Goal: Task Accomplishment & Management: Use online tool/utility

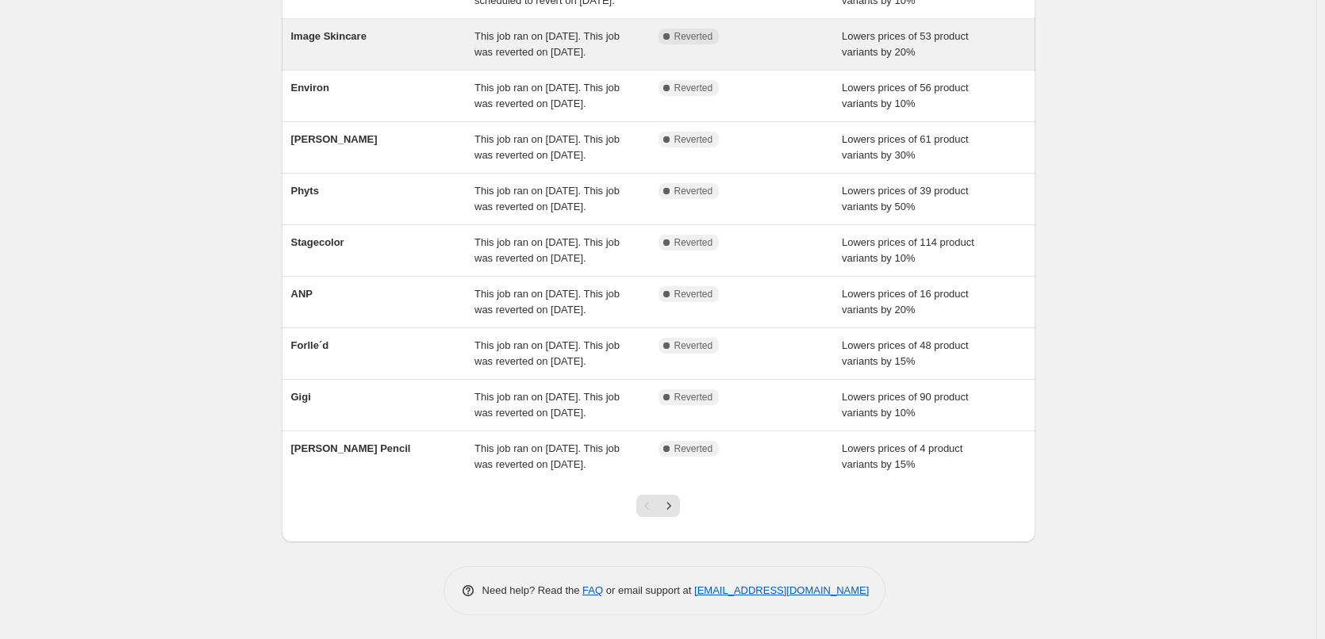
scroll to position [317, 0]
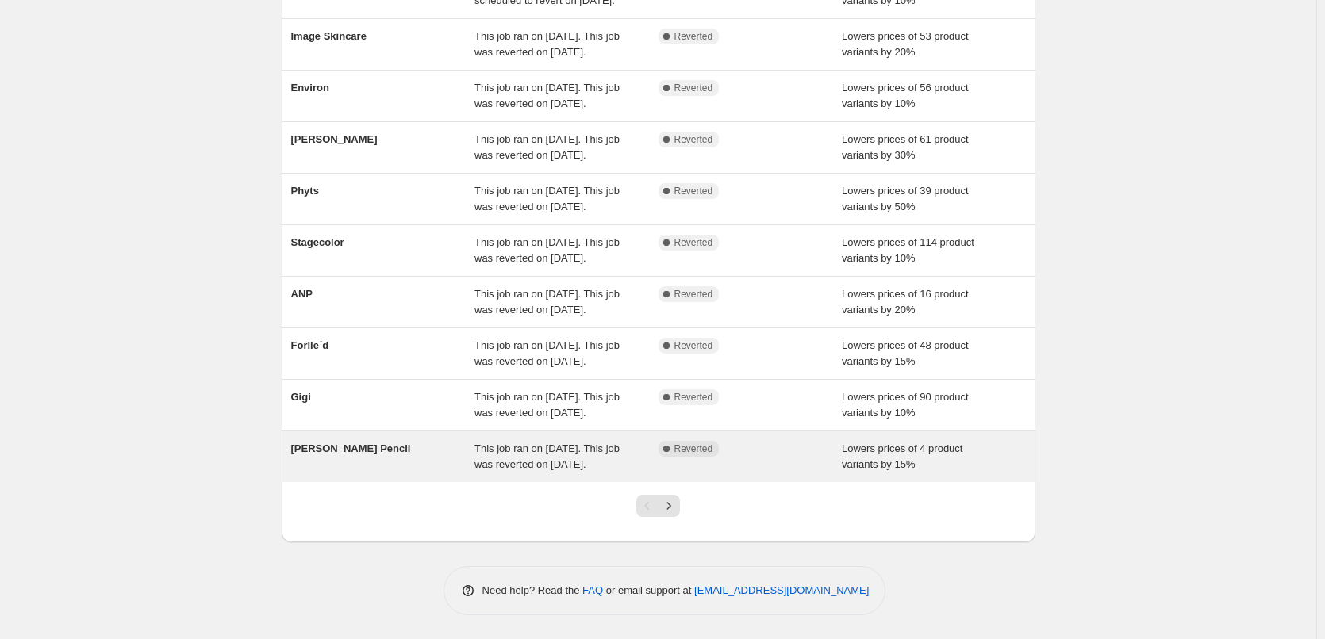
click at [417, 473] on div "[PERSON_NAME] Pencil" at bounding box center [383, 457] width 184 height 32
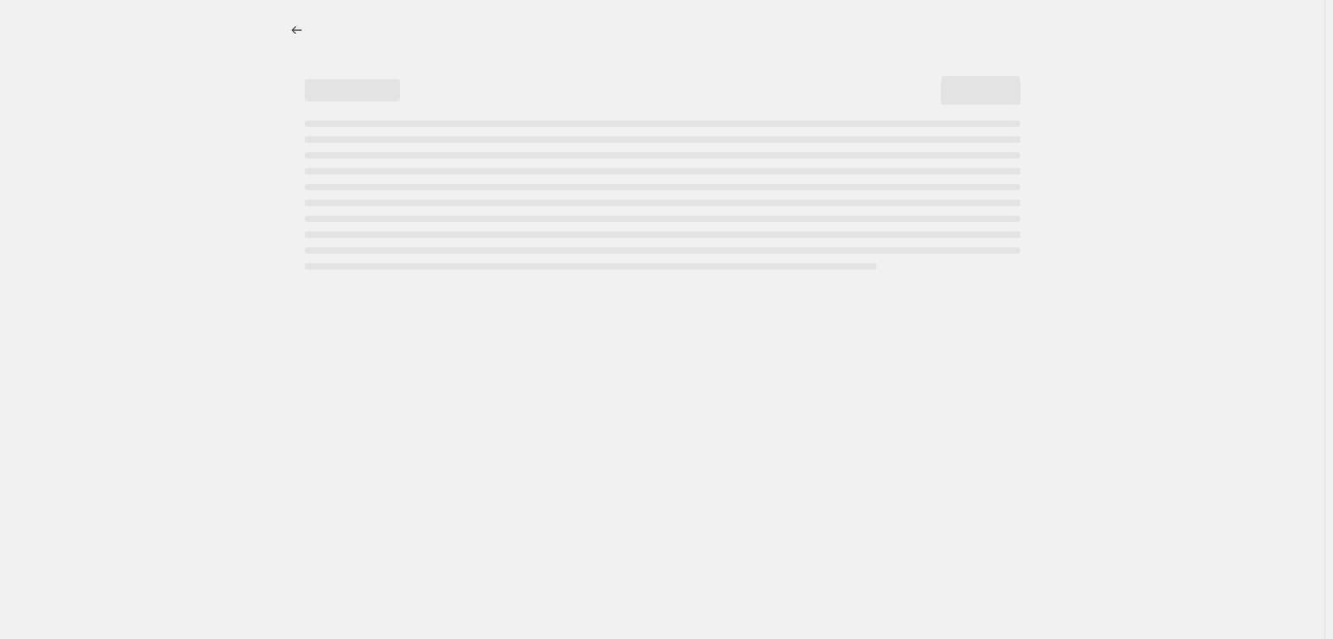
select select "percentage"
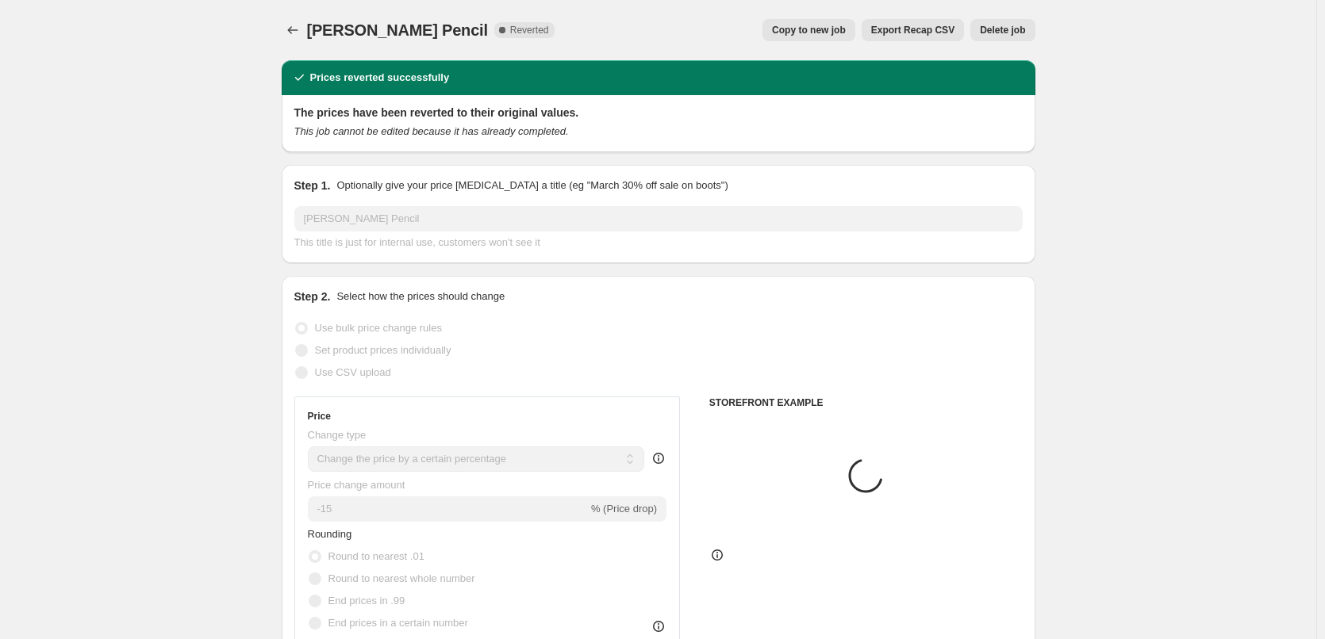
click at [825, 31] on span "Copy to new job" at bounding box center [809, 30] width 74 height 13
select select "percentage"
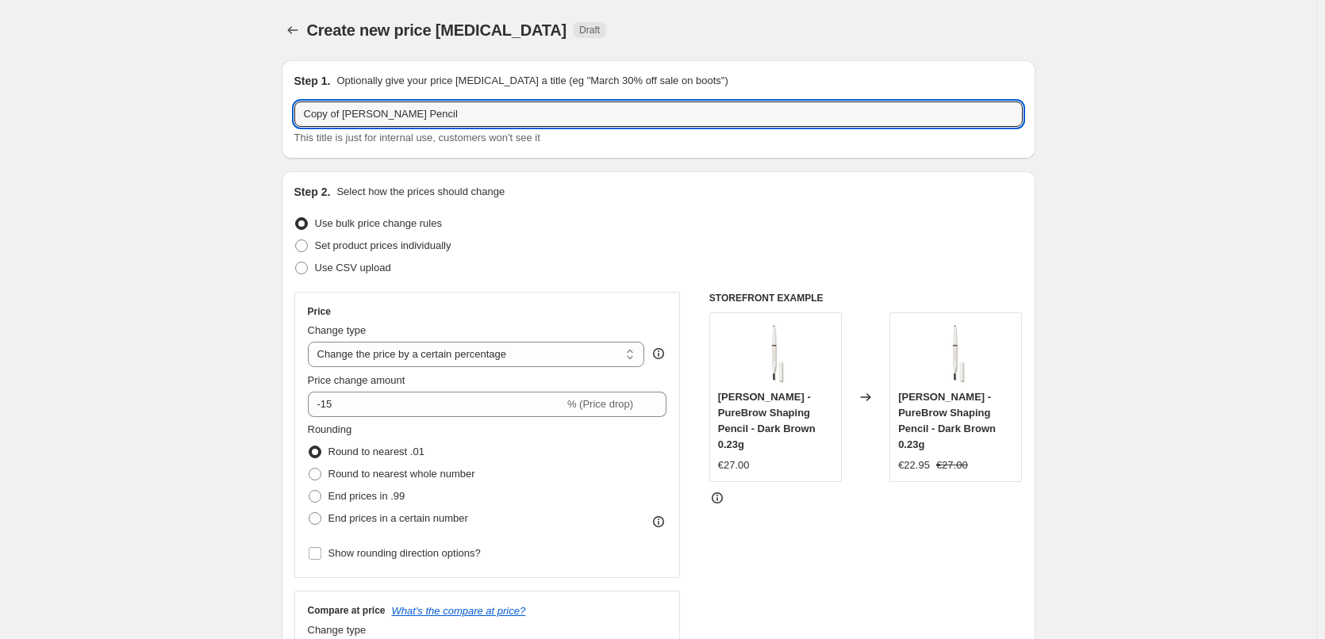
drag, startPoint x: 342, startPoint y: 116, endPoint x: -12, endPoint y: 111, distance: 353.8
click at [0, 111] on html "Home Settings Plans Skip to content Create new price [MEDICAL_DATA]. This page …" at bounding box center [662, 319] width 1325 height 639
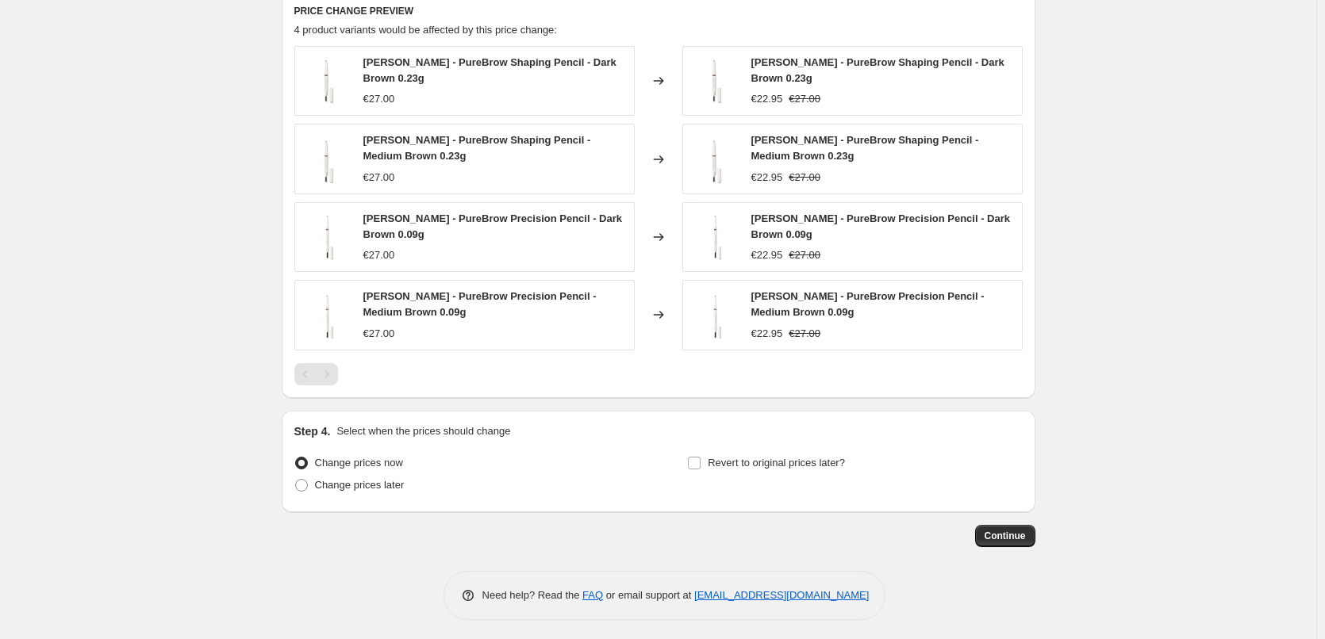
scroll to position [1216, 0]
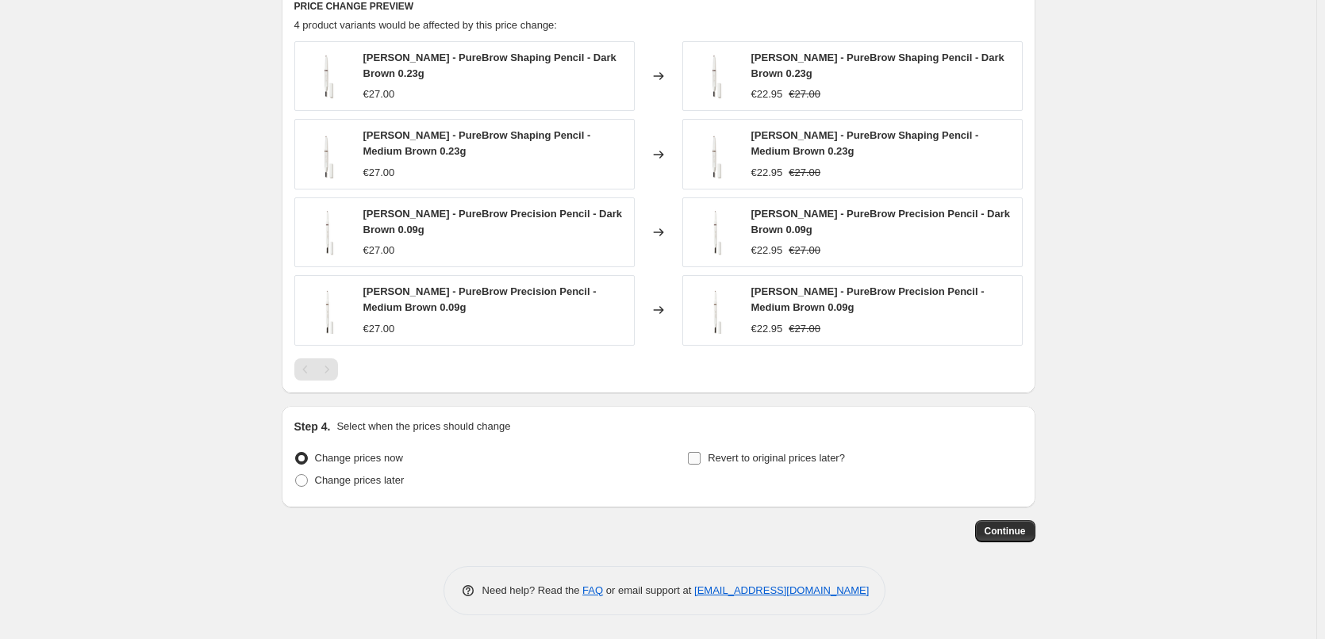
type input "[PERSON_NAME] Pencil"
click at [757, 447] on label "Revert to original prices later?" at bounding box center [766, 458] width 158 height 22
click at [700, 452] on input "Revert to original prices later?" at bounding box center [694, 458] width 13 height 13
checkbox input "true"
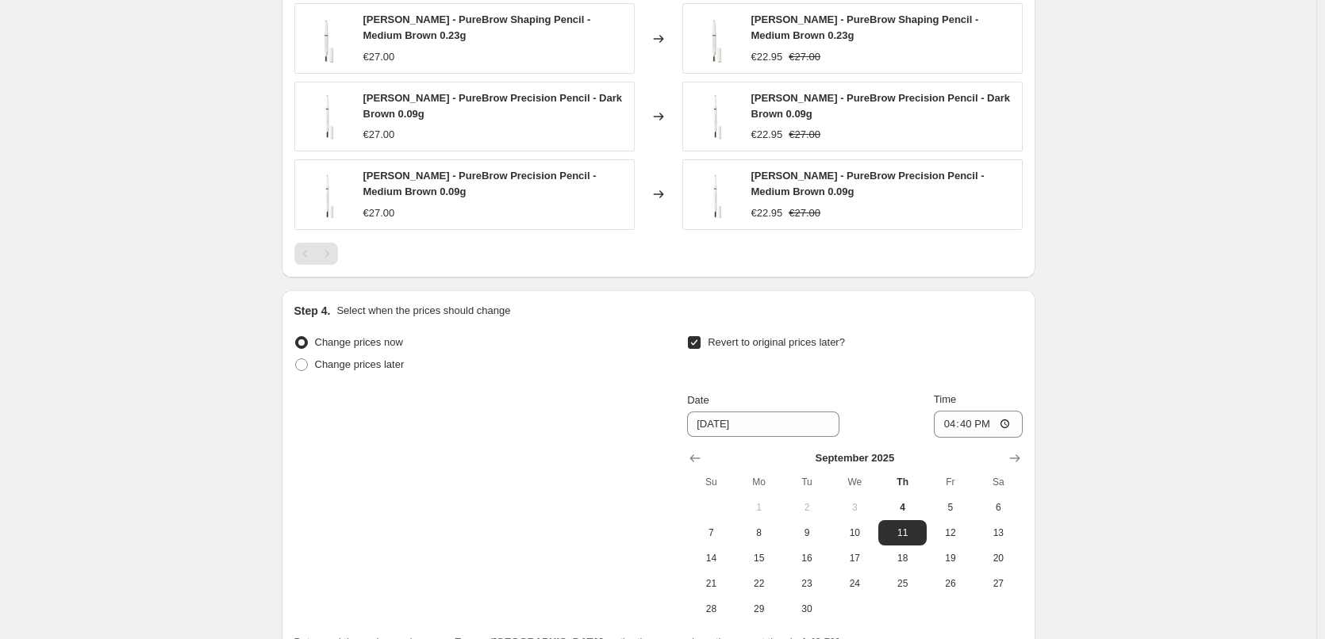
scroll to position [1487, 0]
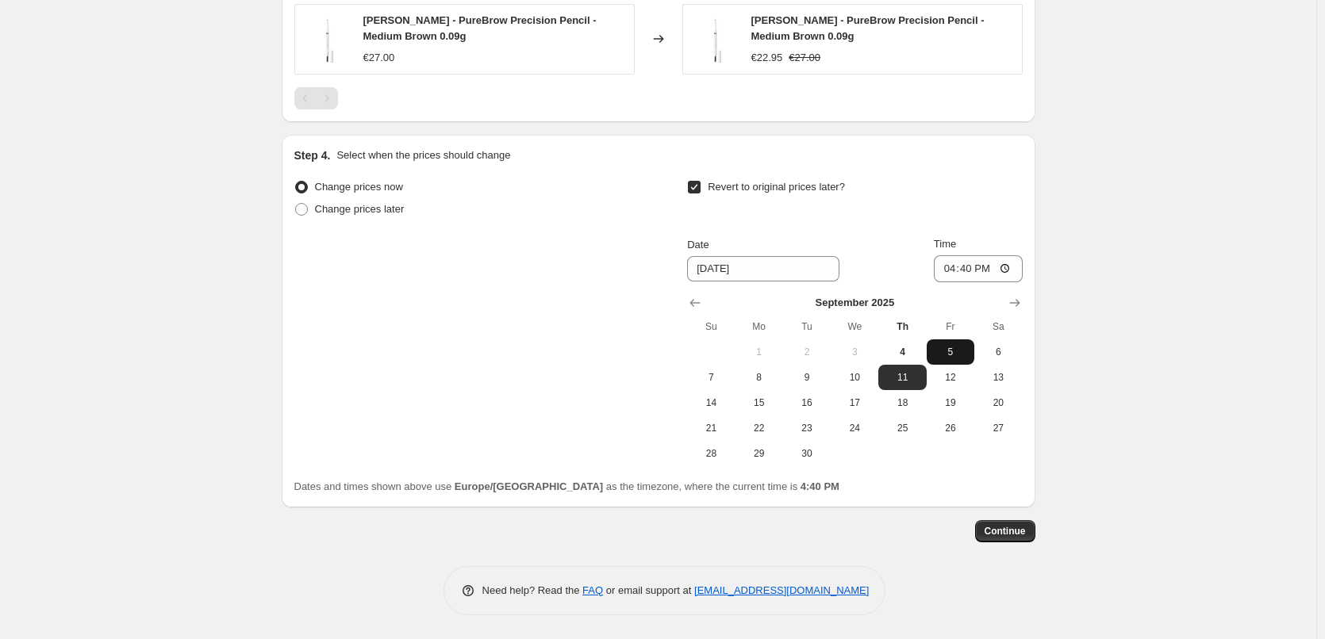
click at [952, 355] on span "5" at bounding box center [950, 352] width 35 height 13
type input "[DATE]"
click at [949, 269] on input "16:40" at bounding box center [978, 268] width 89 height 27
click at [1013, 269] on input "15:00" at bounding box center [978, 268] width 89 height 27
type input "03:00"
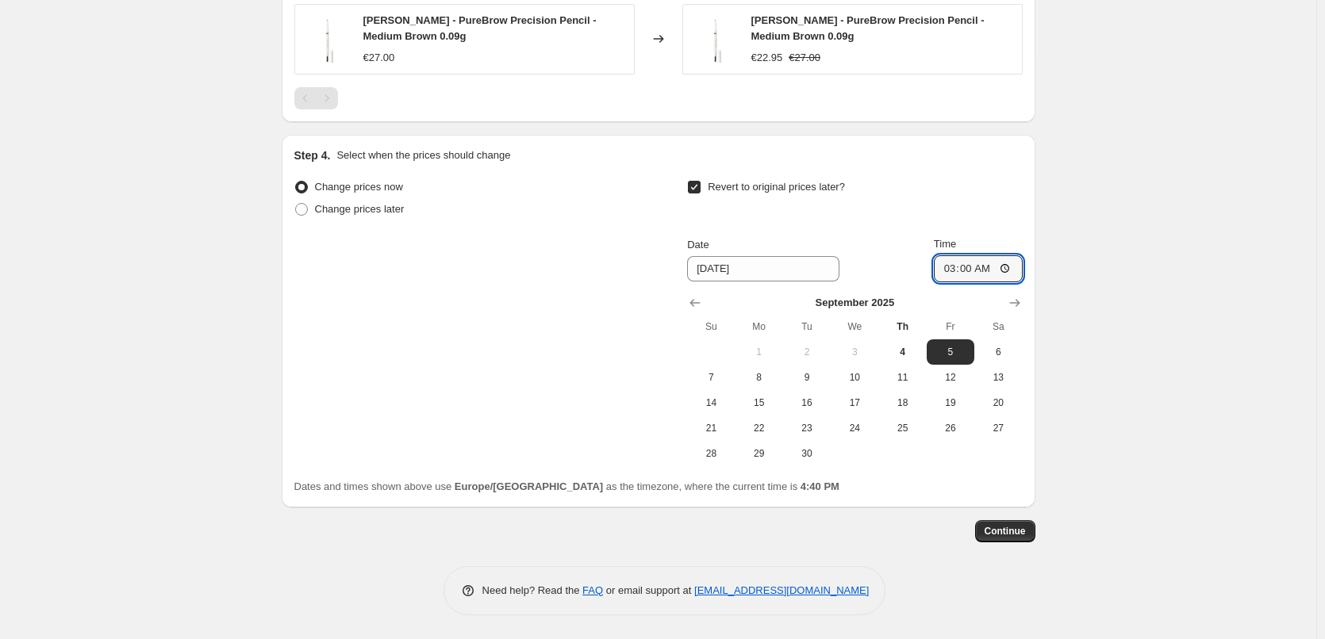
click at [1004, 529] on span "Continue" at bounding box center [1004, 531] width 41 height 13
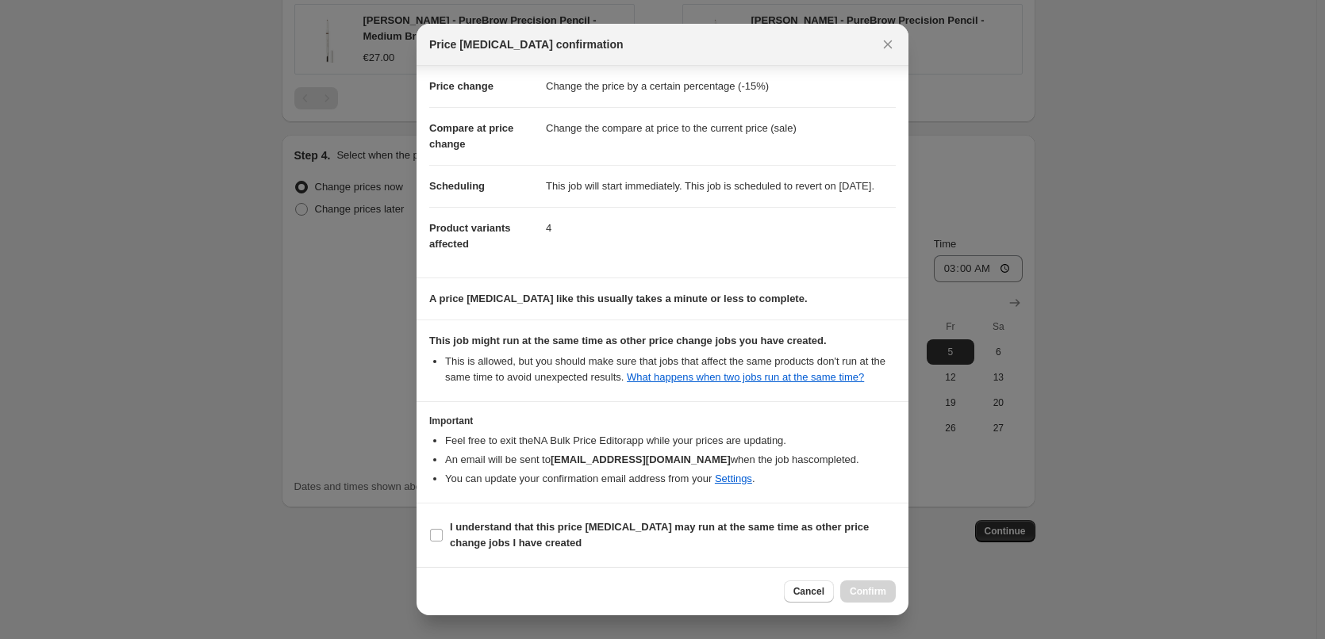
scroll to position [44, 0]
click at [516, 533] on b "I understand that this price [MEDICAL_DATA] may run at the same time as other p…" at bounding box center [659, 535] width 419 height 28
click at [443, 533] on input "I understand that this price [MEDICAL_DATA] may run at the same time as other p…" at bounding box center [436, 535] width 13 height 13
checkbox input "true"
click at [850, 594] on button "Confirm" at bounding box center [868, 592] width 56 height 22
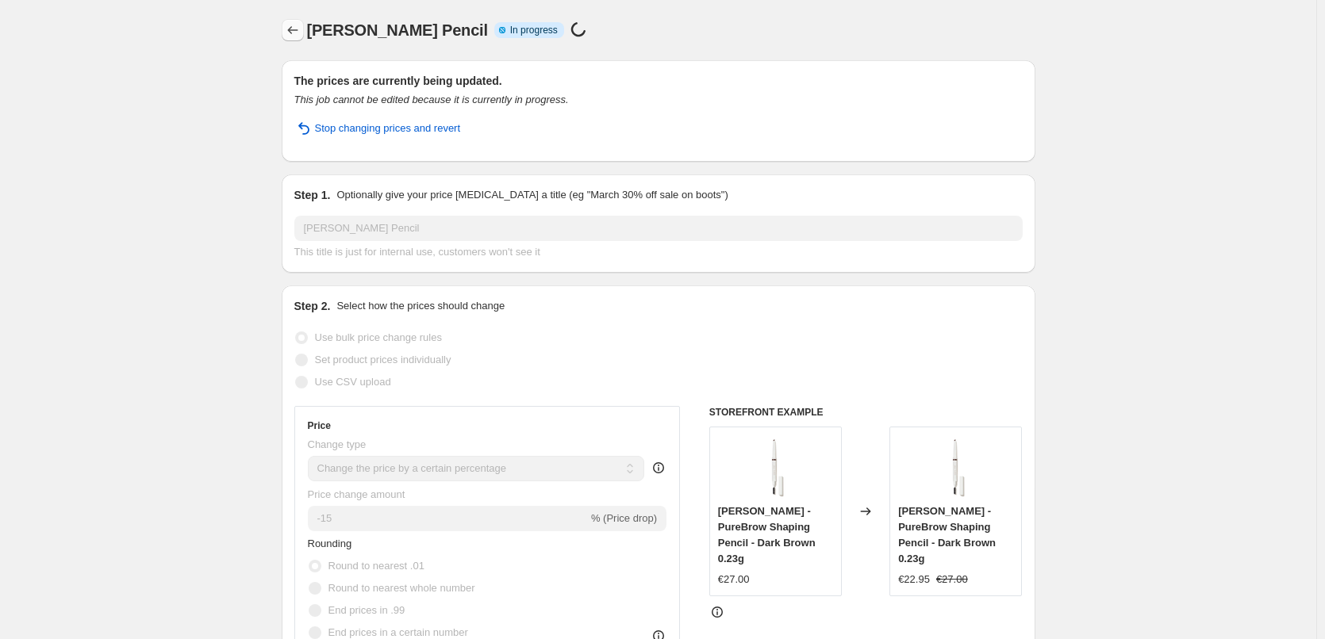
click at [292, 31] on icon "Price change jobs" at bounding box center [292, 30] width 10 height 8
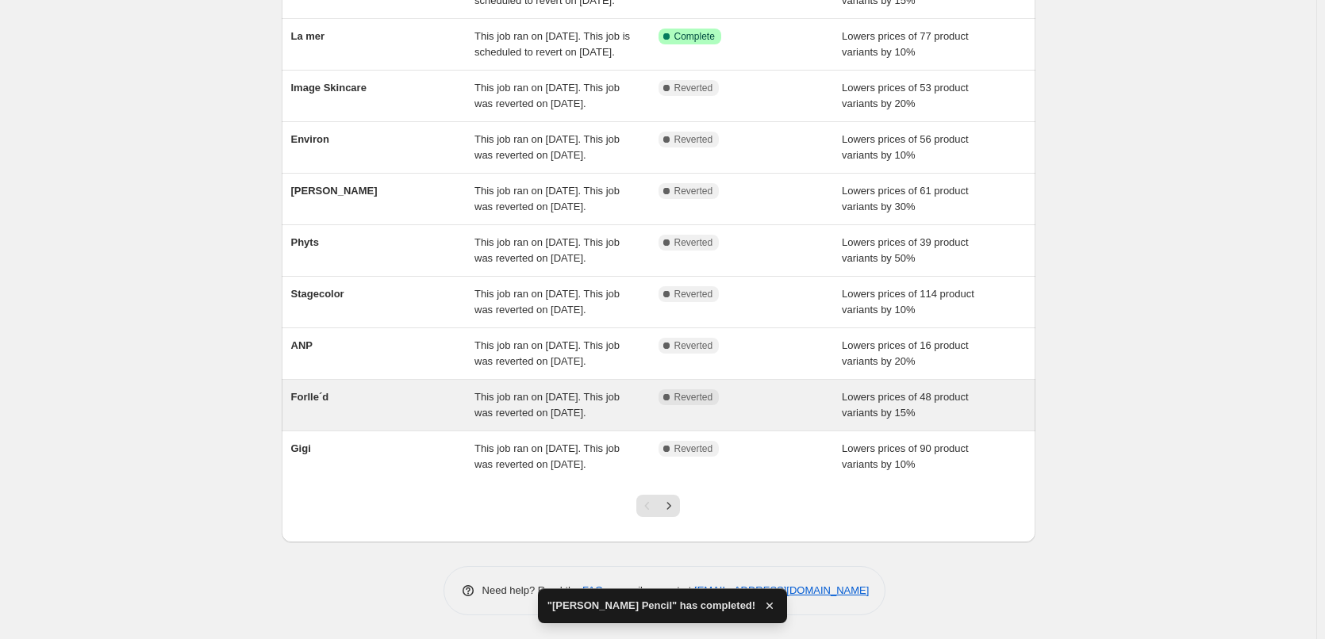
scroll to position [336, 0]
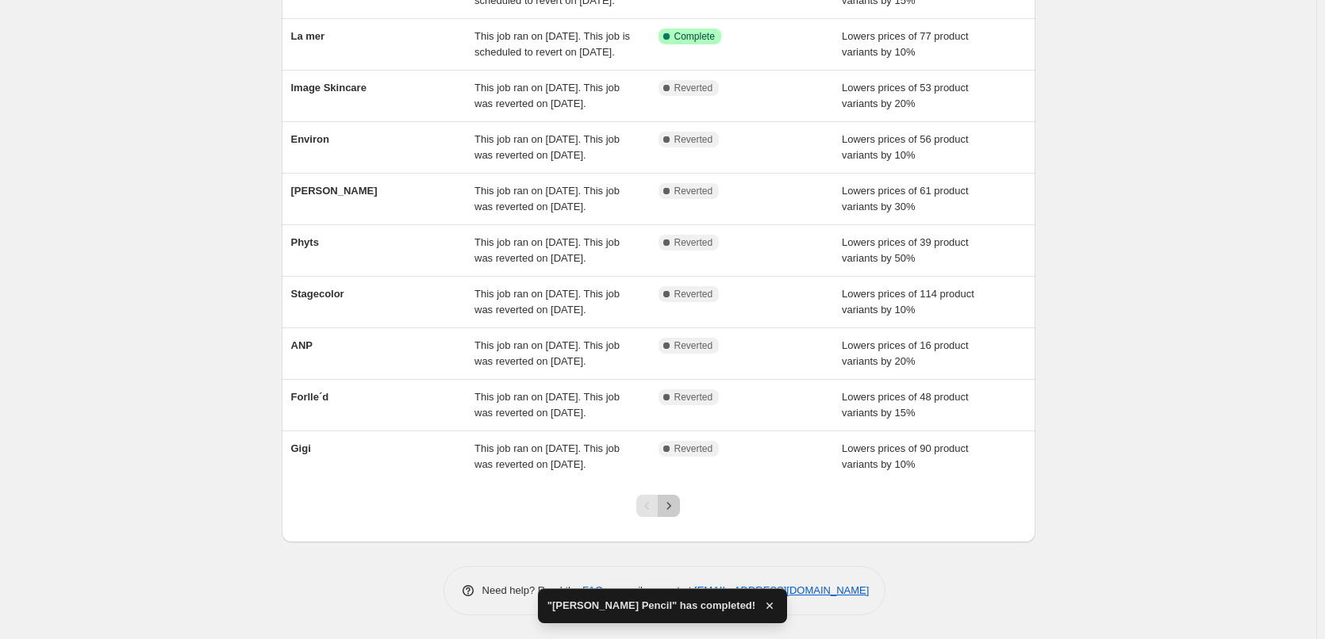
click at [674, 510] on icon "Next" at bounding box center [669, 506] width 16 height 16
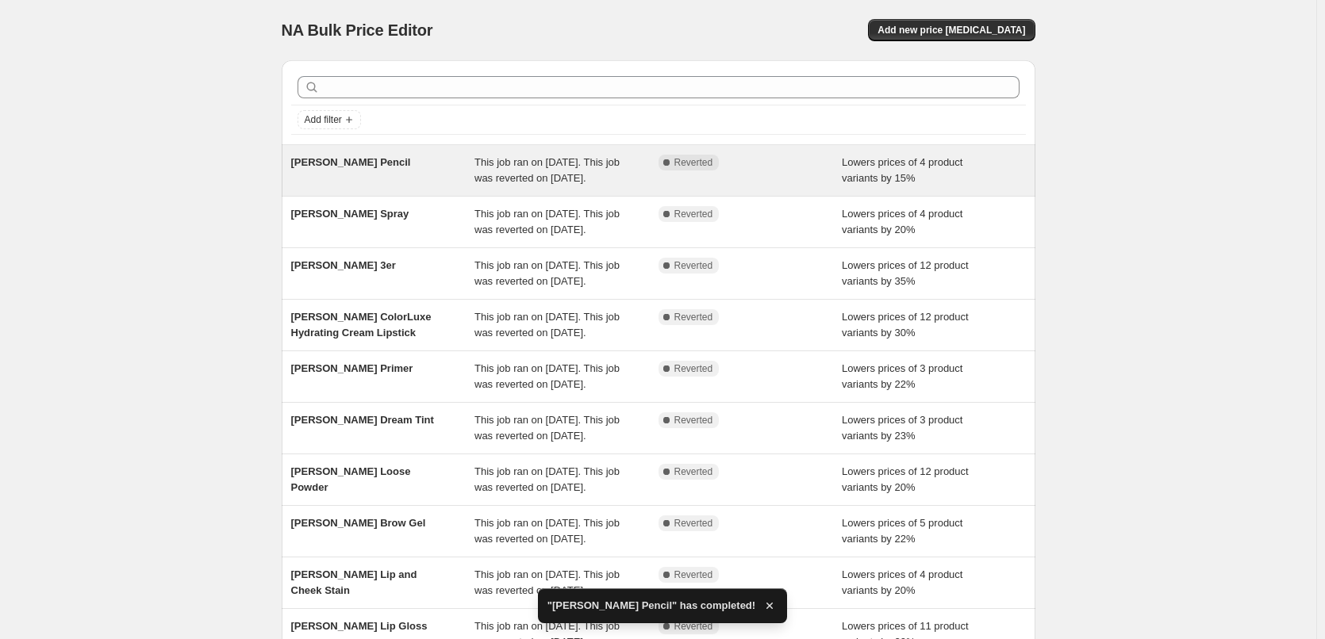
click at [470, 161] on div "[PERSON_NAME] Pencil" at bounding box center [383, 171] width 184 height 32
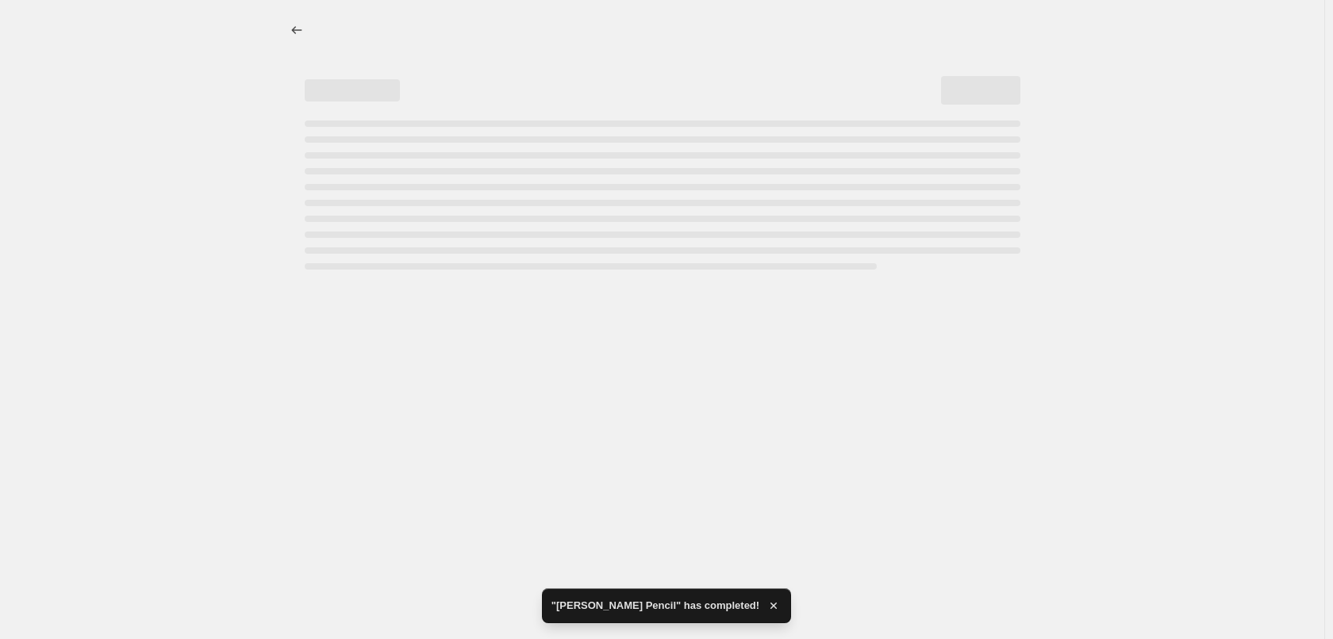
select select "percentage"
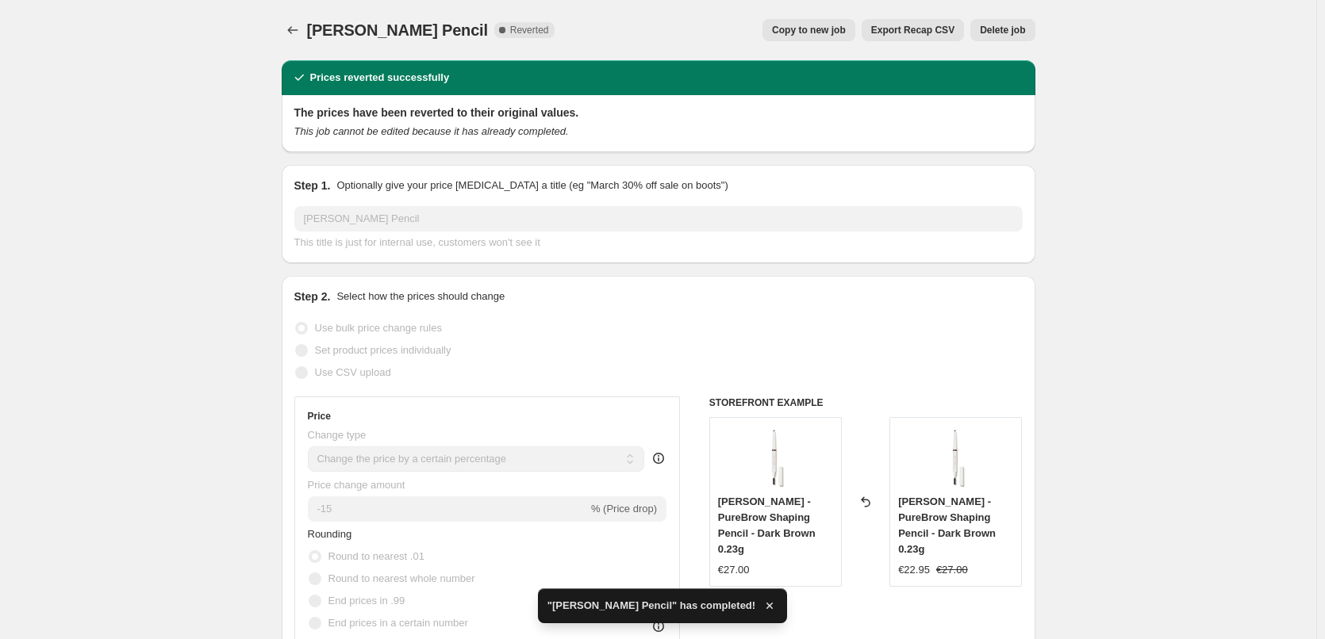
click at [994, 38] on button "Delete job" at bounding box center [1002, 30] width 64 height 22
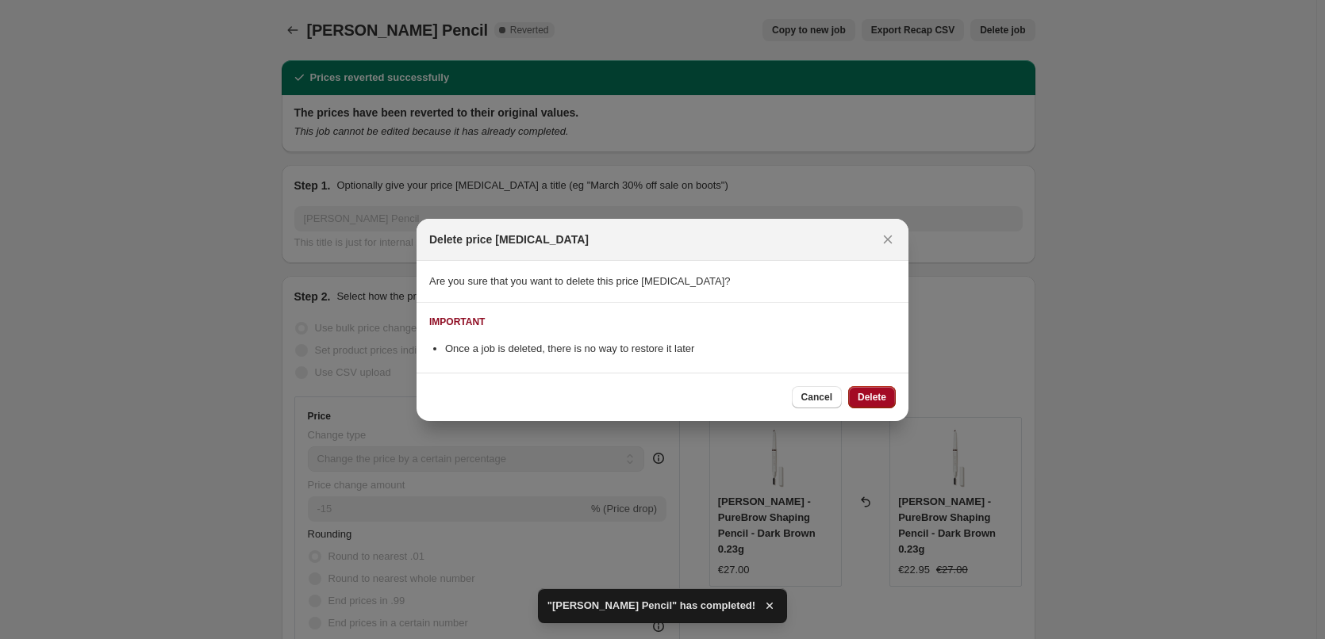
click at [881, 390] on button "Delete" at bounding box center [872, 397] width 48 height 22
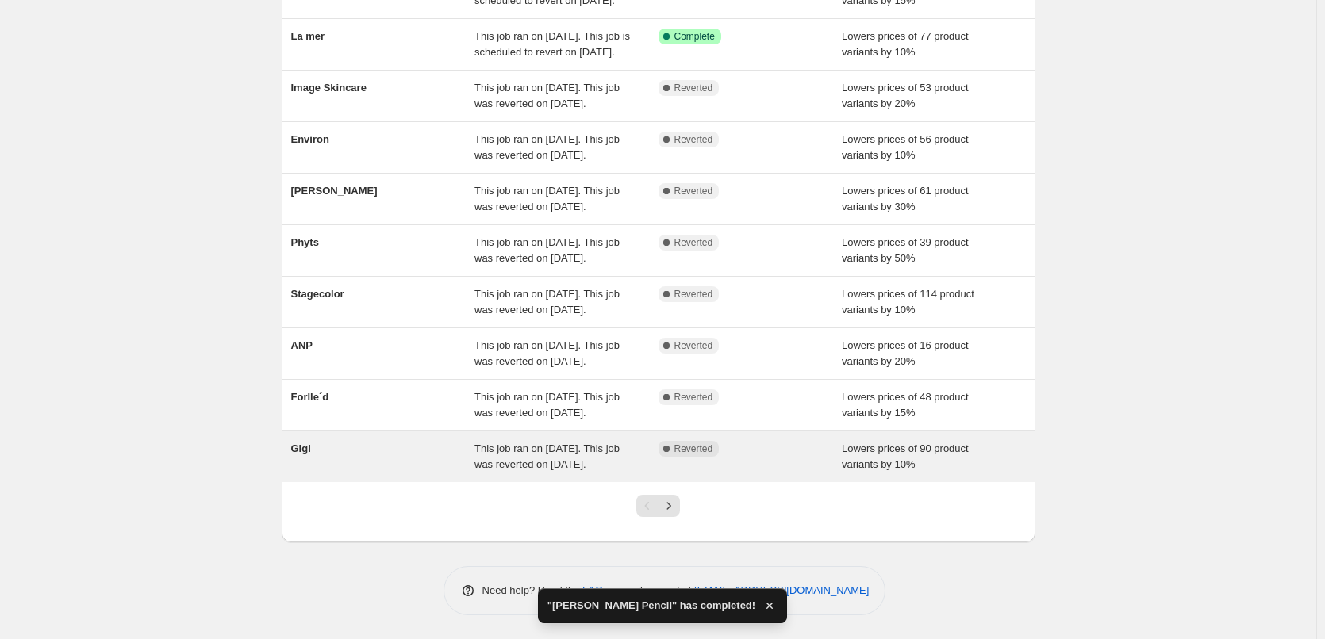
scroll to position [257, 0]
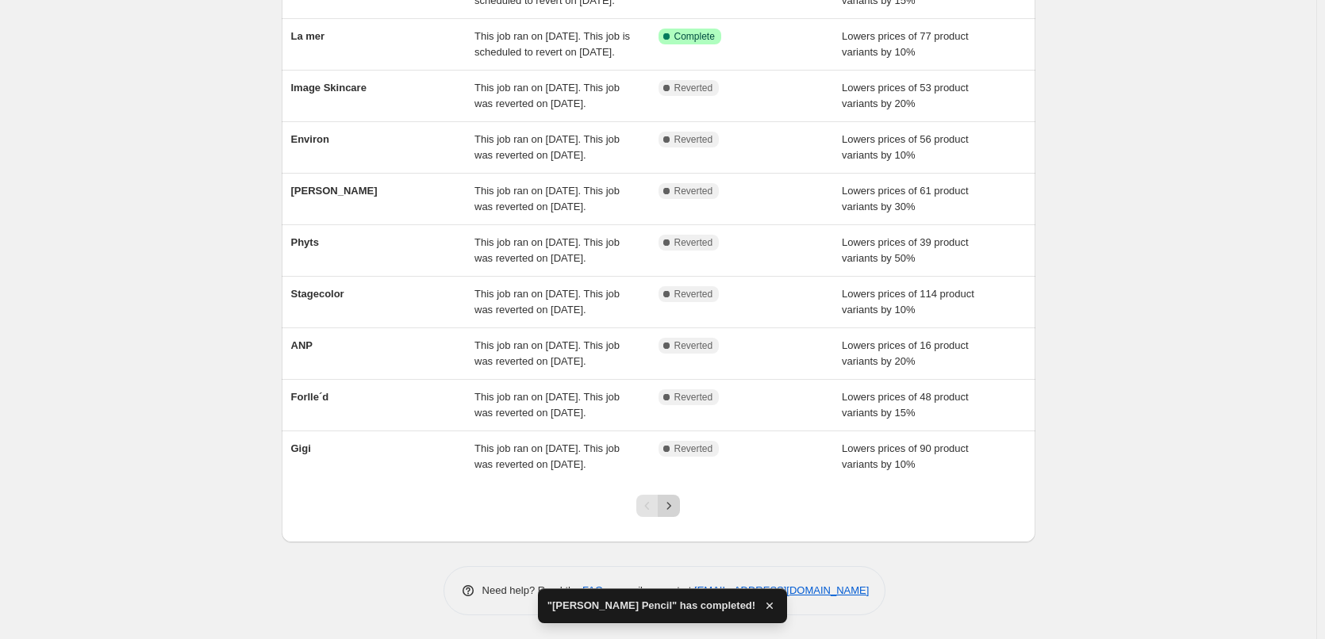
click at [671, 509] on icon "Next" at bounding box center [669, 505] width 4 height 7
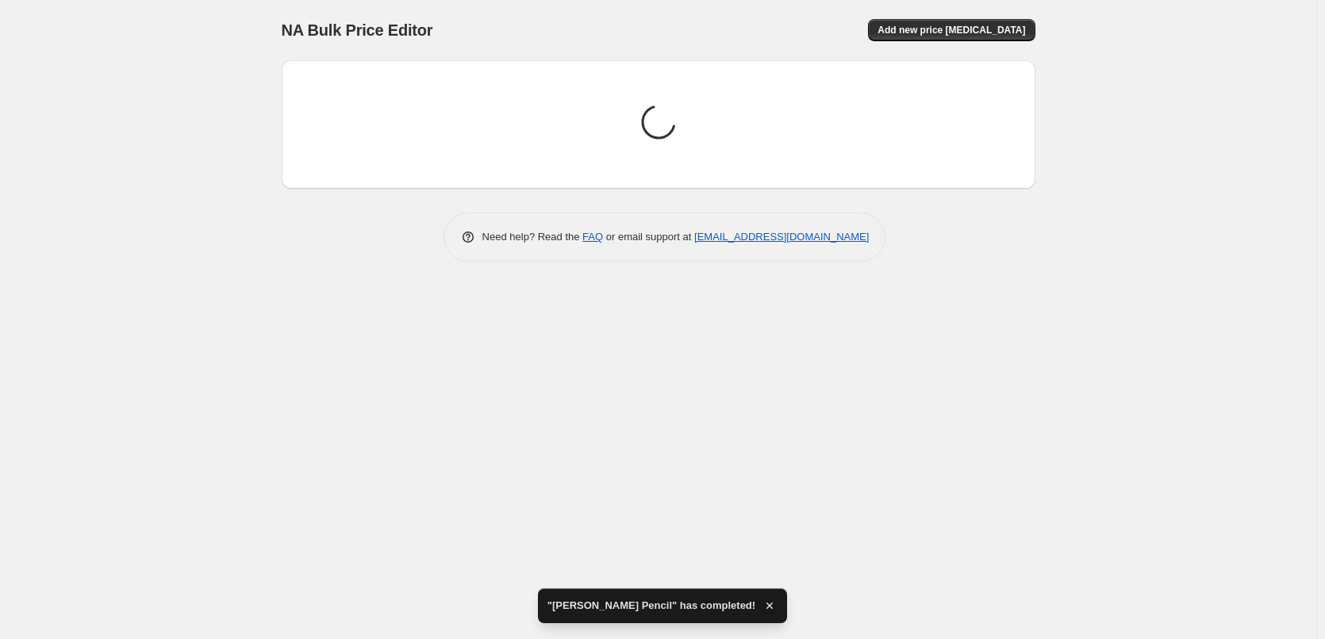
scroll to position [0, 0]
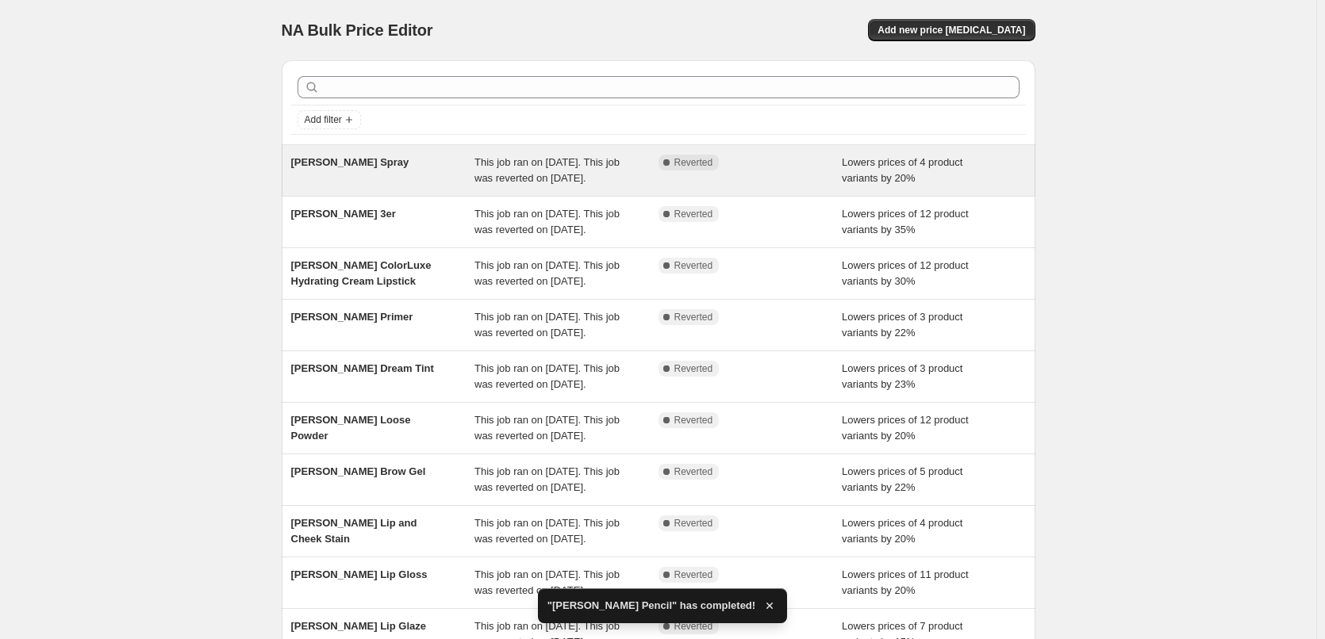
click at [429, 186] on div "[PERSON_NAME] Spray" at bounding box center [383, 171] width 184 height 32
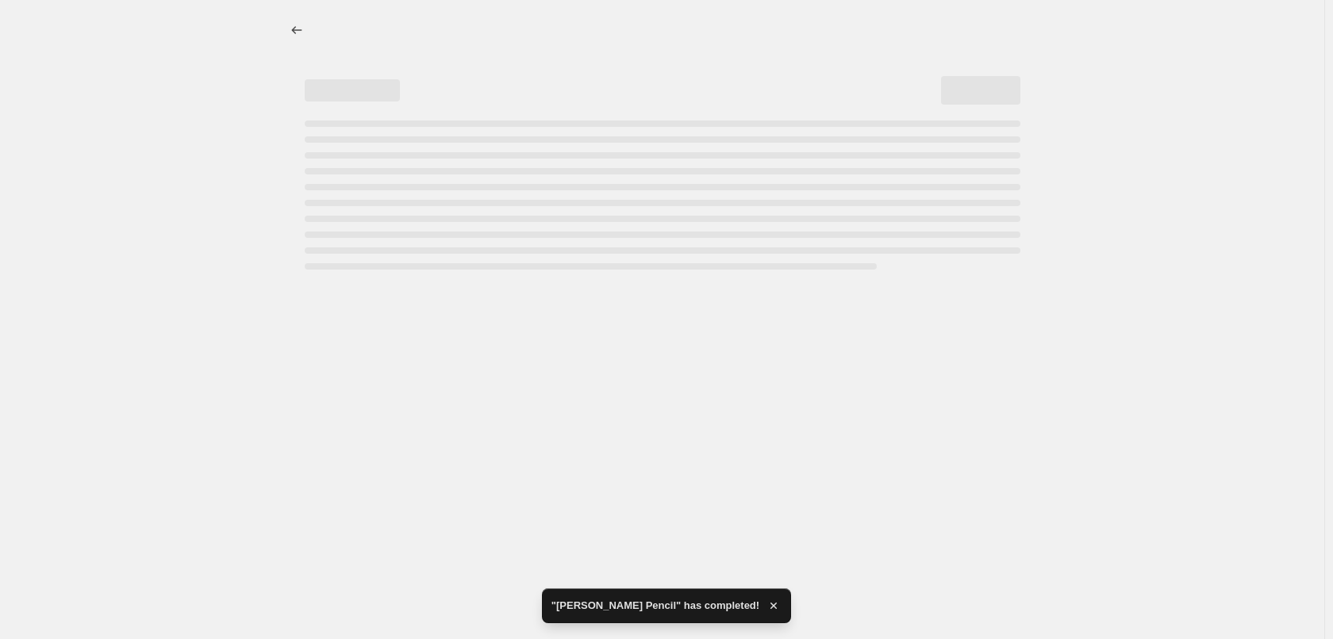
select select "percentage"
select select "tag"
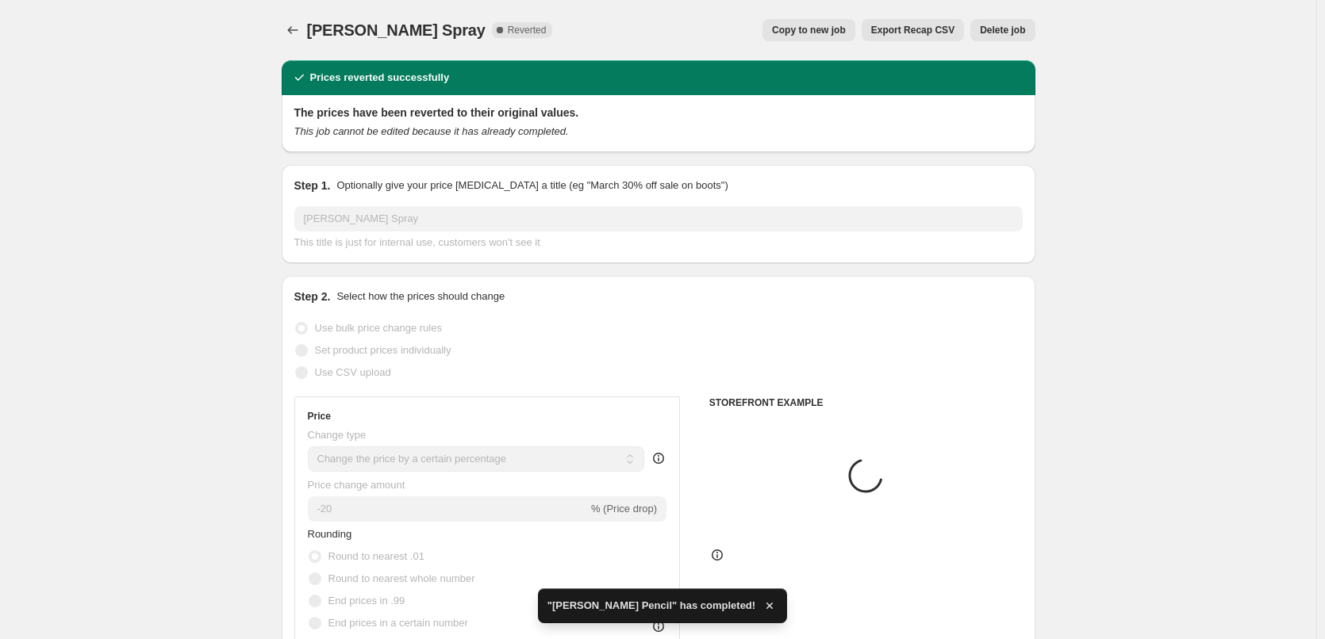
click at [802, 26] on span "Copy to new job" at bounding box center [809, 30] width 74 height 13
select select "percentage"
select select "tag"
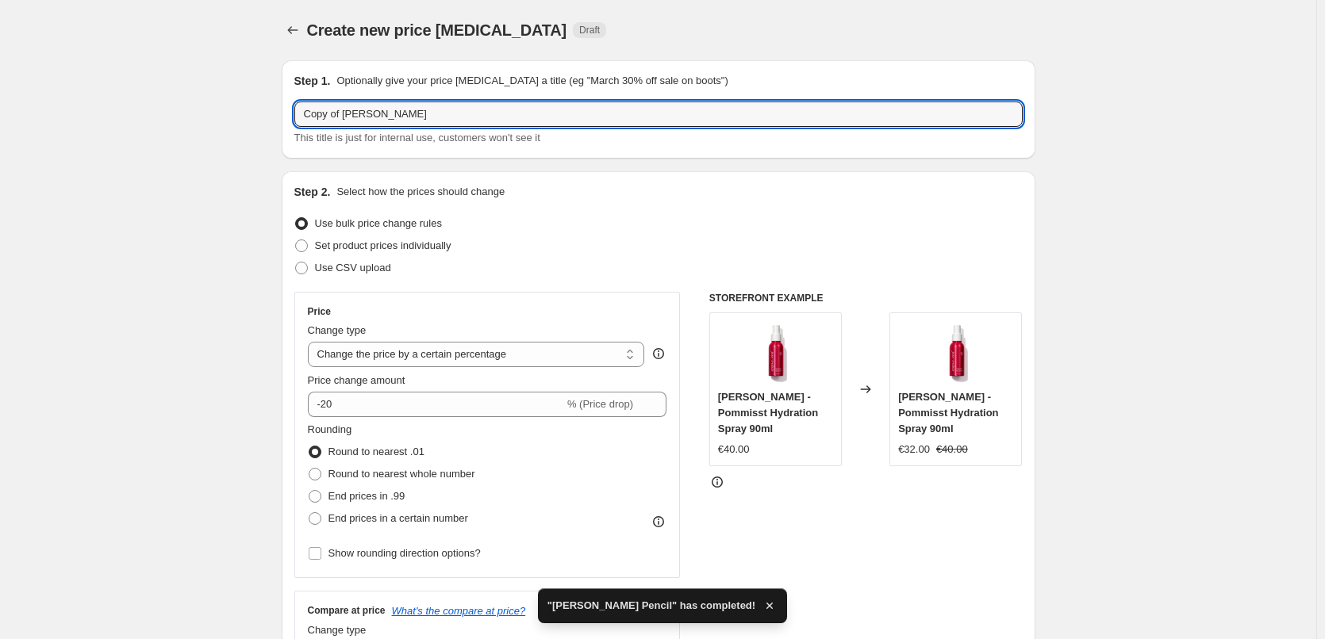
drag, startPoint x: 344, startPoint y: 112, endPoint x: 103, endPoint y: 117, distance: 240.4
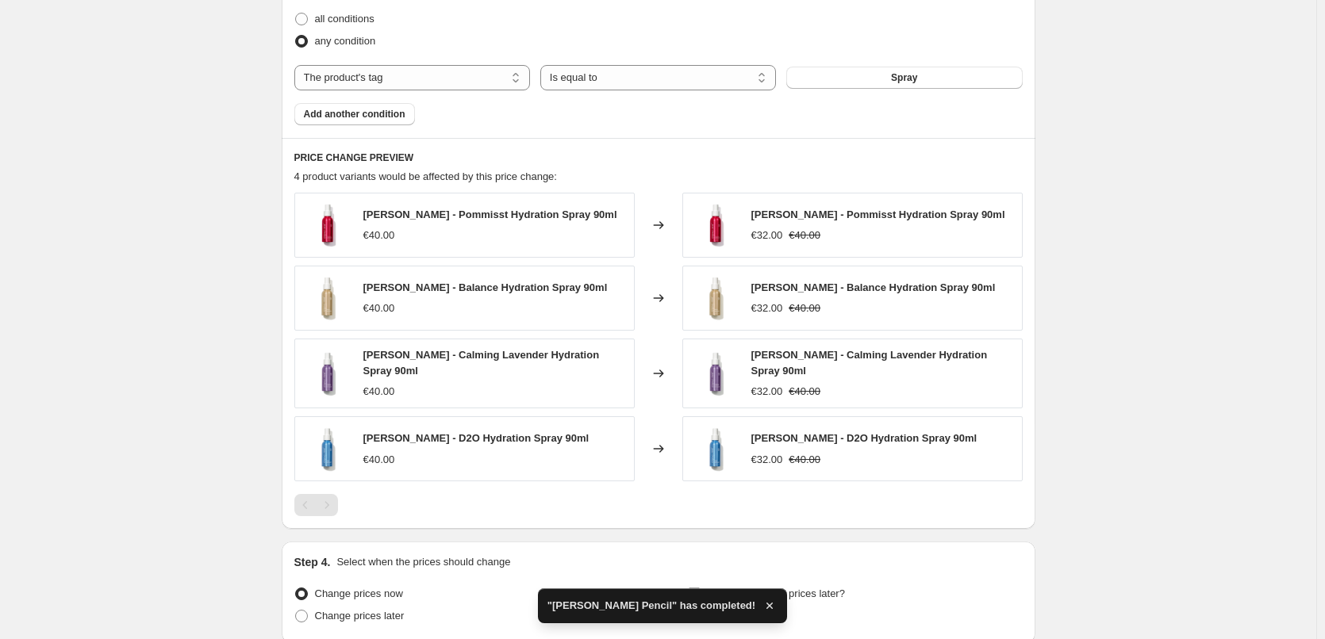
scroll to position [1057, 0]
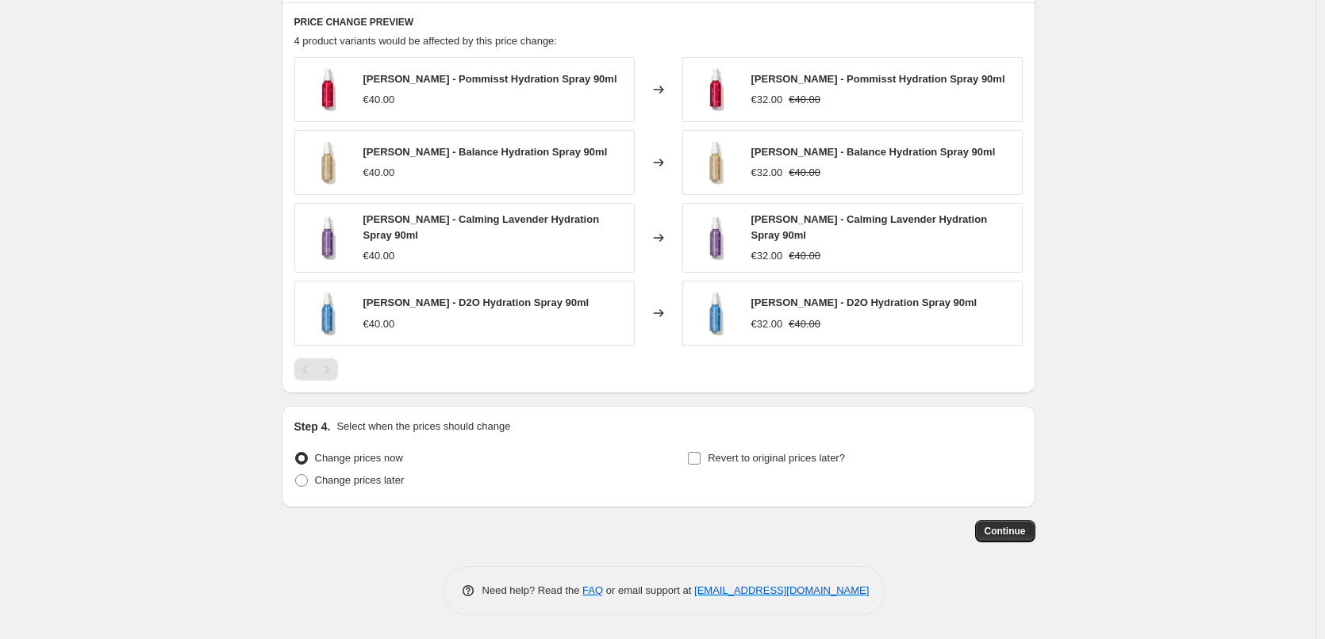
type input "[PERSON_NAME] Spray"
click at [761, 455] on span "Revert to original prices later?" at bounding box center [776, 458] width 137 height 12
click at [700, 455] on input "Revert to original prices later?" at bounding box center [694, 458] width 13 height 13
checkbox input "true"
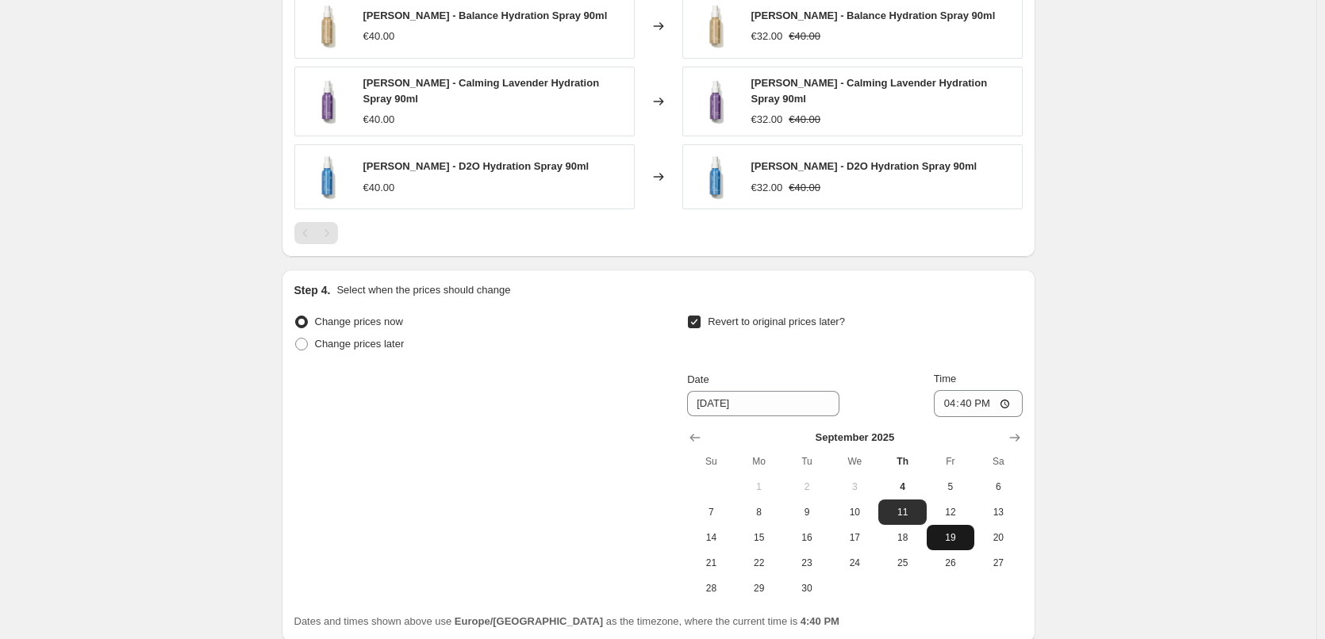
scroll to position [1329, 0]
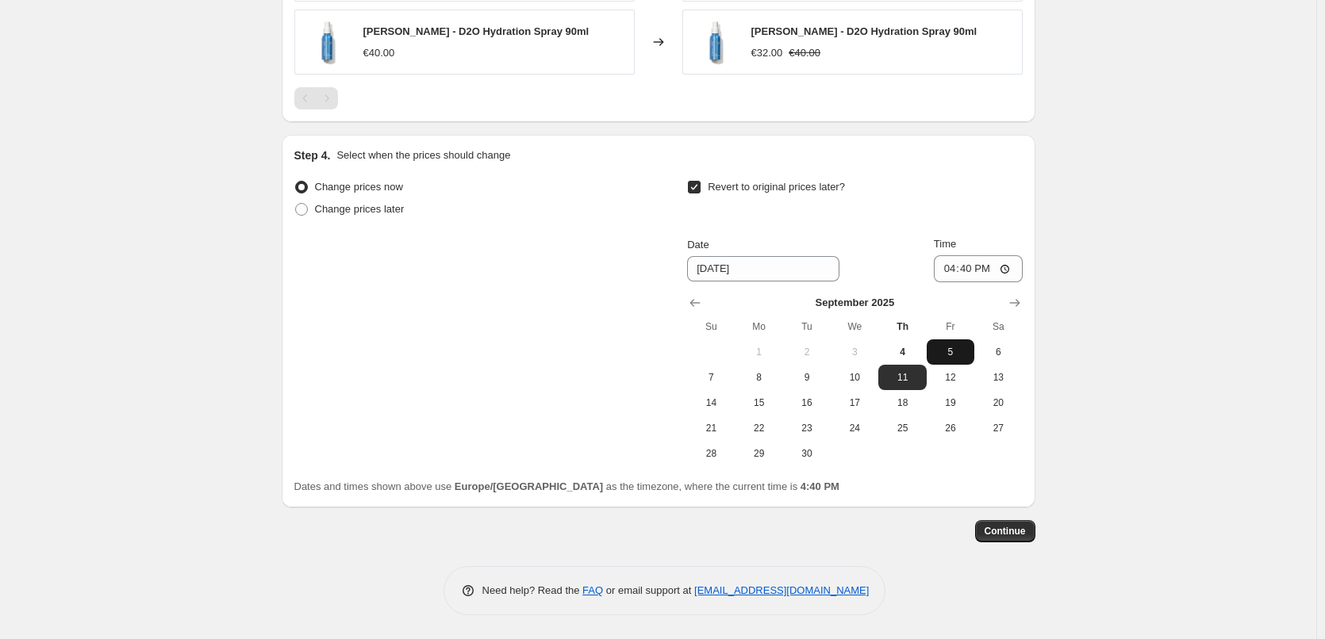
click at [946, 352] on span "5" at bounding box center [950, 352] width 35 height 13
type input "[DATE]"
click at [960, 275] on input "16:40" at bounding box center [978, 268] width 89 height 27
click at [1008, 270] on input "15:00" at bounding box center [978, 268] width 89 height 27
type input "03:00"
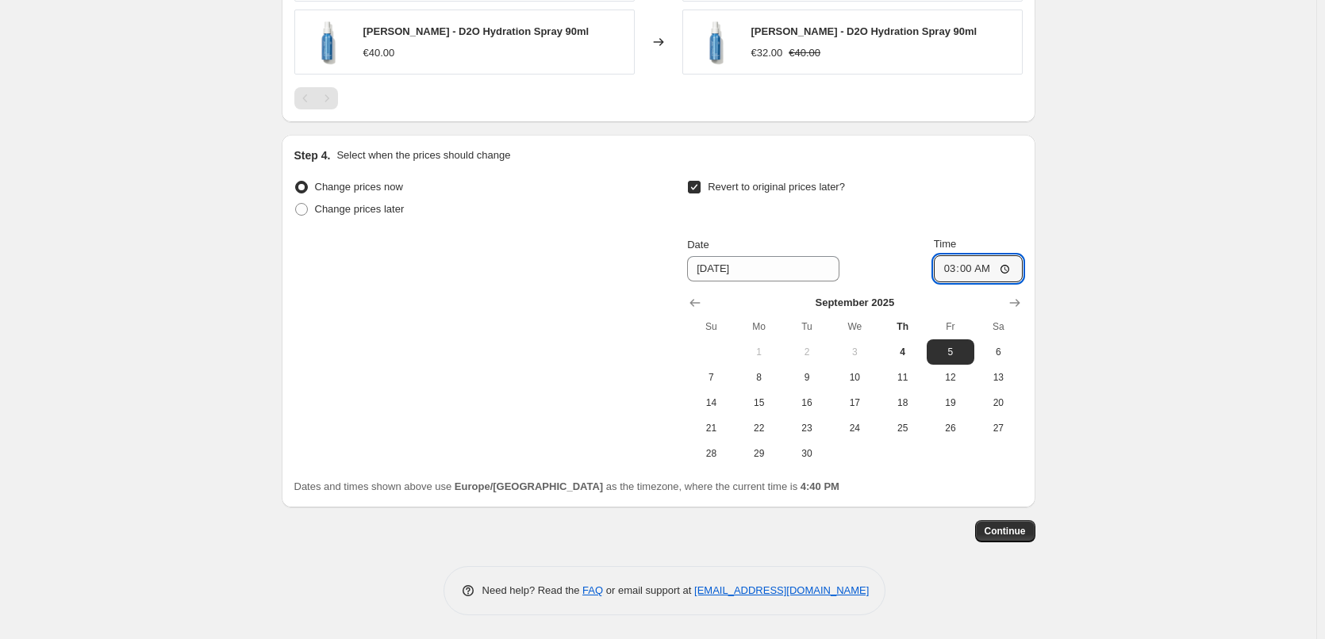
click at [1025, 521] on button "Continue" at bounding box center [1005, 531] width 60 height 22
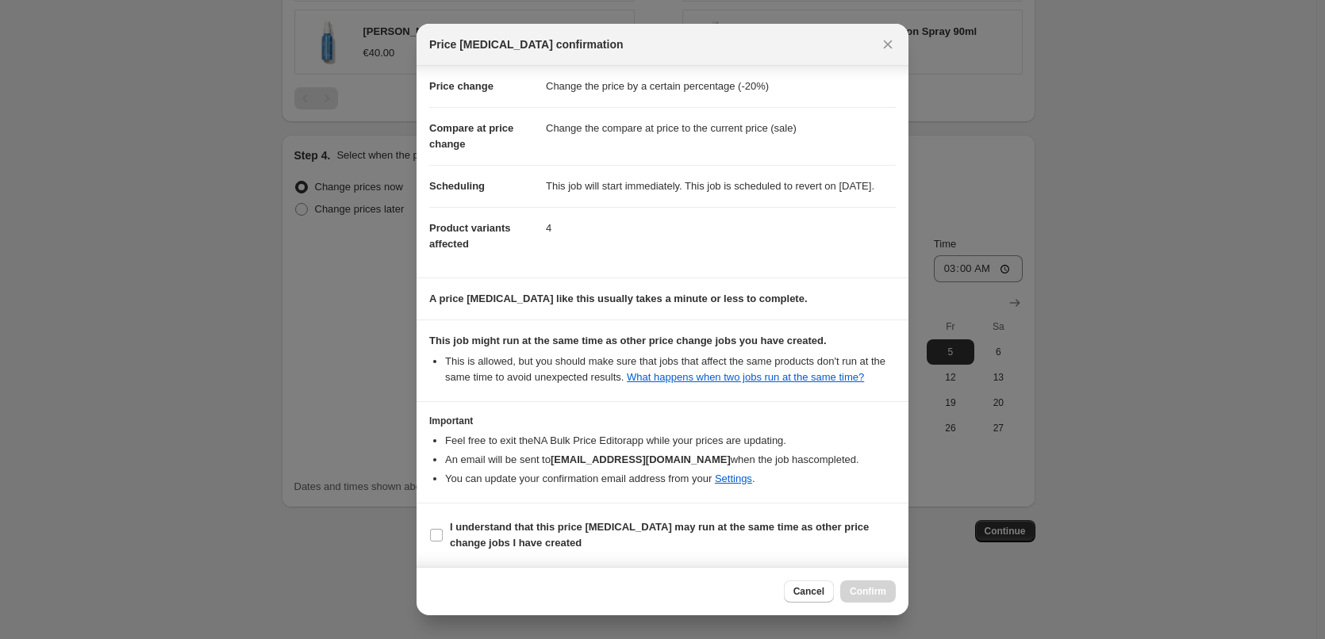
scroll to position [44, 0]
click at [522, 532] on b "I understand that this price [MEDICAL_DATA] may run at the same time as other p…" at bounding box center [659, 535] width 419 height 28
click at [443, 532] on input "I understand that this price [MEDICAL_DATA] may run at the same time as other p…" at bounding box center [436, 535] width 13 height 13
checkbox input "true"
click at [878, 593] on span "Confirm" at bounding box center [868, 591] width 36 height 13
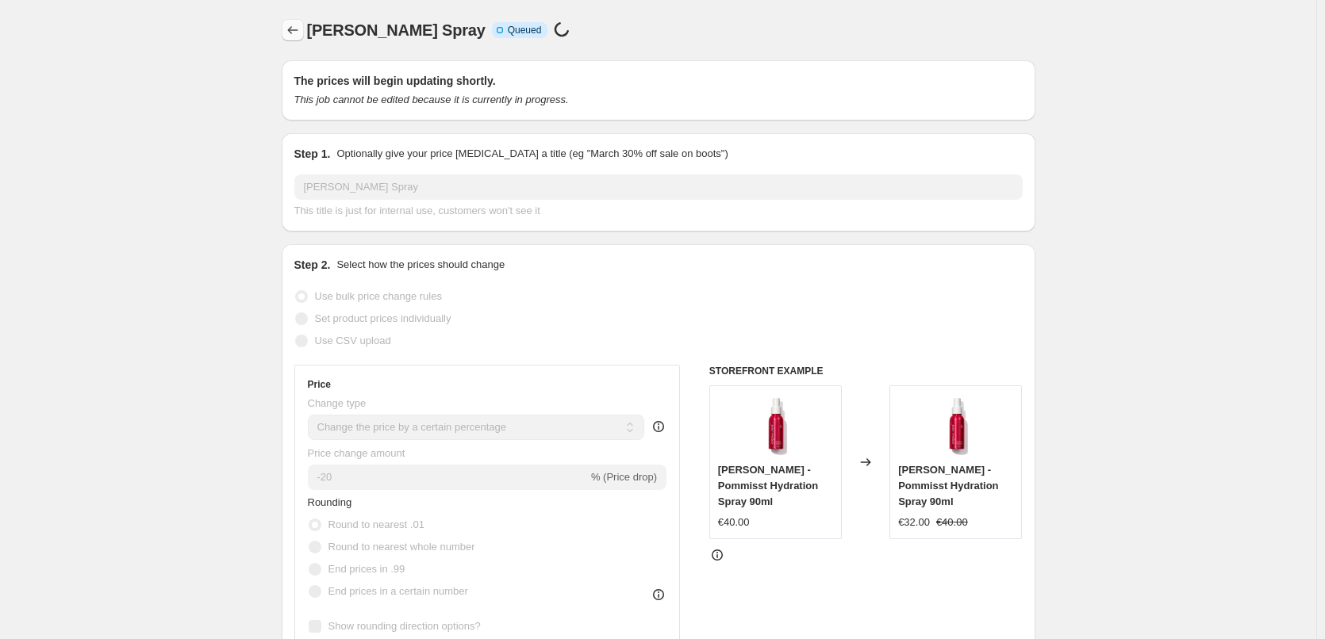
click at [301, 30] on icon "Price change jobs" at bounding box center [293, 30] width 16 height 16
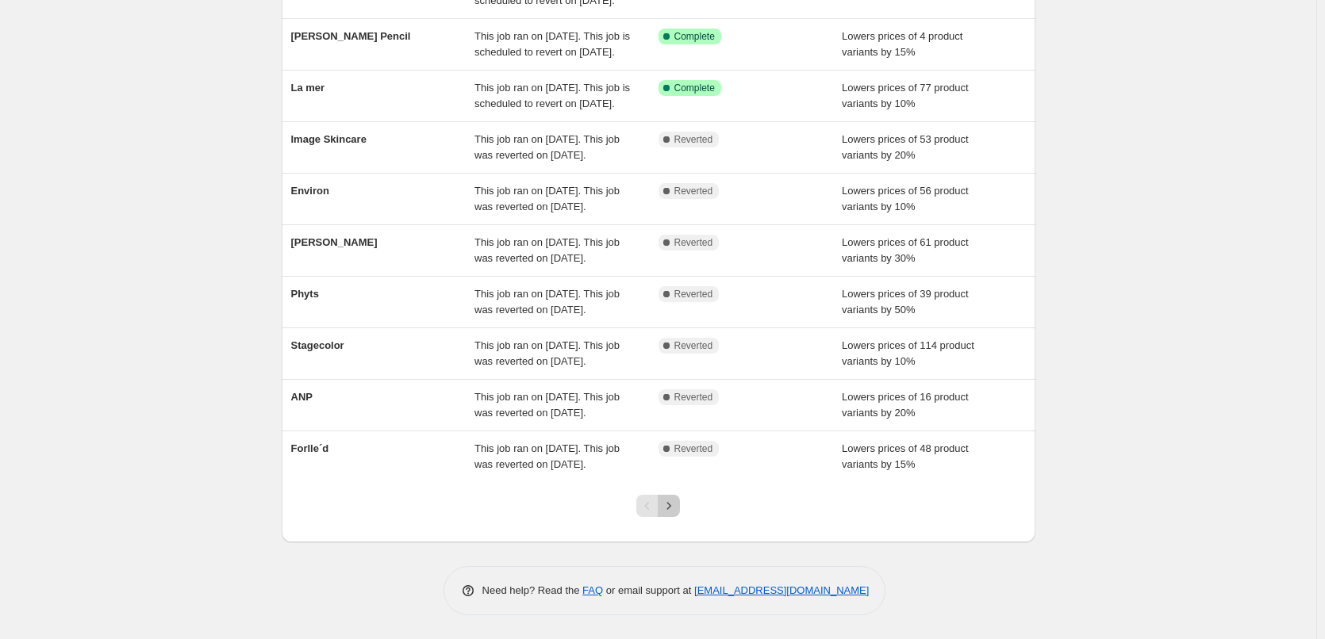
click at [668, 512] on icon "Next" at bounding box center [669, 506] width 16 height 16
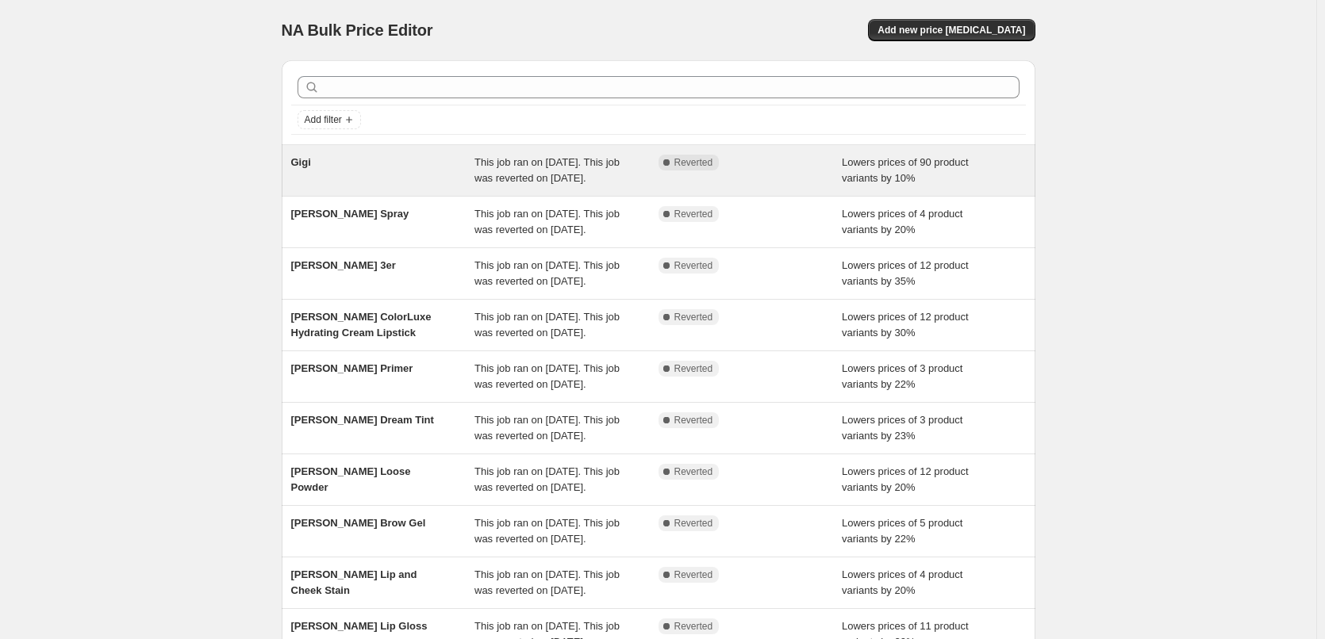
click at [445, 163] on div "Gigi" at bounding box center [383, 171] width 184 height 32
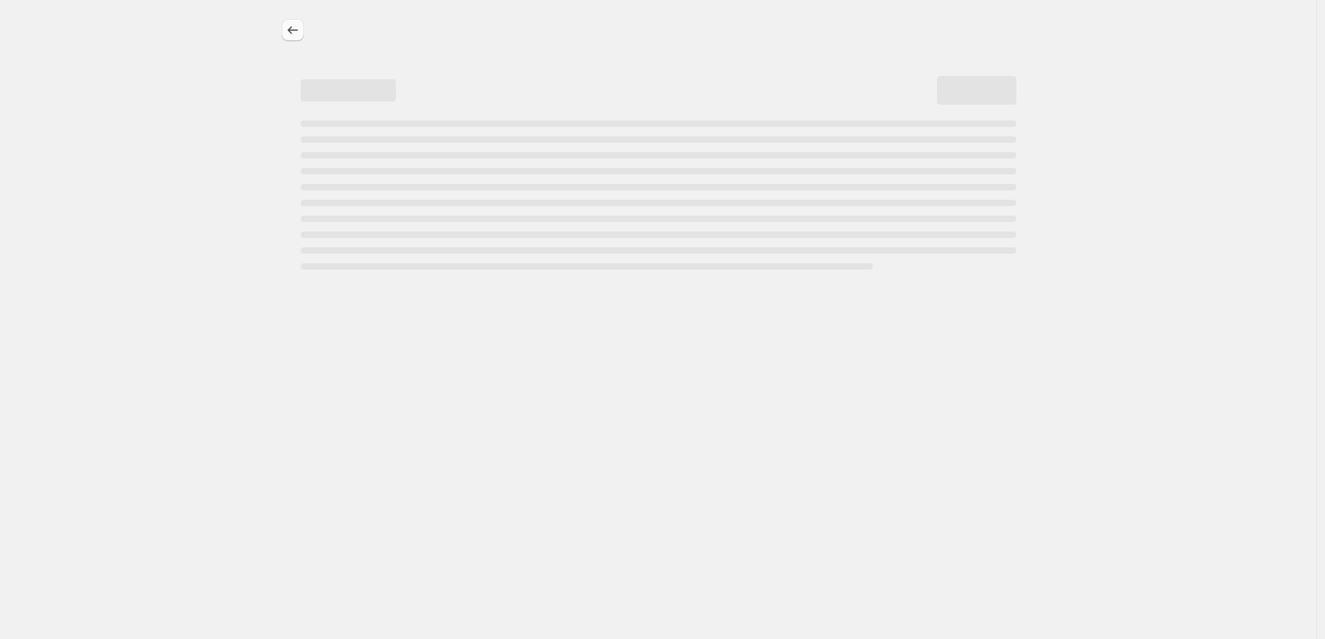
select select "percentage"
select select "vendor"
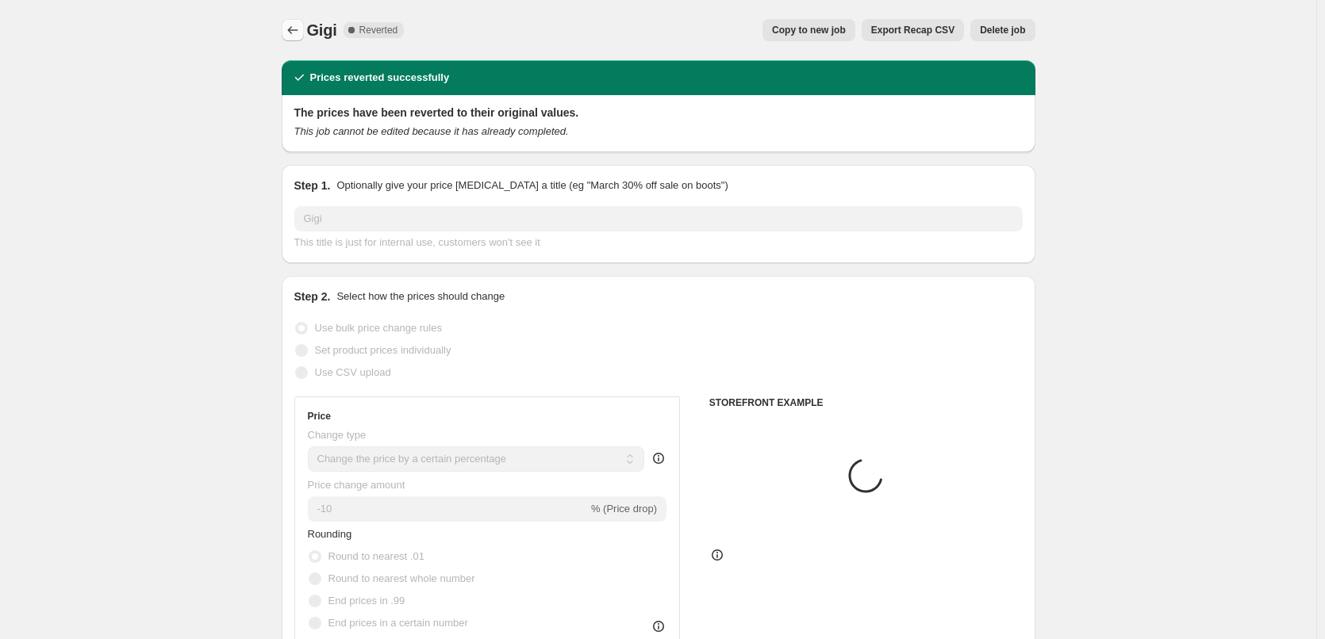
click at [293, 31] on icon "Price change jobs" at bounding box center [292, 30] width 10 height 8
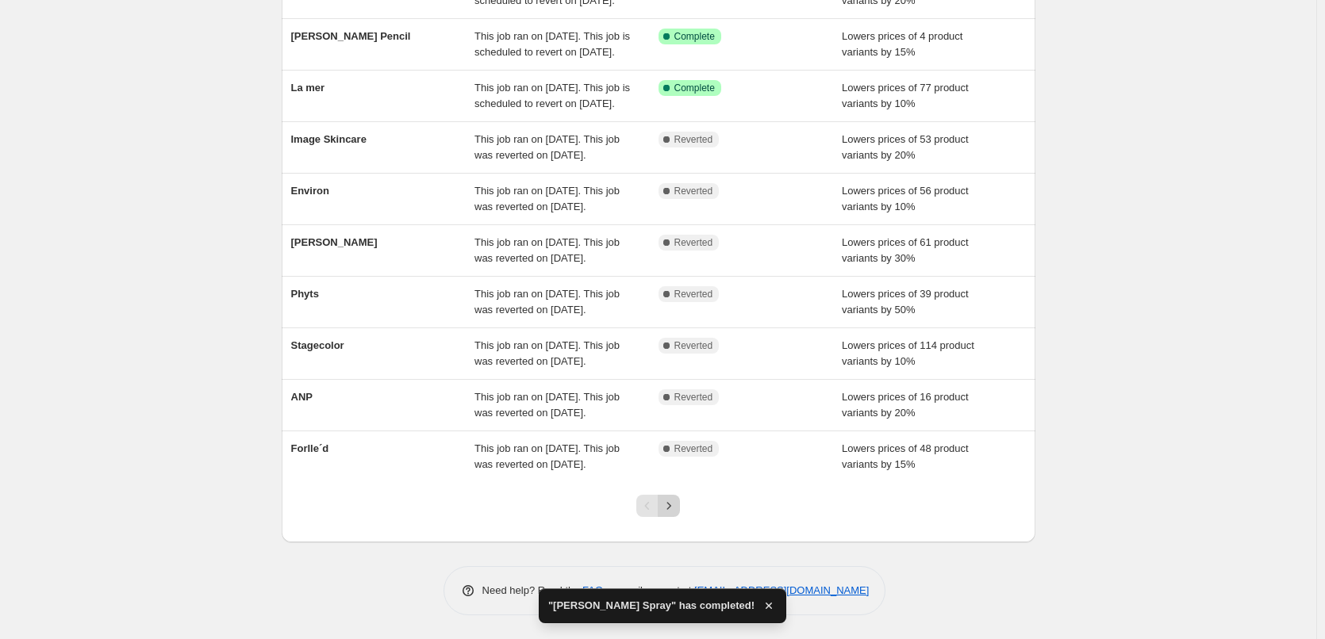
click at [677, 502] on icon "Next" at bounding box center [669, 506] width 16 height 16
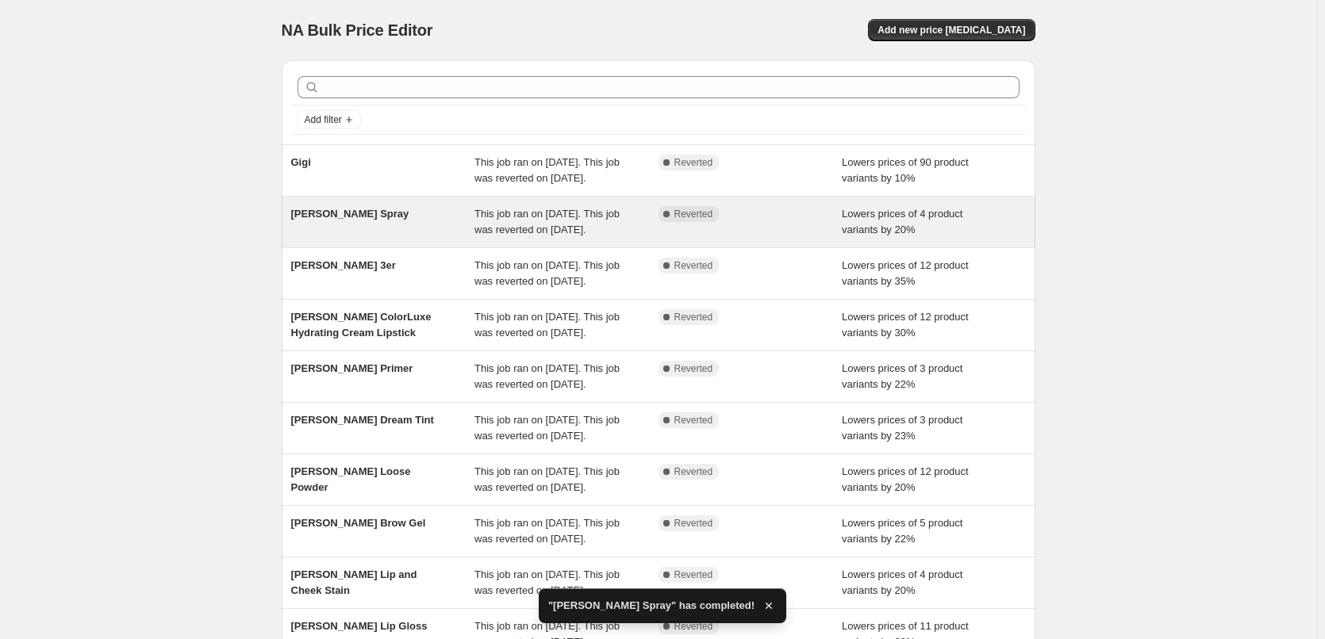
click at [557, 231] on span "This job ran on [DATE]. This job was reverted on [DATE]." at bounding box center [546, 222] width 145 height 28
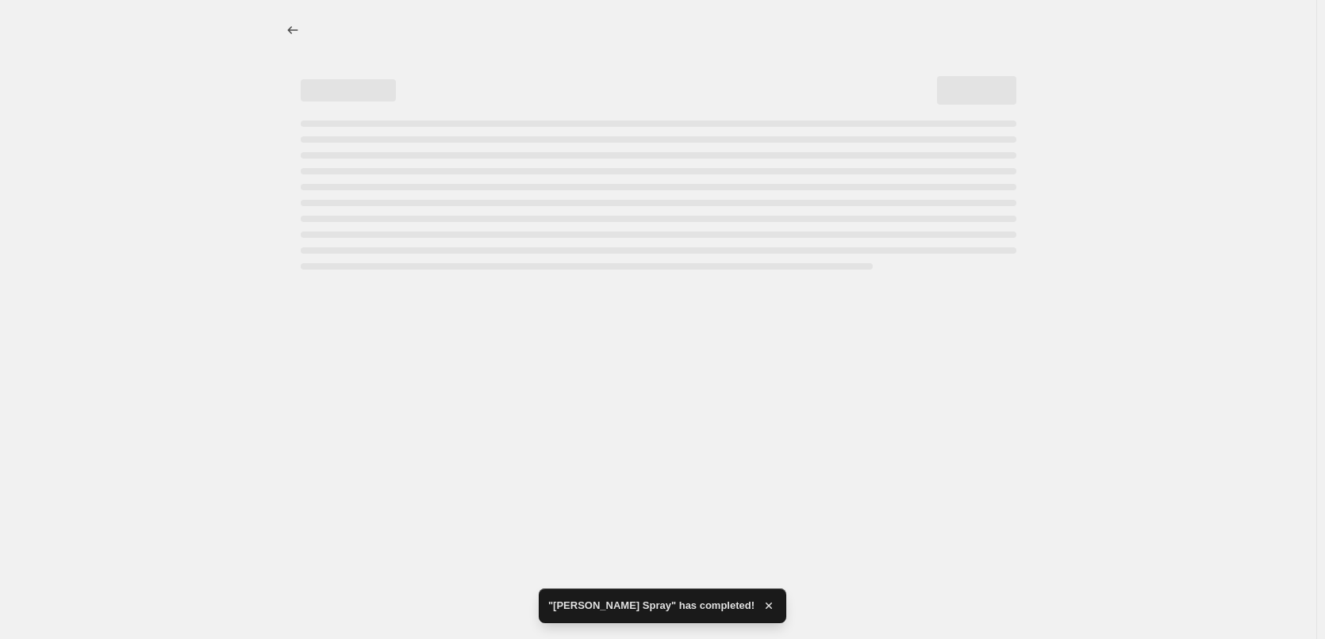
select select "percentage"
select select "tag"
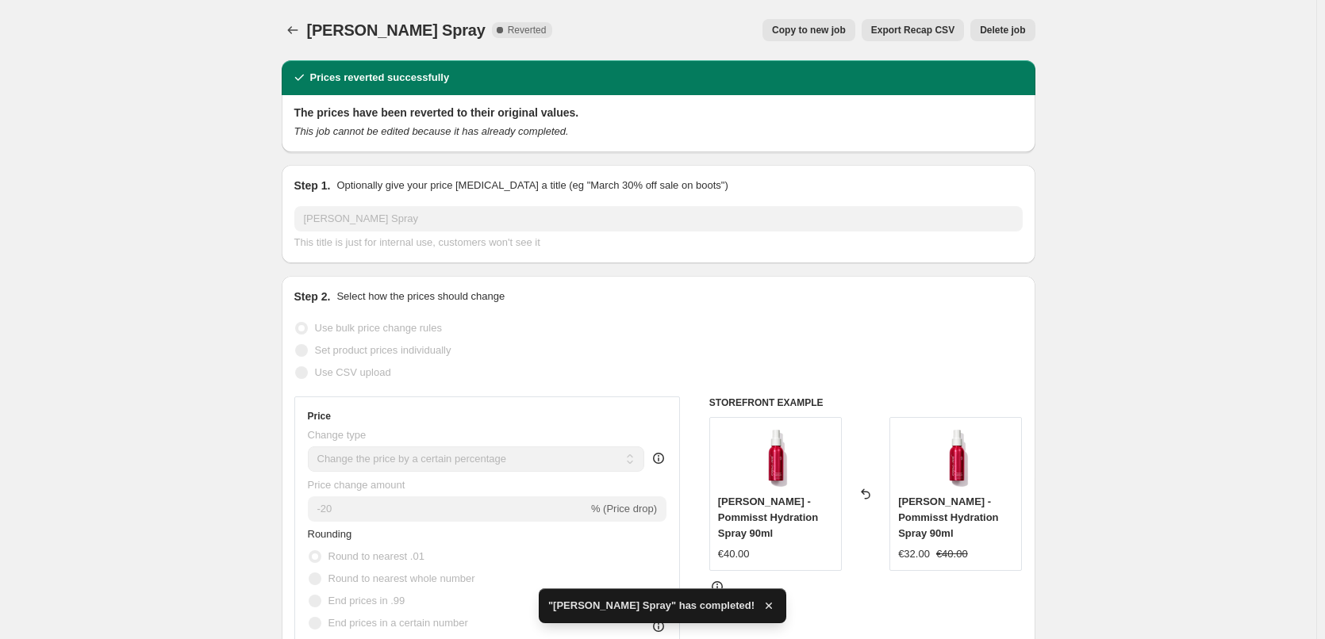
click at [1019, 33] on span "Delete job" at bounding box center [1002, 30] width 45 height 13
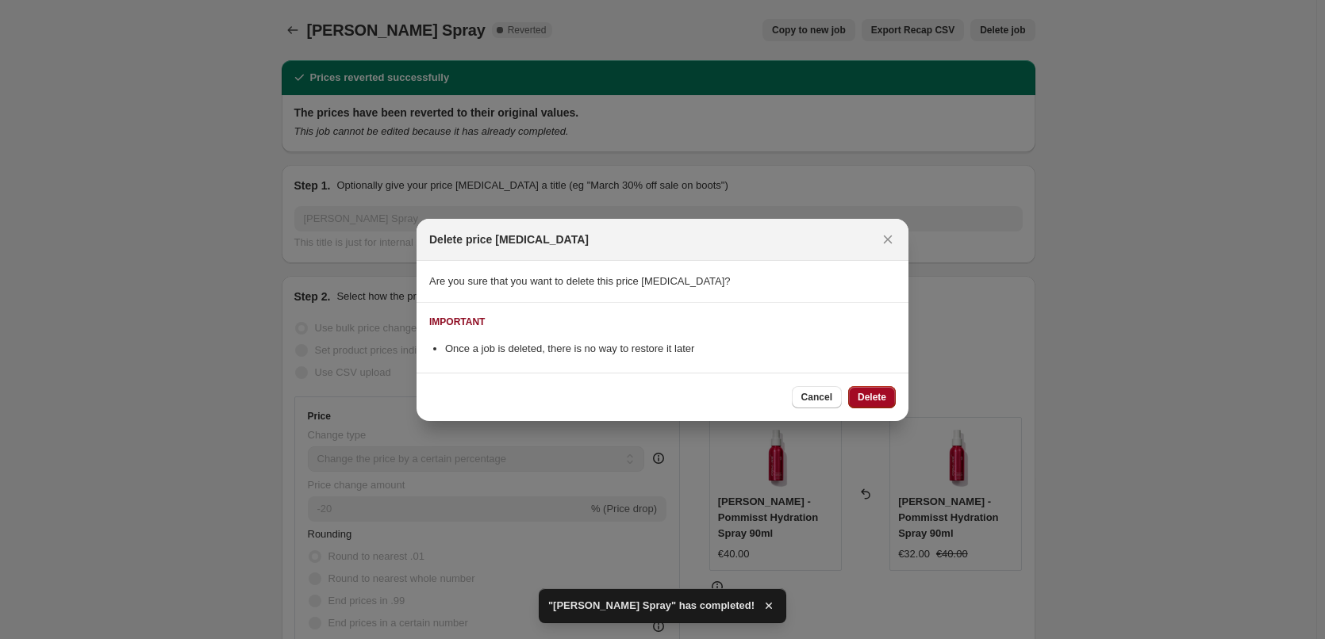
click at [873, 387] on button "Delete" at bounding box center [872, 397] width 48 height 22
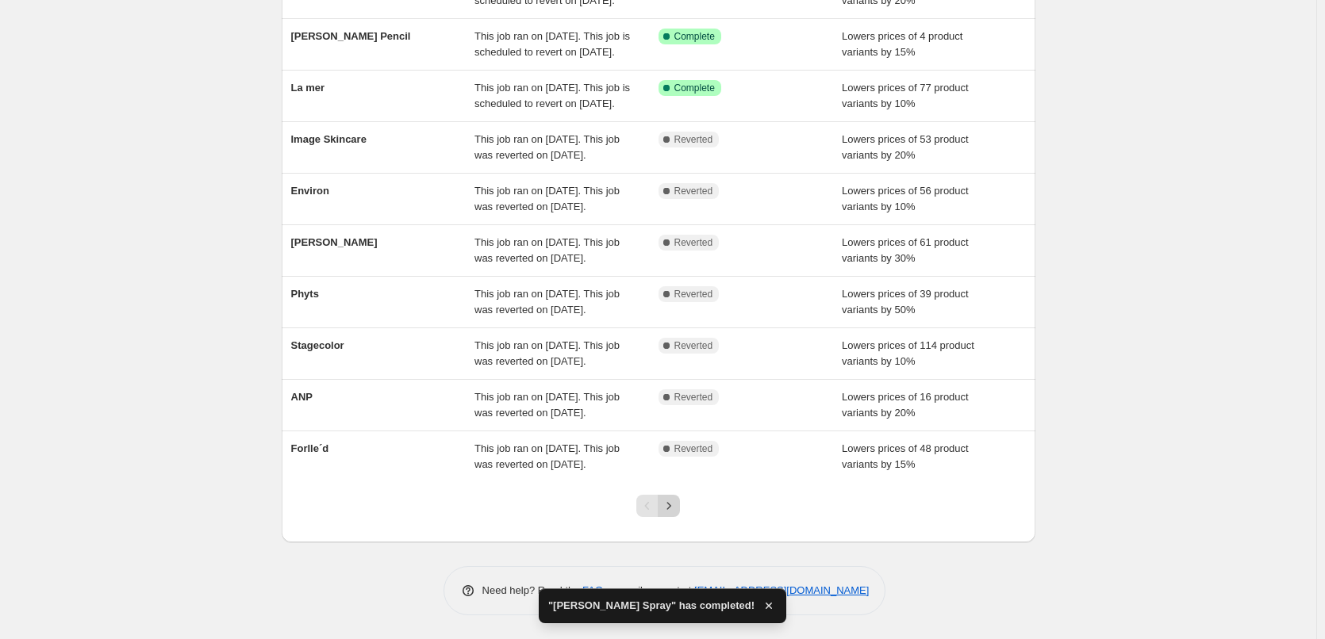
click at [670, 508] on icon "Next" at bounding box center [669, 506] width 16 height 16
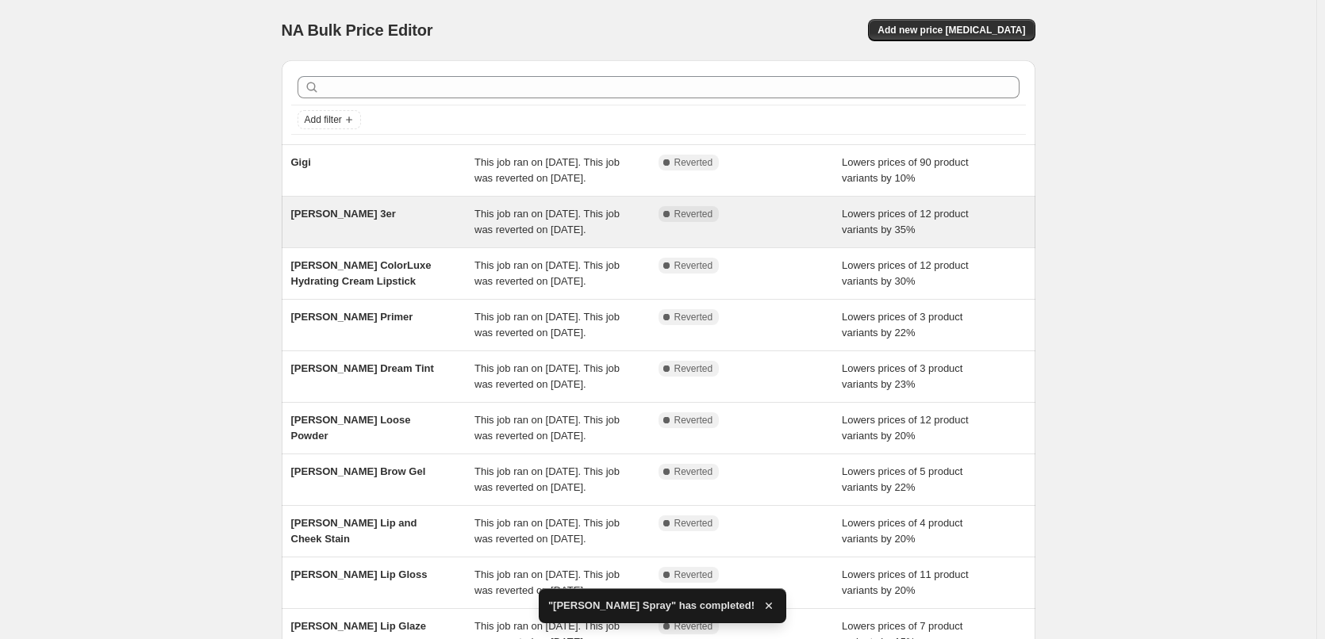
click at [499, 236] on span "This job ran on [DATE]. This job was reverted on [DATE]." at bounding box center [546, 222] width 145 height 28
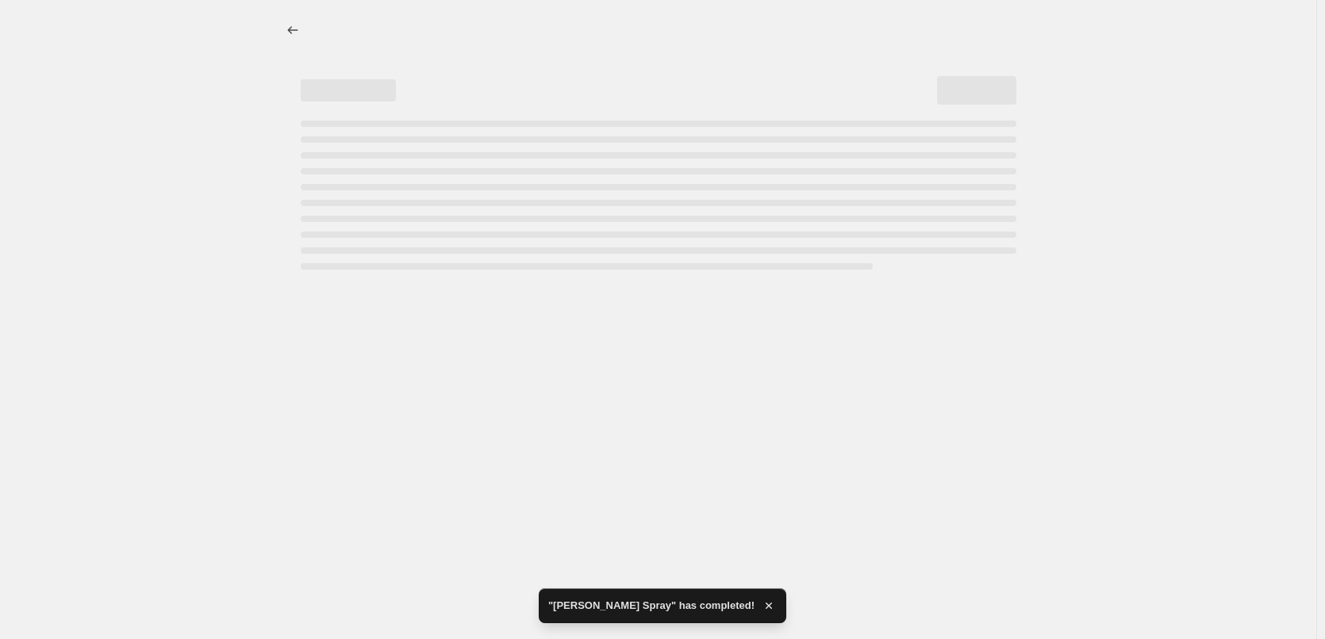
select select "percentage"
select select "tag"
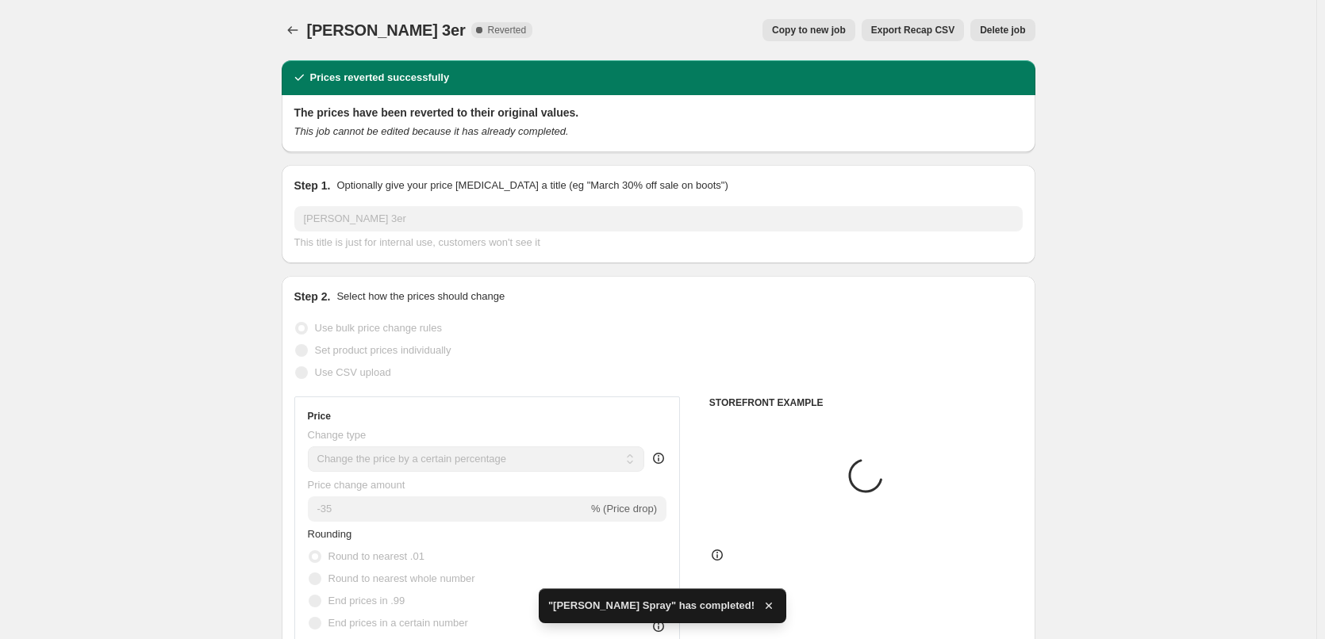
click at [841, 29] on span "Copy to new job" at bounding box center [809, 30] width 74 height 13
select select "percentage"
select select "tag"
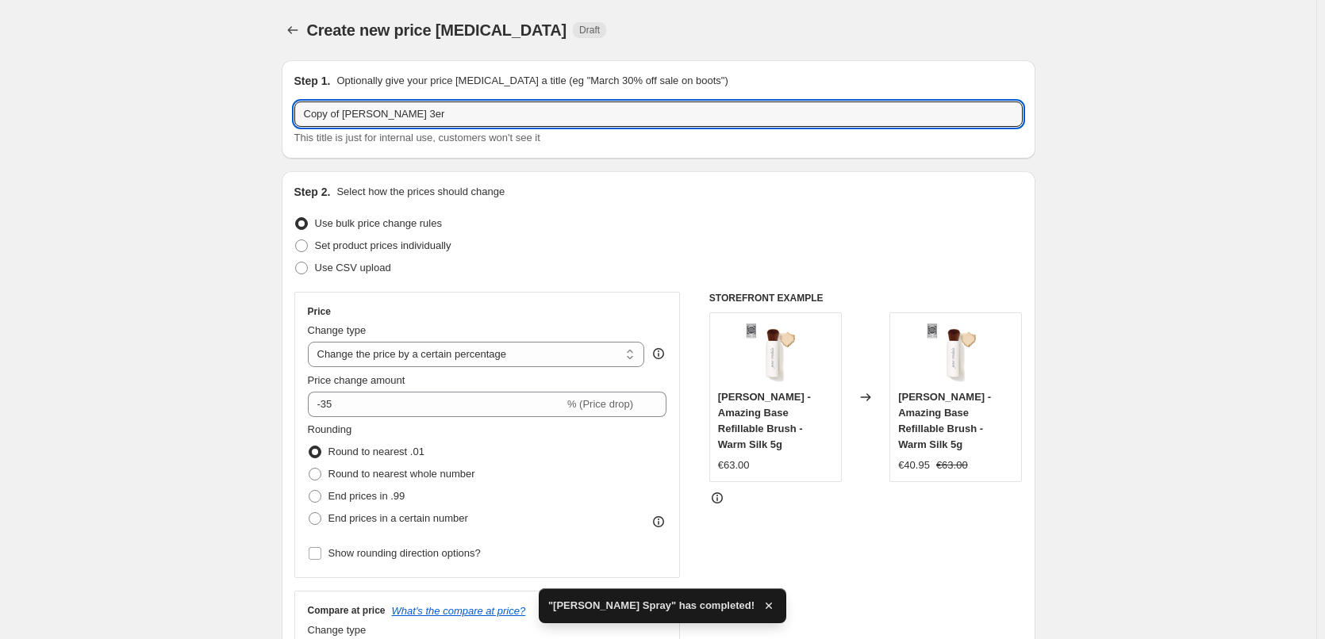
drag, startPoint x: 344, startPoint y: 113, endPoint x: 63, endPoint y: 113, distance: 280.8
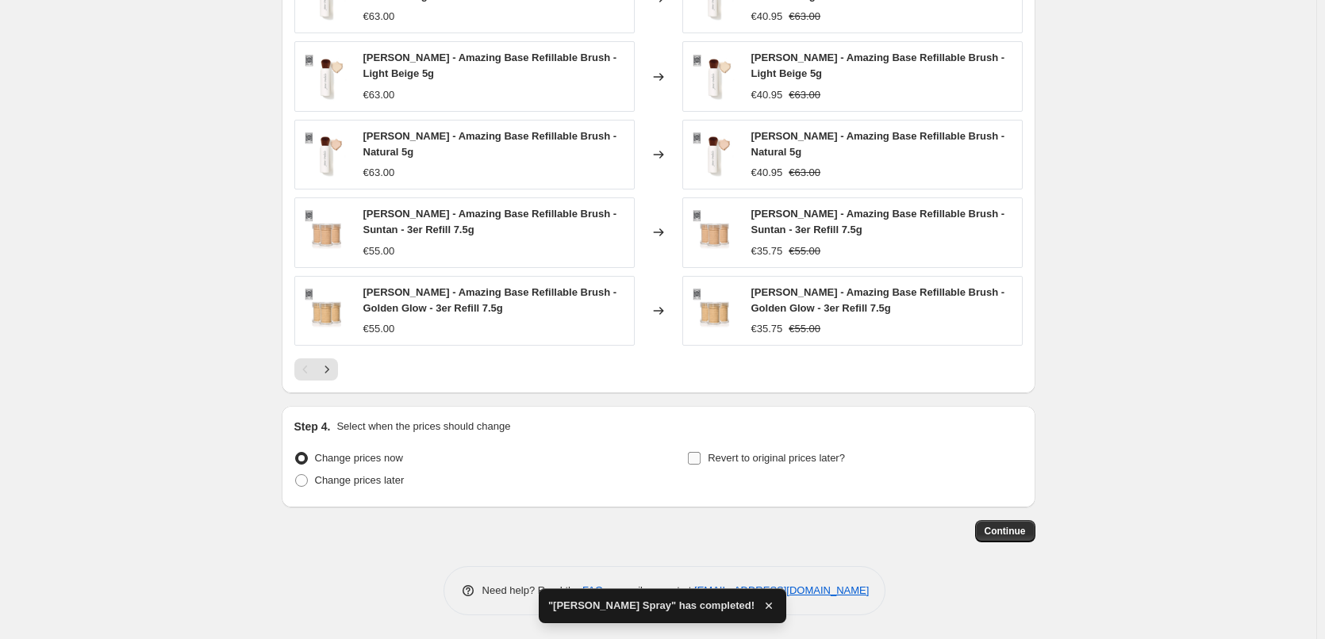
type input "[PERSON_NAME] 3er"
click at [766, 463] on span "Revert to original prices later?" at bounding box center [776, 458] width 137 height 12
click at [700, 463] on input "Revert to original prices later?" at bounding box center [694, 458] width 13 height 13
checkbox input "true"
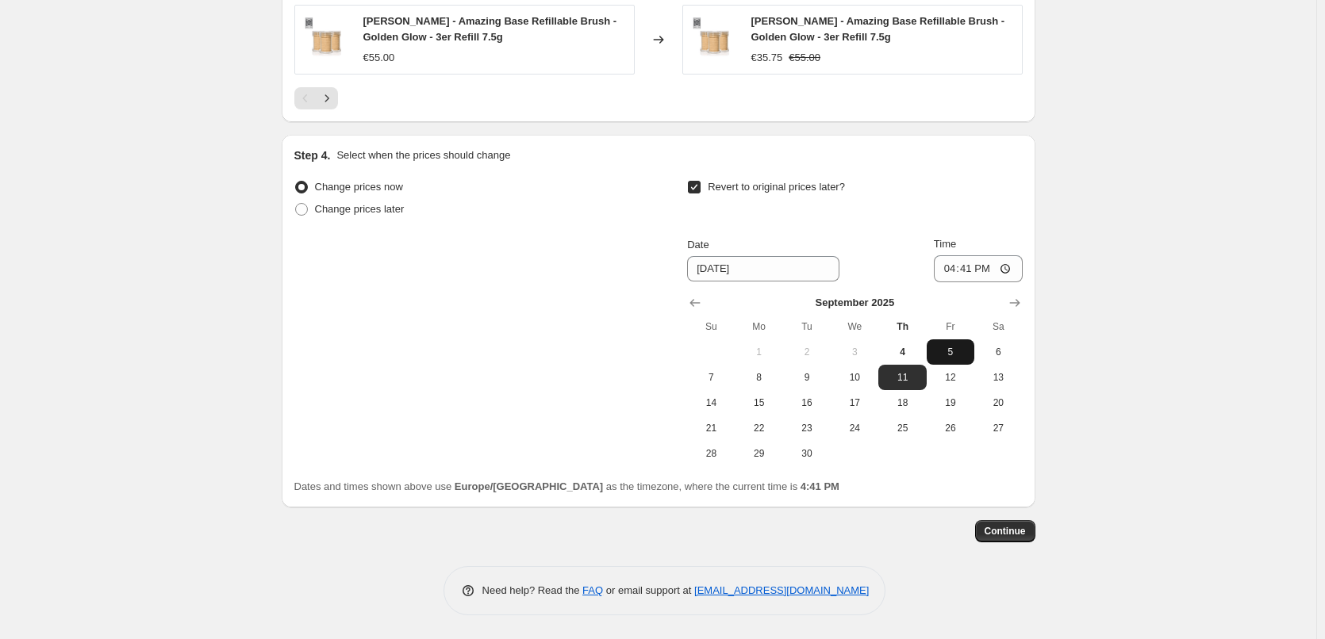
click at [954, 347] on span "5" at bounding box center [950, 352] width 35 height 13
type input "[DATE]"
click at [953, 254] on div "Time 16:41" at bounding box center [978, 259] width 89 height 46
click at [956, 268] on input "16:41" at bounding box center [978, 268] width 89 height 27
click at [1010, 263] on input "15:00" at bounding box center [978, 268] width 89 height 27
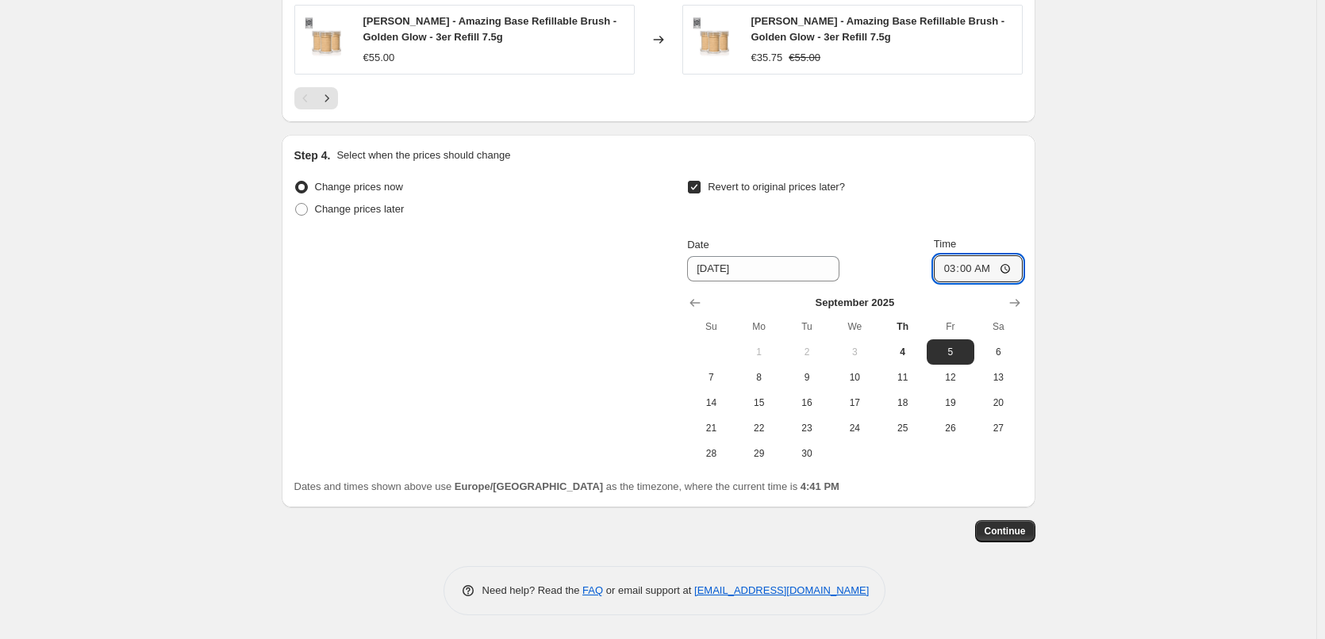
type input "03:00"
drag, startPoint x: 1192, startPoint y: 346, endPoint x: 1186, endPoint y: 360, distance: 15.6
click at [1001, 527] on span "Continue" at bounding box center [1004, 531] width 41 height 13
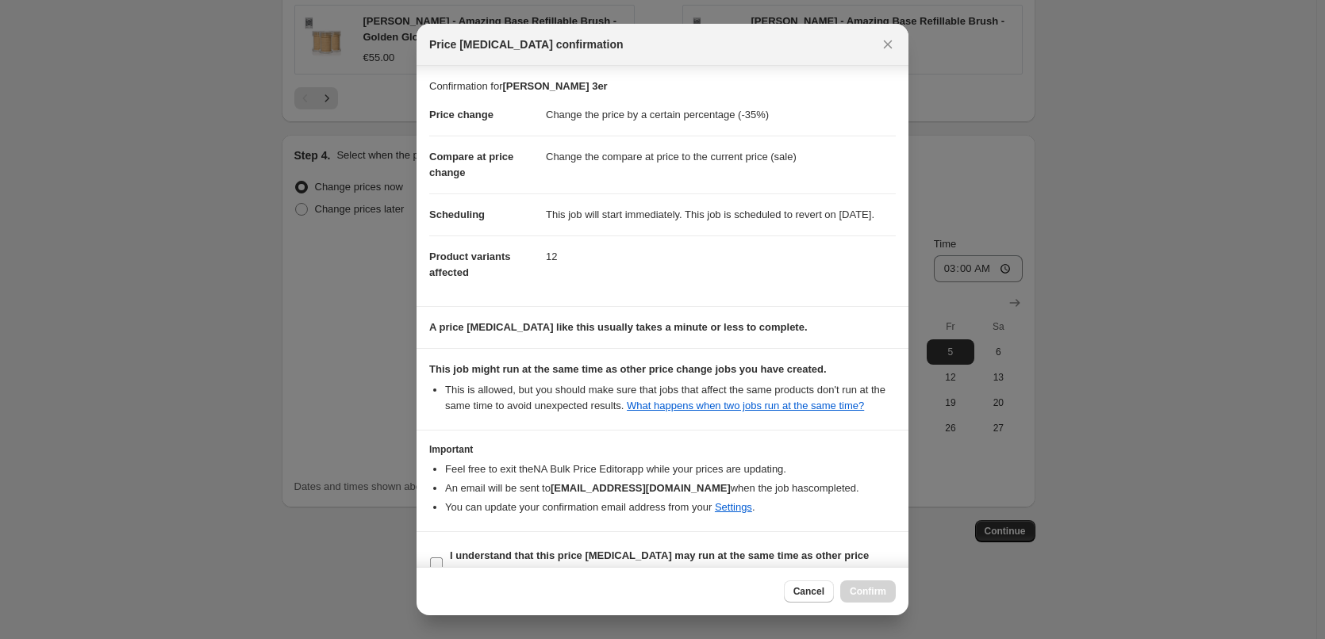
scroll to position [44, 0]
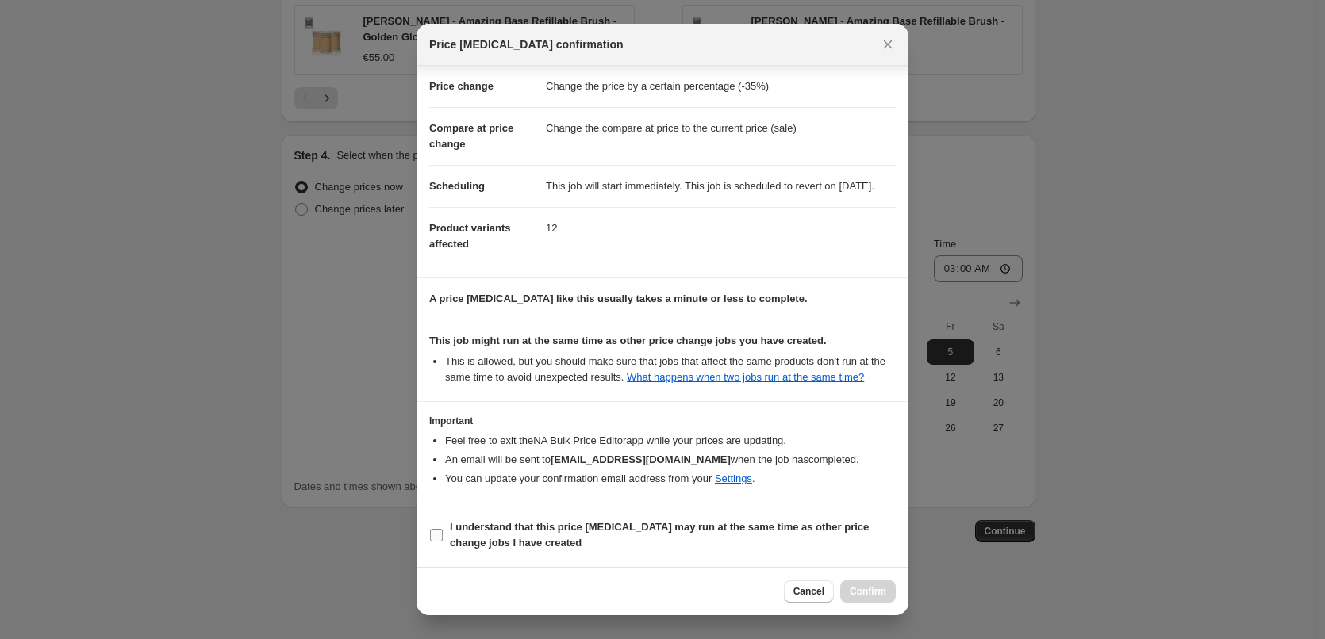
click at [704, 537] on span "I understand that this price [MEDICAL_DATA] may run at the same time as other p…" at bounding box center [673, 536] width 446 height 32
click at [443, 537] on input "I understand that this price [MEDICAL_DATA] may run at the same time as other p…" at bounding box center [436, 535] width 13 height 13
checkbox input "true"
drag, startPoint x: 854, startPoint y: 596, endPoint x: 842, endPoint y: 572, distance: 26.6
click at [854, 596] on span "Confirm" at bounding box center [868, 591] width 36 height 13
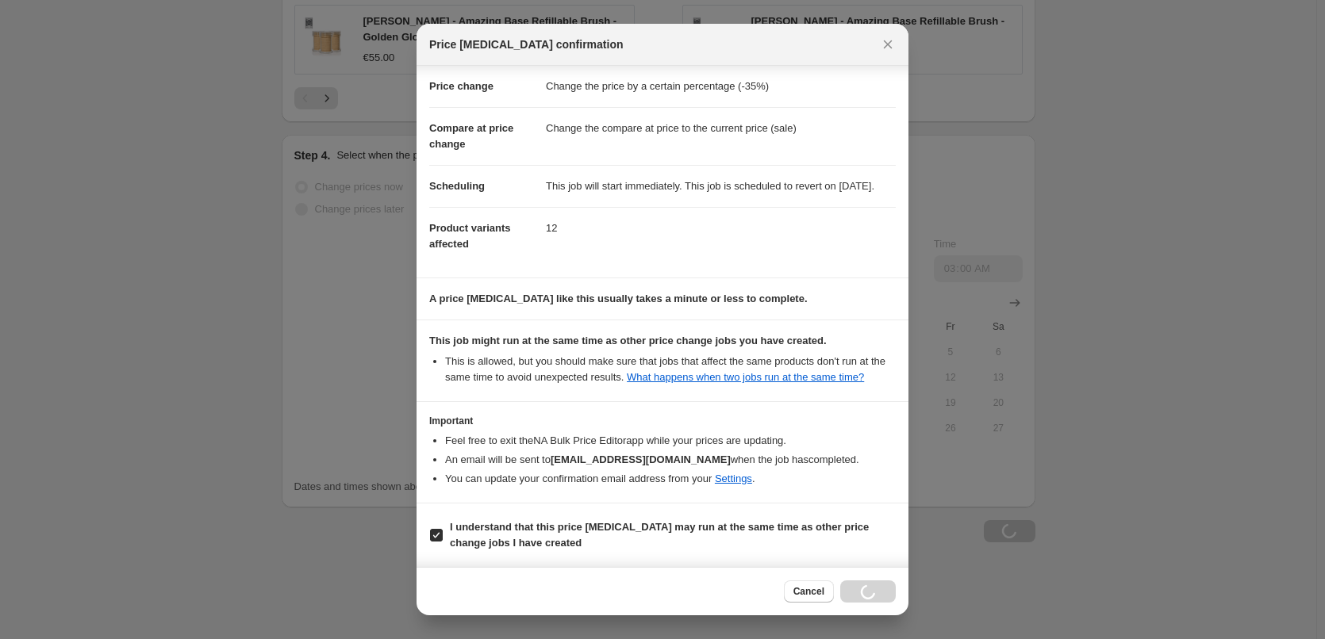
scroll to position [14, 0]
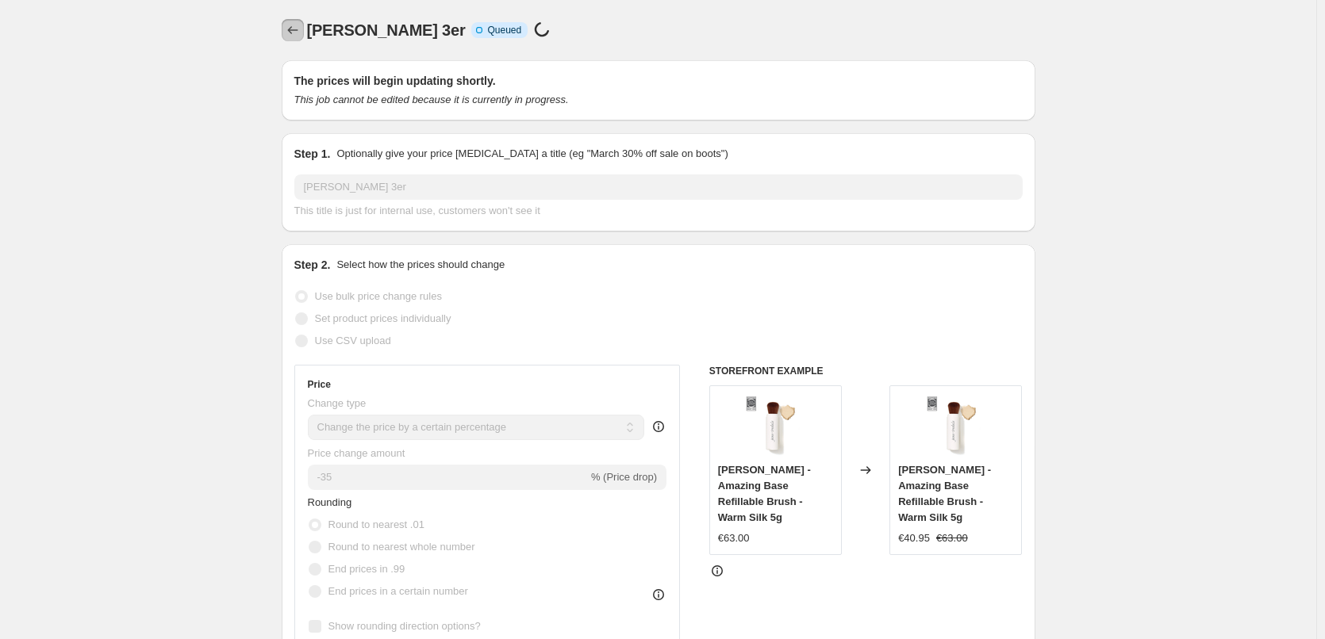
click at [296, 26] on icon "Price change jobs" at bounding box center [293, 30] width 16 height 16
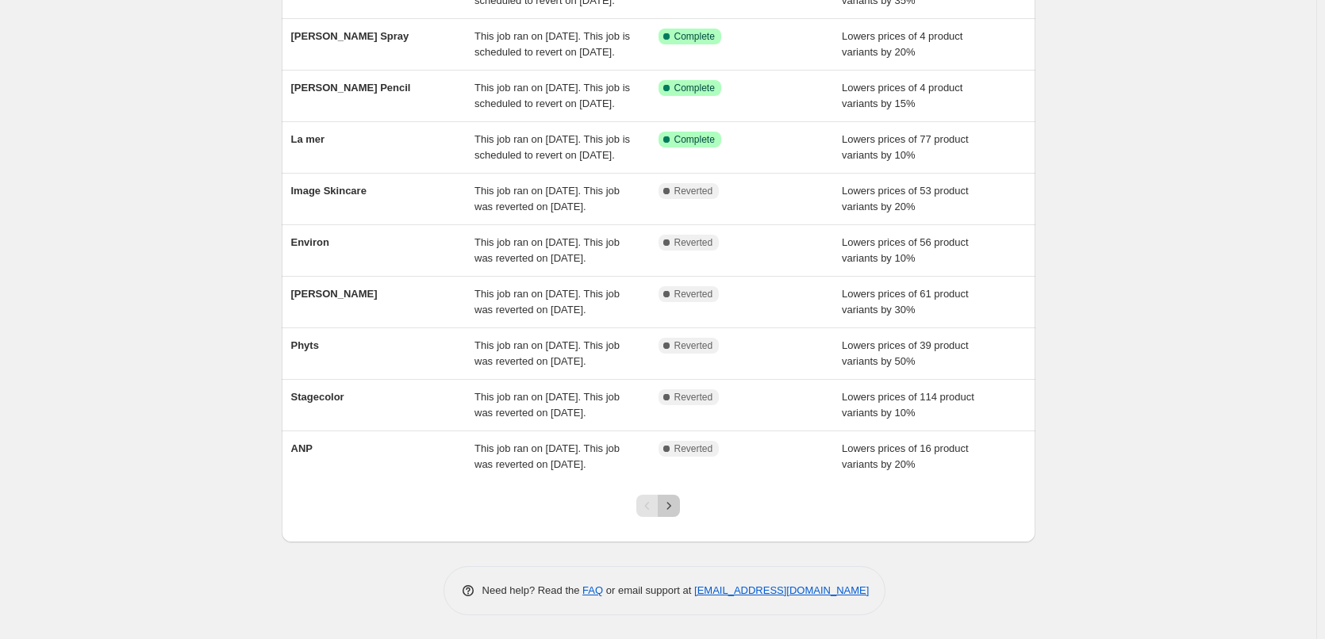
click at [673, 500] on icon "Next" at bounding box center [669, 506] width 16 height 16
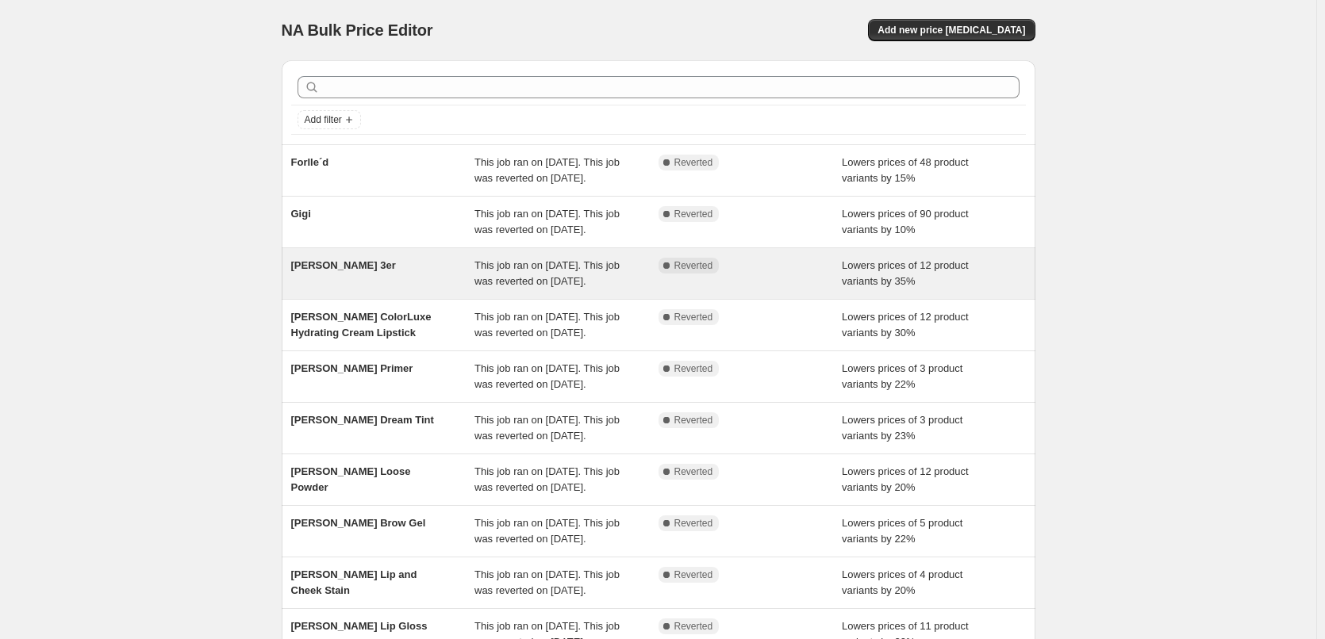
click at [473, 290] on div "[PERSON_NAME] 3er" at bounding box center [383, 274] width 184 height 32
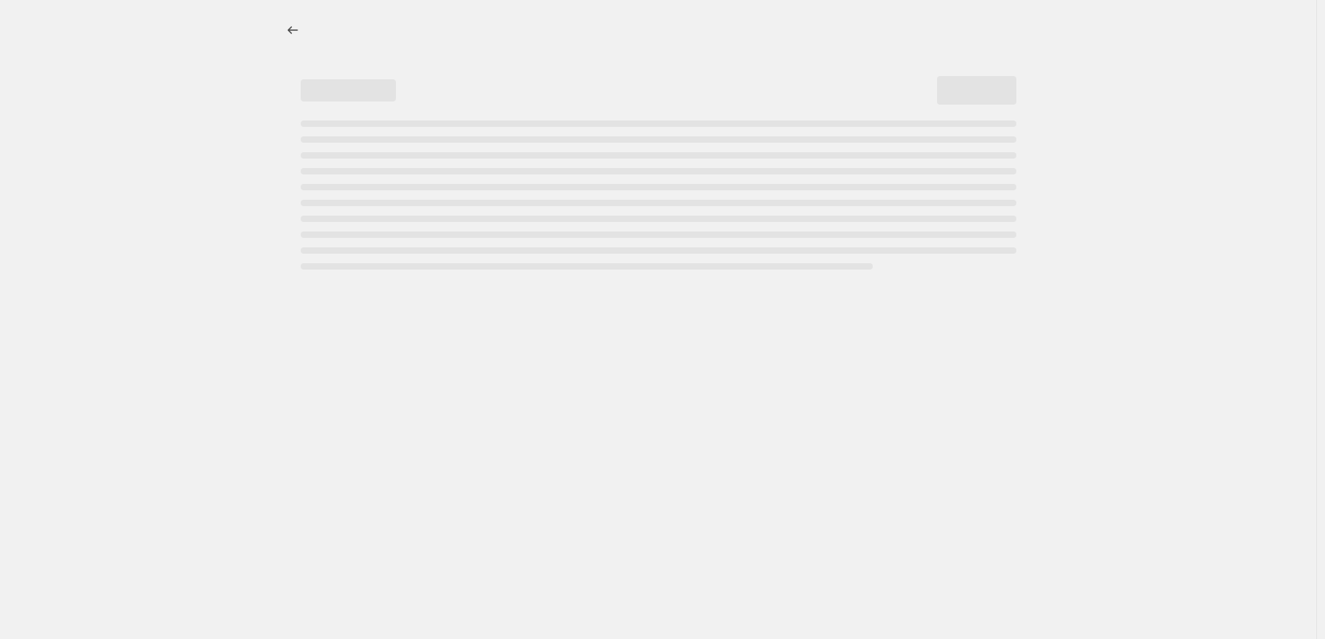
select select "percentage"
select select "tag"
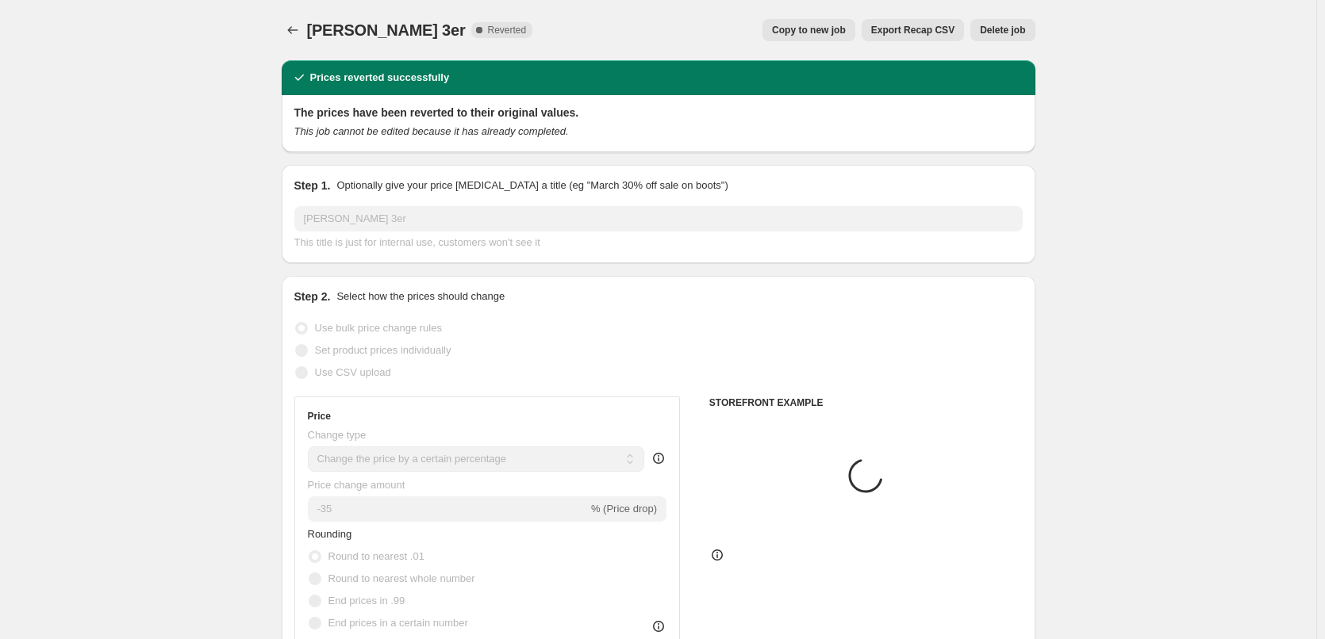
click at [986, 33] on span "Delete job" at bounding box center [1002, 30] width 45 height 13
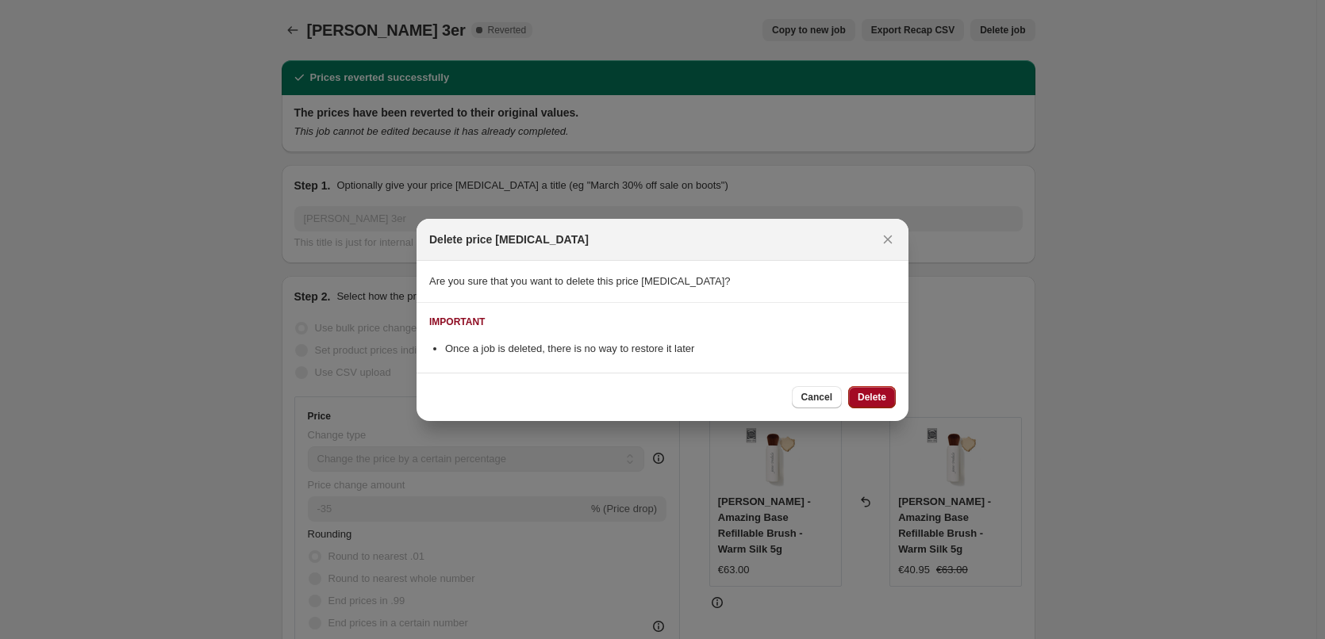
click at [865, 397] on span "Delete" at bounding box center [872, 397] width 29 height 13
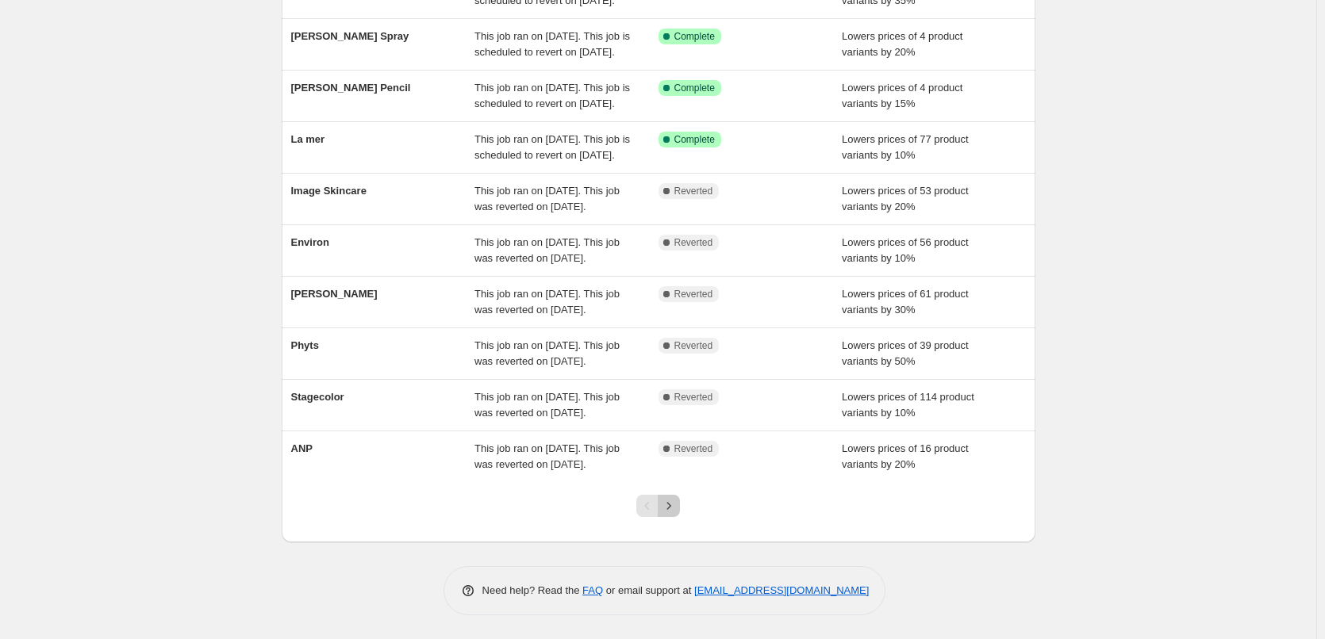
click at [677, 507] on icon "Next" at bounding box center [669, 506] width 16 height 16
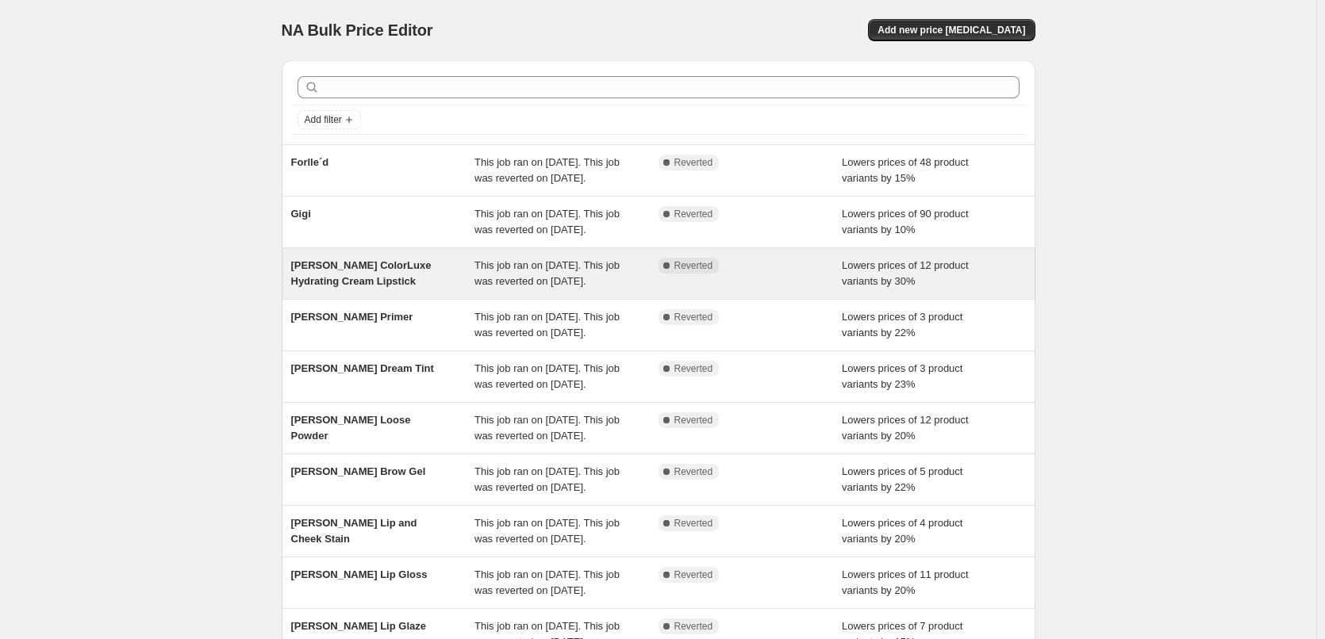
click at [582, 287] on span "This job ran on [DATE]. This job was reverted on [DATE]." at bounding box center [546, 273] width 145 height 28
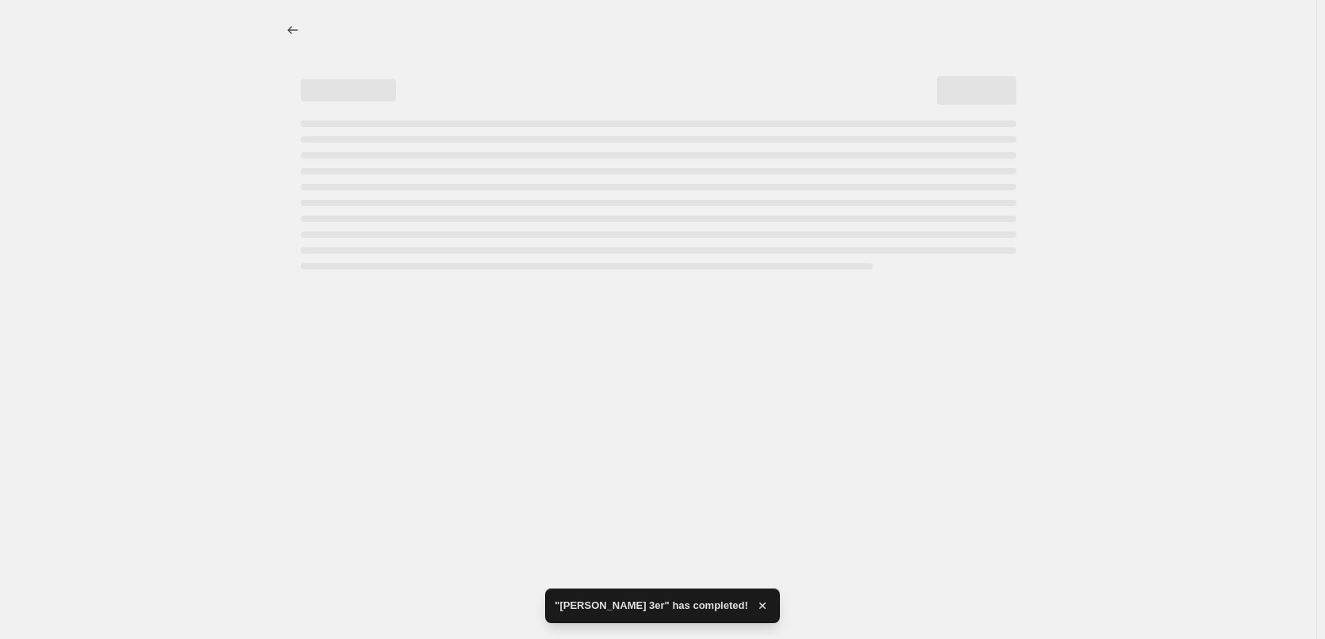
select select "percentage"
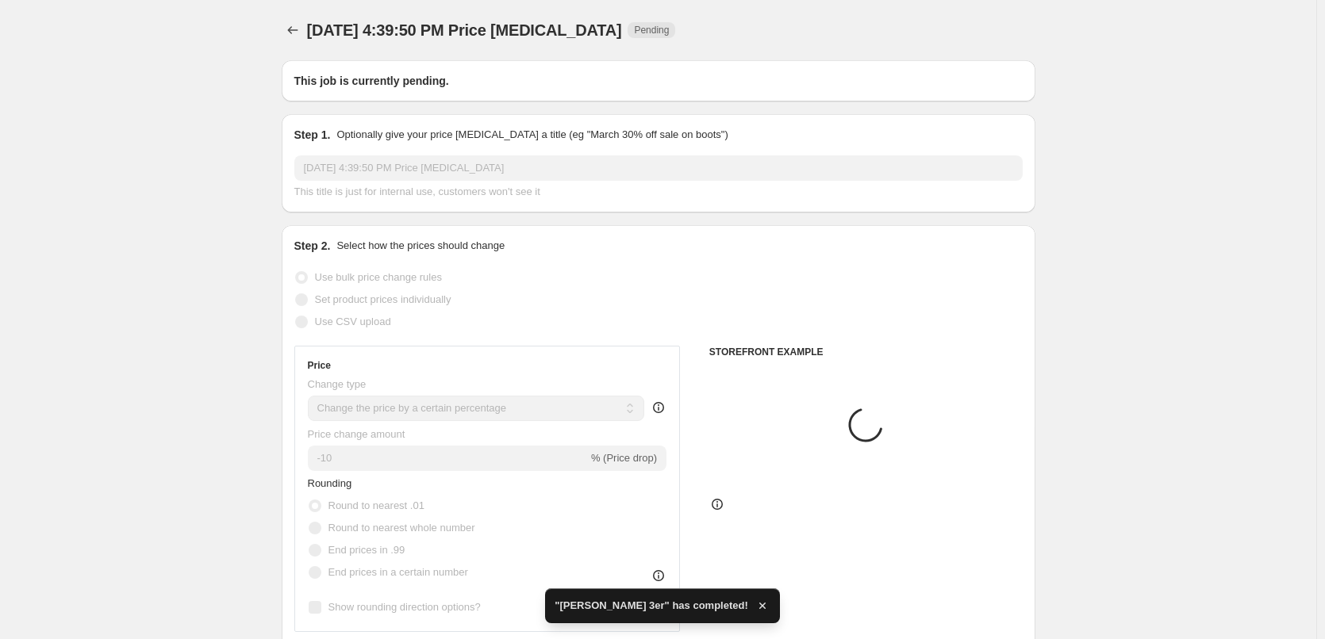
type input "[PERSON_NAME] ColorLuxe Hydrating Cream Lipstick"
radio input "false"
radio input "true"
checkbox input "true"
select select "tag"
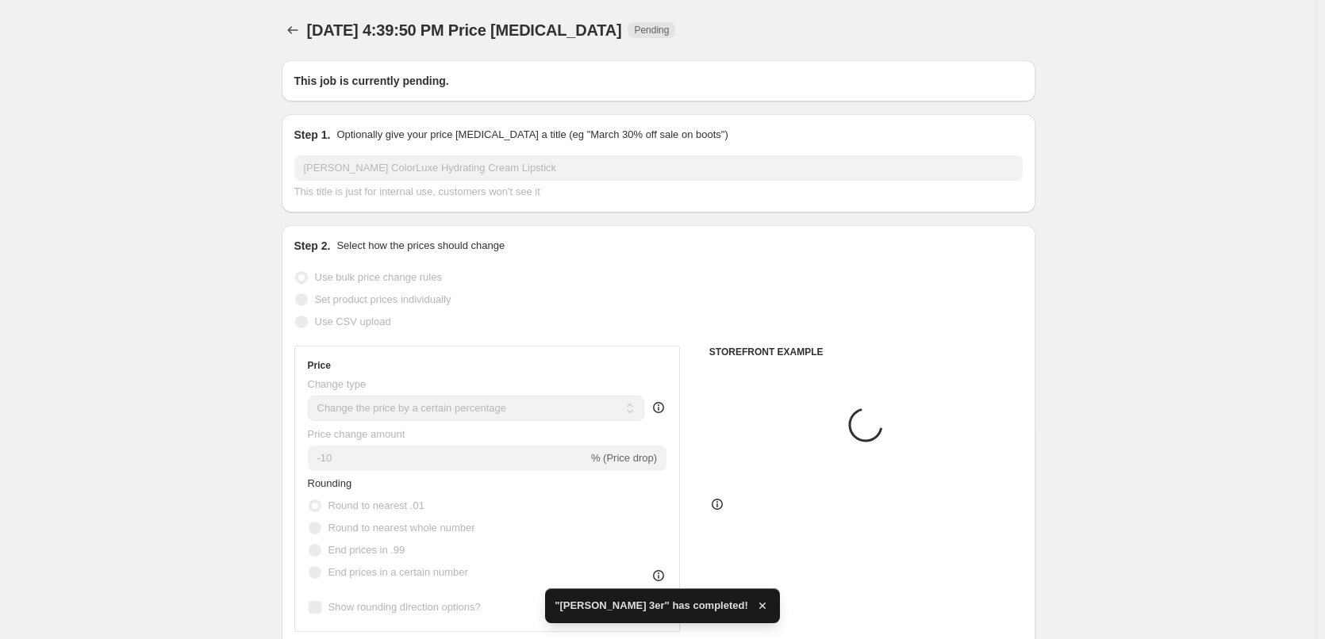
select select "vendor"
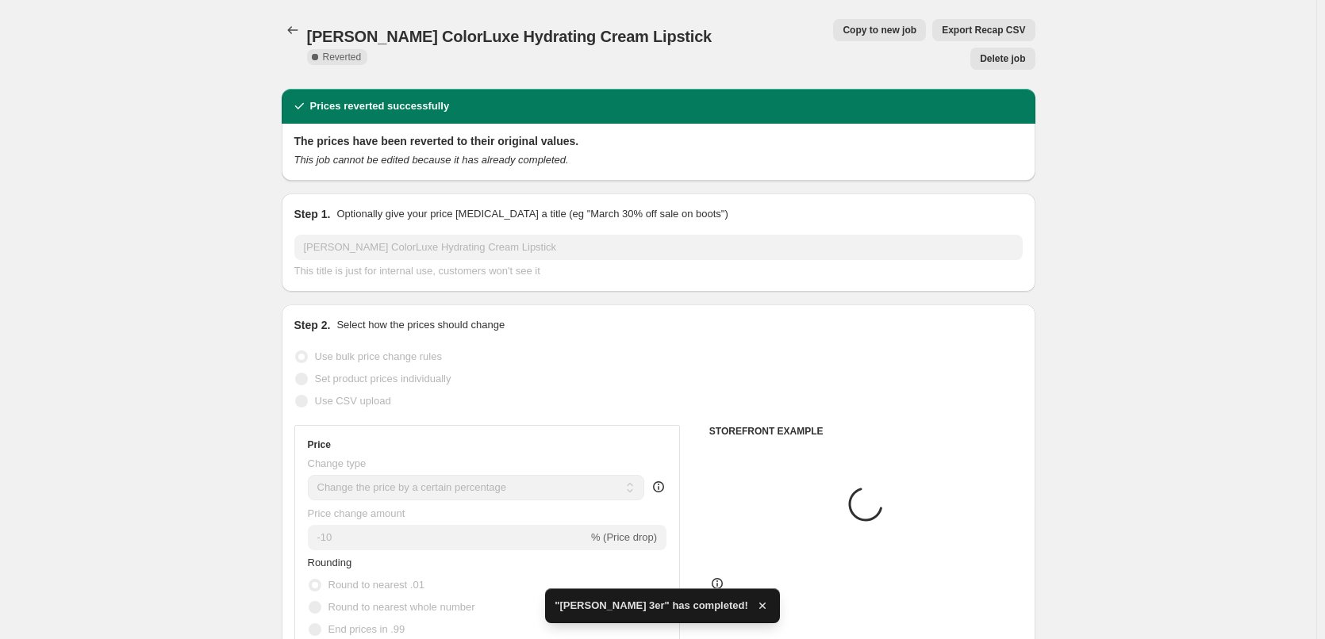
click at [842, 31] on span "Copy to new job" at bounding box center [879, 30] width 74 height 13
select select "percentage"
select select "tag"
select select "vendor"
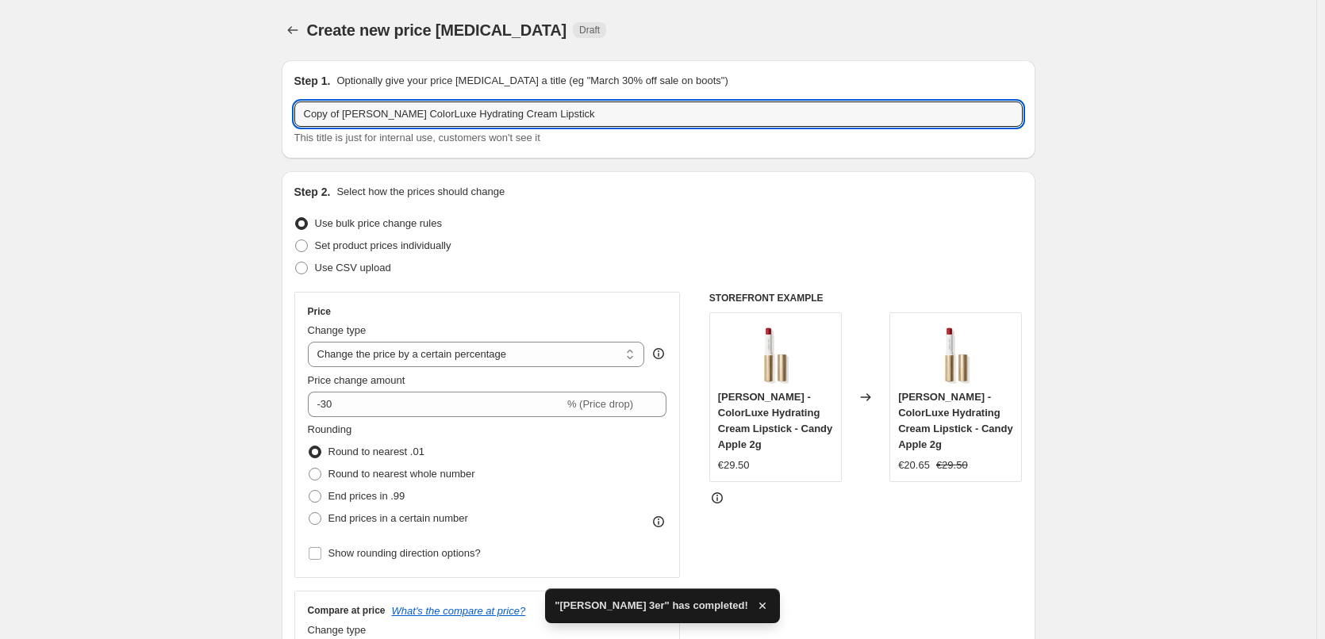
drag, startPoint x: 344, startPoint y: 116, endPoint x: 155, endPoint y: 117, distance: 188.8
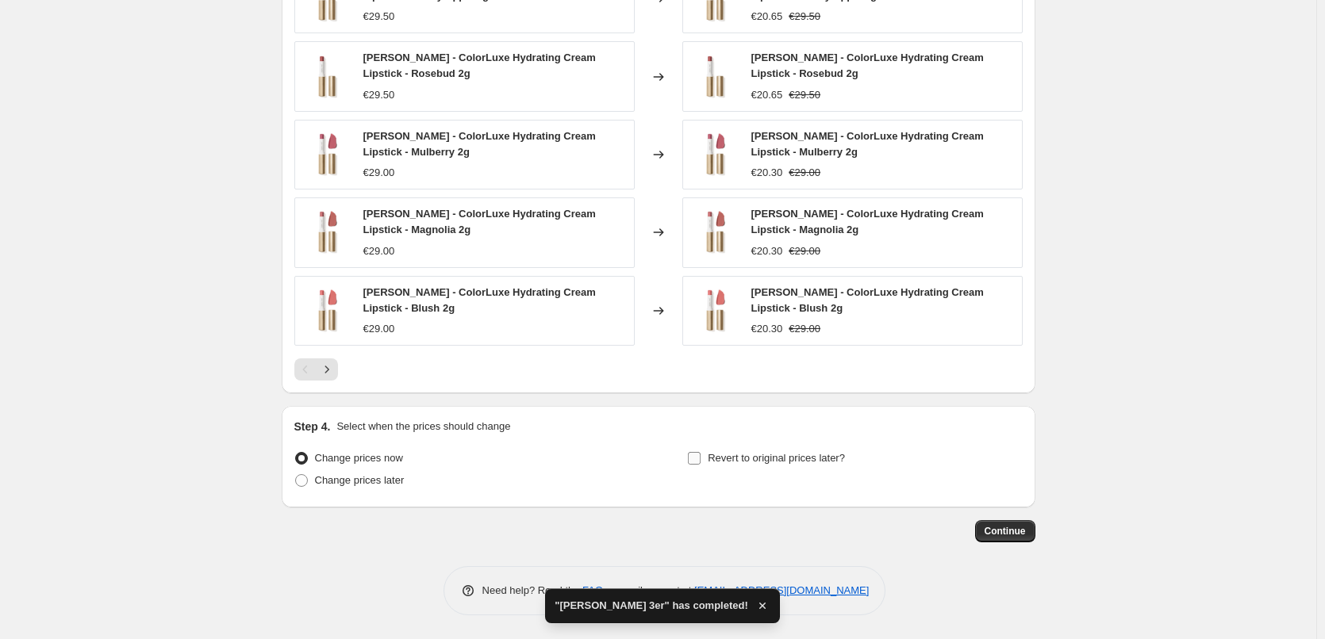
type input "[PERSON_NAME] ColorLuxe Hydrating Cream Lipstick"
click at [752, 459] on span "Revert to original prices later?" at bounding box center [776, 458] width 137 height 12
click at [700, 459] on input "Revert to original prices later?" at bounding box center [694, 458] width 13 height 13
checkbox input "true"
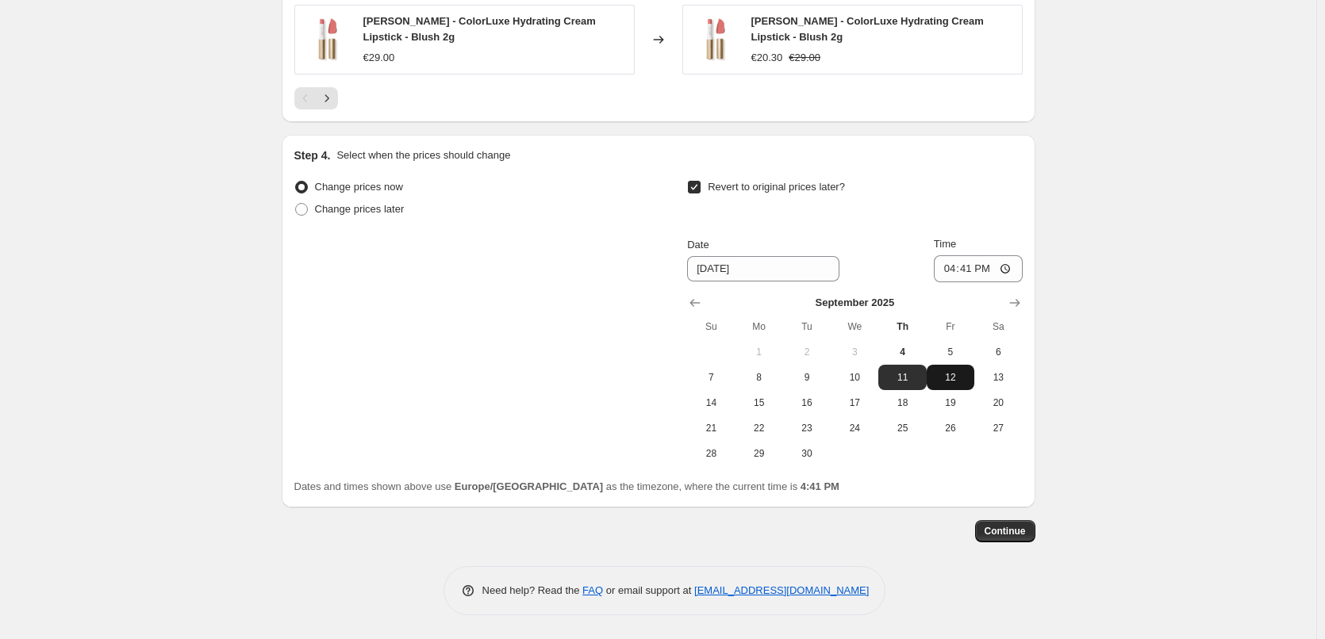
click at [950, 369] on button "12" at bounding box center [951, 377] width 48 height 25
click at [953, 358] on span "5" at bounding box center [950, 352] width 35 height 13
type input "[DATE]"
click at [954, 267] on input "16:41" at bounding box center [978, 268] width 89 height 27
click at [1010, 272] on input "15:00" at bounding box center [978, 268] width 89 height 27
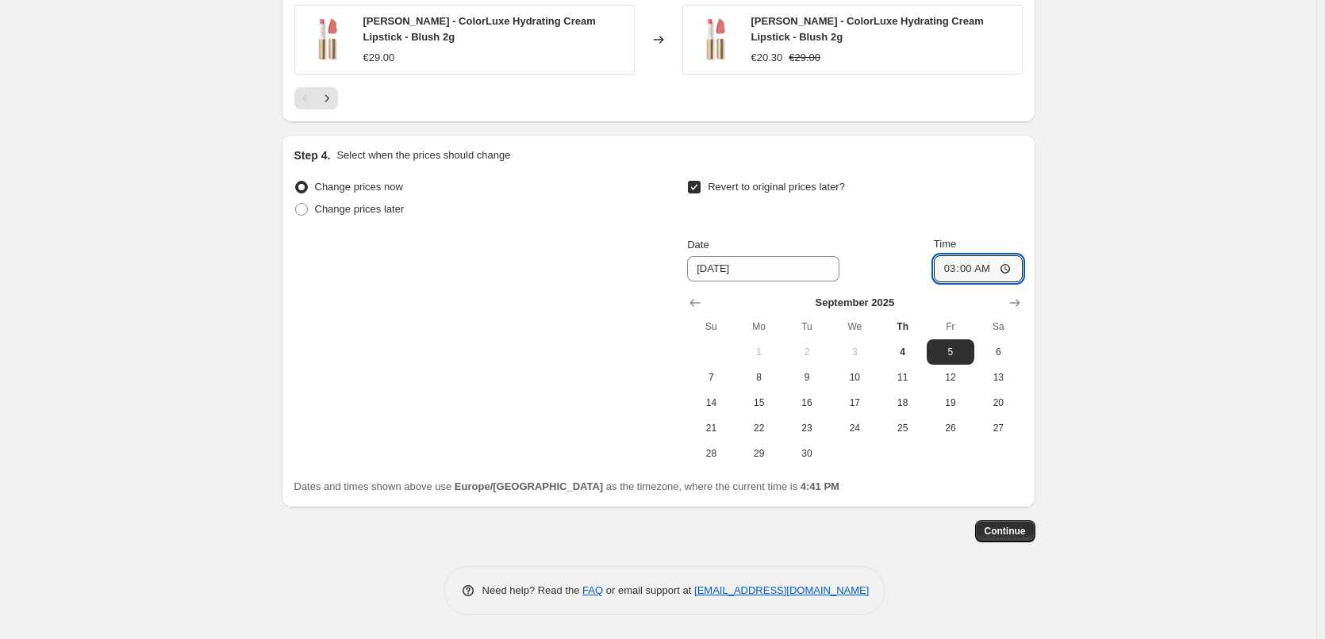
type input "03:00"
click at [1010, 531] on span "Continue" at bounding box center [1004, 531] width 41 height 13
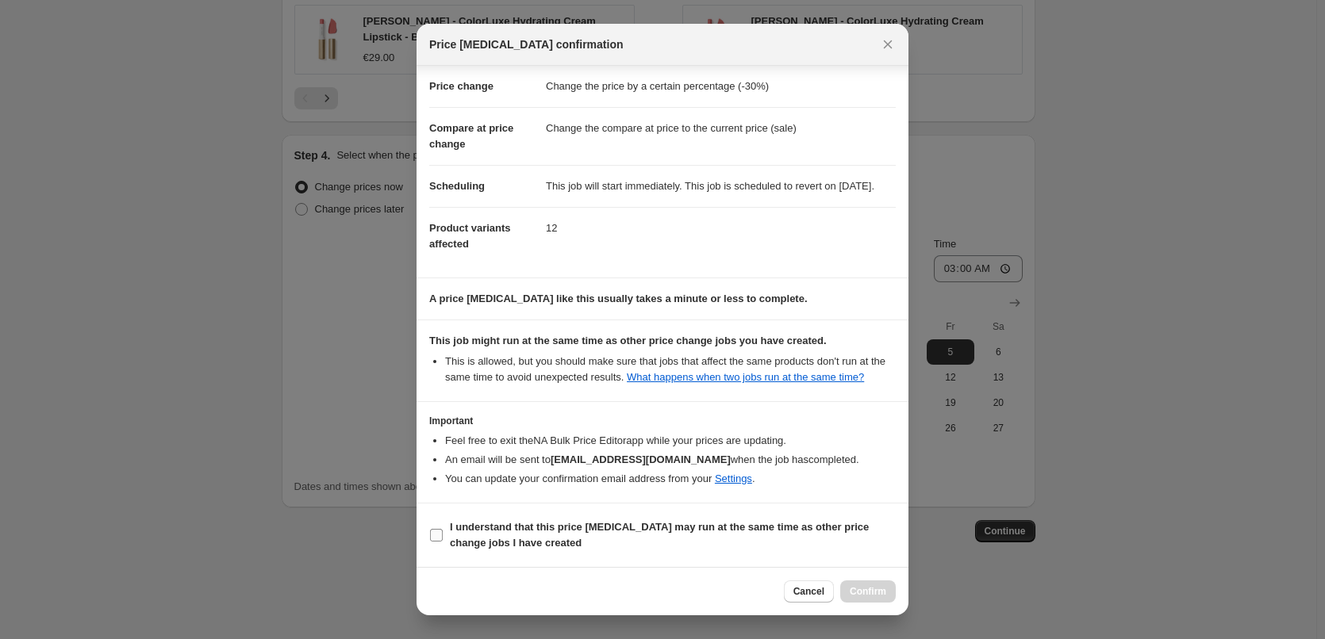
click at [509, 543] on b "I understand that this price [MEDICAL_DATA] may run at the same time as other p…" at bounding box center [659, 535] width 419 height 28
click at [443, 542] on input "I understand that this price [MEDICAL_DATA] may run at the same time as other p…" at bounding box center [436, 535] width 13 height 13
checkbox input "true"
click at [867, 597] on span "Confirm" at bounding box center [868, 591] width 36 height 13
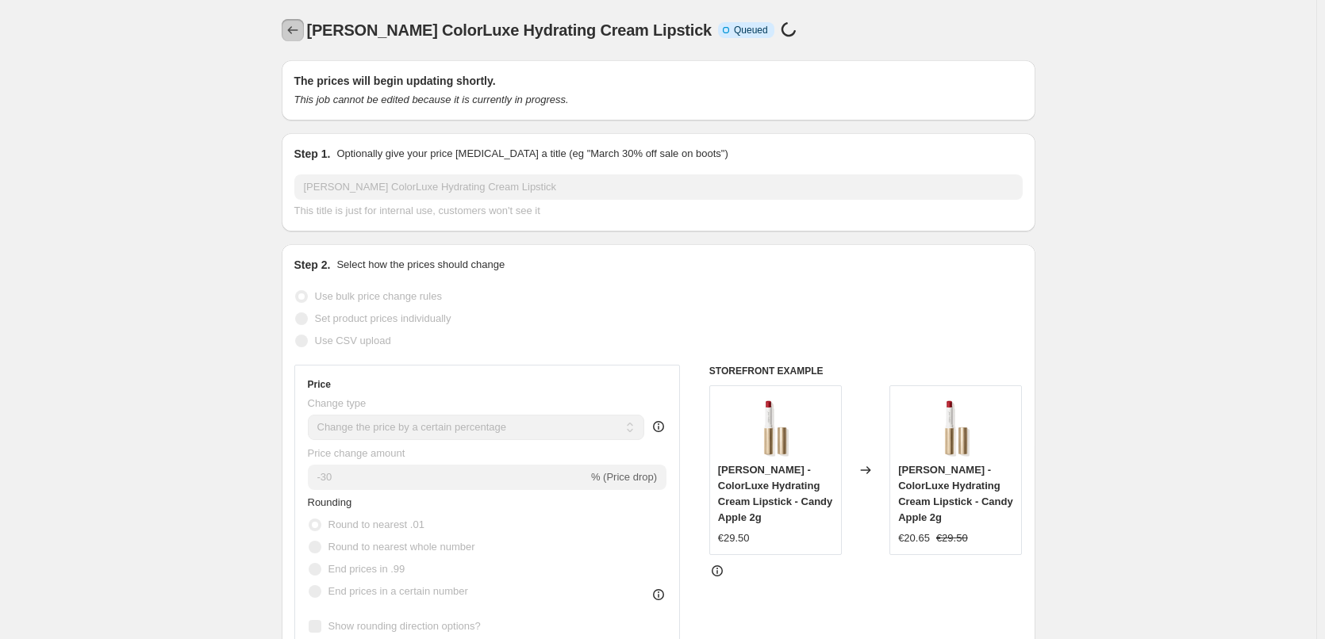
click at [297, 29] on icon "Price change jobs" at bounding box center [293, 30] width 16 height 16
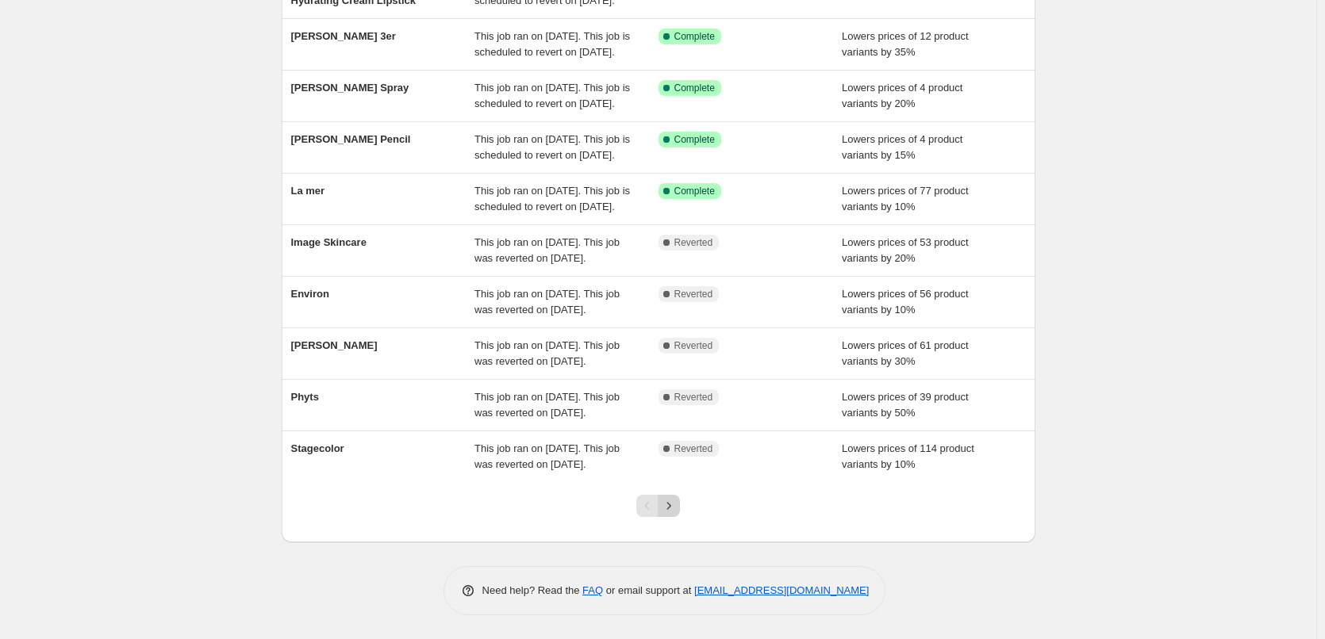
click at [671, 501] on icon "Next" at bounding box center [669, 506] width 16 height 16
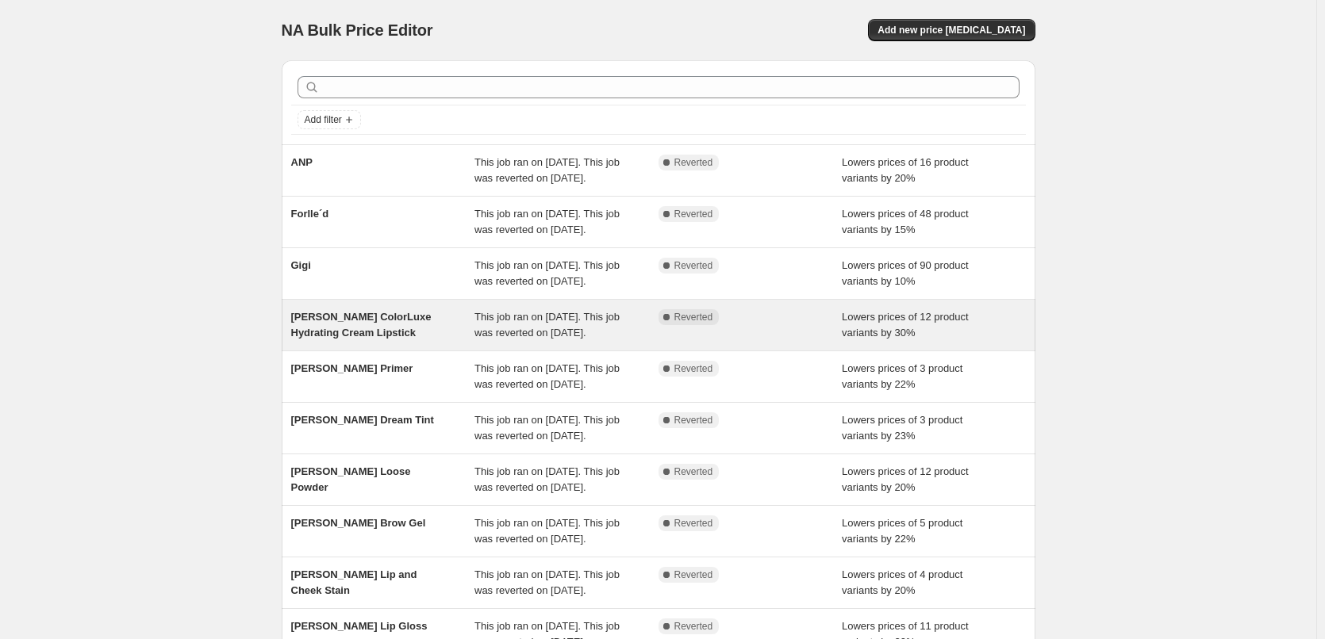
click at [483, 339] on span "This job ran on [DATE]. This job was reverted on [DATE]." at bounding box center [546, 325] width 145 height 28
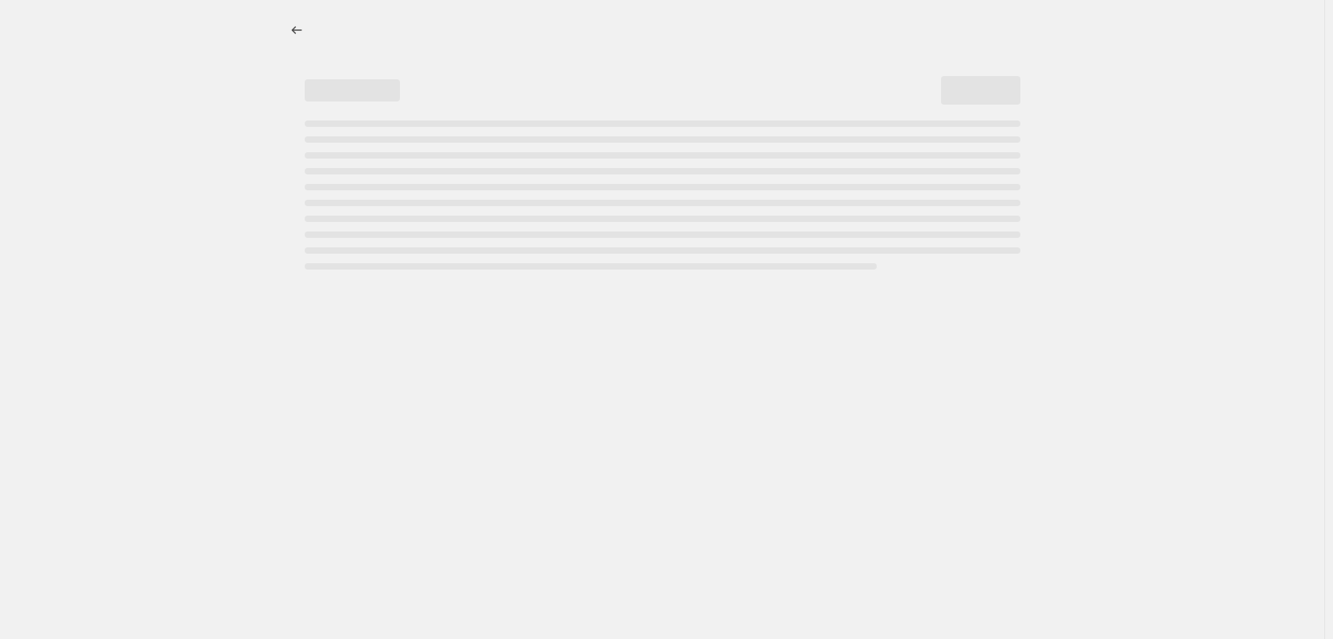
select select "percentage"
select select "tag"
select select "vendor"
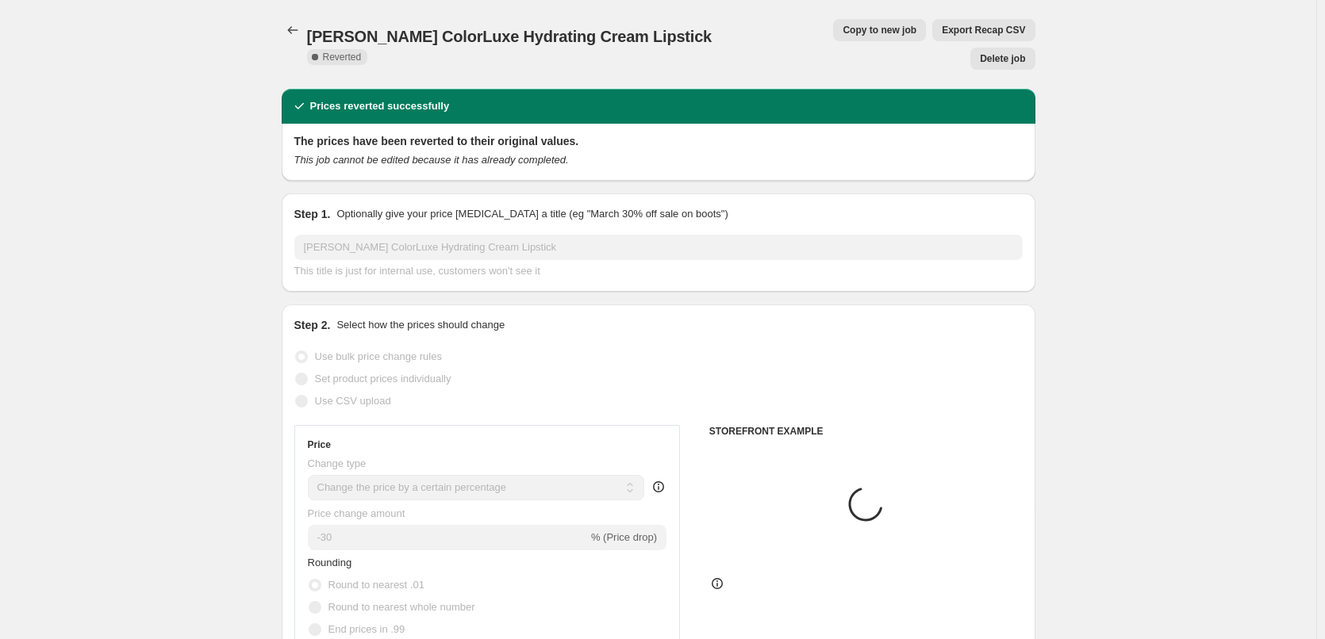
click at [1001, 52] on span "Delete job" at bounding box center [1002, 58] width 45 height 13
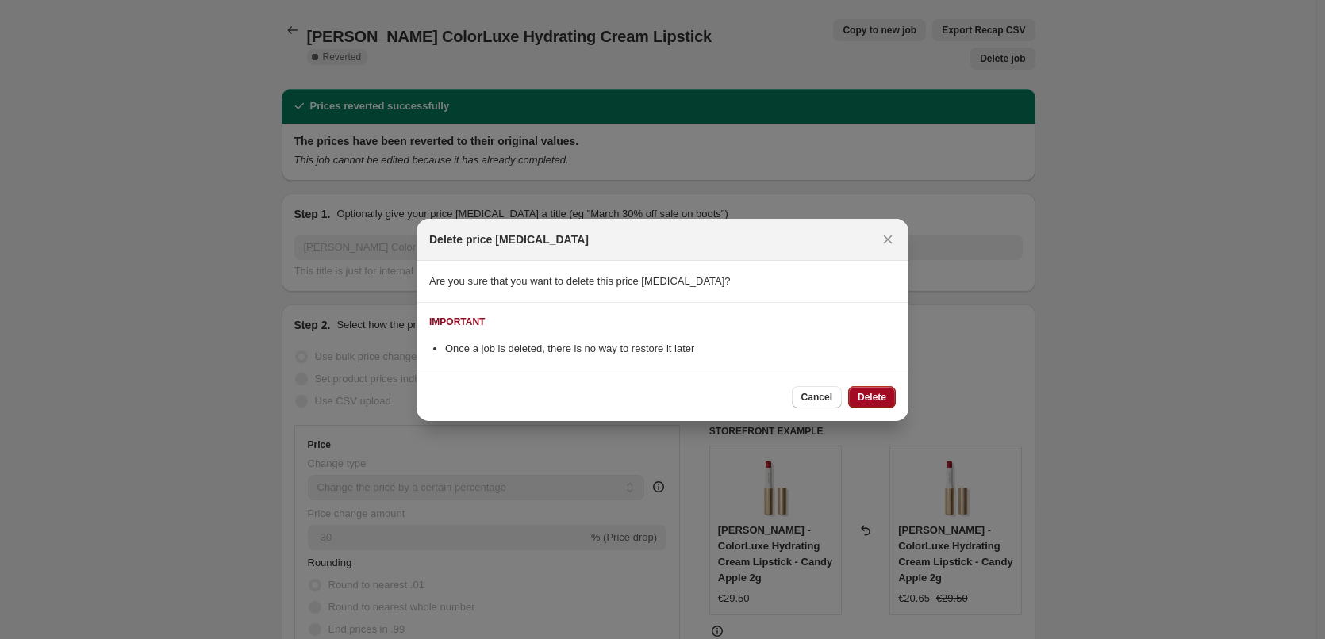
drag, startPoint x: 900, startPoint y: 397, endPoint x: 886, endPoint y: 398, distance: 13.6
click at [891, 398] on div "Cancel Delete" at bounding box center [662, 397] width 492 height 48
click at [886, 398] on button "Delete" at bounding box center [872, 397] width 48 height 22
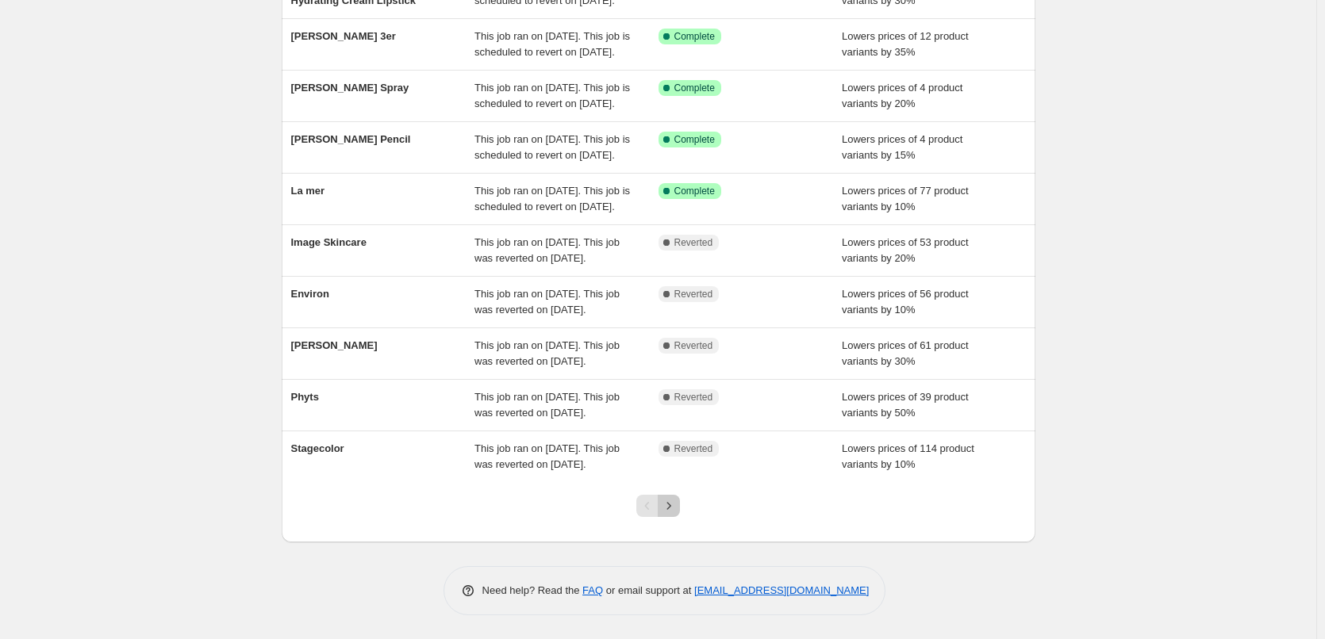
click at [676, 507] on icon "Next" at bounding box center [669, 506] width 16 height 16
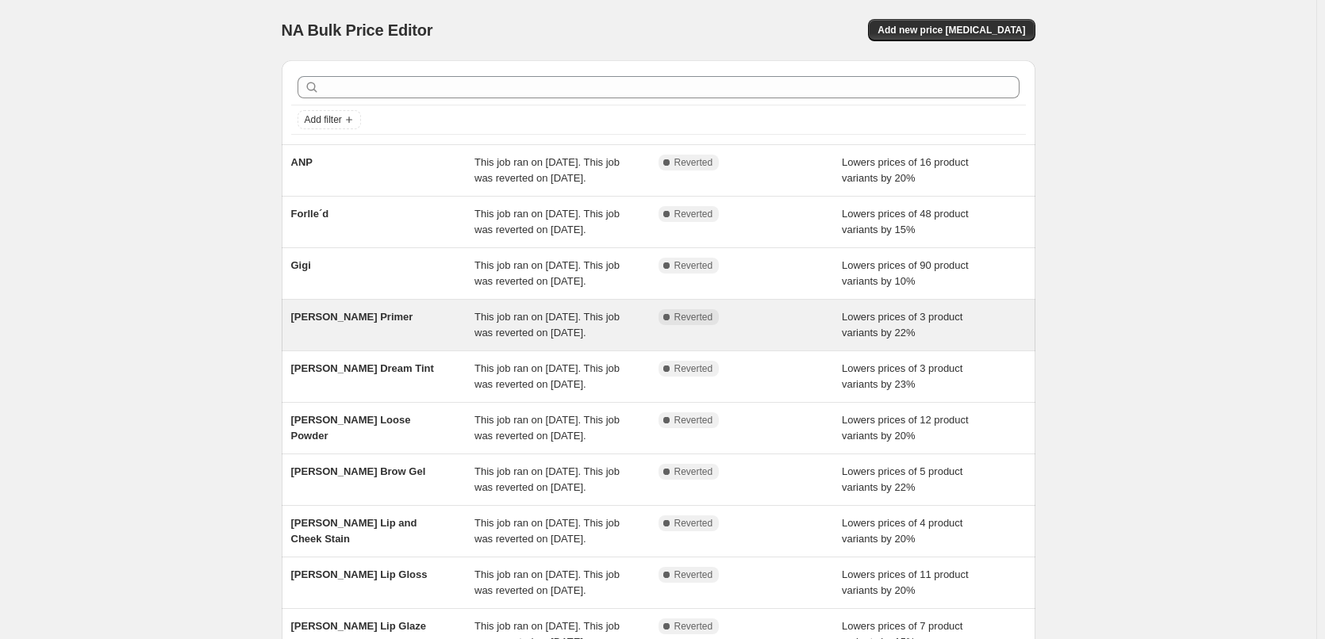
click at [487, 339] on span "This job ran on [DATE]. This job was reverted on [DATE]." at bounding box center [546, 325] width 145 height 28
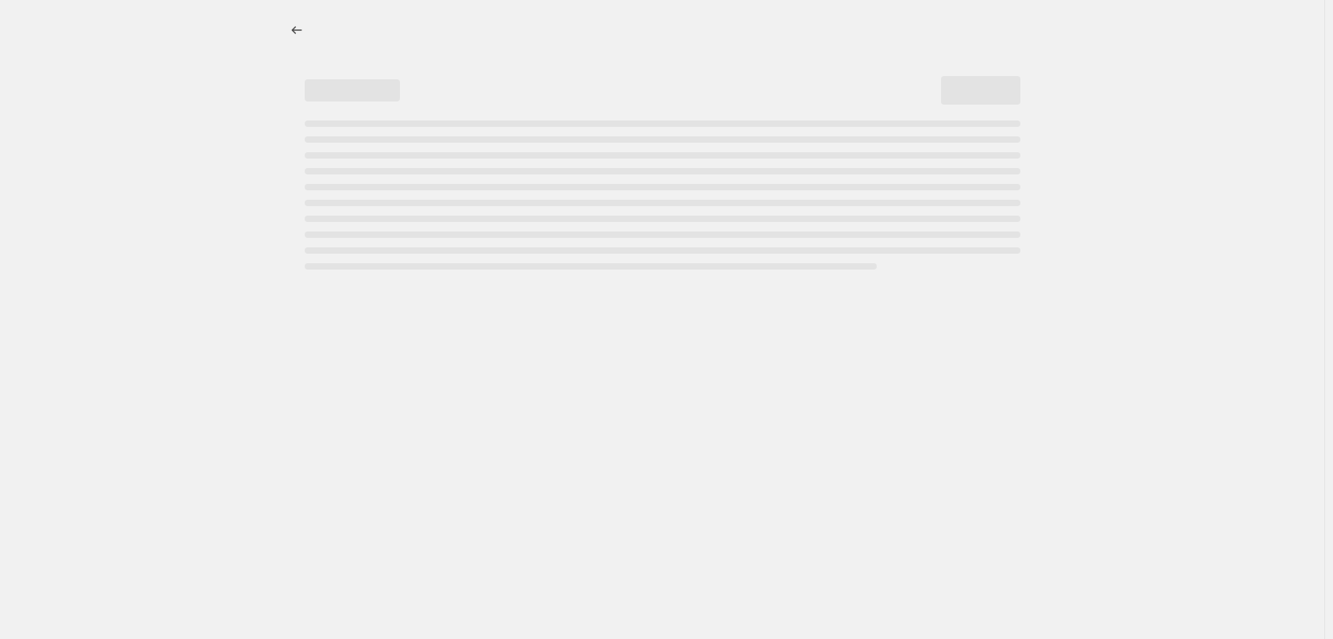
select select "percentage"
select select "tag"
select select "vendor"
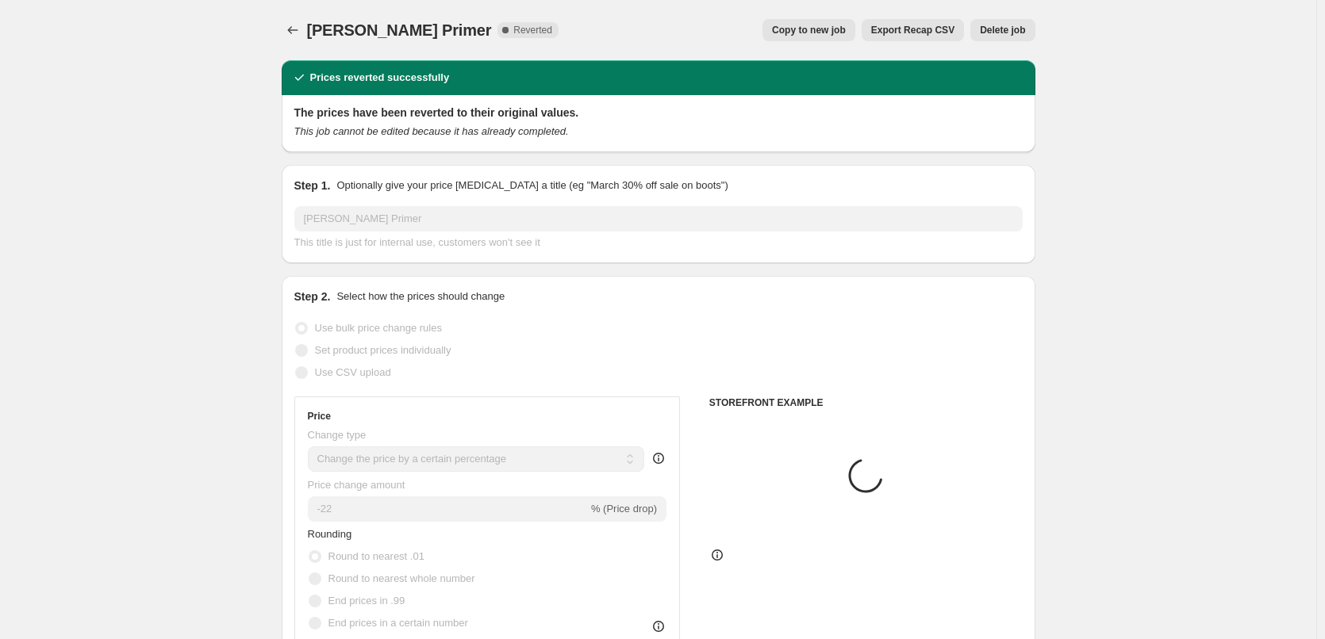
click at [812, 34] on span "Copy to new job" at bounding box center [809, 30] width 74 height 13
select select "percentage"
select select "tag"
select select "vendor"
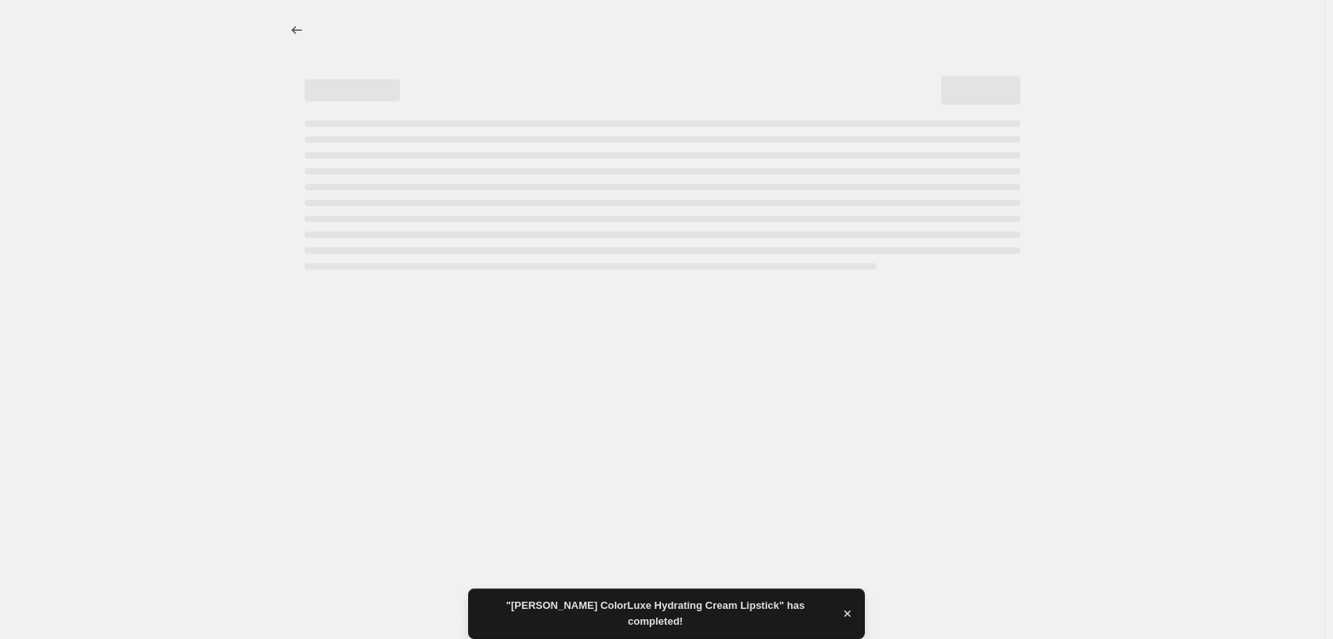
select select "percentage"
select select "tag"
select select "vendor"
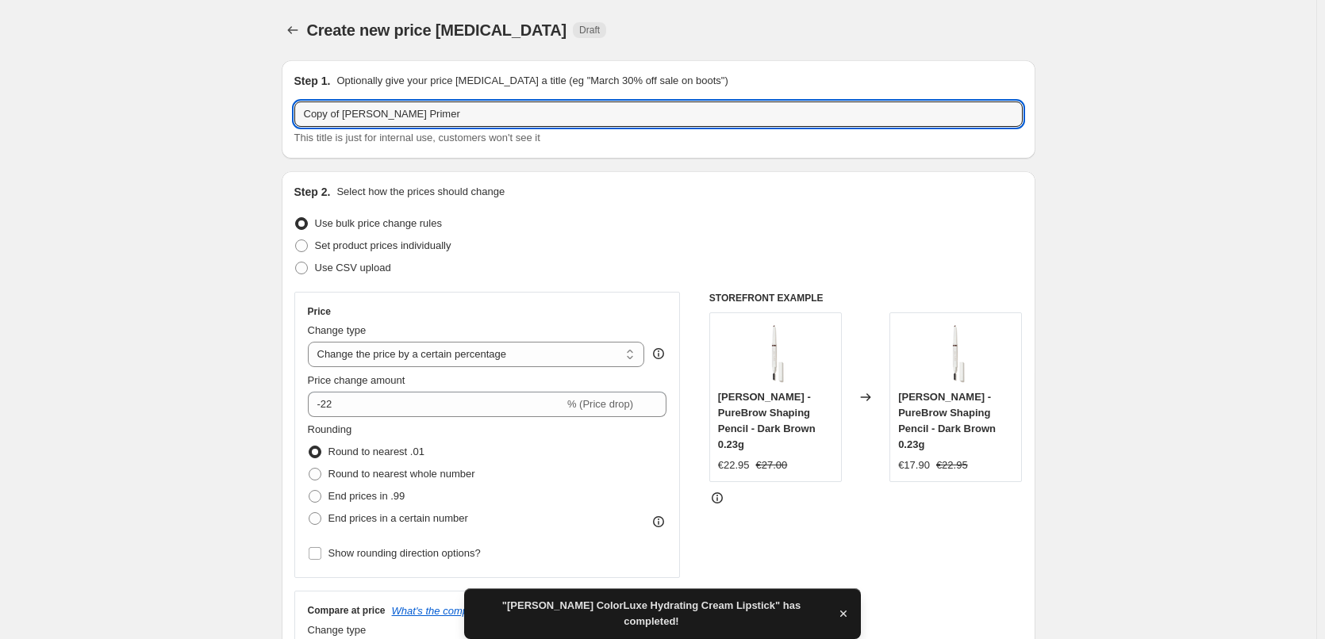
drag, startPoint x: 344, startPoint y: 113, endPoint x: -112, endPoint y: 97, distance: 456.5
click at [0, 97] on html "Home Settings Plans Skip to content Create new price [MEDICAL_DATA]. This page …" at bounding box center [662, 319] width 1325 height 639
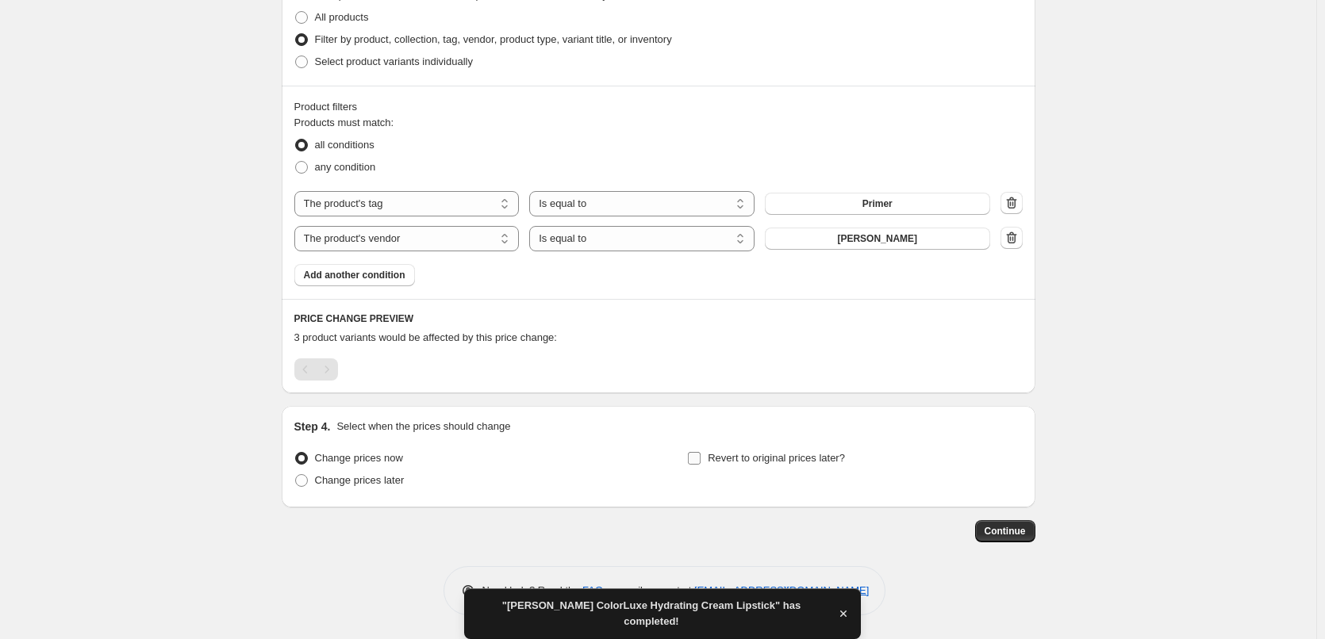
type input "[PERSON_NAME] Primer"
click at [777, 455] on span "Revert to original prices later?" at bounding box center [776, 458] width 137 height 12
click at [700, 455] on input "Revert to original prices later?" at bounding box center [694, 458] width 13 height 13
checkbox input "true"
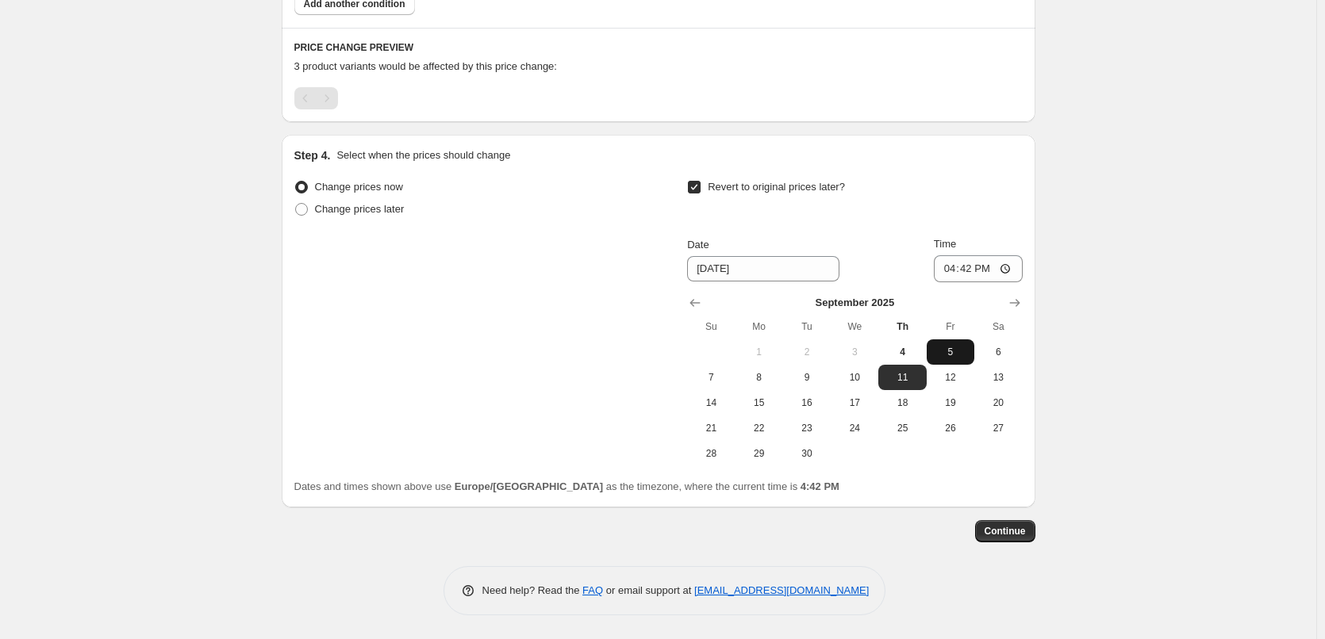
click at [942, 352] on span "5" at bounding box center [950, 352] width 35 height 13
type input "[DATE]"
click at [947, 264] on input "16:42" at bounding box center [978, 268] width 89 height 27
click at [1006, 266] on input "15:00" at bounding box center [978, 268] width 89 height 27
type input "03:00"
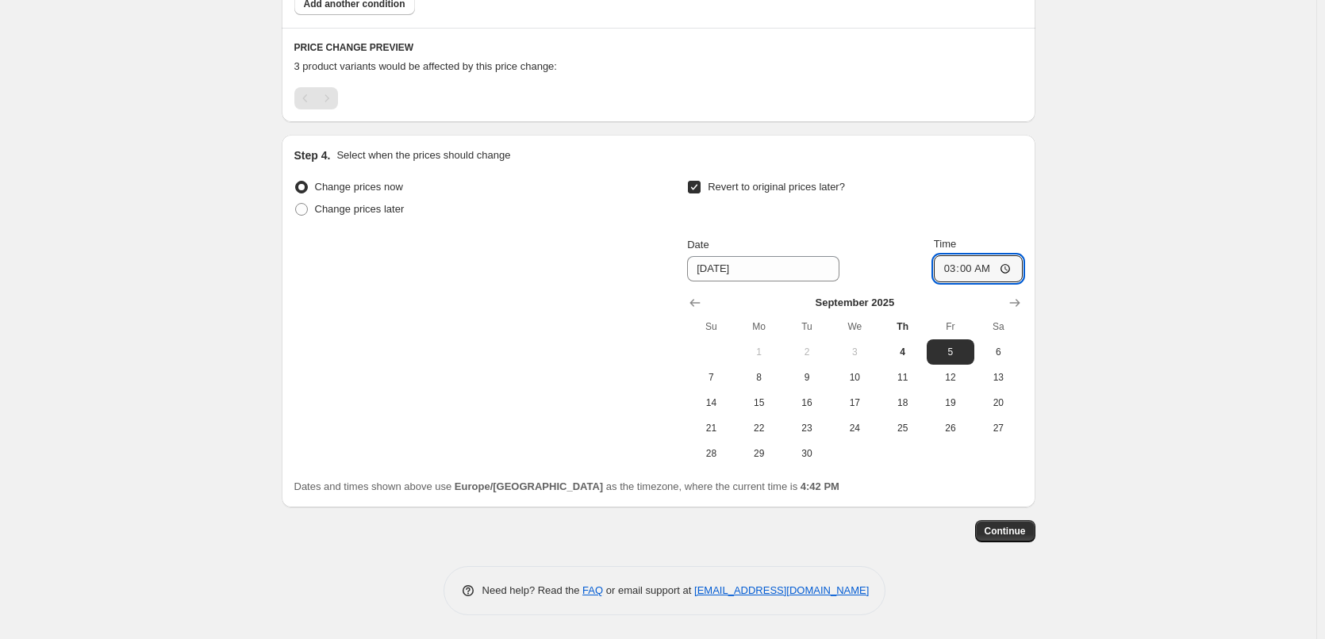
drag, startPoint x: 1142, startPoint y: 326, endPoint x: 1135, endPoint y: 340, distance: 15.6
click at [998, 529] on span "Continue" at bounding box center [1004, 531] width 41 height 13
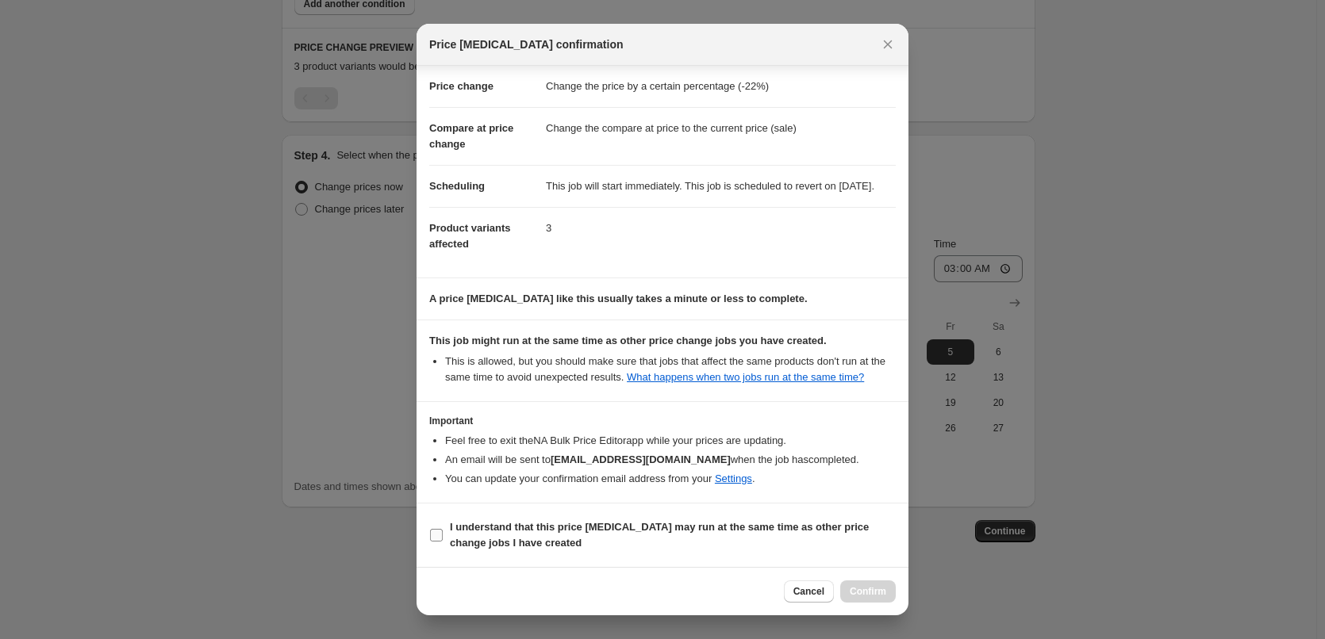
click at [480, 534] on span "I understand that this price [MEDICAL_DATA] may run at the same time as other p…" at bounding box center [673, 536] width 446 height 32
click at [443, 534] on input "I understand that this price [MEDICAL_DATA] may run at the same time as other p…" at bounding box center [436, 535] width 13 height 13
checkbox input "true"
click at [866, 597] on span "Confirm" at bounding box center [868, 591] width 36 height 13
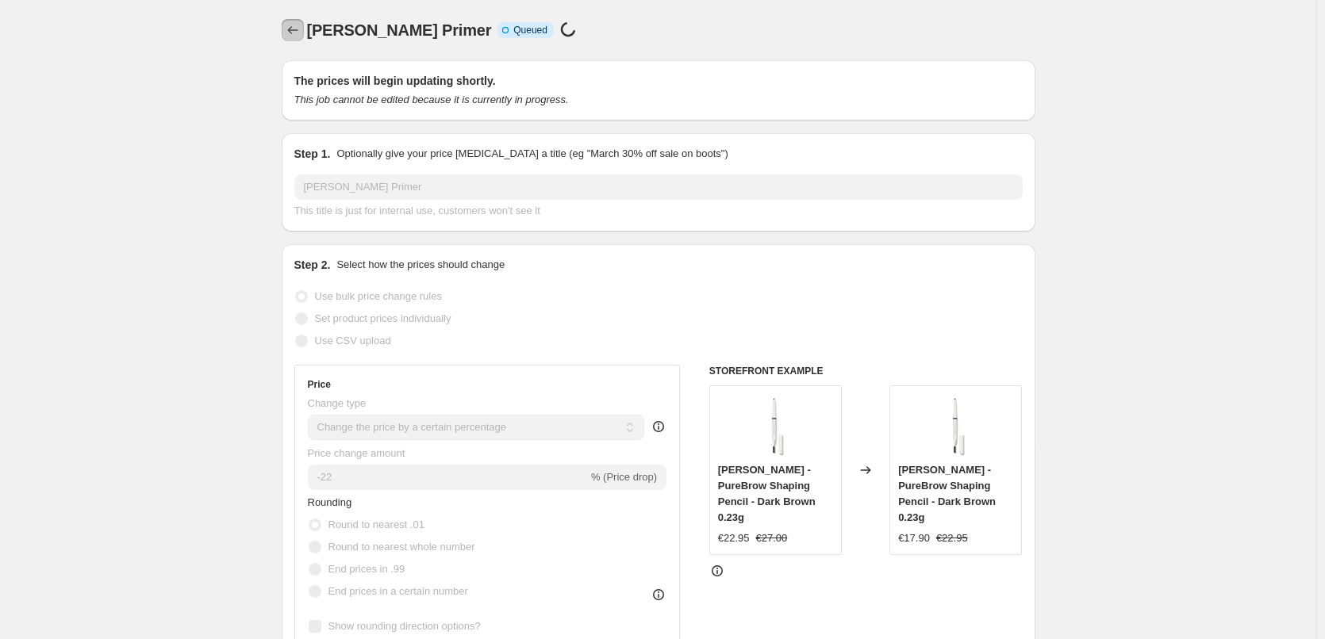
click at [298, 30] on icon "Price change jobs" at bounding box center [293, 30] width 16 height 16
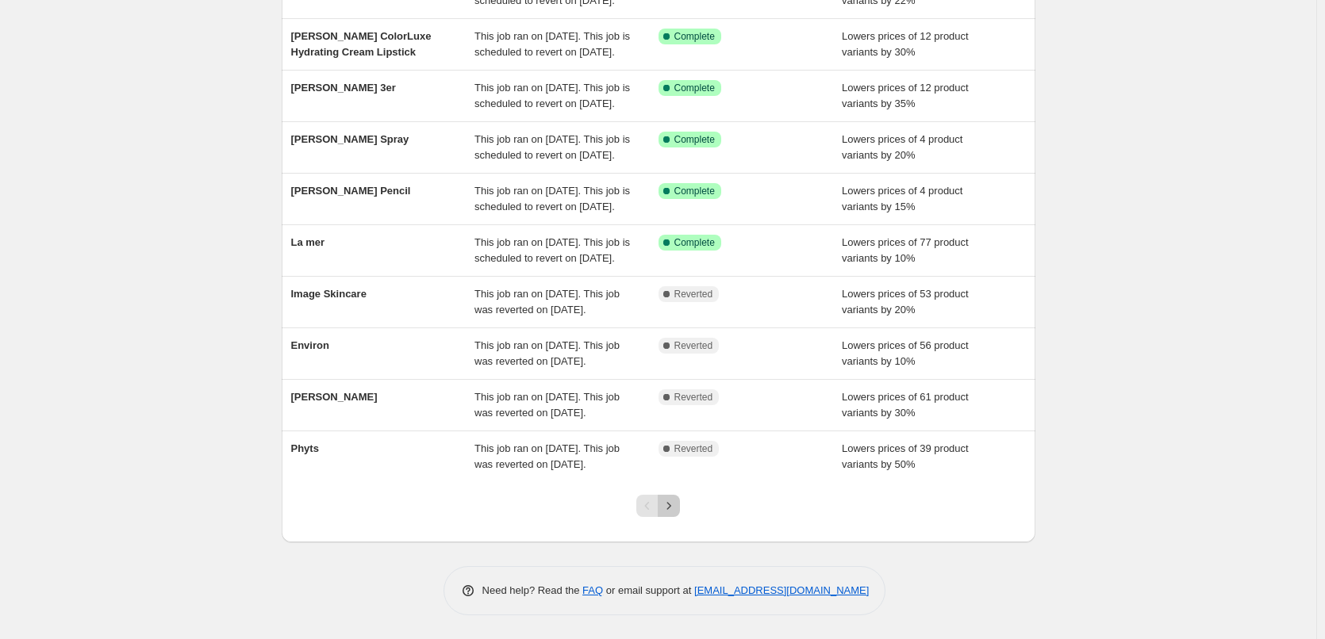
click at [675, 502] on icon "Next" at bounding box center [669, 506] width 16 height 16
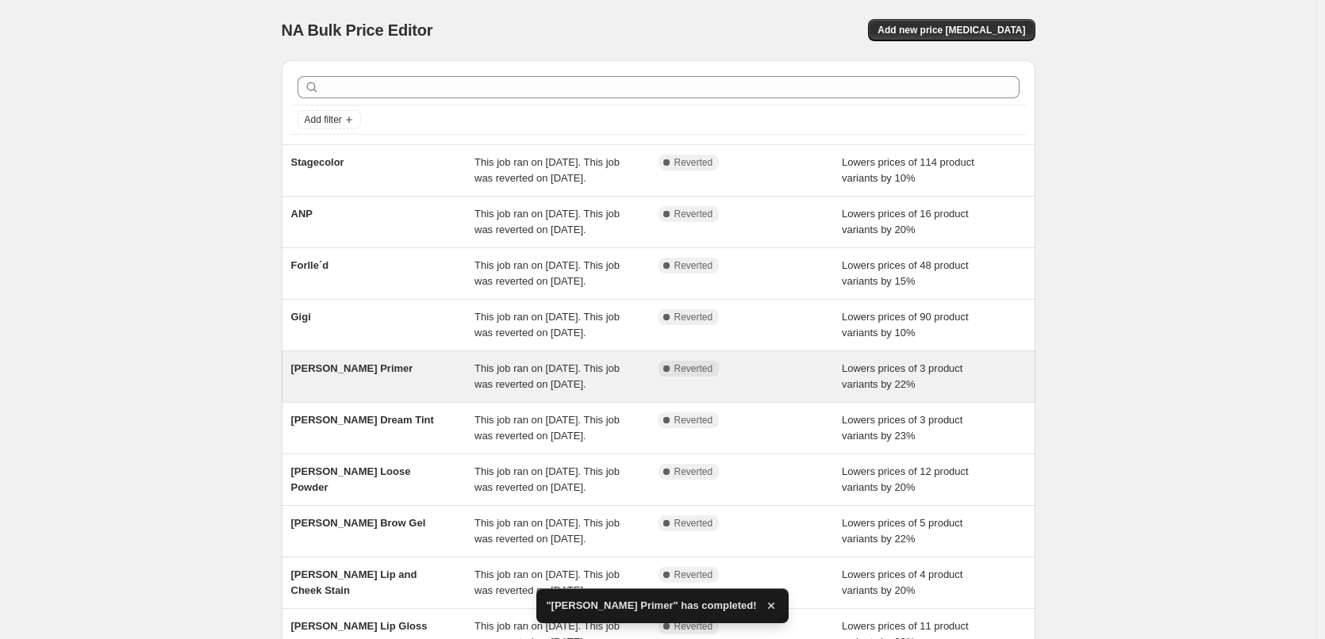
click at [529, 390] on span "This job ran on [DATE]. This job was reverted on [DATE]." at bounding box center [546, 377] width 145 height 28
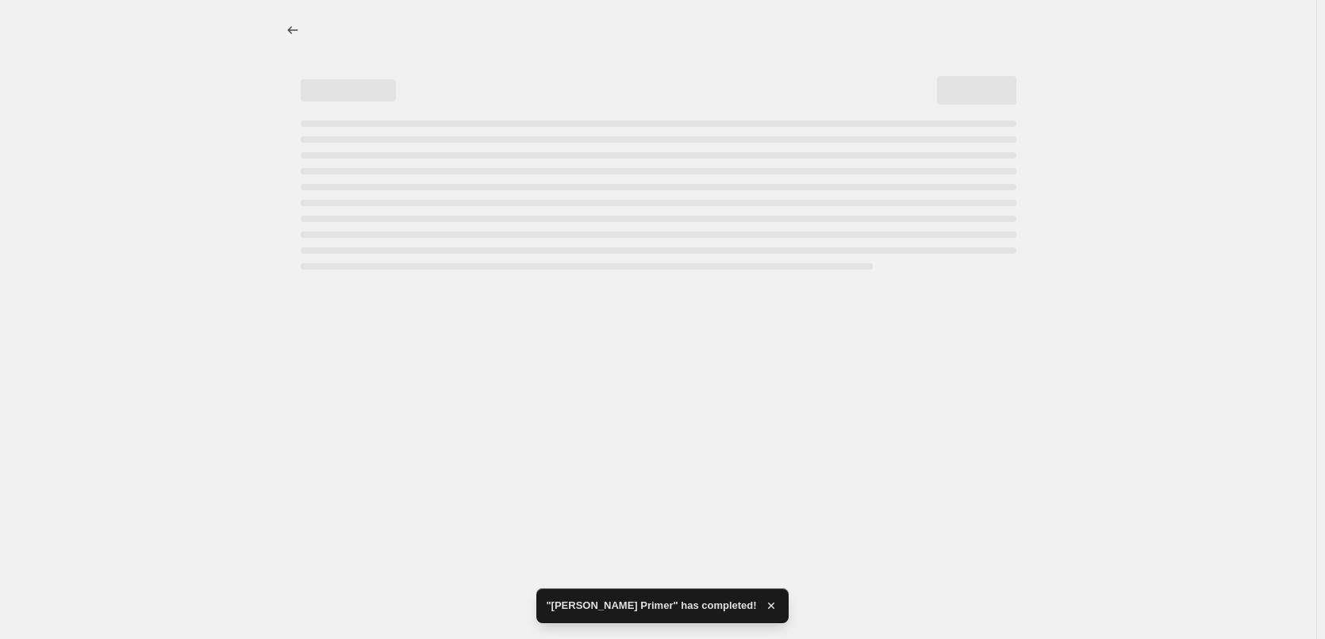
select select "percentage"
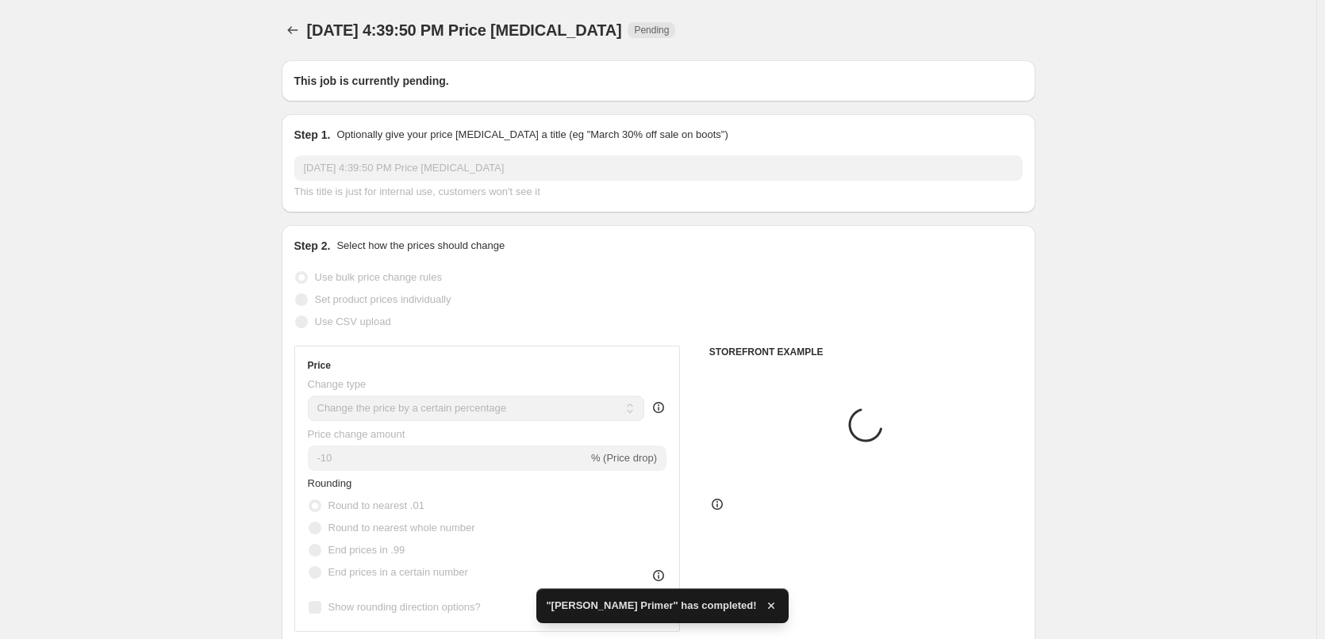
type input "[PERSON_NAME] Primer"
radio input "false"
radio input "true"
checkbox input "true"
select select "tag"
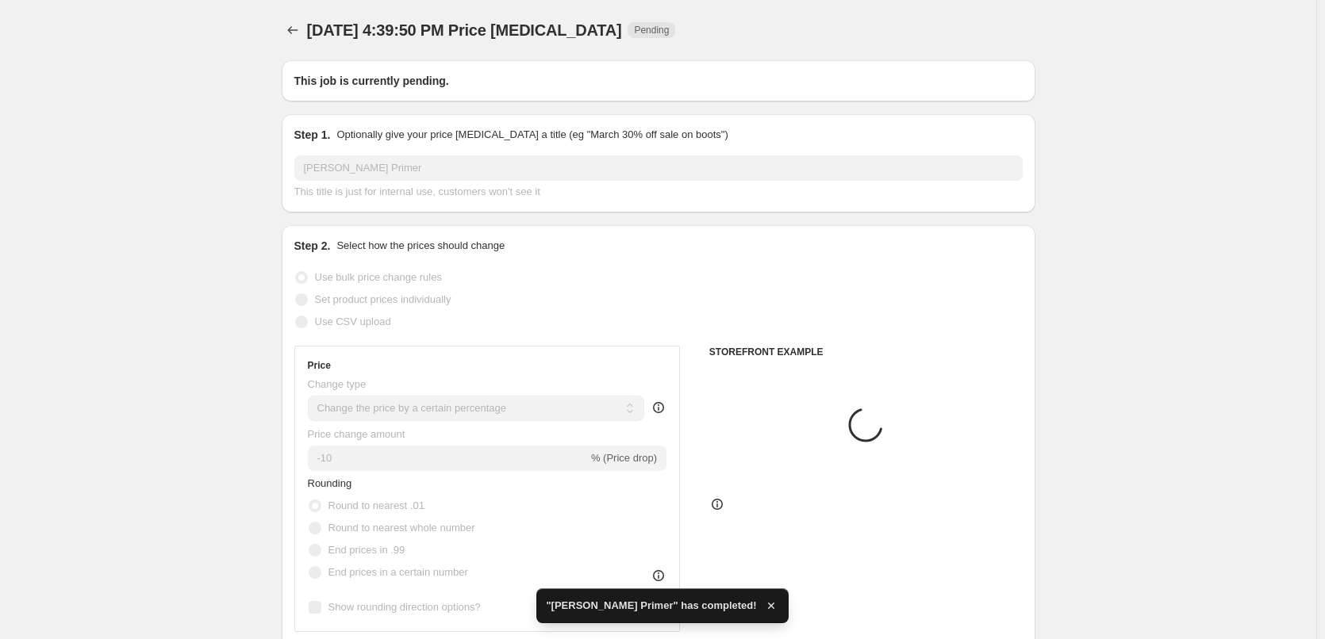
select select "vendor"
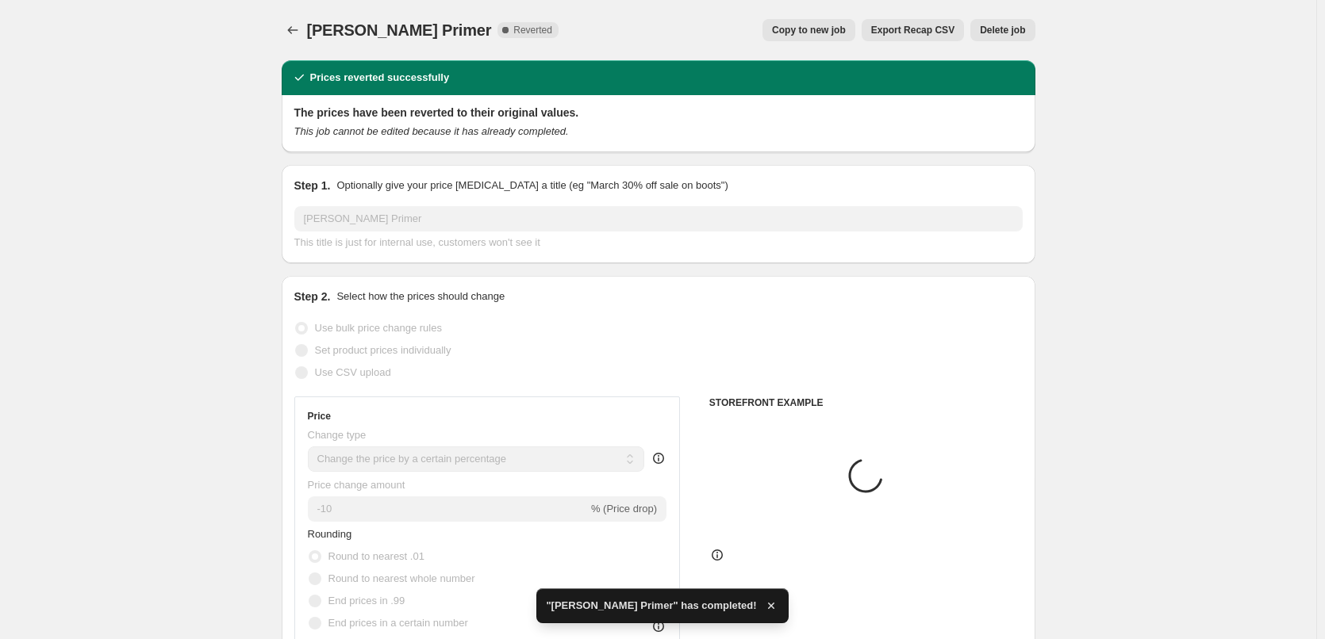
click at [1011, 31] on span "Delete job" at bounding box center [1002, 30] width 45 height 13
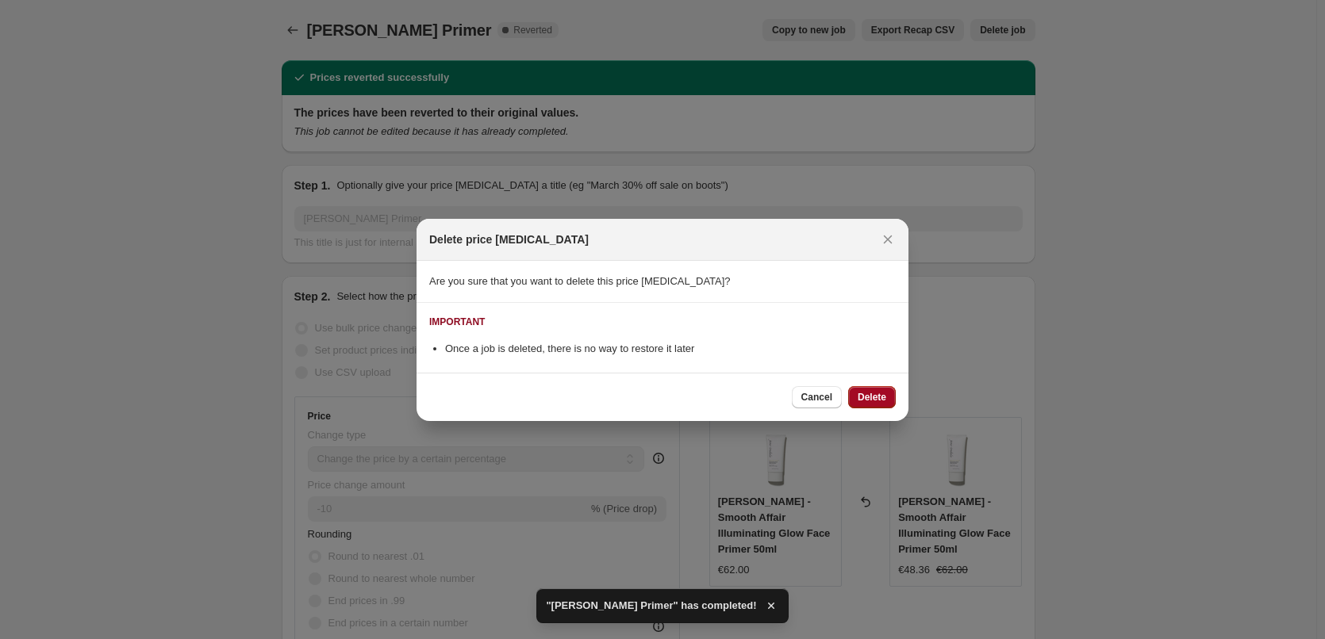
click at [879, 397] on span "Delete" at bounding box center [872, 397] width 29 height 13
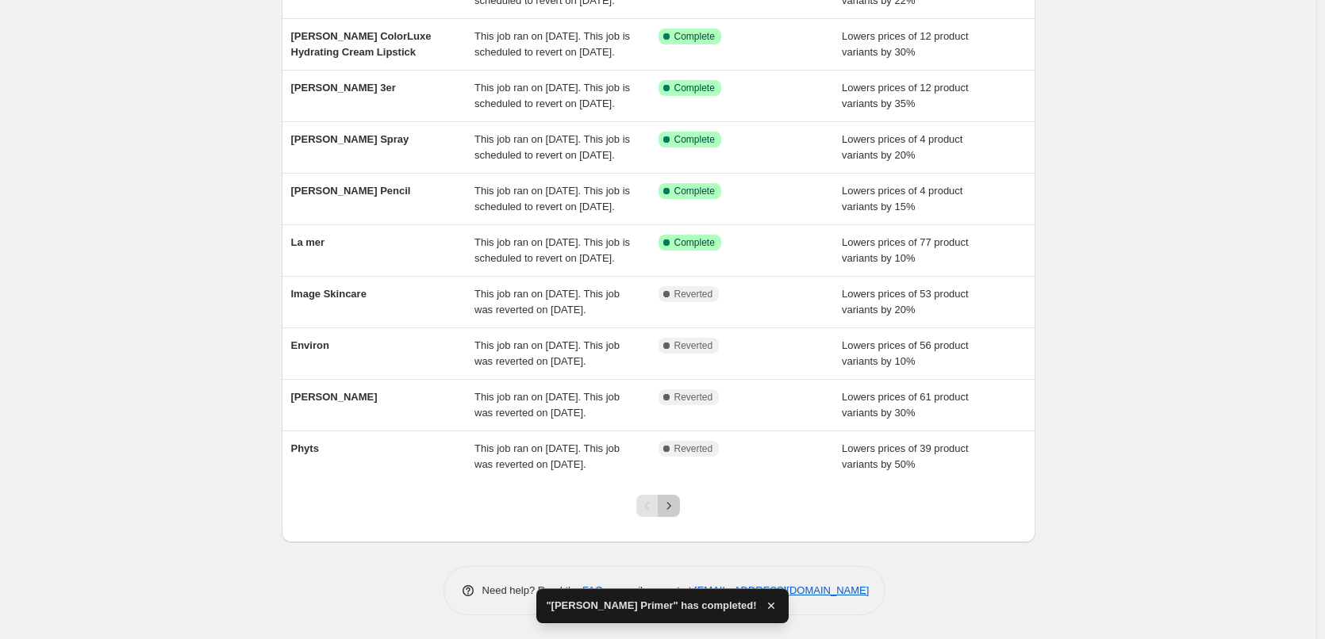
click at [671, 506] on icon "Next" at bounding box center [669, 505] width 4 height 7
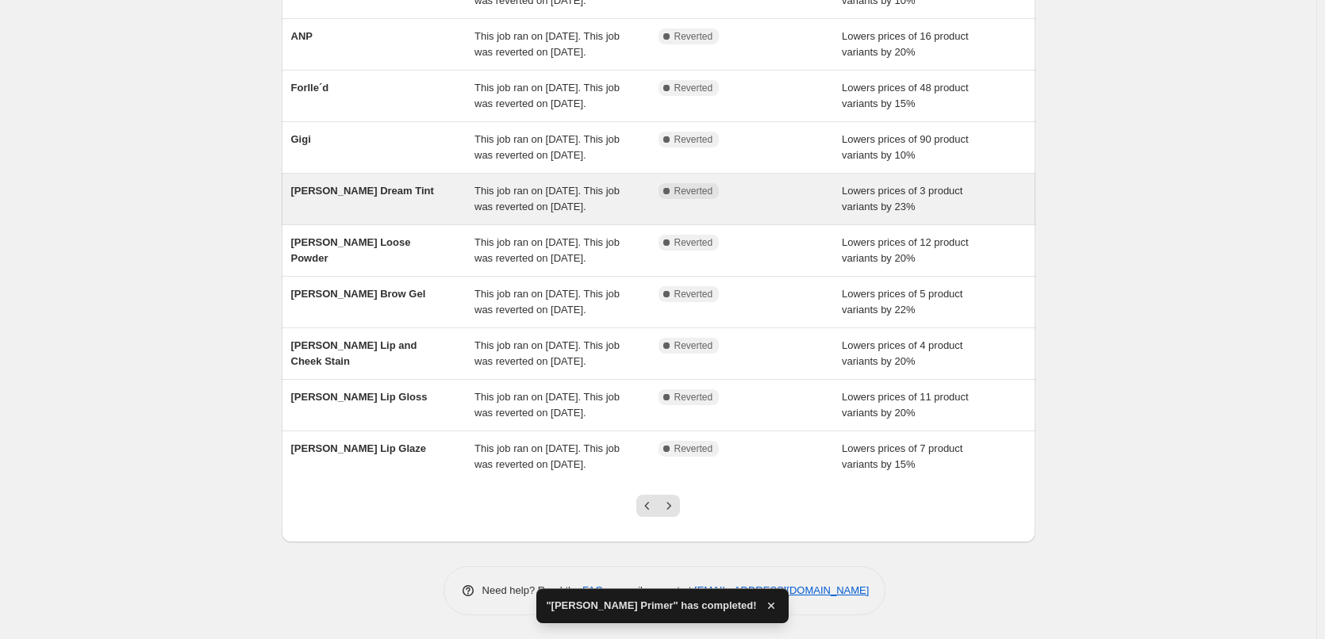
click at [589, 183] on div "This job ran on [DATE]. This job was reverted on [DATE]." at bounding box center [566, 199] width 184 height 32
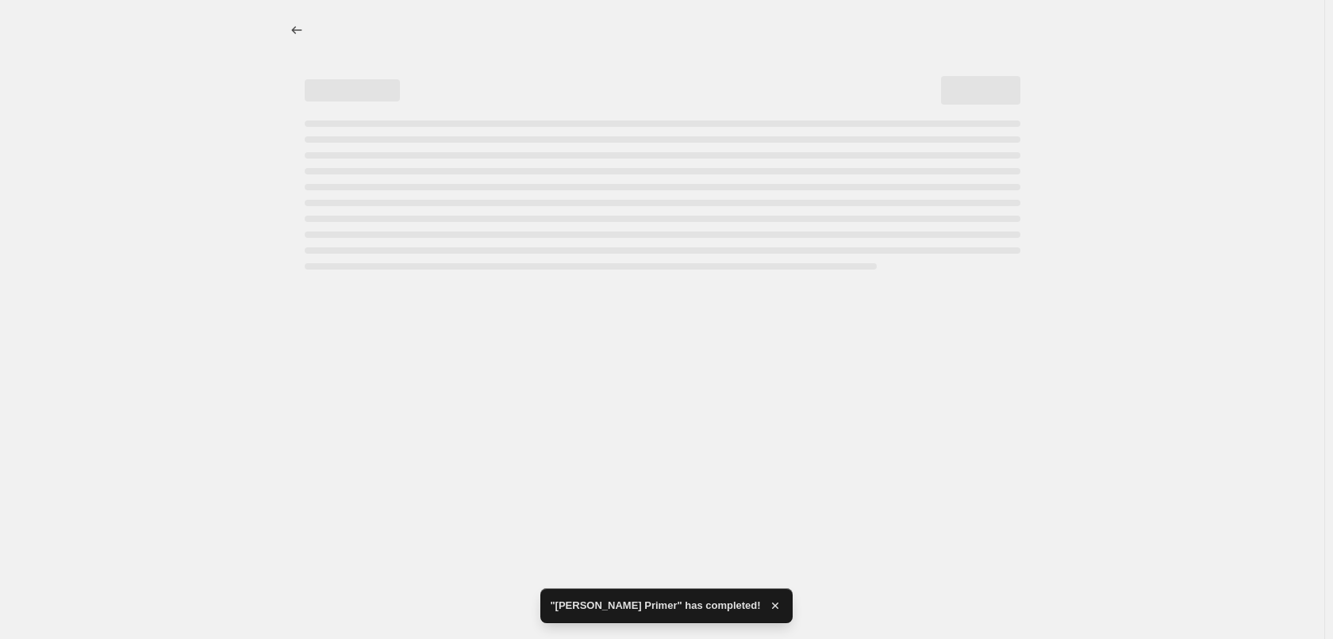
select select "percentage"
select select "vendor"
select select "tag"
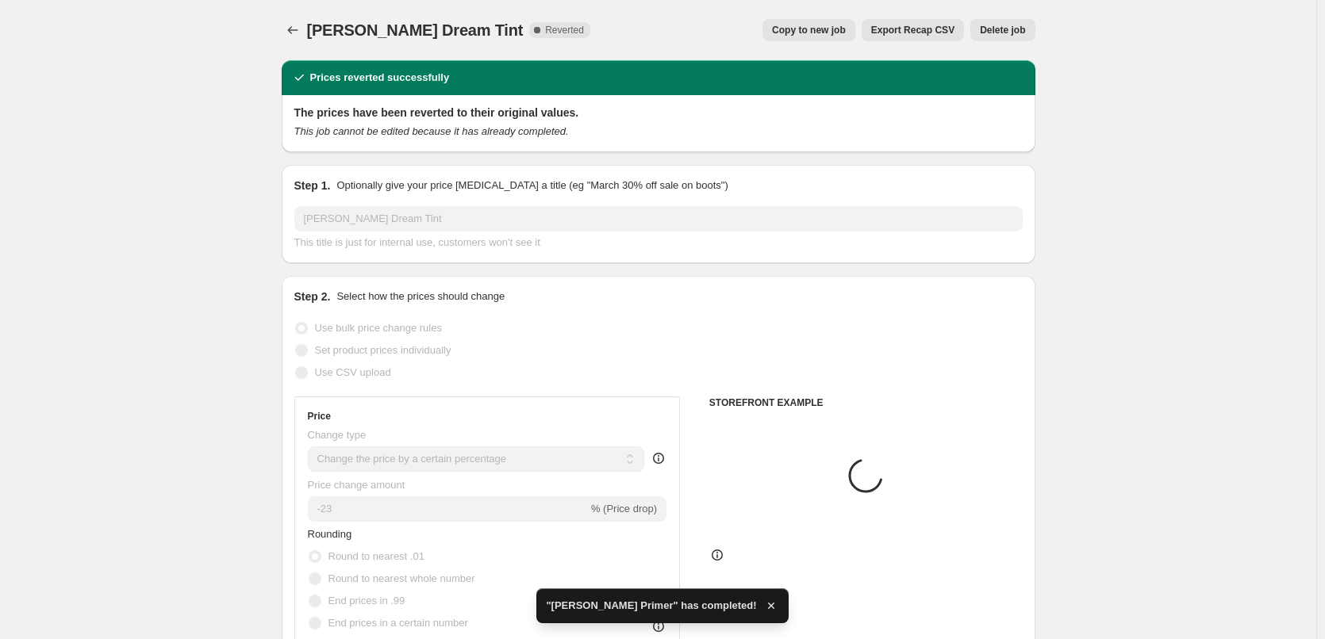
click at [802, 30] on span "Copy to new job" at bounding box center [809, 30] width 74 height 13
select select "percentage"
select select "vendor"
select select "tag"
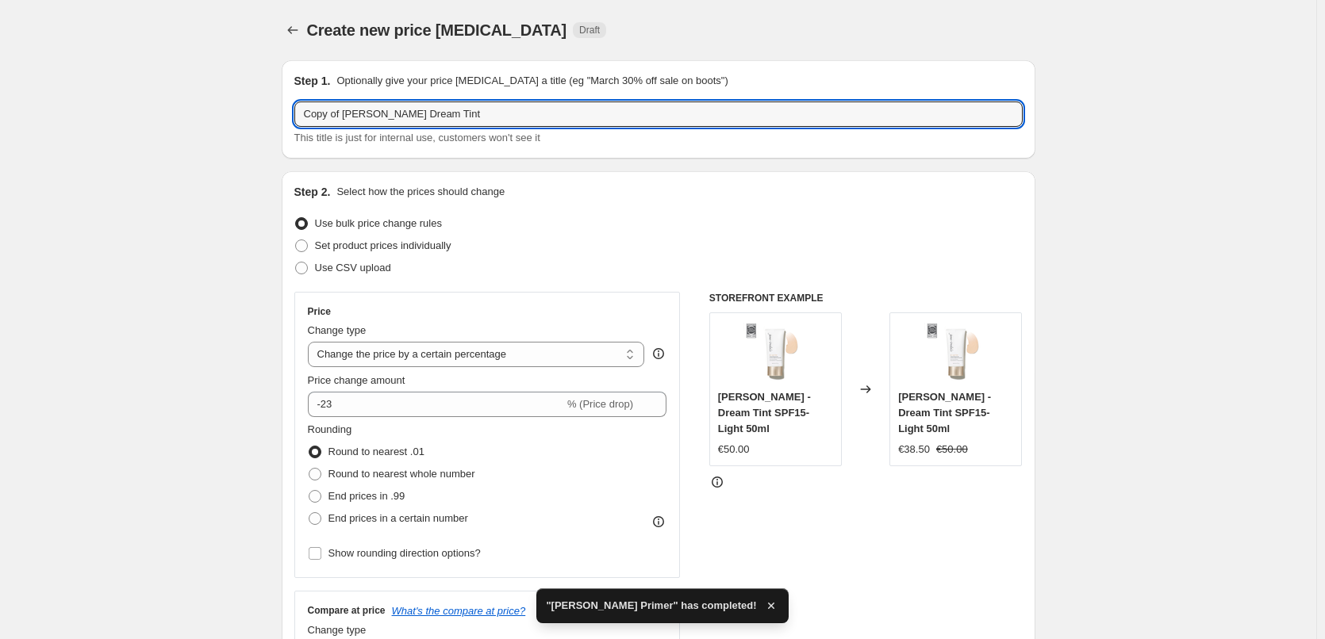
drag, startPoint x: 346, startPoint y: 114, endPoint x: 30, endPoint y: 102, distance: 316.0
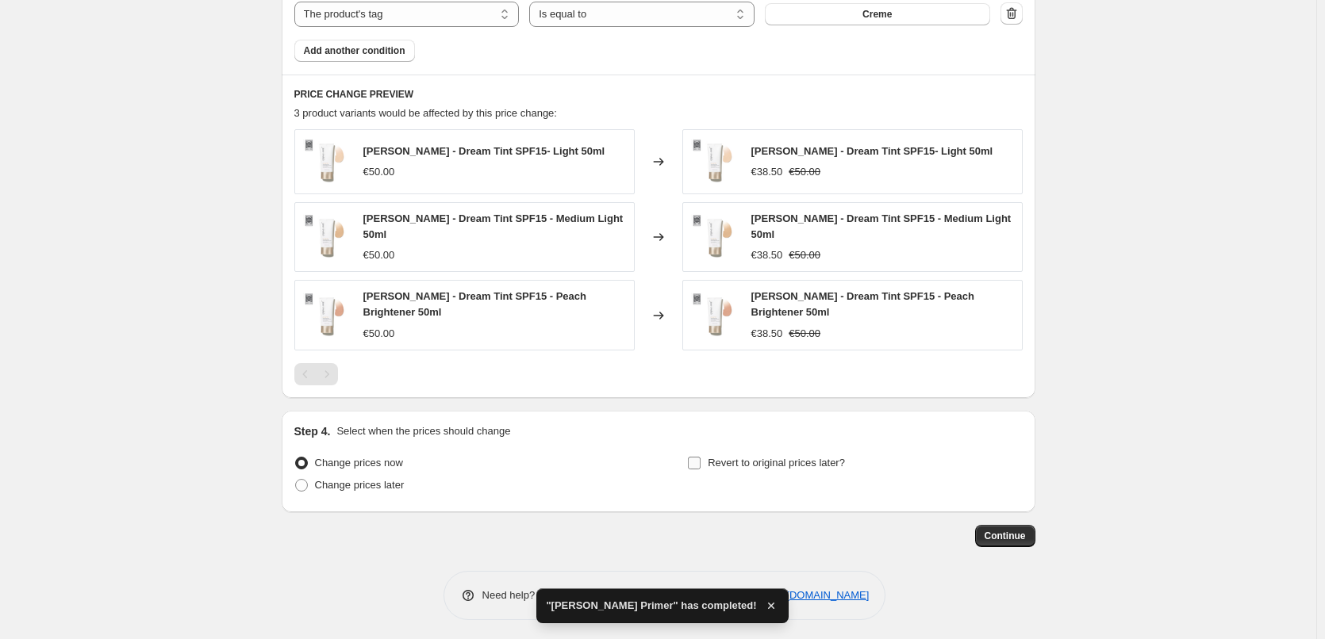
type input "[PERSON_NAME] Dream Tint"
click at [712, 457] on span "Revert to original prices later?" at bounding box center [776, 463] width 137 height 12
click at [700, 457] on input "Revert to original prices later?" at bounding box center [694, 463] width 13 height 13
checkbox input "true"
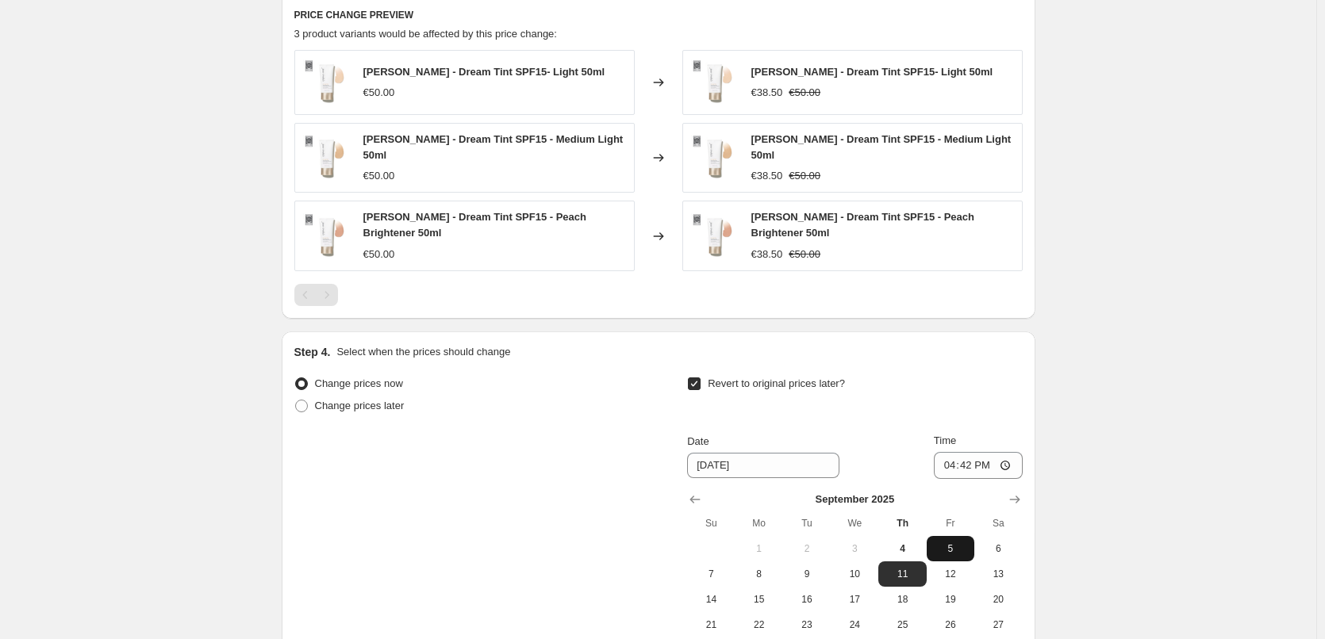
click at [947, 544] on span "5" at bounding box center [950, 549] width 35 height 13
type input "[DATE]"
click at [950, 463] on input "16:42" at bounding box center [978, 465] width 89 height 27
click at [1011, 459] on input "15:00" at bounding box center [978, 465] width 89 height 27
type input "03:00"
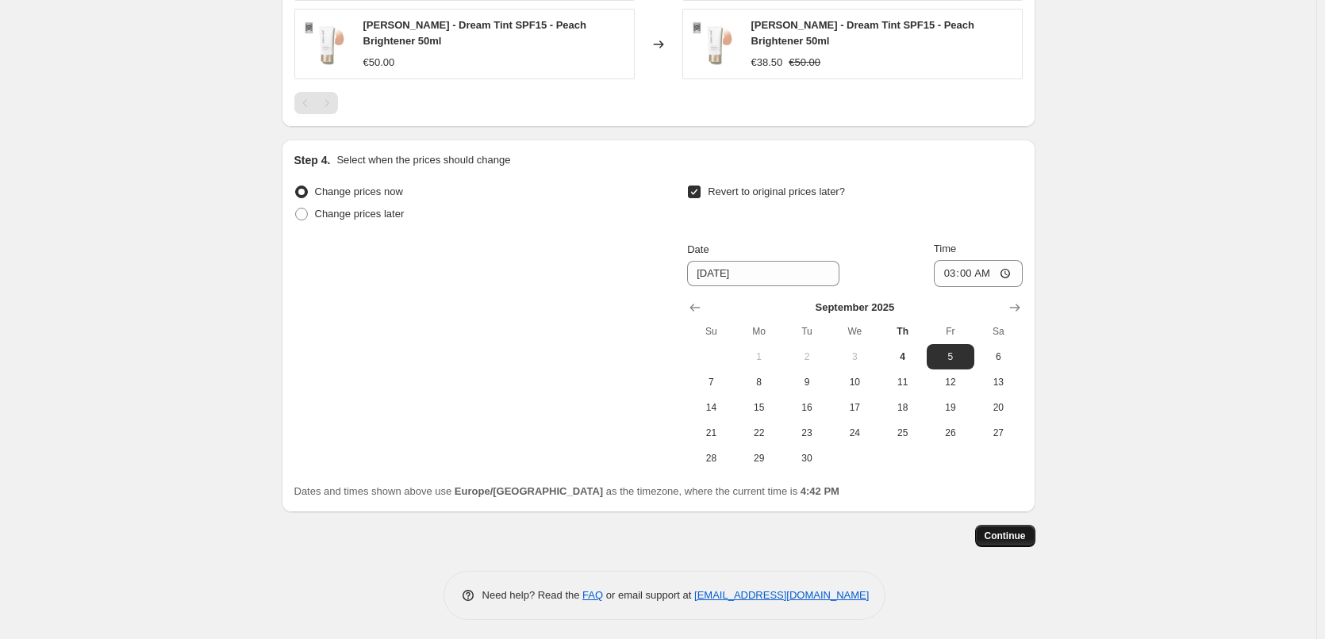
click at [1008, 533] on span "Continue" at bounding box center [1004, 536] width 41 height 13
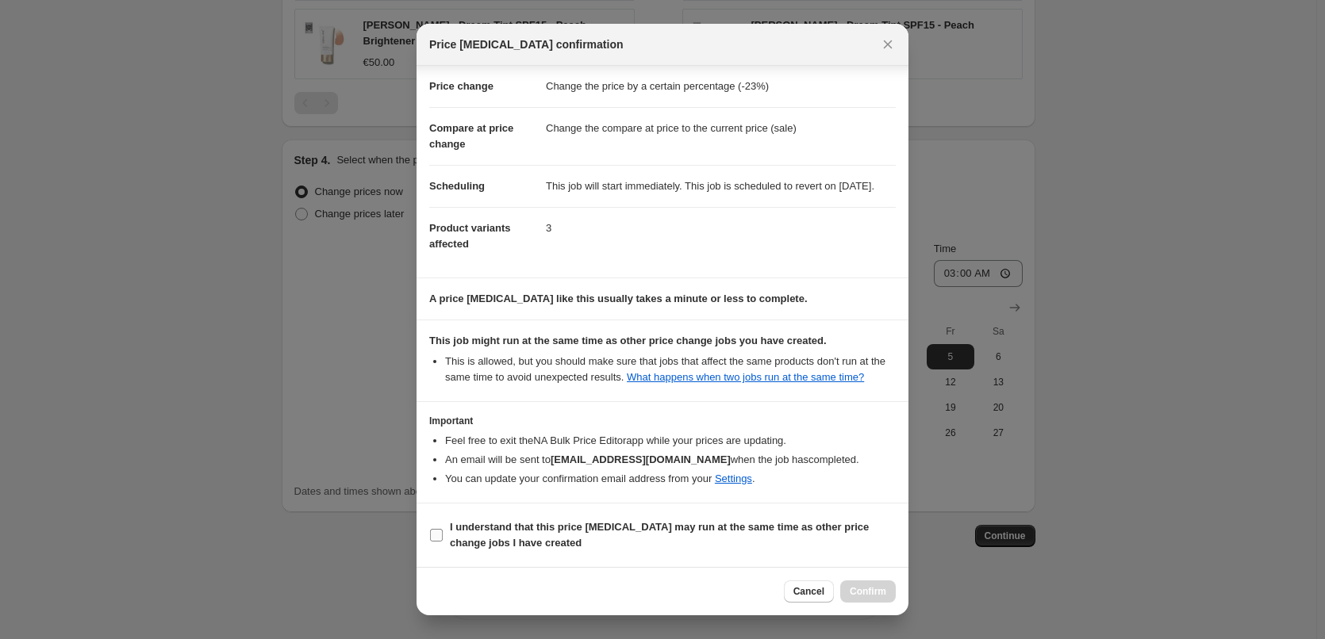
click at [540, 542] on b "I understand that this price [MEDICAL_DATA] may run at the same time as other p…" at bounding box center [659, 535] width 419 height 28
click at [443, 542] on input "I understand that this price [MEDICAL_DATA] may run at the same time as other p…" at bounding box center [436, 535] width 13 height 13
checkbox input "true"
click at [850, 589] on button "Confirm" at bounding box center [868, 592] width 56 height 22
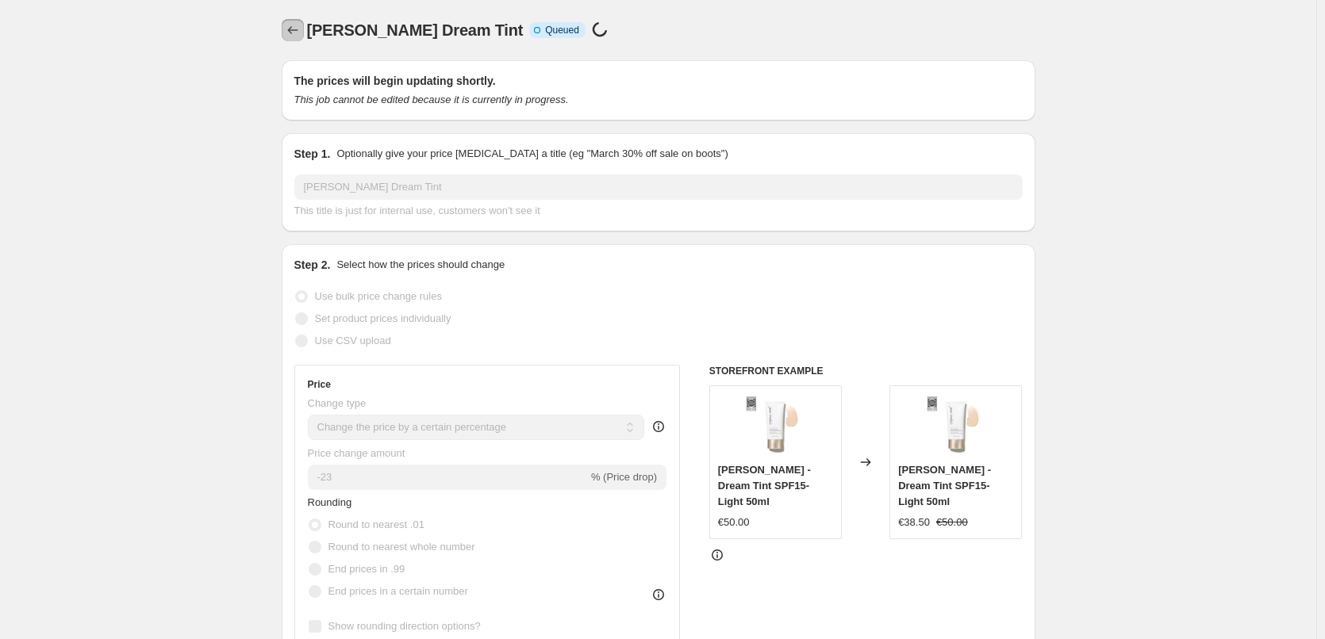
click at [301, 28] on icon "Price change jobs" at bounding box center [293, 30] width 16 height 16
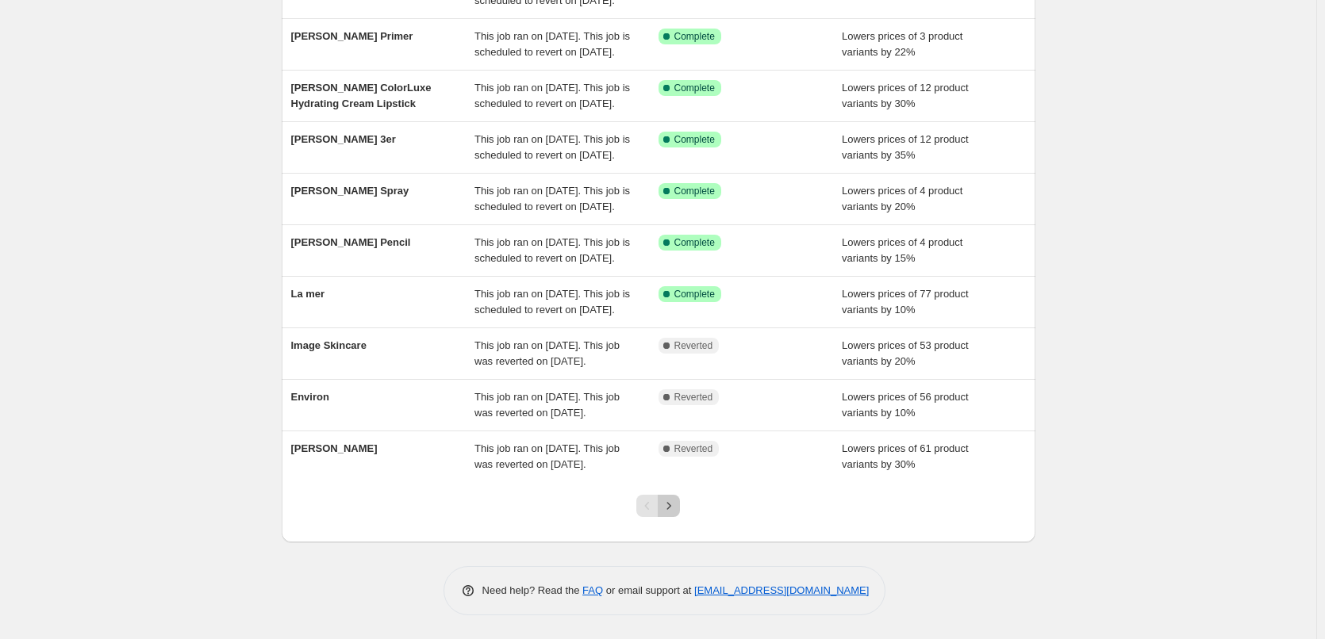
click at [670, 509] on icon "Next" at bounding box center [669, 506] width 16 height 16
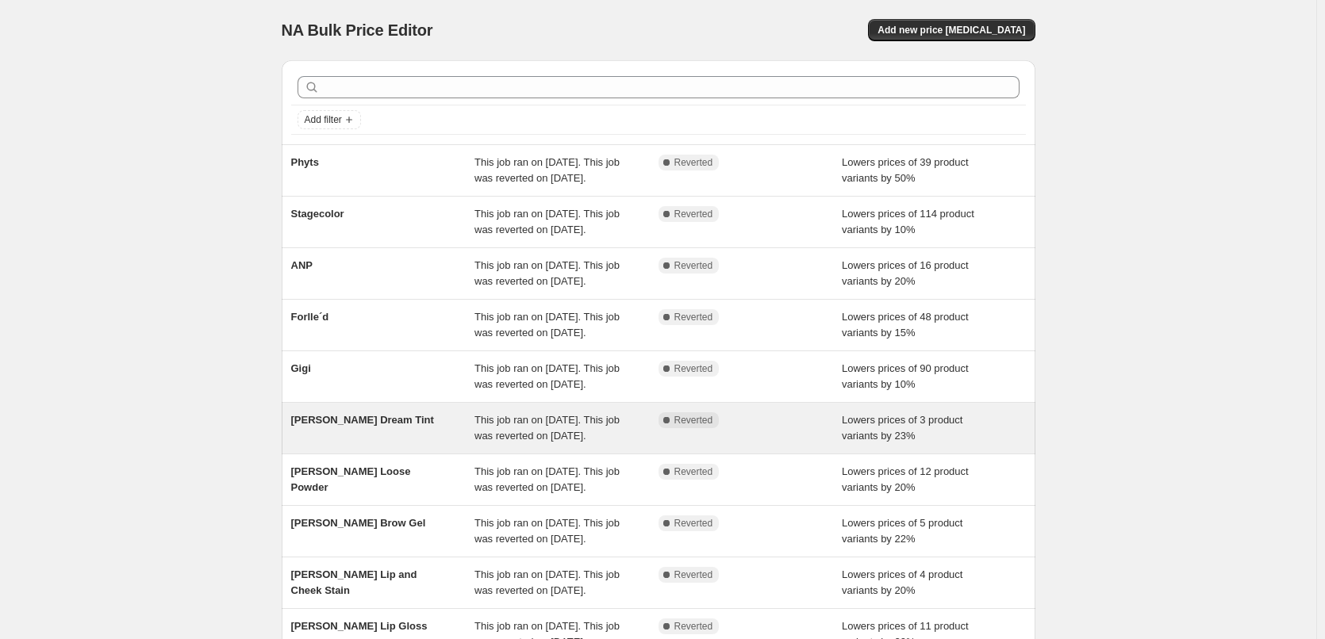
click at [644, 444] on div "This job ran on [DATE]. This job was reverted on [DATE]." at bounding box center [566, 429] width 184 height 32
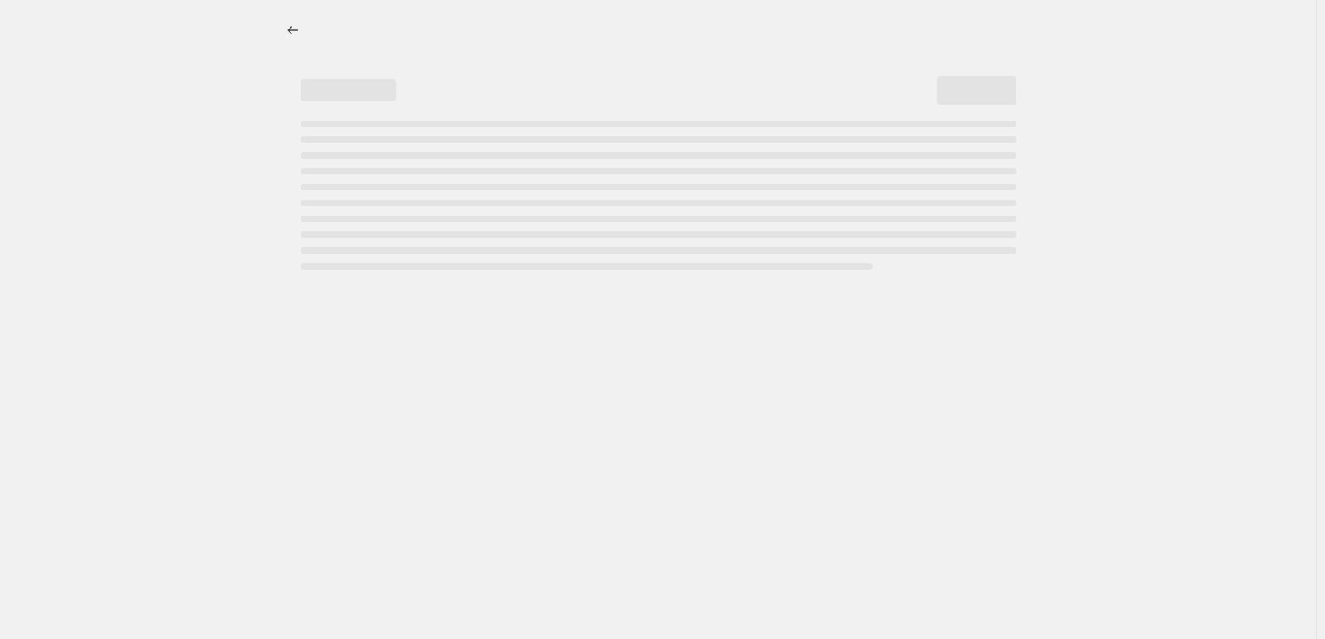
select select "percentage"
select select "vendor"
select select "tag"
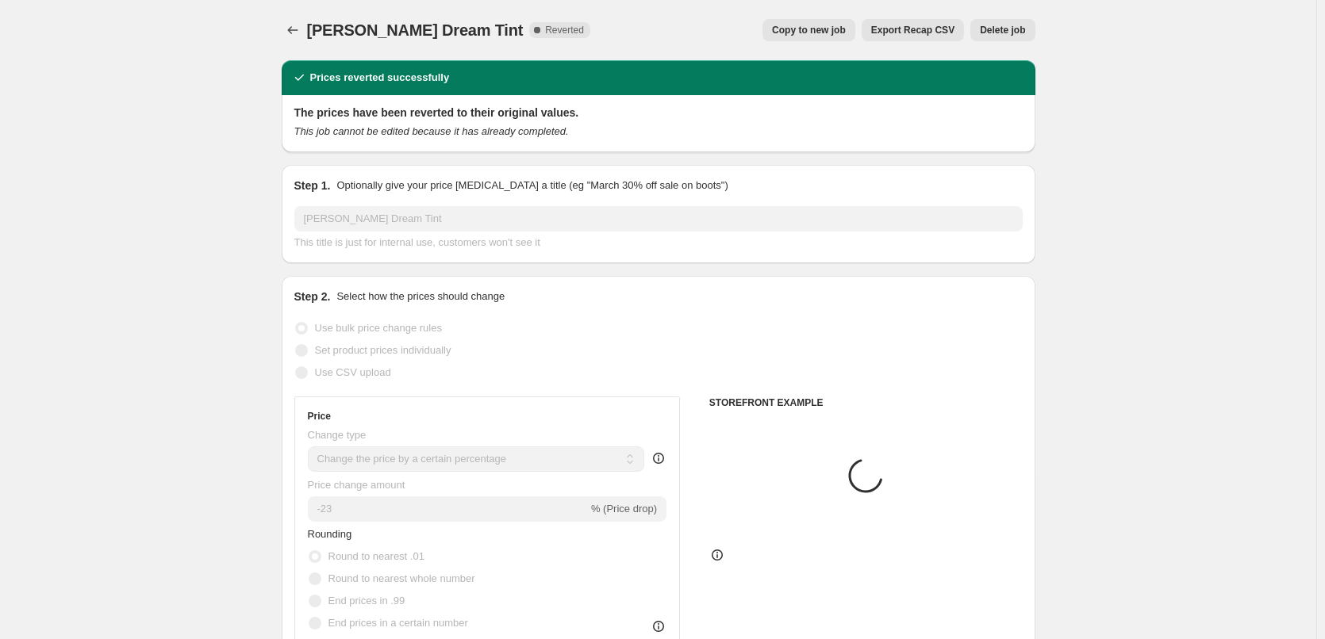
click at [1005, 37] on button "Delete job" at bounding box center [1002, 30] width 64 height 22
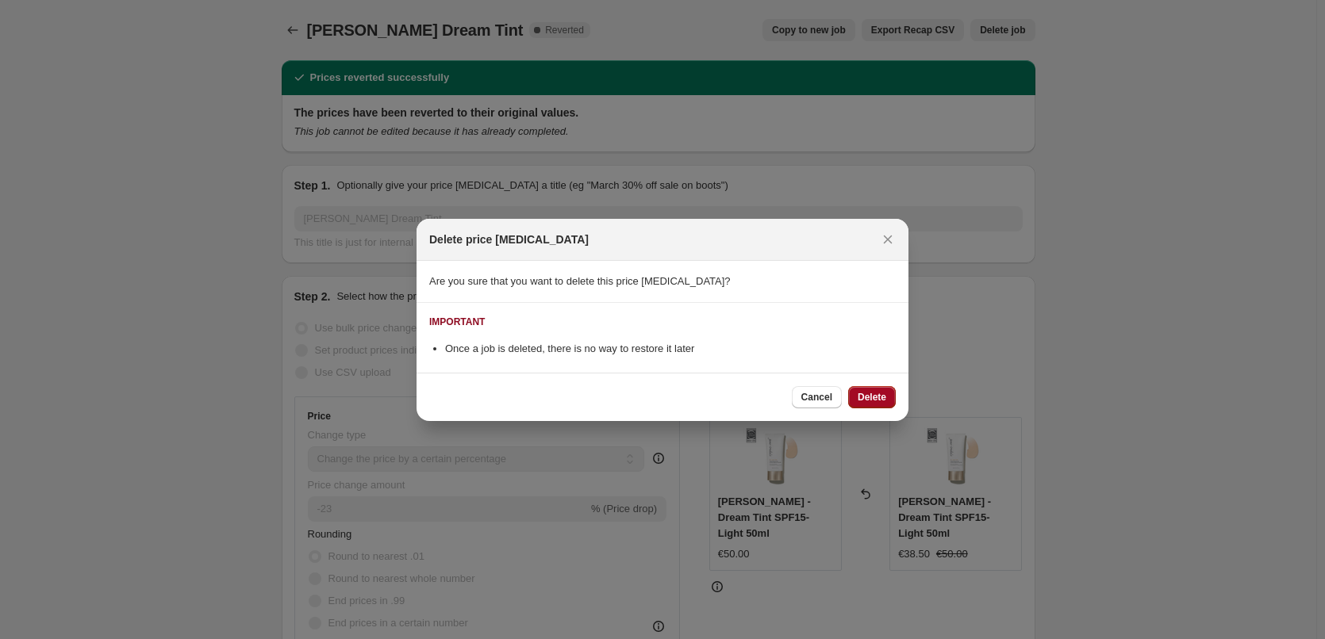
click at [876, 397] on span "Delete" at bounding box center [872, 397] width 29 height 13
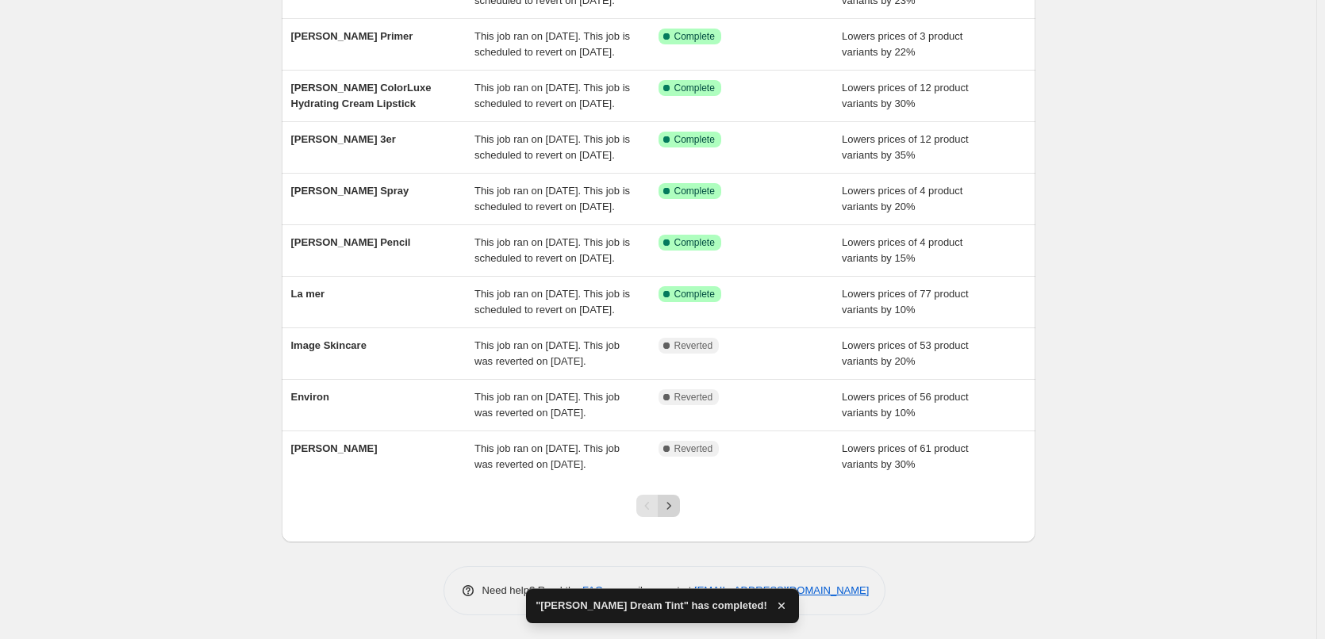
click at [673, 501] on icon "Next" at bounding box center [669, 506] width 16 height 16
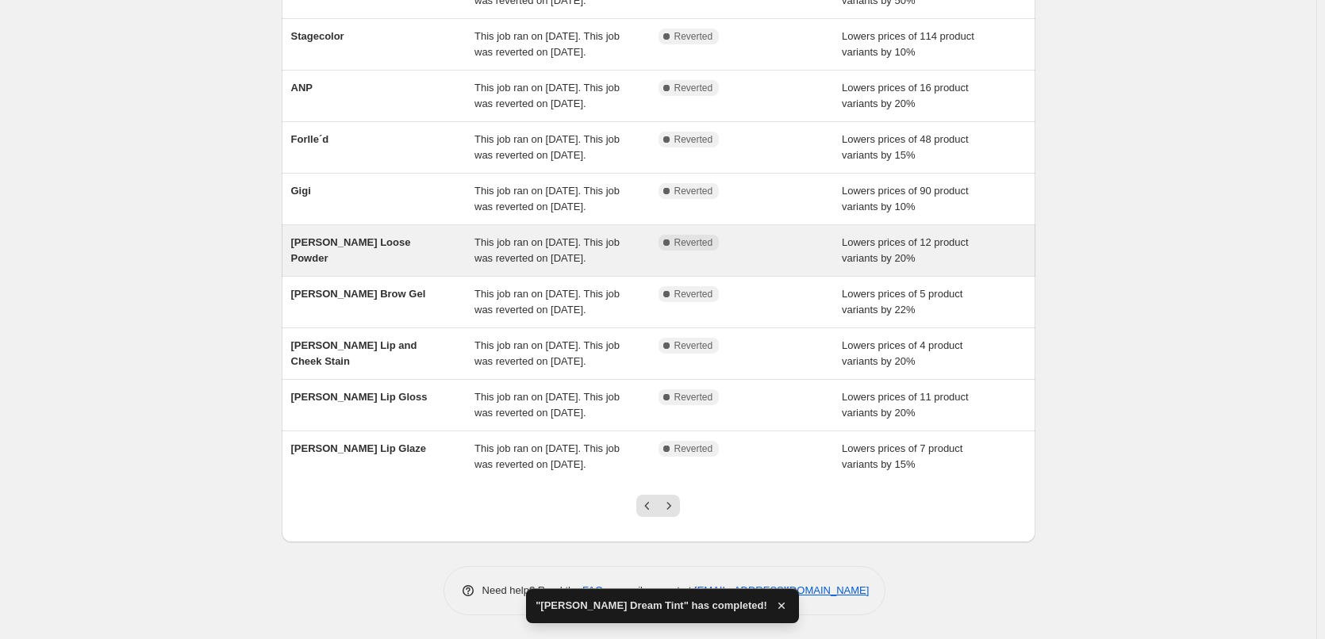
click at [620, 235] on div "This job ran on [DATE]. This job was reverted on [DATE]." at bounding box center [566, 251] width 184 height 32
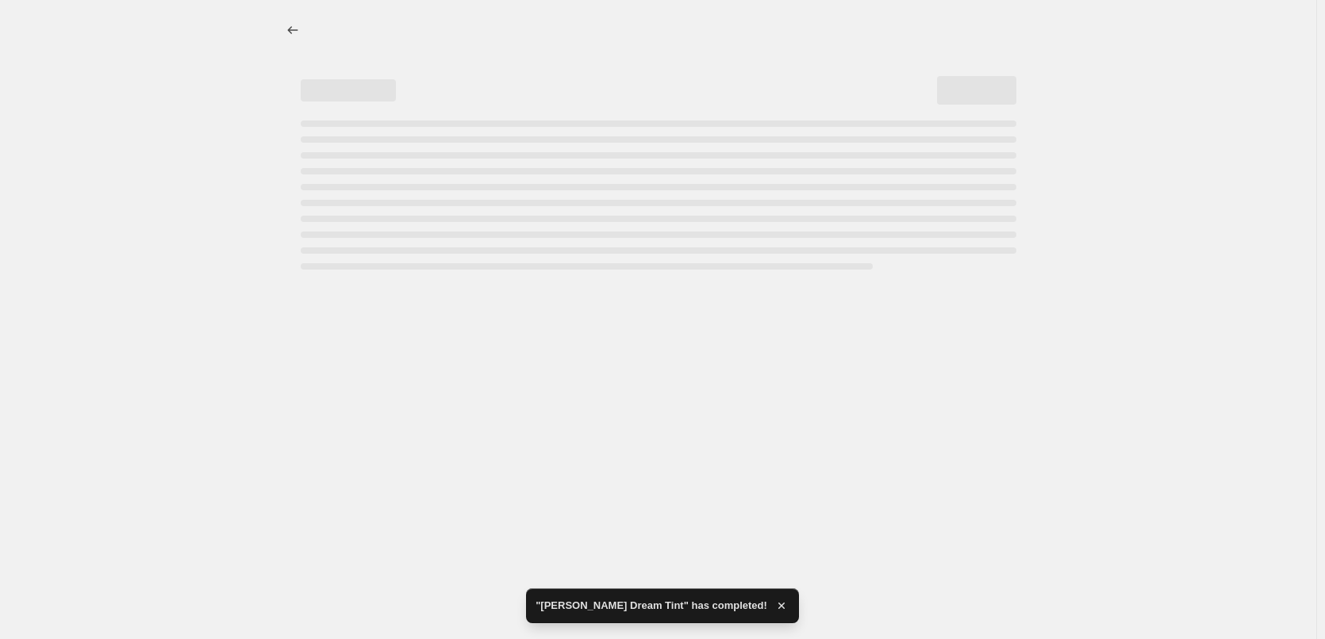
select select "percentage"
select select "tag"
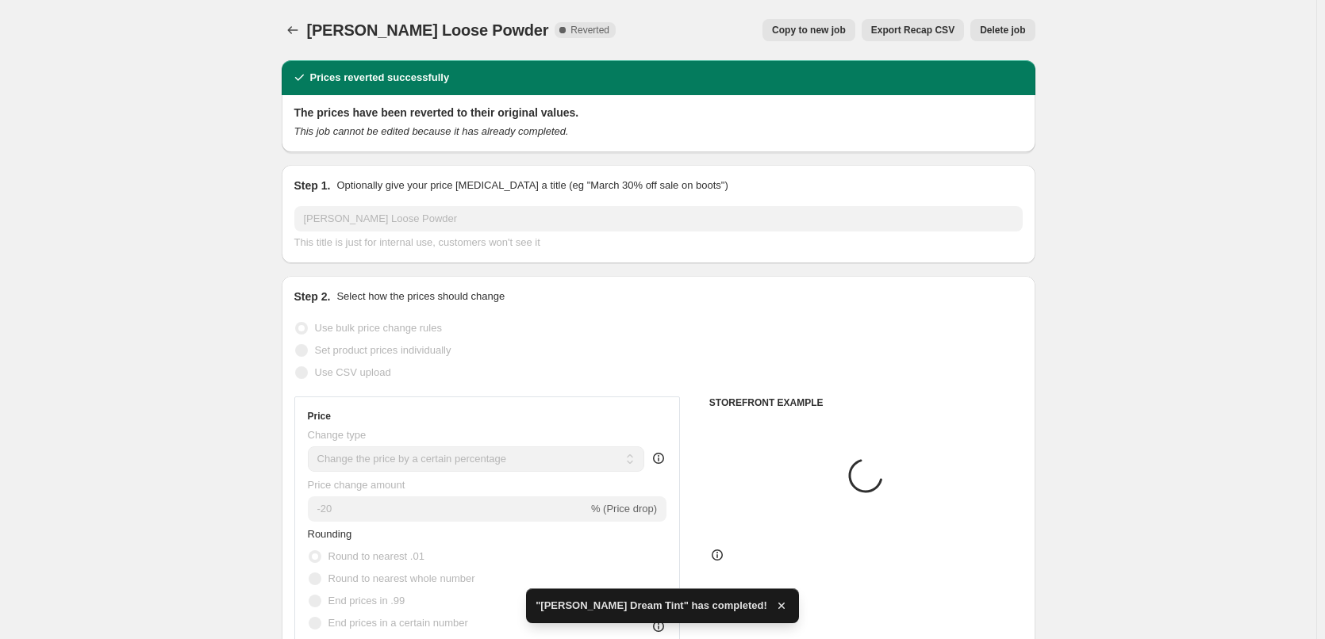
click at [794, 35] on span "Copy to new job" at bounding box center [809, 30] width 74 height 13
select select "percentage"
select select "tag"
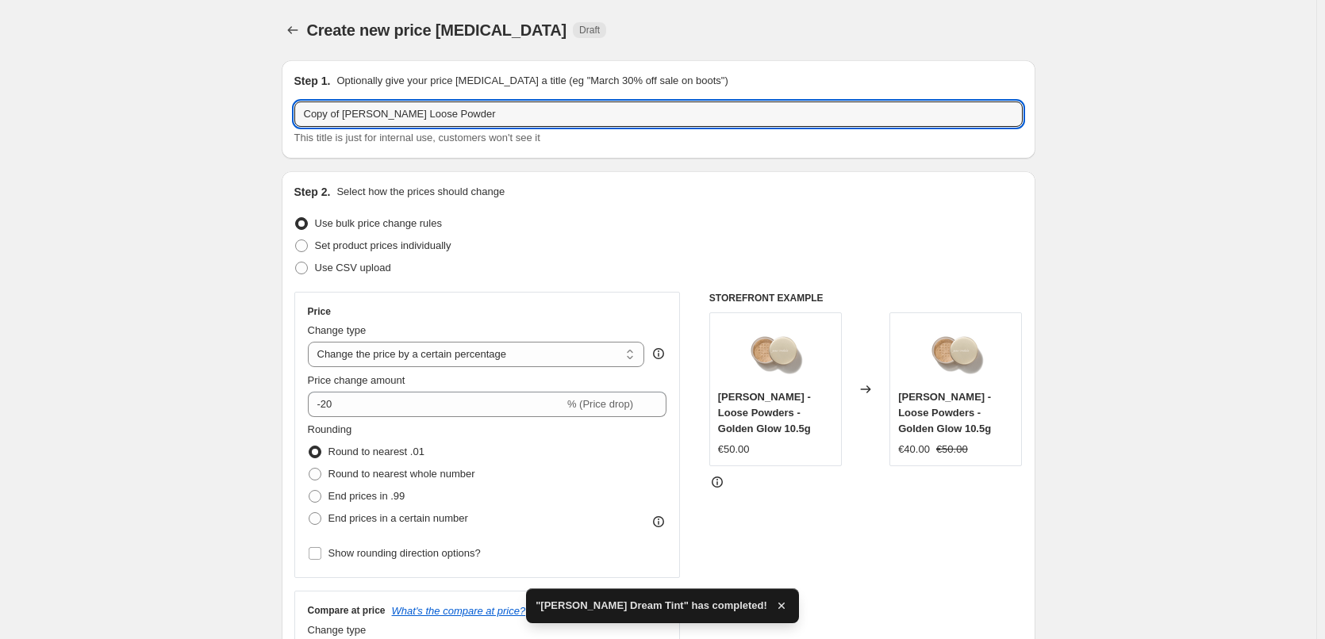
drag, startPoint x: 344, startPoint y: 113, endPoint x: -62, endPoint y: 122, distance: 405.5
click at [0, 122] on html "Home Settings Plans Skip to content Create new price [MEDICAL_DATA]. This page …" at bounding box center [662, 319] width 1325 height 639
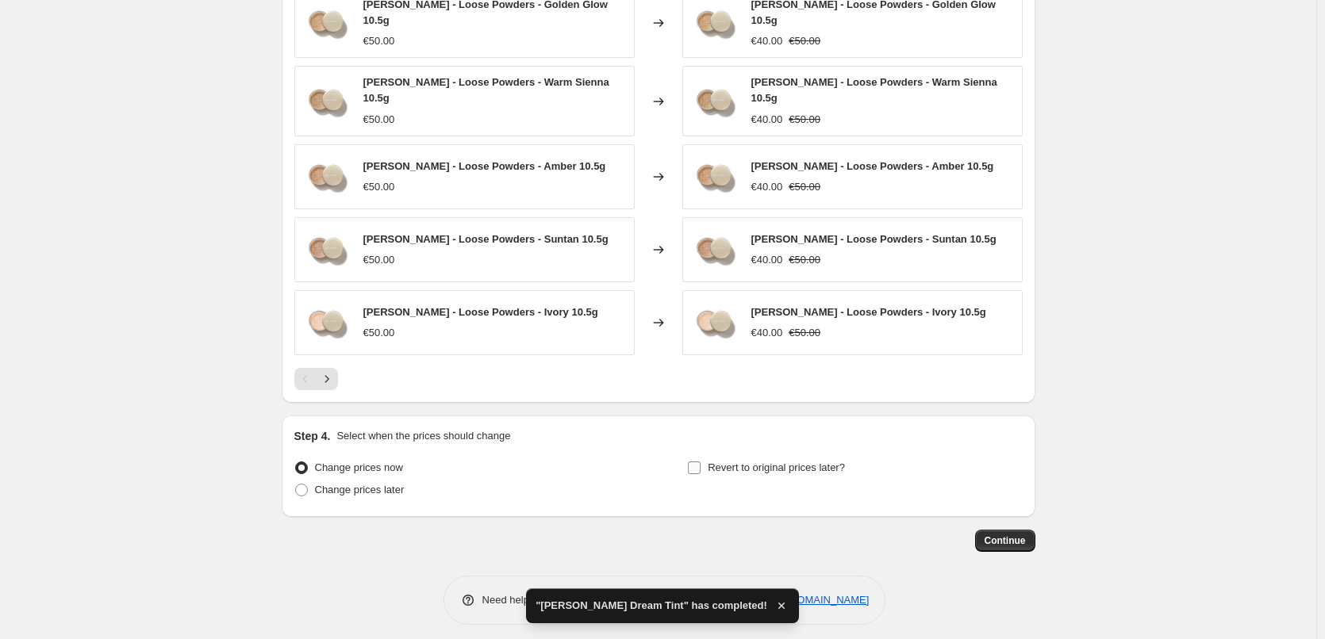
type input "[PERSON_NAME] Loose Powder"
click at [730, 462] on span "Revert to original prices later?" at bounding box center [776, 468] width 137 height 12
click at [700, 462] on input "Revert to original prices later?" at bounding box center [694, 468] width 13 height 13
checkbox input "true"
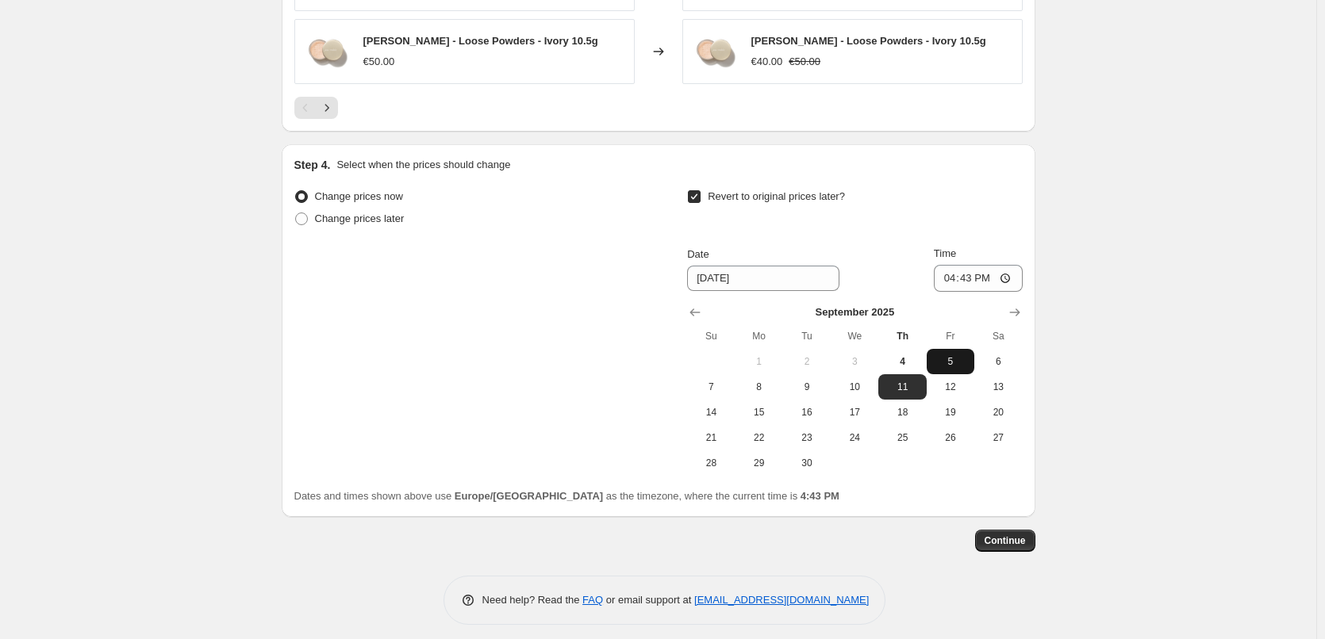
click at [960, 355] on span "5" at bounding box center [950, 361] width 35 height 13
type input "[DATE]"
click at [953, 271] on input "16:43" at bounding box center [978, 278] width 89 height 27
click at [1008, 268] on input "15:00" at bounding box center [978, 278] width 89 height 27
type input "03:00"
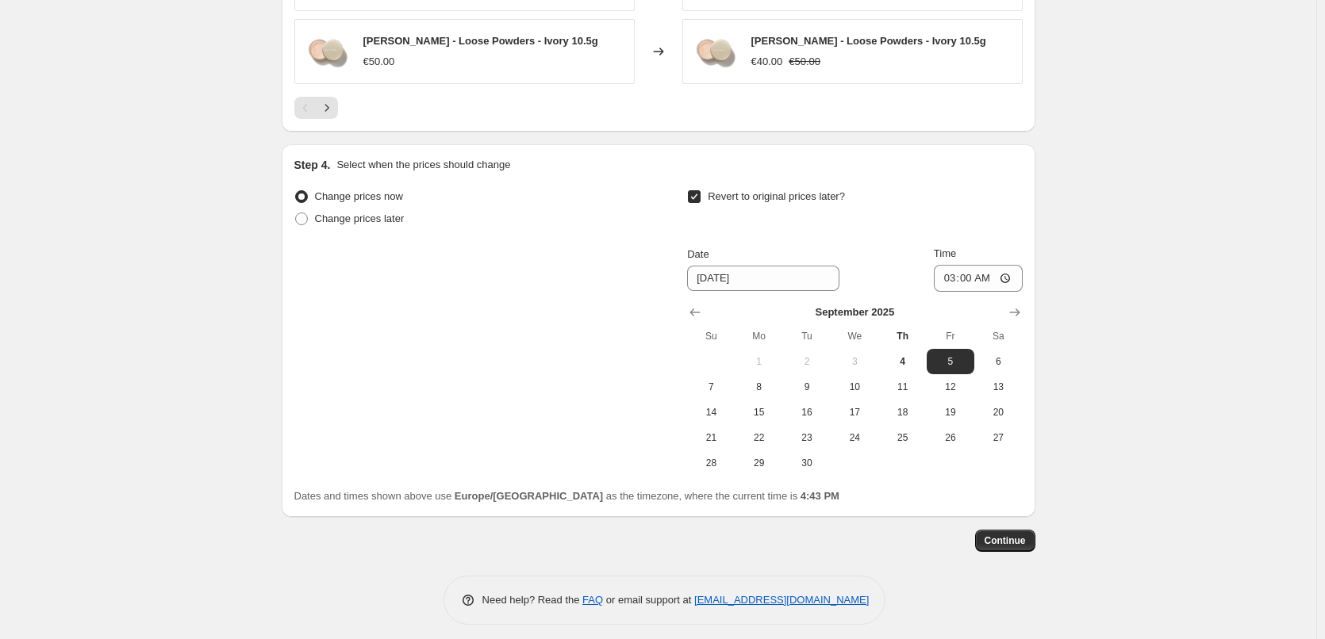
click at [1026, 535] on span "Continue" at bounding box center [1004, 541] width 41 height 13
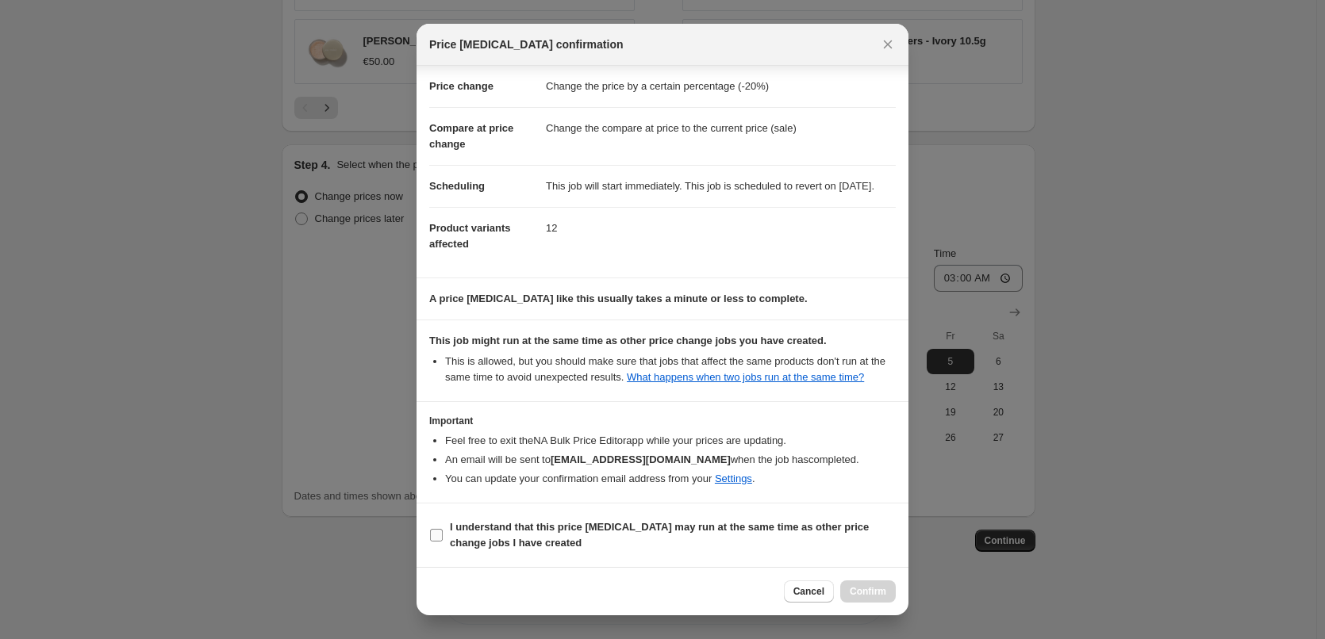
drag, startPoint x: 478, startPoint y: 539, endPoint x: 689, endPoint y: 551, distance: 210.6
click at [479, 539] on b "I understand that this price [MEDICAL_DATA] may run at the same time as other p…" at bounding box center [659, 535] width 419 height 28
click at [443, 539] on input "I understand that this price [MEDICAL_DATA] may run at the same time as other p…" at bounding box center [436, 535] width 13 height 13
checkbox input "true"
drag, startPoint x: 866, startPoint y: 592, endPoint x: 848, endPoint y: 569, distance: 28.9
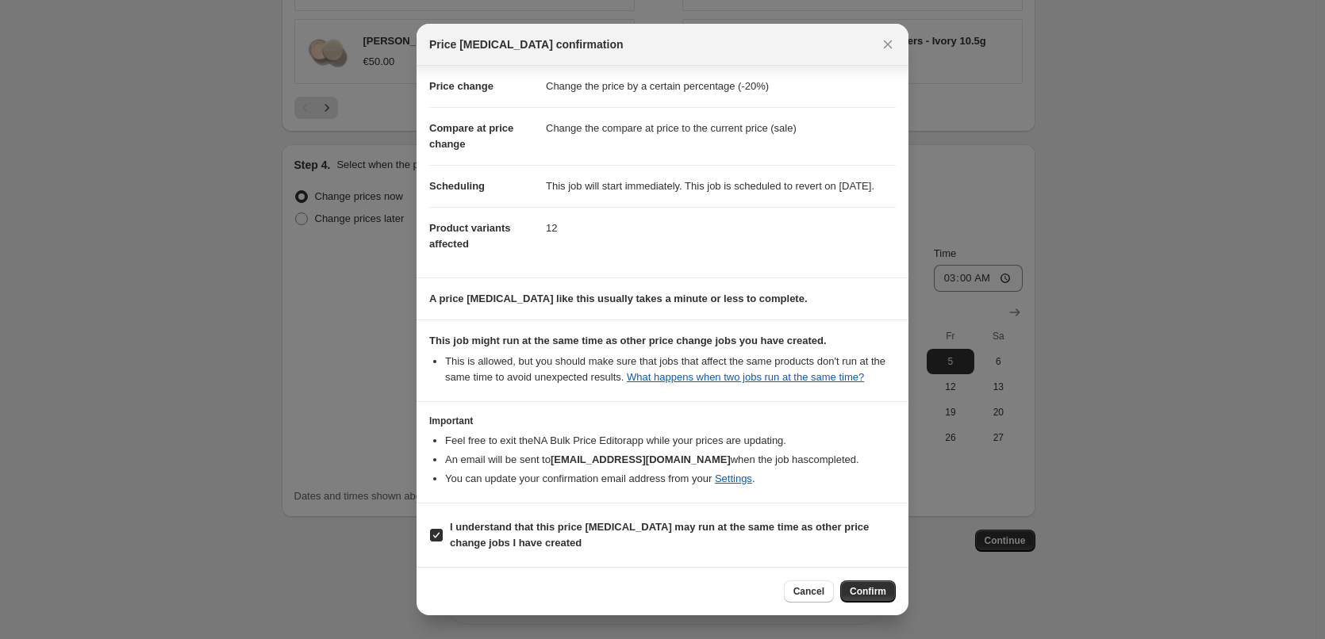
click at [866, 593] on span "Confirm" at bounding box center [868, 591] width 36 height 13
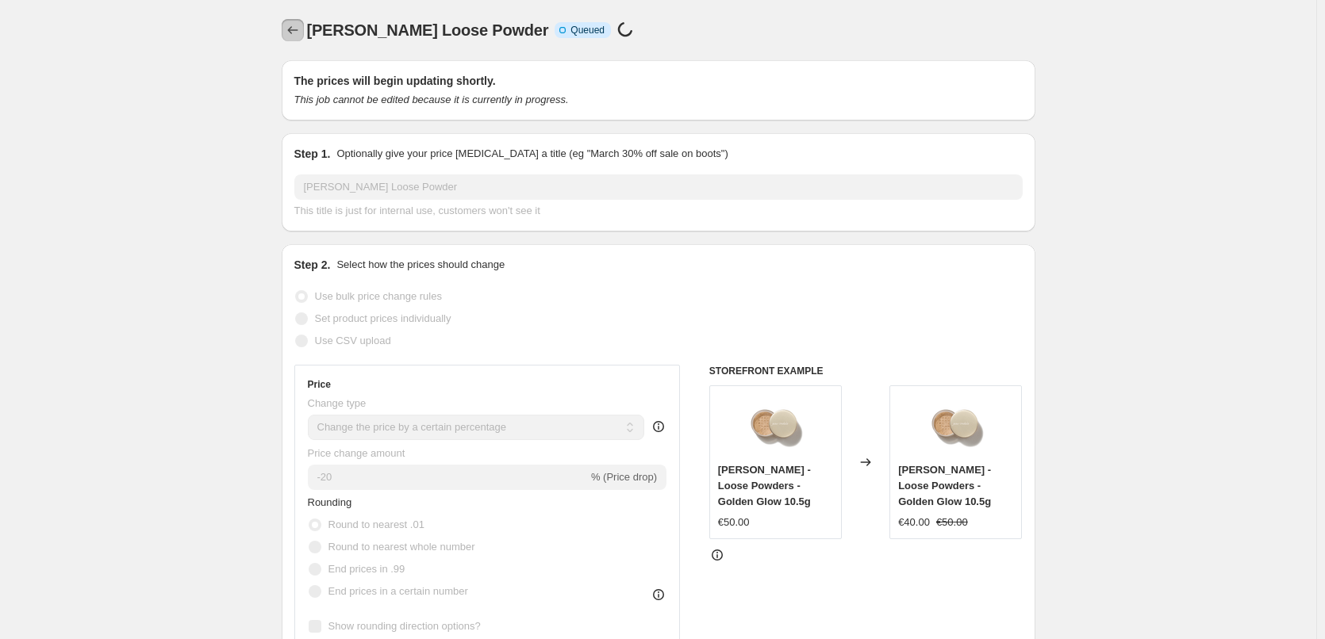
click at [293, 31] on icon "Price change jobs" at bounding box center [292, 30] width 10 height 8
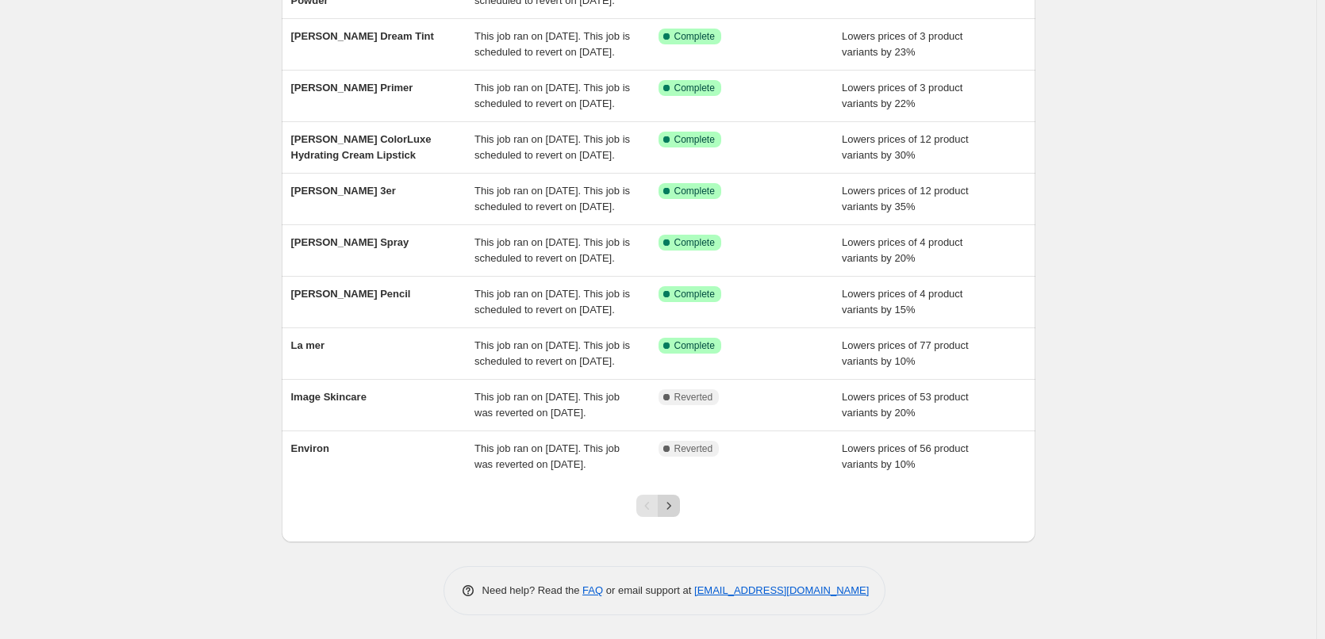
click at [667, 512] on icon "Next" at bounding box center [669, 506] width 16 height 16
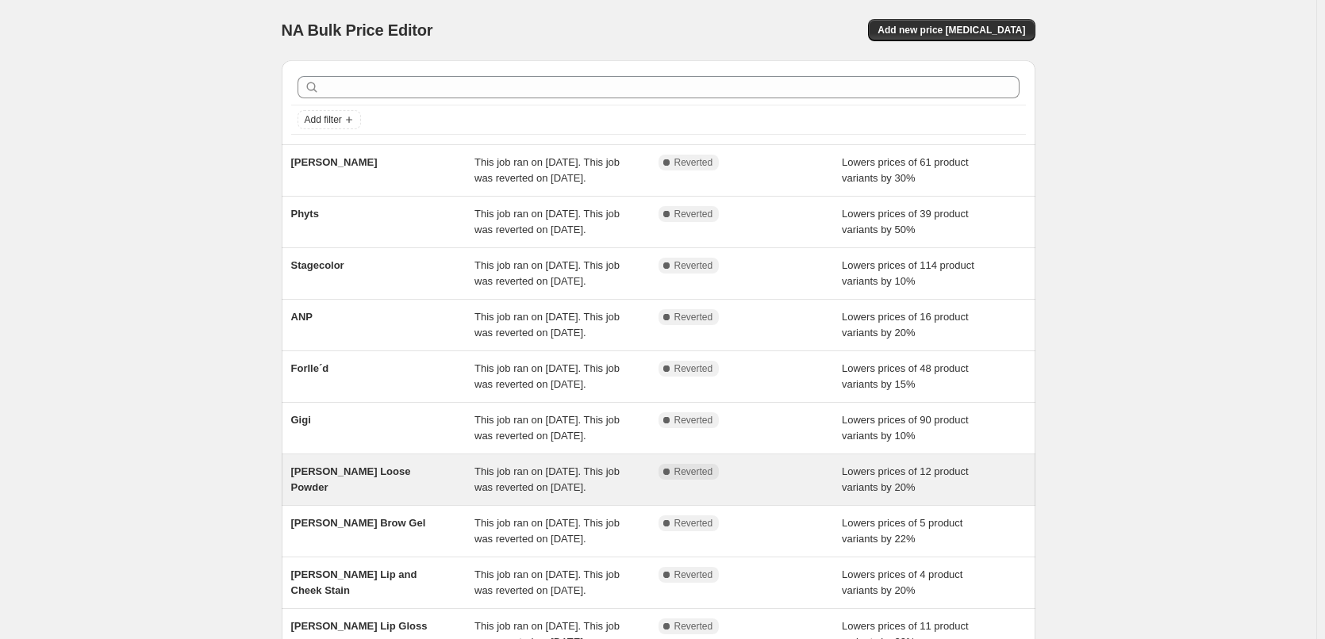
click at [568, 496] on div "This job ran on [DATE]. This job was reverted on [DATE]." at bounding box center [566, 480] width 184 height 32
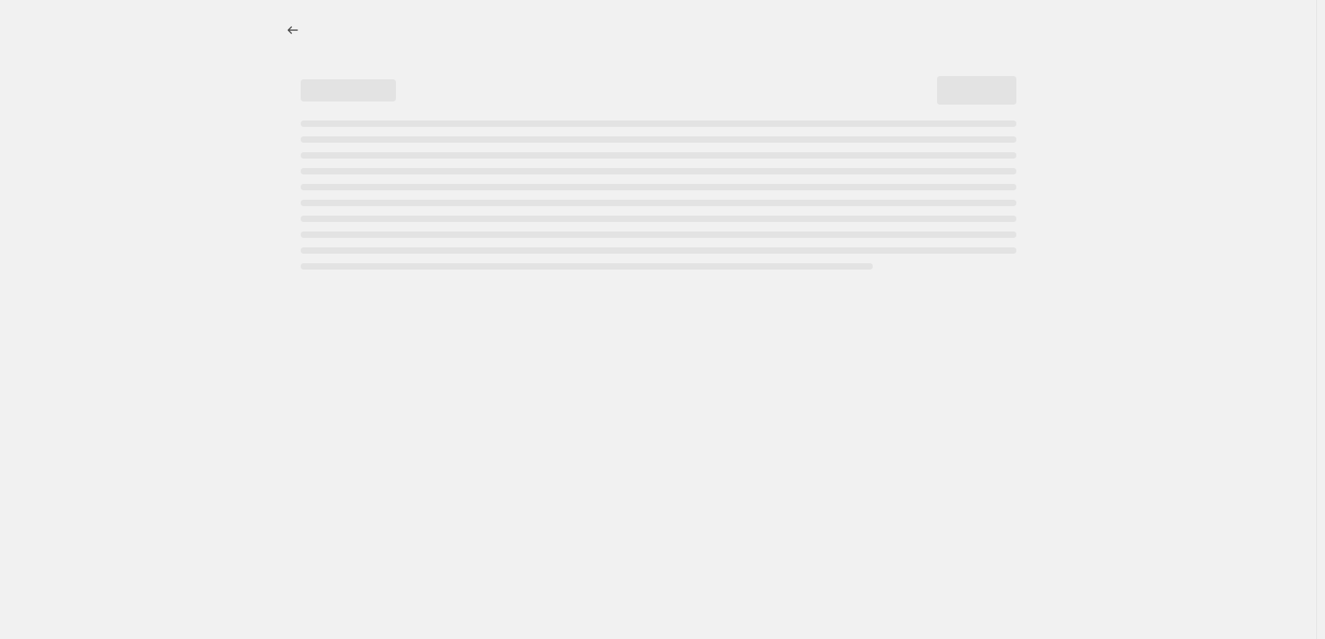
select select "percentage"
select select "tag"
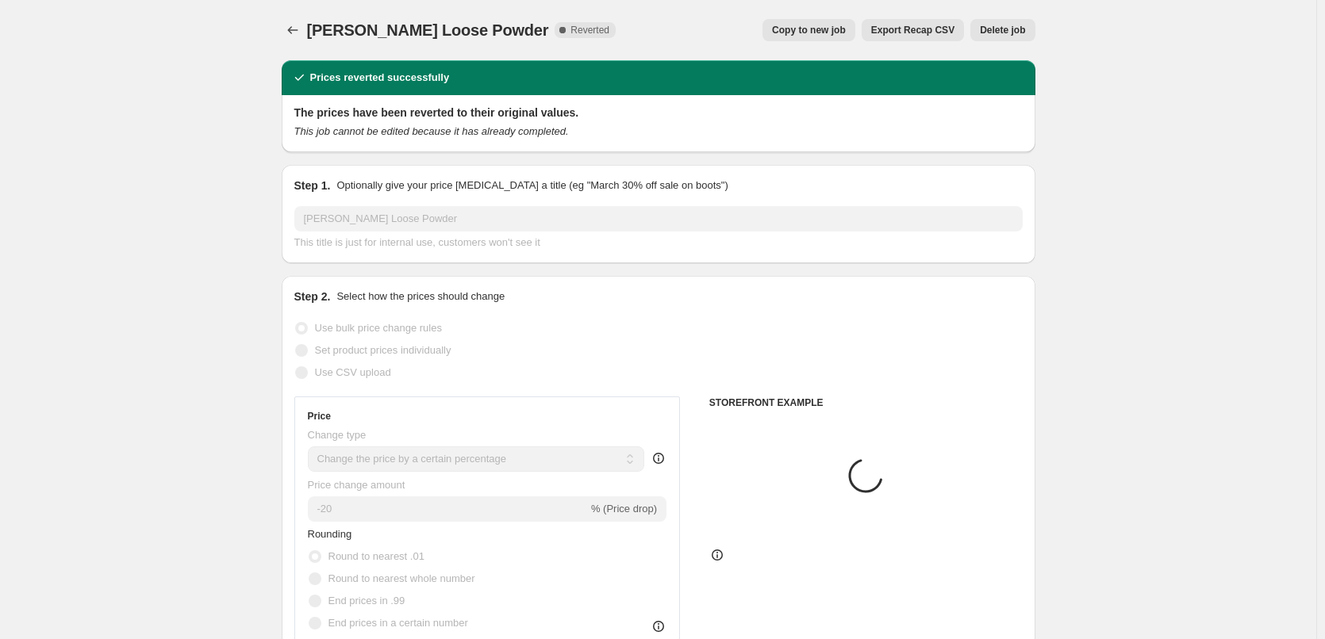
click at [996, 38] on button "Delete job" at bounding box center [1002, 30] width 64 height 22
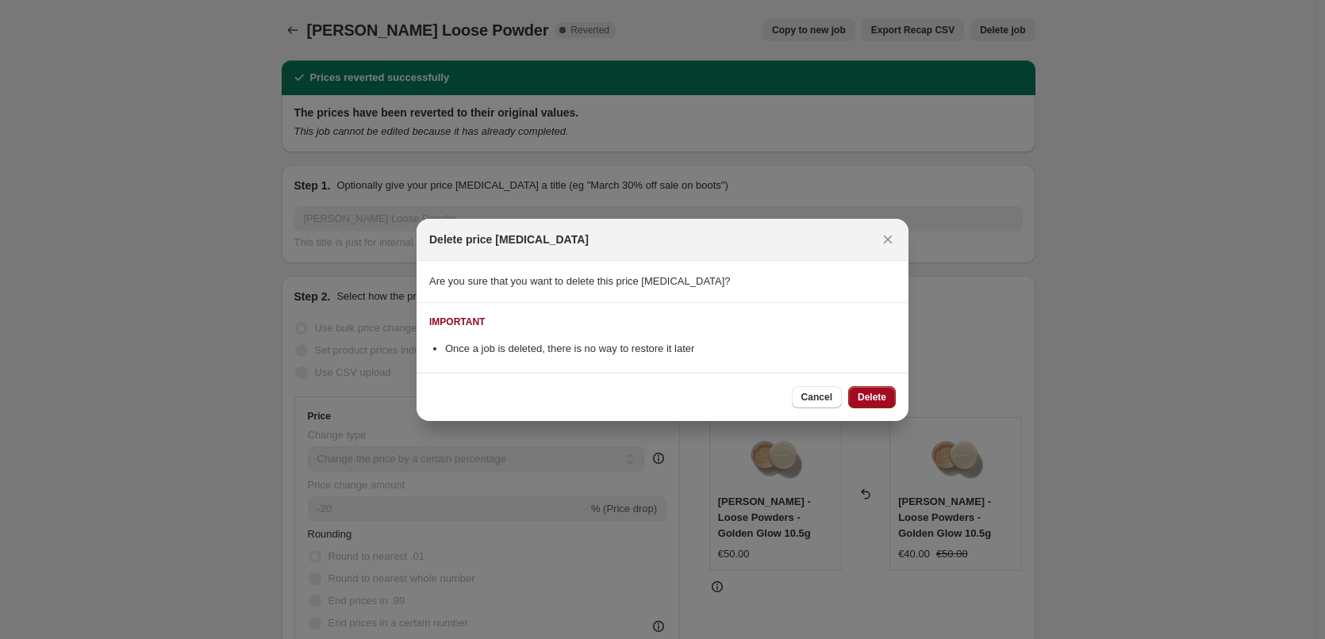
click at [869, 392] on span "Delete" at bounding box center [872, 397] width 29 height 13
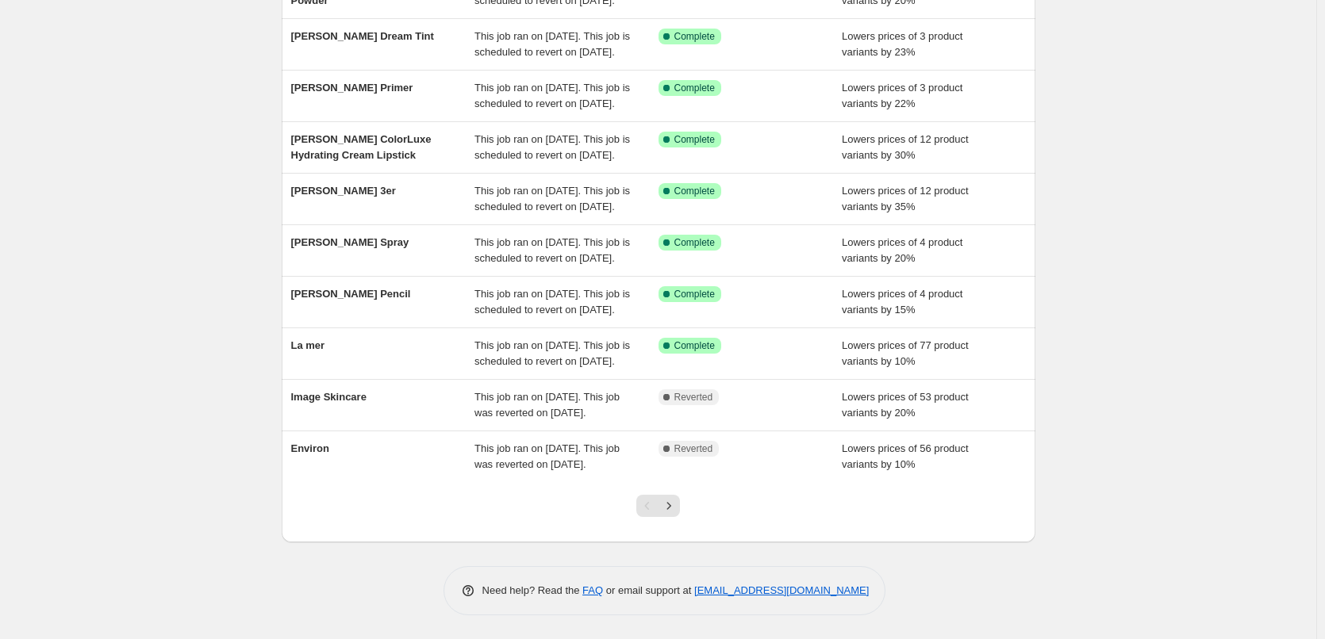
drag, startPoint x: 710, startPoint y: 539, endPoint x: 697, endPoint y: 538, distance: 12.7
click at [709, 539] on div at bounding box center [659, 512] width 754 height 60
click at [677, 508] on icon "Next" at bounding box center [669, 506] width 16 height 16
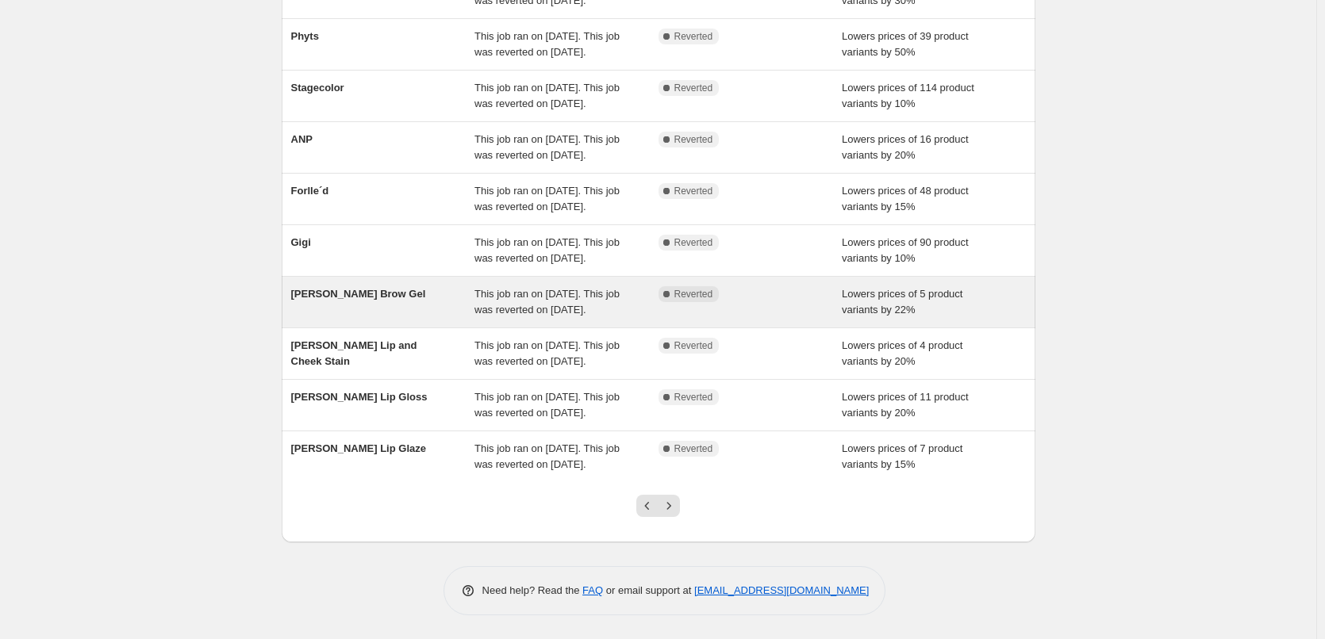
click at [484, 288] on span "This job ran on [DATE]. This job was reverted on [DATE]." at bounding box center [546, 302] width 145 height 28
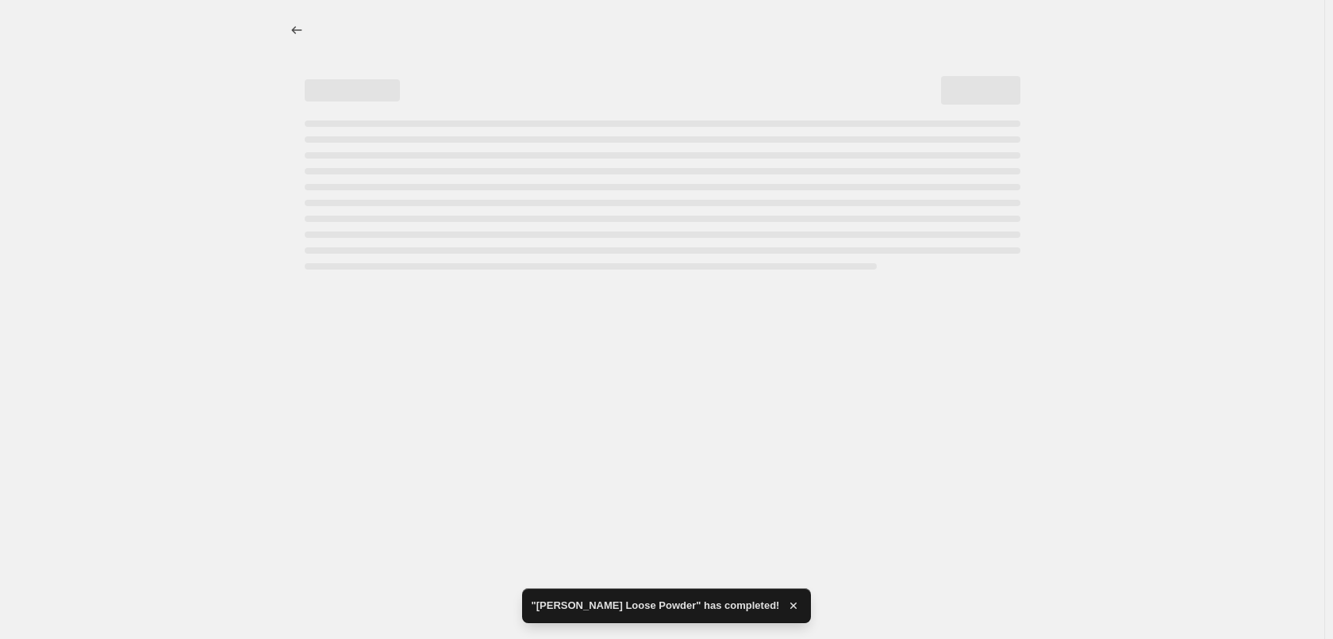
select select "percentage"
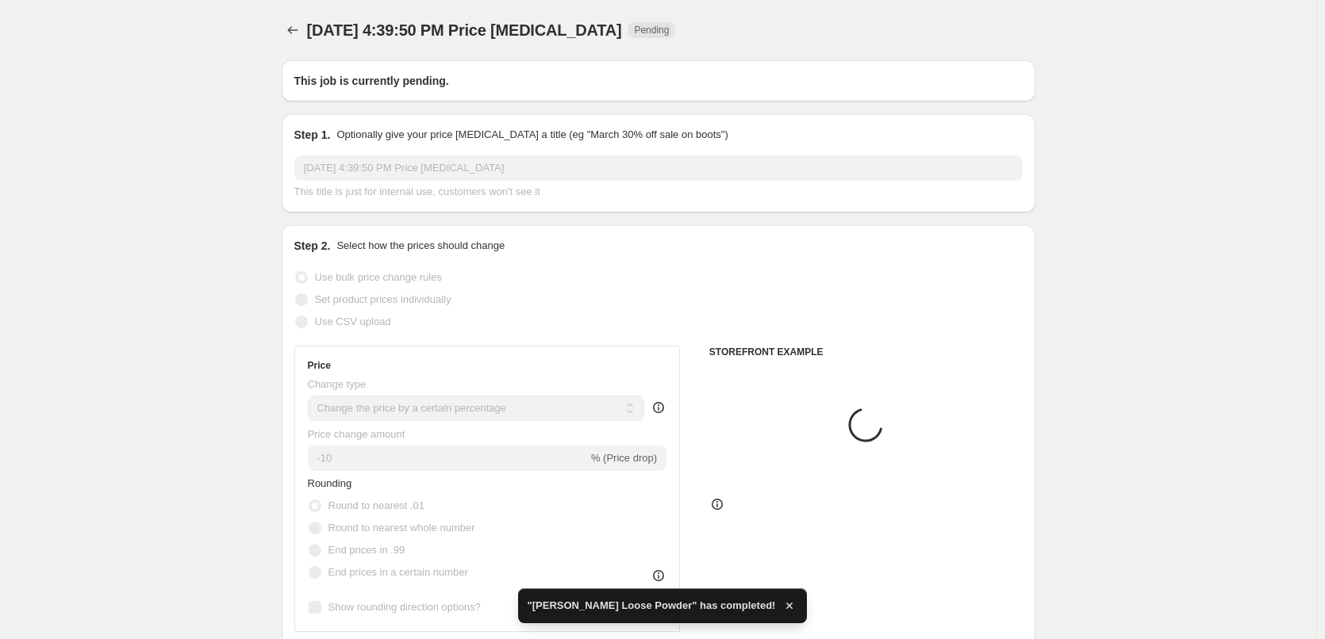
type input "[PERSON_NAME] Brow Gel"
radio input "false"
radio input "true"
checkbox input "true"
select select "tag"
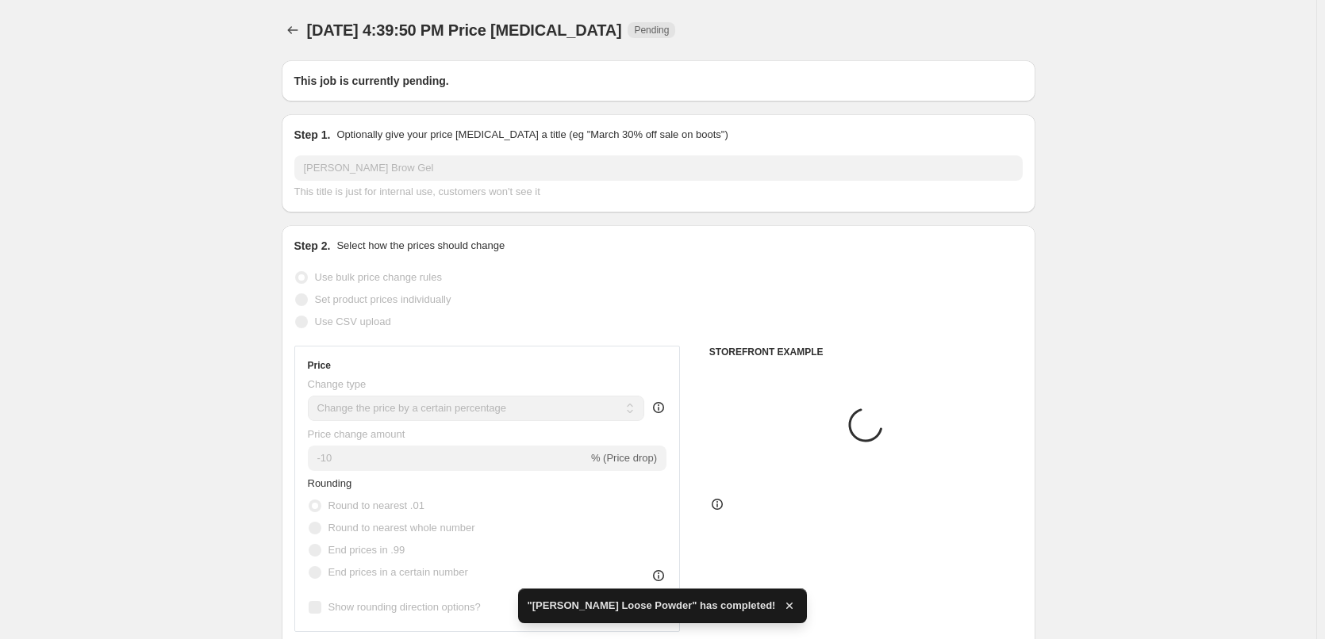
select select "vendor"
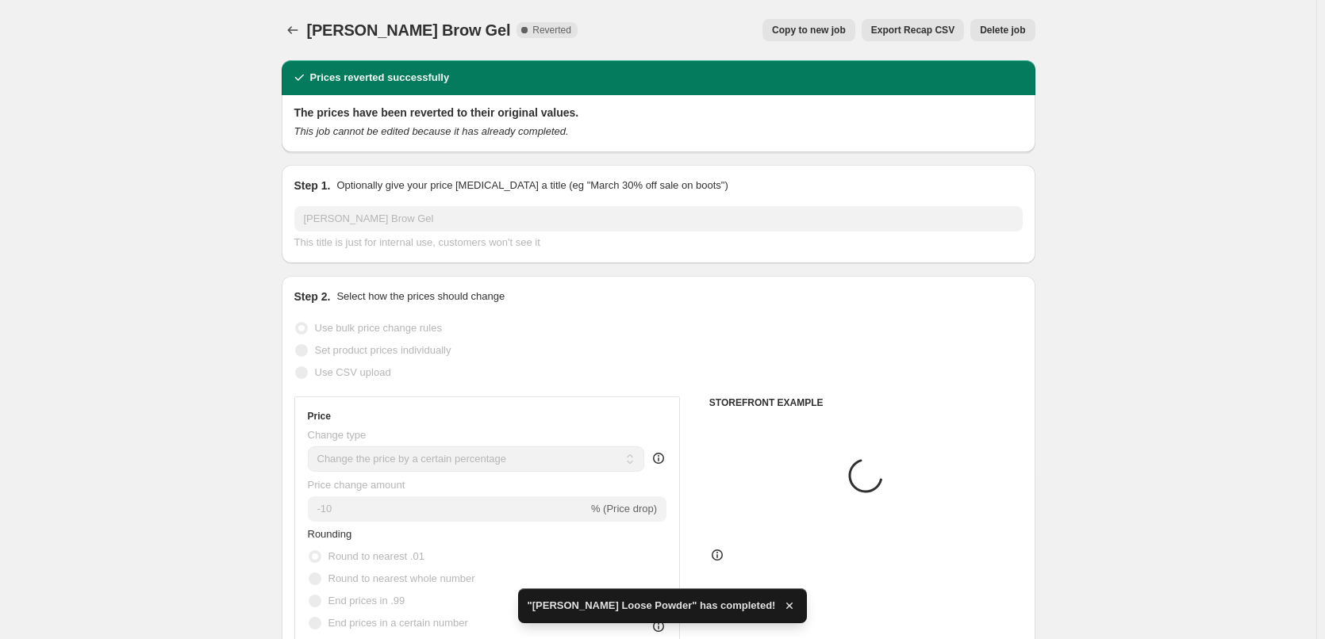
click at [829, 24] on button "Copy to new job" at bounding box center [808, 30] width 93 height 22
select select "percentage"
select select "tag"
select select "vendor"
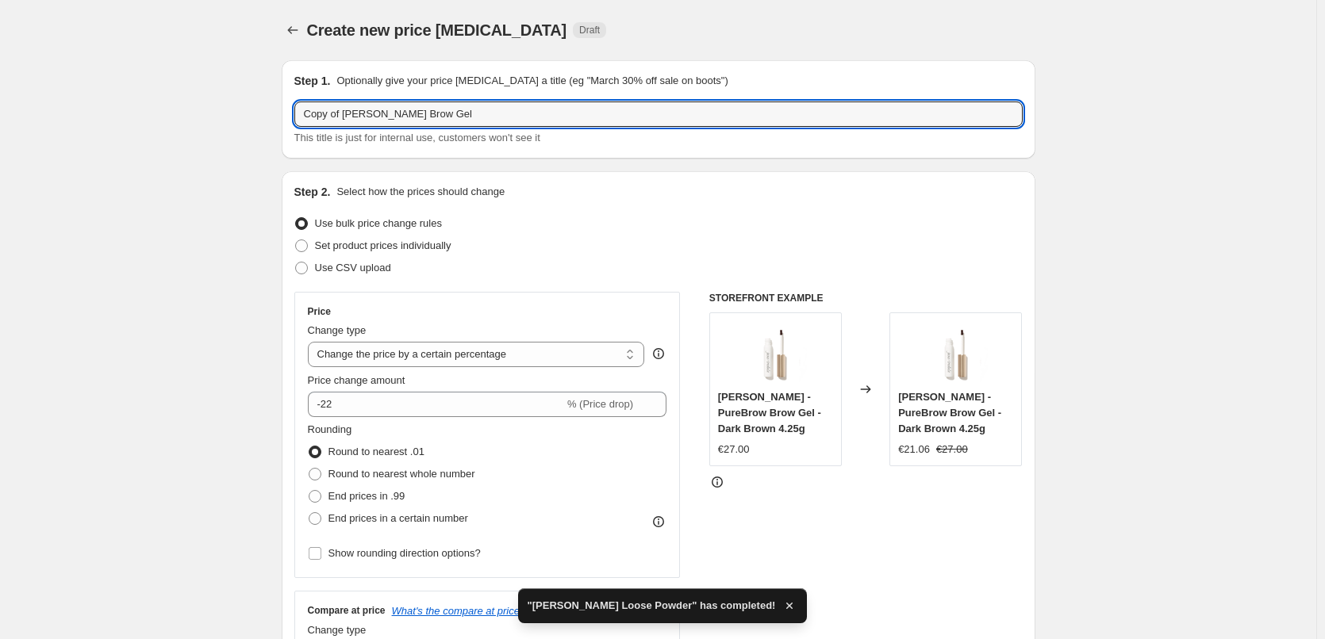
drag, startPoint x: 347, startPoint y: 113, endPoint x: 140, endPoint y: 119, distance: 207.2
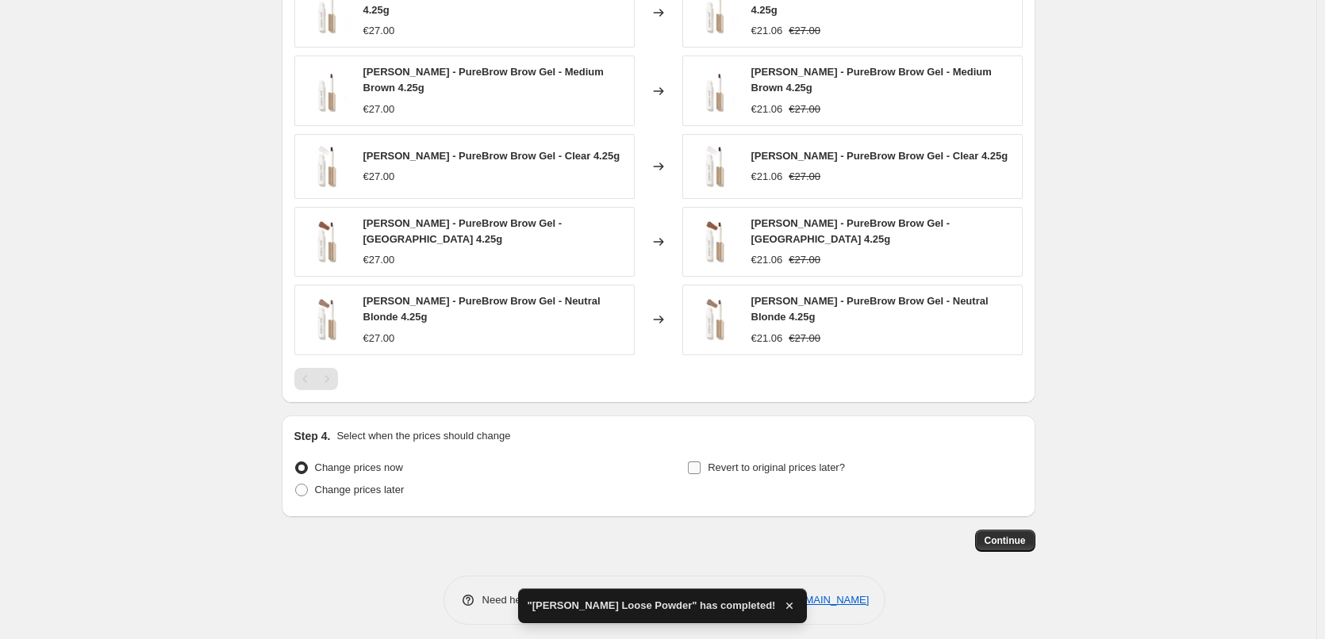
type input "[PERSON_NAME] Brow Gel"
click at [770, 462] on span "Revert to original prices later?" at bounding box center [776, 468] width 137 height 12
click at [700, 462] on input "Revert to original prices later?" at bounding box center [694, 468] width 13 height 13
checkbox input "true"
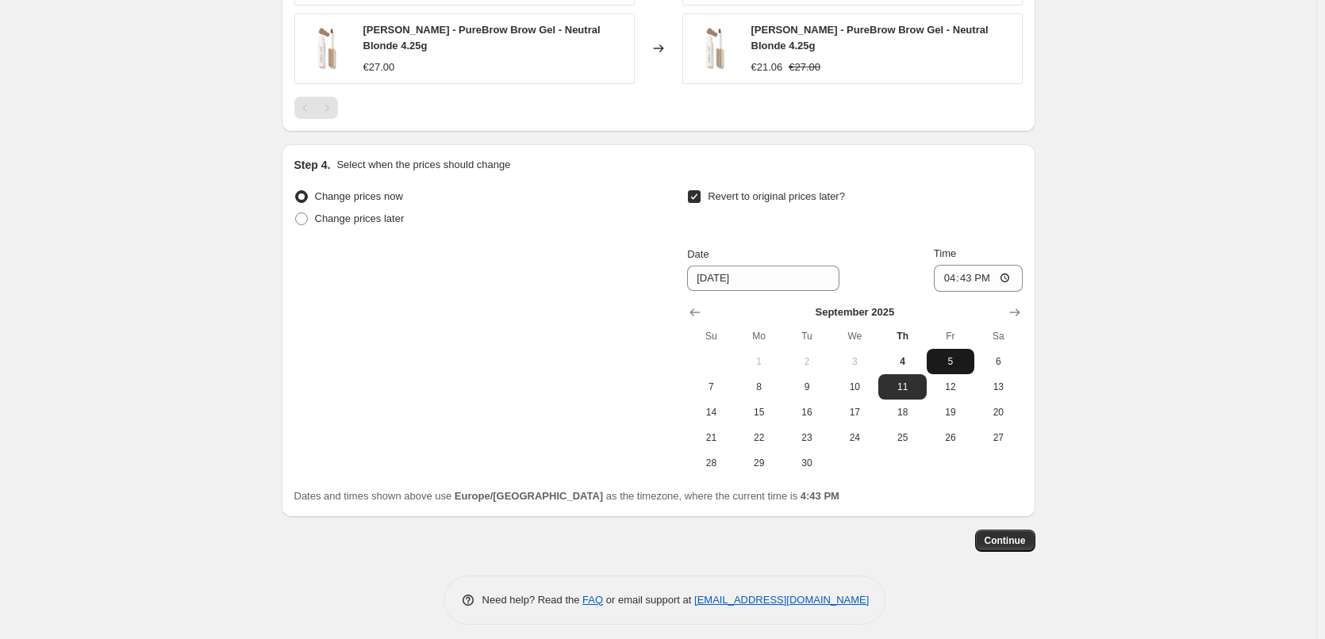
click at [941, 355] on span "5" at bounding box center [950, 361] width 35 height 13
type input "[DATE]"
click at [950, 270] on input "16:43" at bounding box center [978, 278] width 89 height 27
click at [1006, 268] on input "15:00" at bounding box center [978, 278] width 89 height 27
type input "03:00"
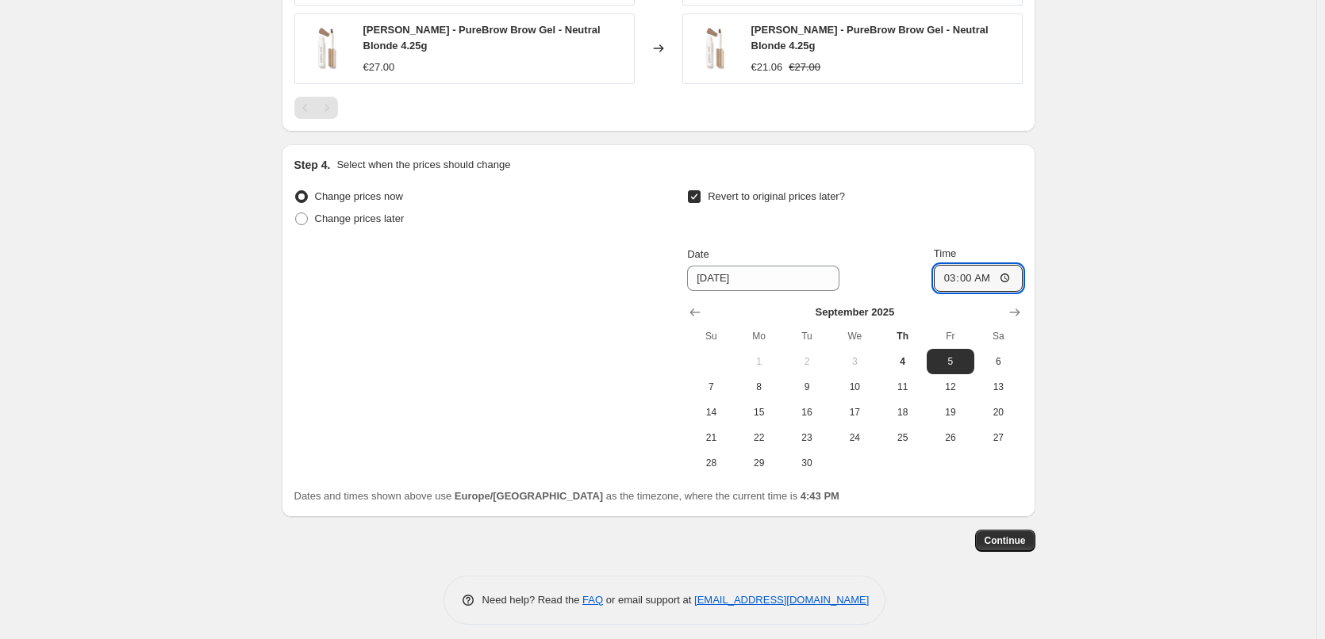
click at [1009, 535] on span "Continue" at bounding box center [1004, 541] width 41 height 13
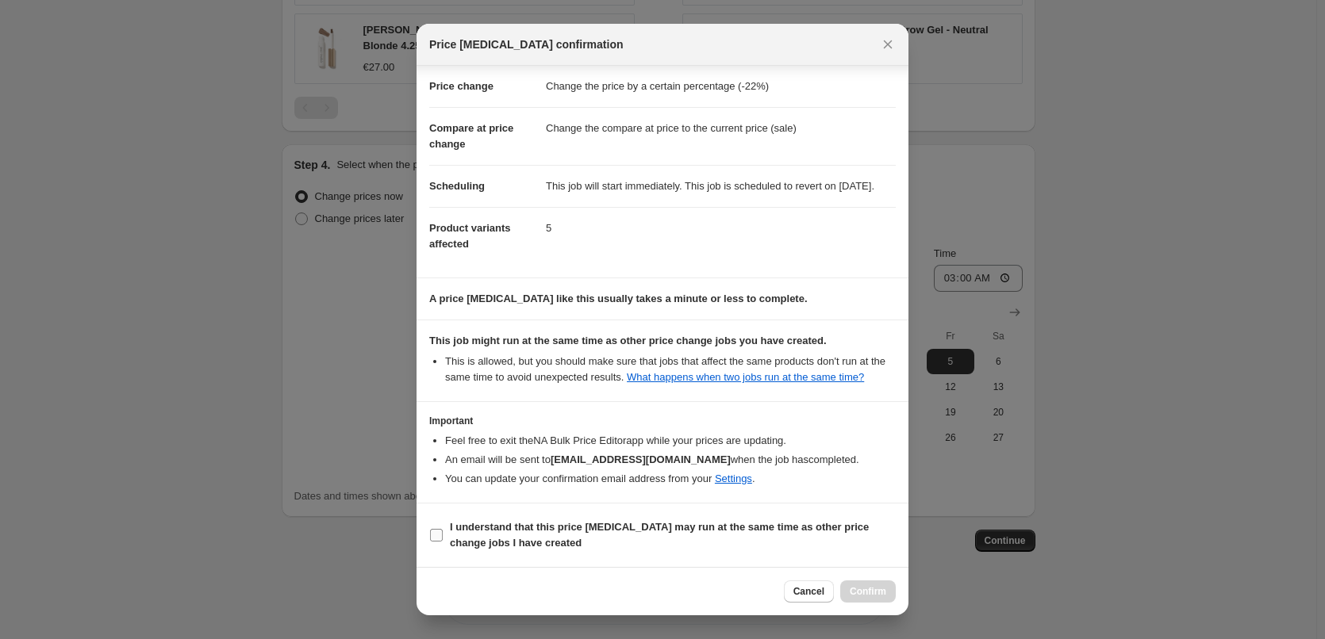
click at [505, 537] on b "I understand that this price [MEDICAL_DATA] may run at the same time as other p…" at bounding box center [659, 535] width 419 height 28
click at [443, 537] on input "I understand that this price [MEDICAL_DATA] may run at the same time as other p…" at bounding box center [436, 535] width 13 height 13
checkbox input "true"
click at [881, 589] on span "Confirm" at bounding box center [868, 591] width 36 height 13
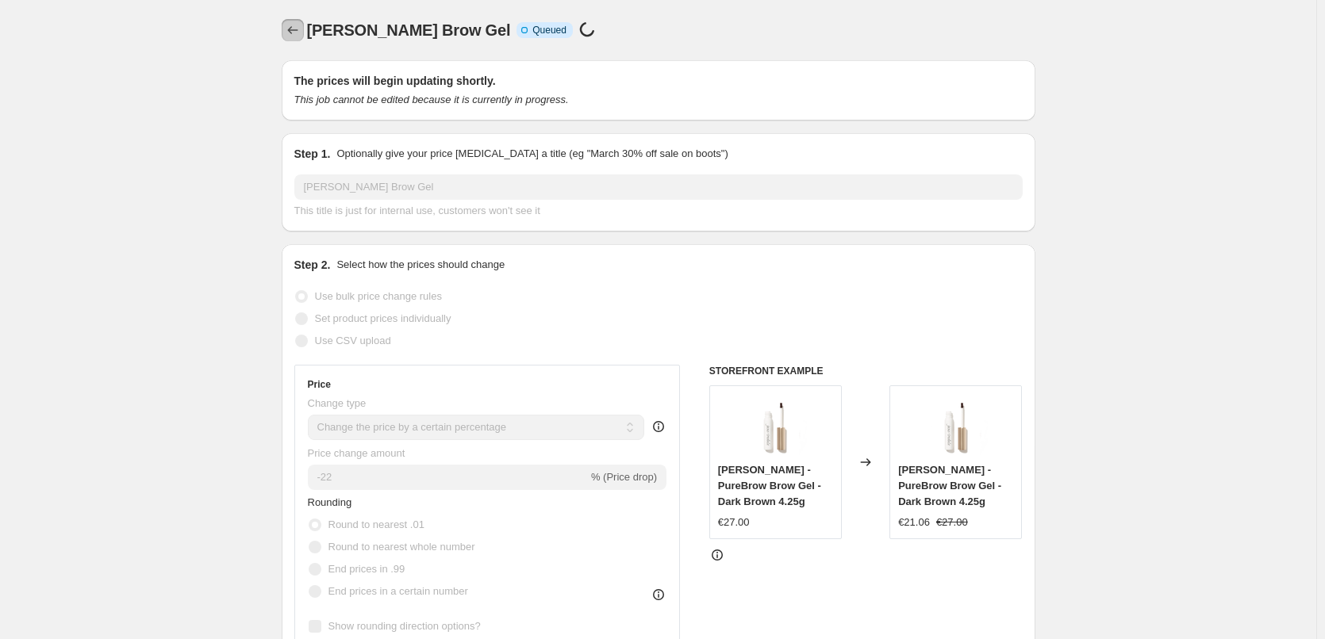
click at [293, 39] on button "Price change jobs" at bounding box center [293, 30] width 22 height 22
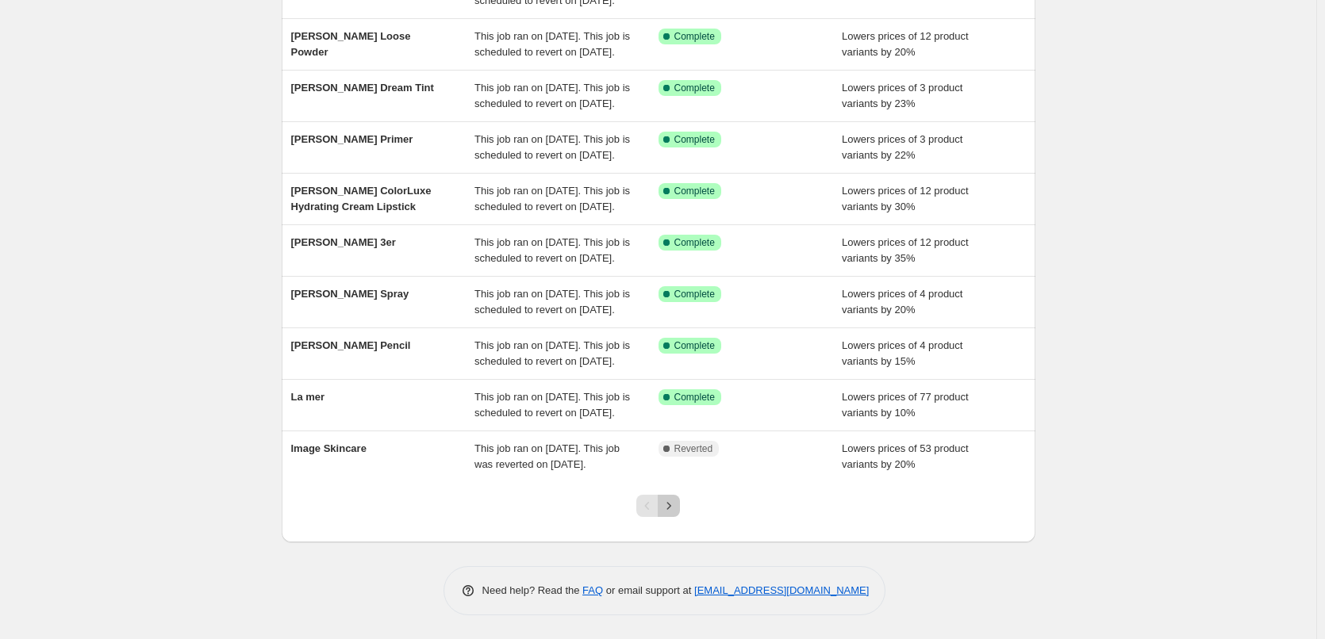
click at [676, 512] on icon "Next" at bounding box center [669, 506] width 16 height 16
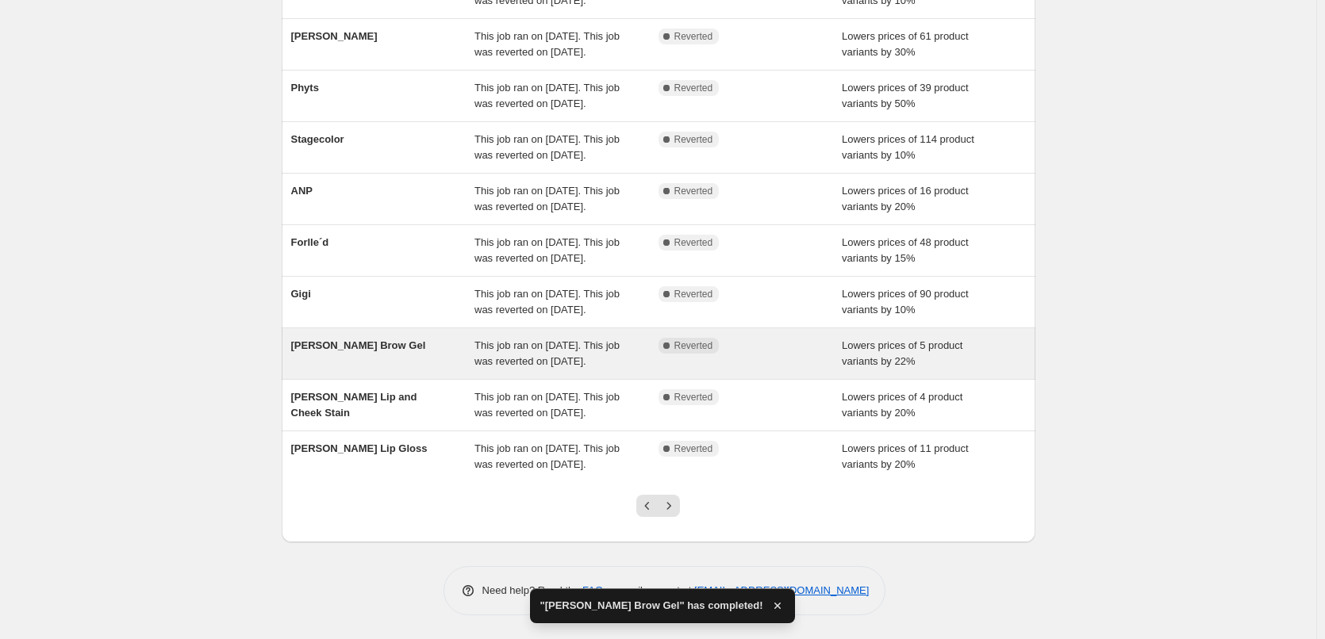
click at [444, 338] on div "[PERSON_NAME] Brow Gel" at bounding box center [383, 354] width 184 height 32
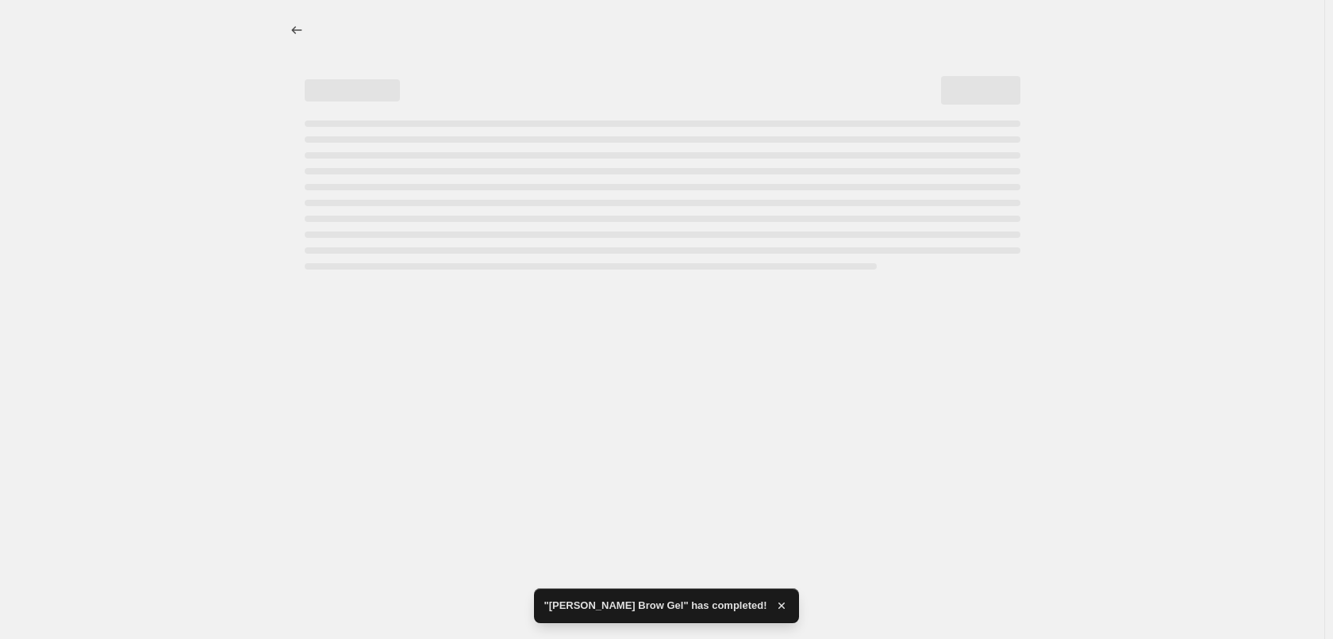
select select "percentage"
select select "tag"
select select "vendor"
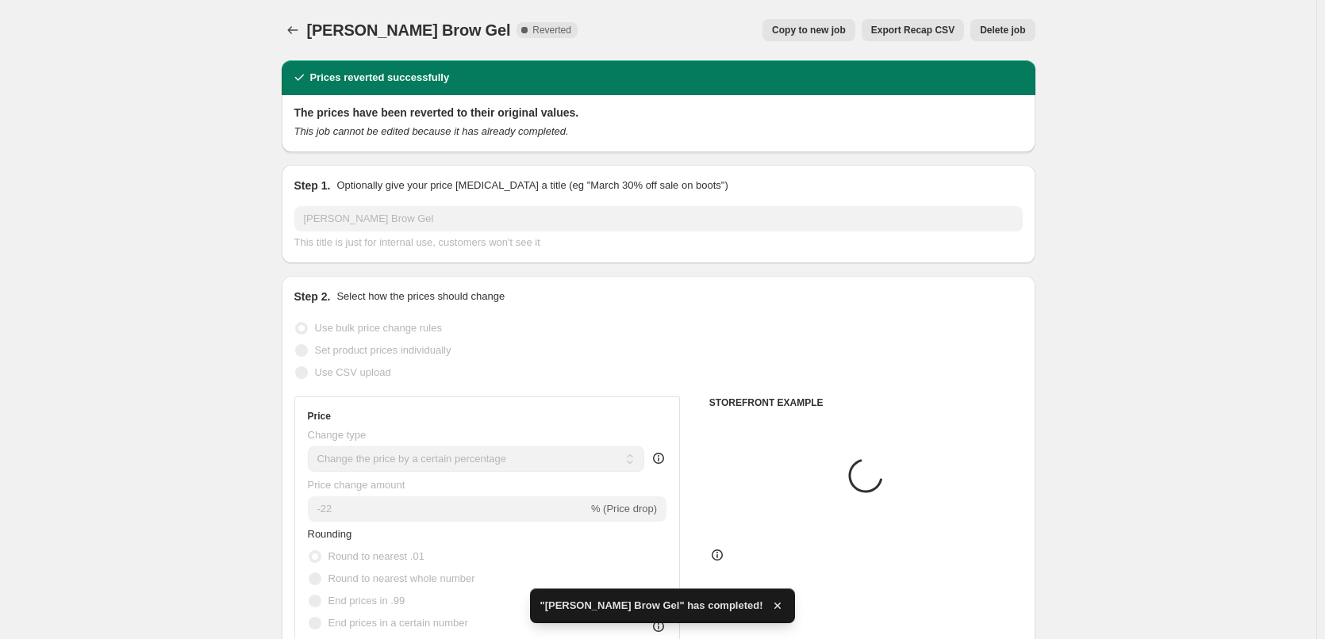
click at [987, 29] on span "Delete job" at bounding box center [1002, 30] width 45 height 13
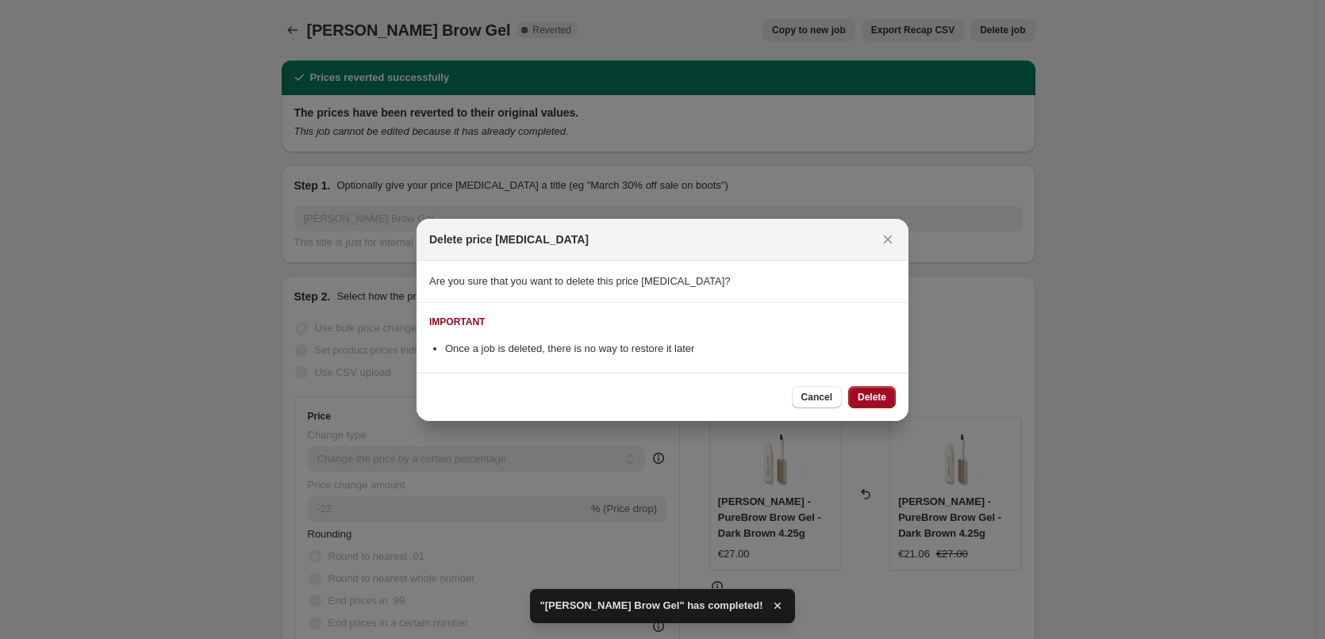
click at [876, 391] on span "Delete" at bounding box center [872, 397] width 29 height 13
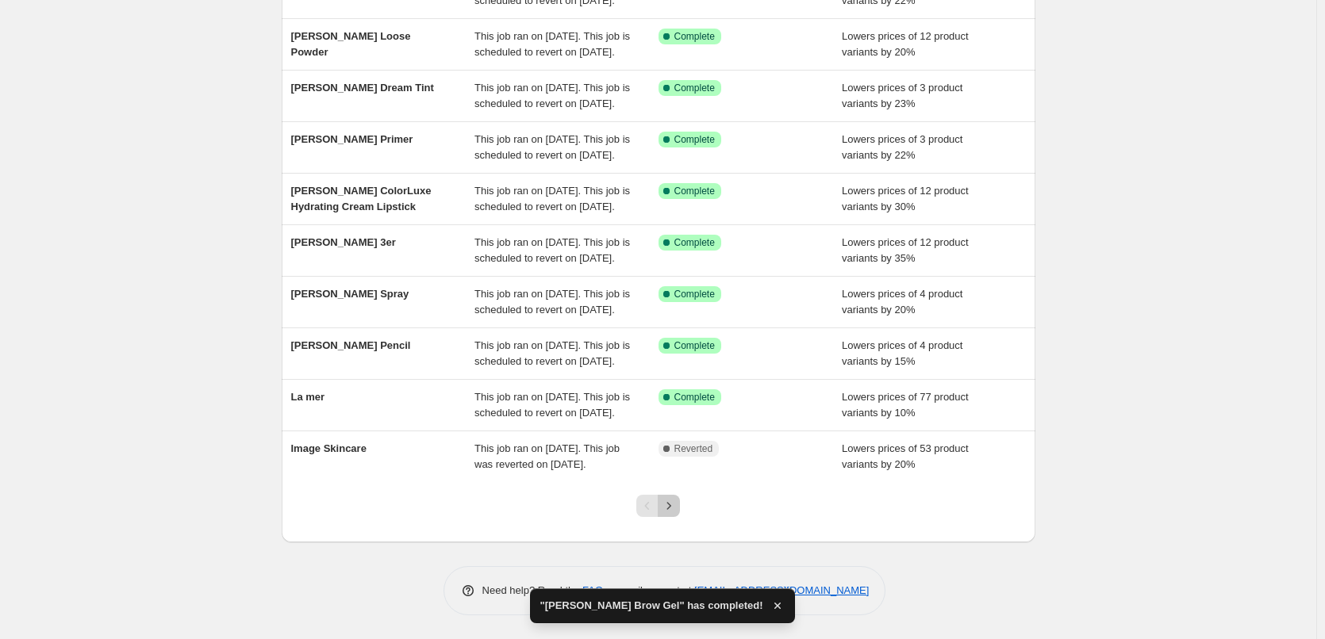
click at [671, 505] on icon "Next" at bounding box center [669, 505] width 4 height 7
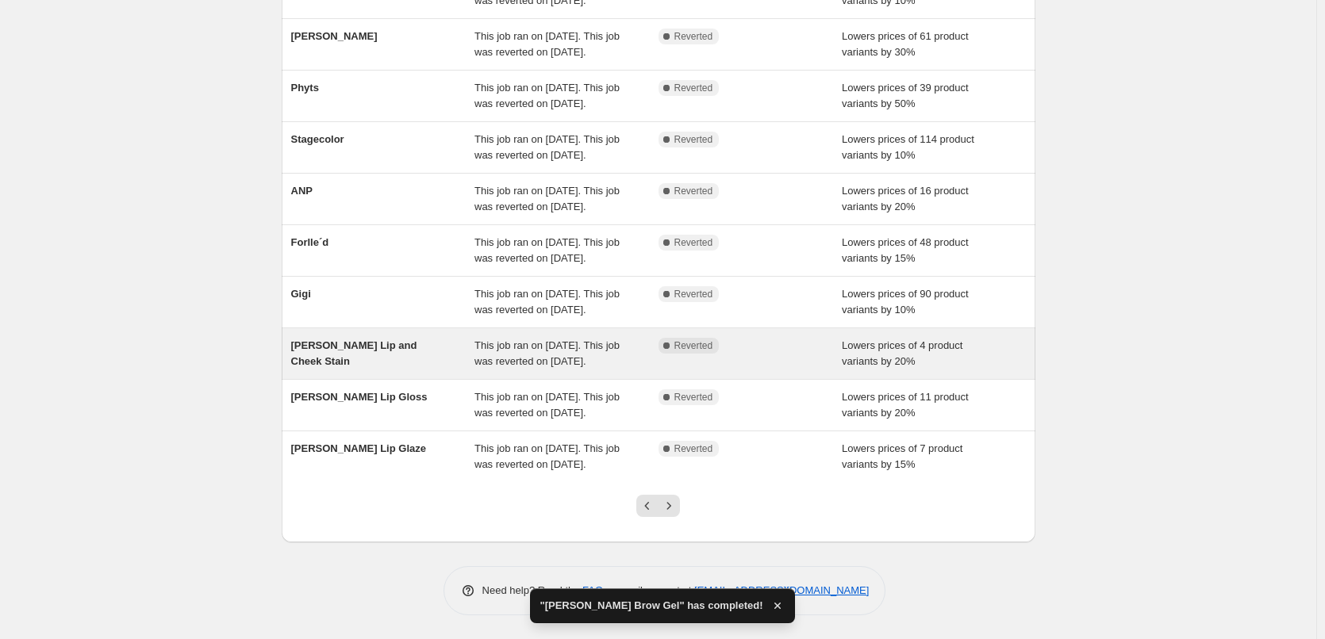
click at [658, 338] on div "This job ran on [DATE]. This job was reverted on [DATE]." at bounding box center [566, 354] width 184 height 32
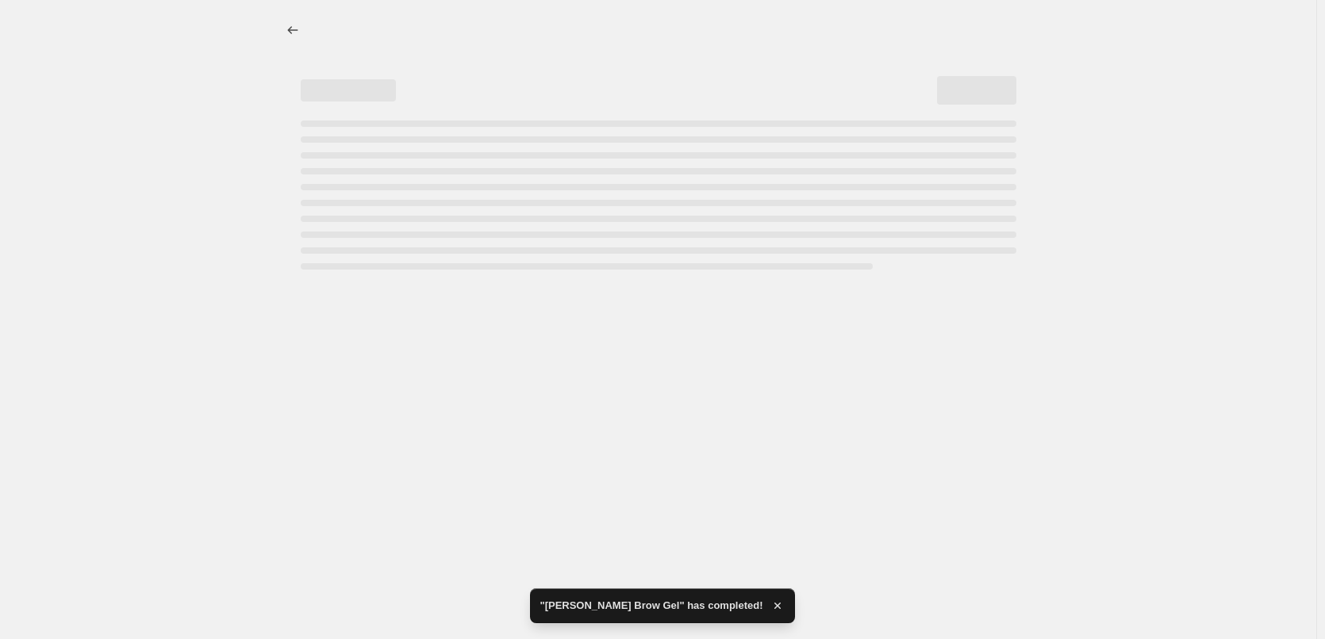
select select "percentage"
select select "tag"
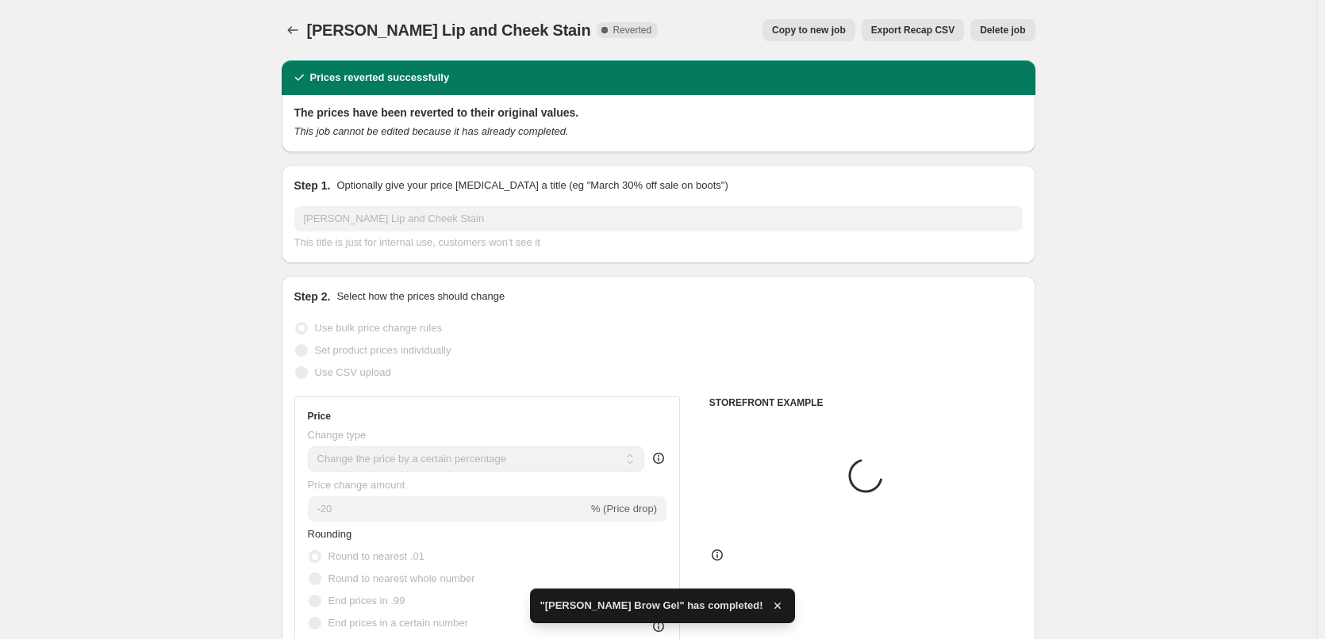
click at [819, 32] on span "Copy to new job" at bounding box center [809, 30] width 74 height 13
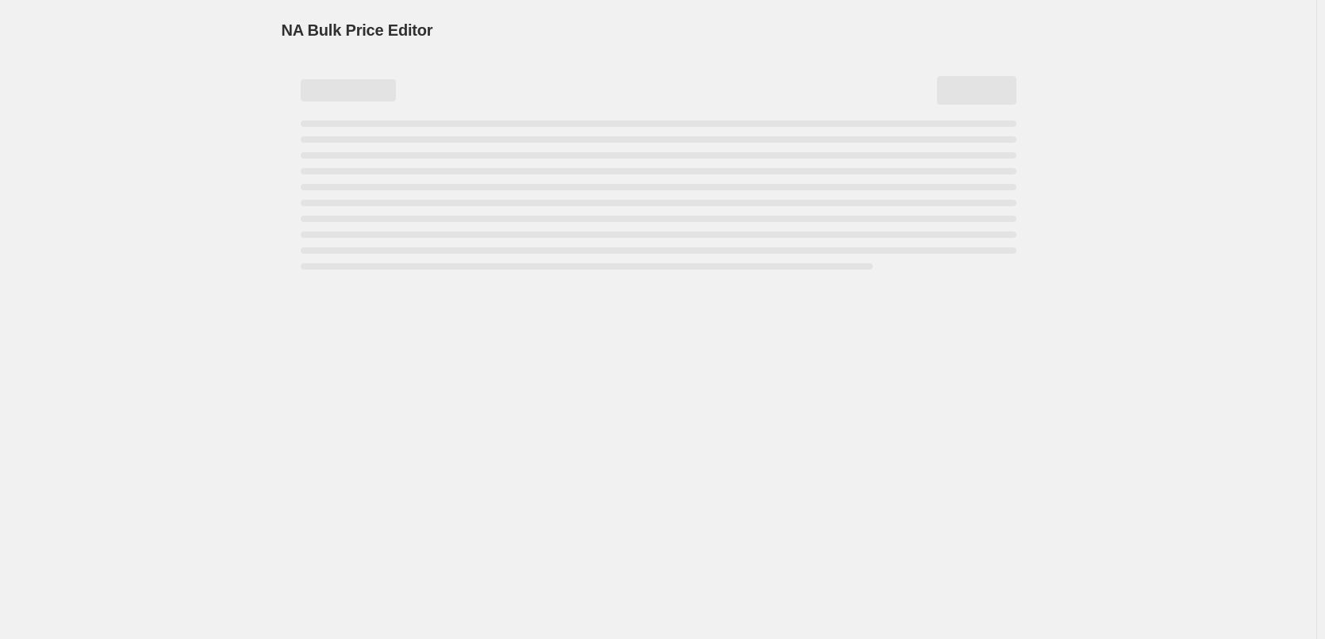
select select "percentage"
select select "tag"
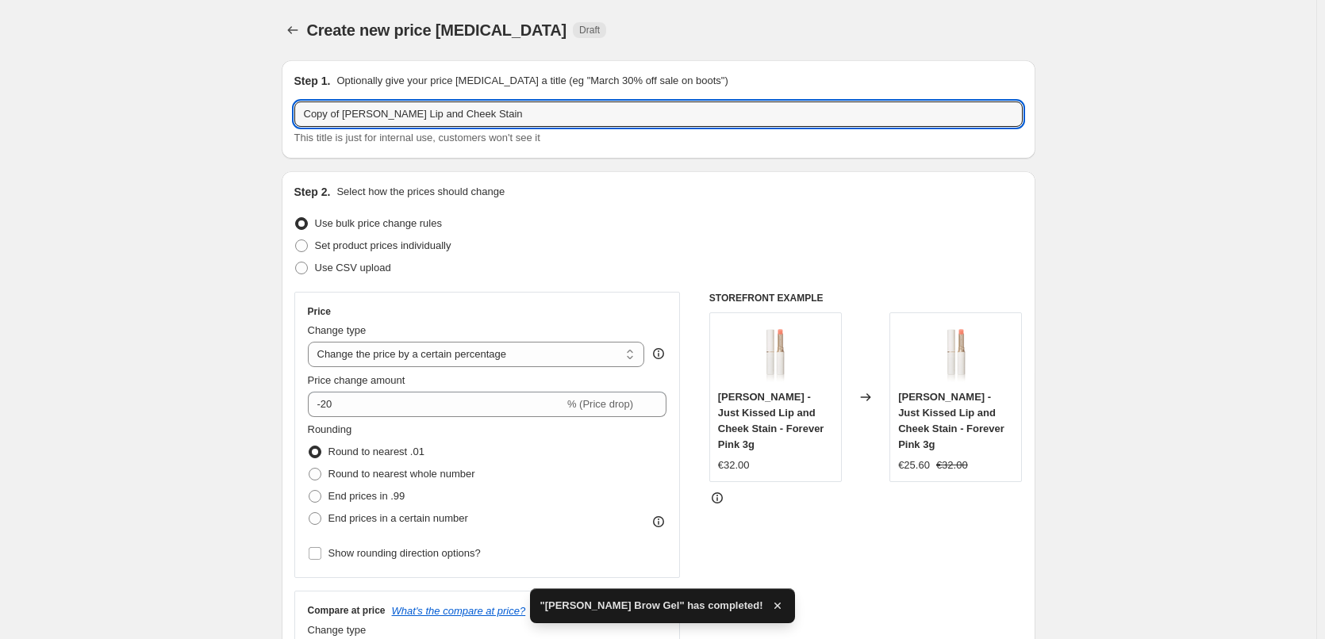
drag, startPoint x: 345, startPoint y: 114, endPoint x: 17, endPoint y: 101, distance: 328.7
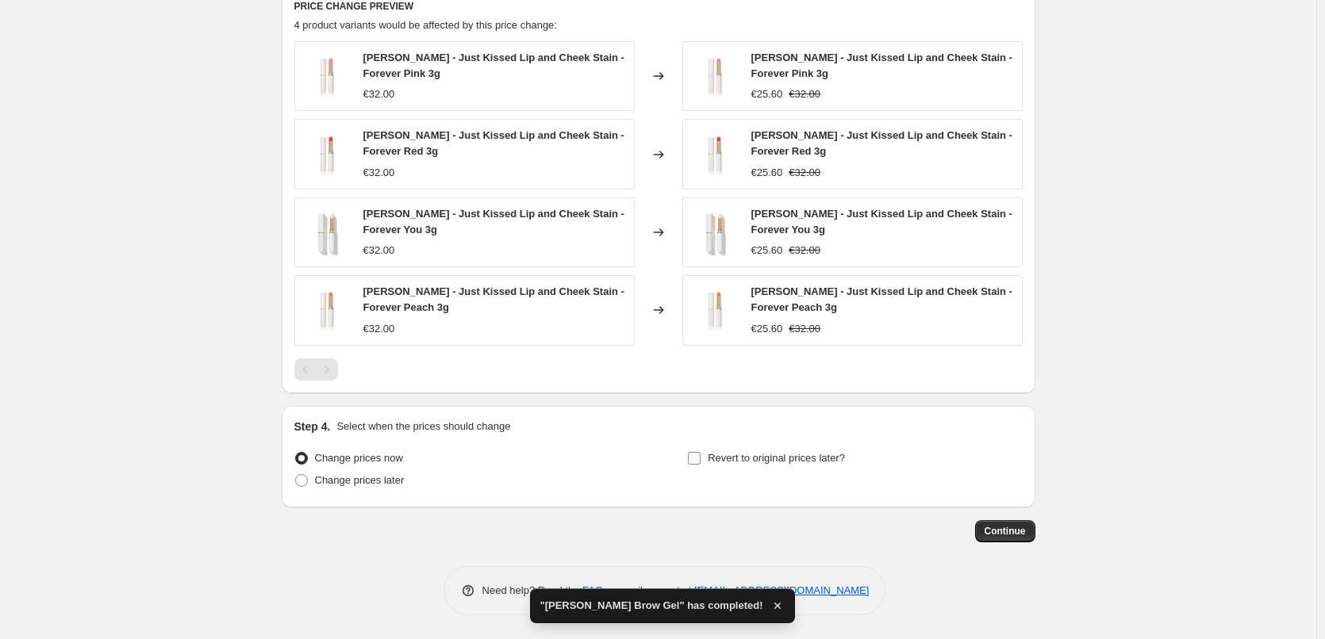
type input "[PERSON_NAME] Lip and Cheek Stain"
click at [708, 464] on label "Revert to original prices later?" at bounding box center [766, 458] width 158 height 22
click at [700, 464] on input "Revert to original prices later?" at bounding box center [694, 458] width 13 height 13
checkbox input "true"
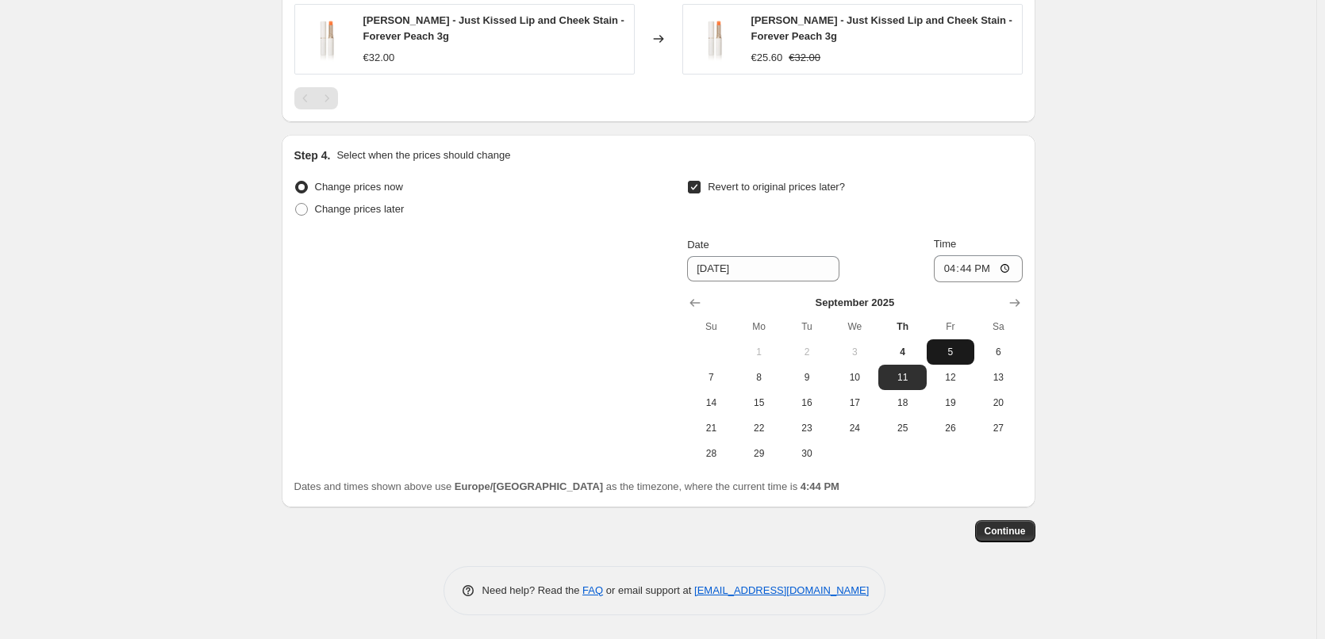
click at [954, 355] on span "5" at bounding box center [950, 352] width 35 height 13
type input "[DATE]"
click at [954, 269] on input "16:44" at bounding box center [978, 268] width 89 height 27
click at [1004, 267] on input "15:00" at bounding box center [978, 268] width 89 height 27
type input "03:00"
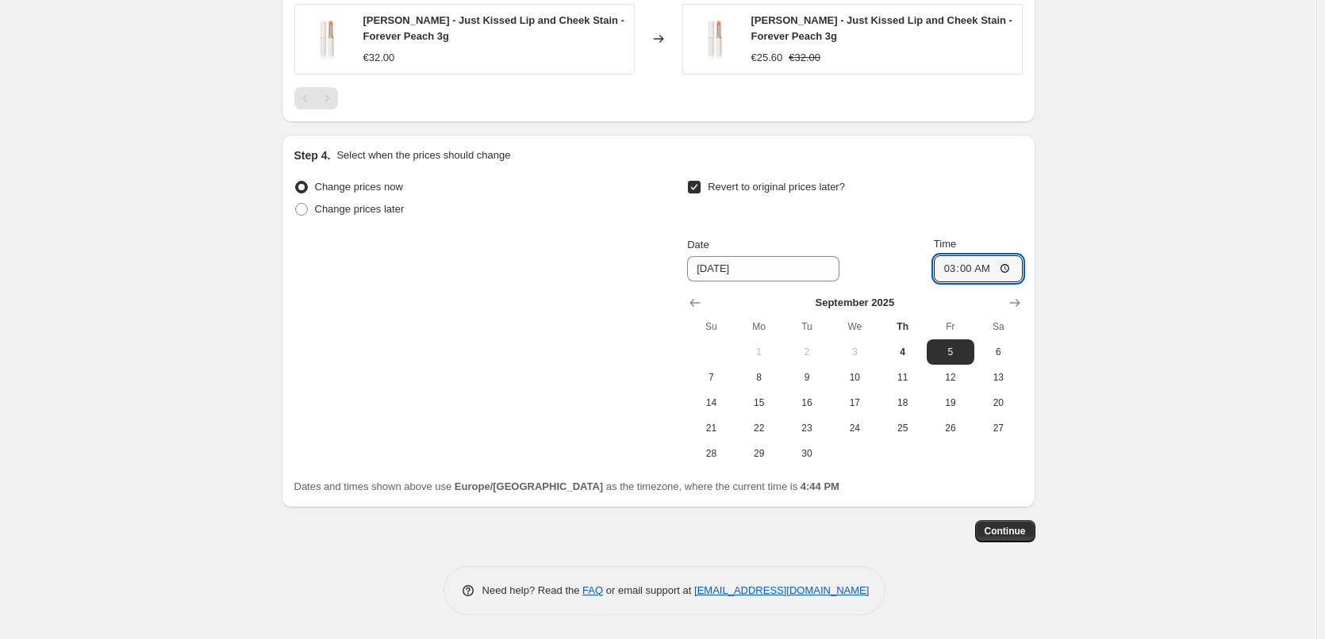
click at [1012, 535] on span "Continue" at bounding box center [1004, 531] width 41 height 13
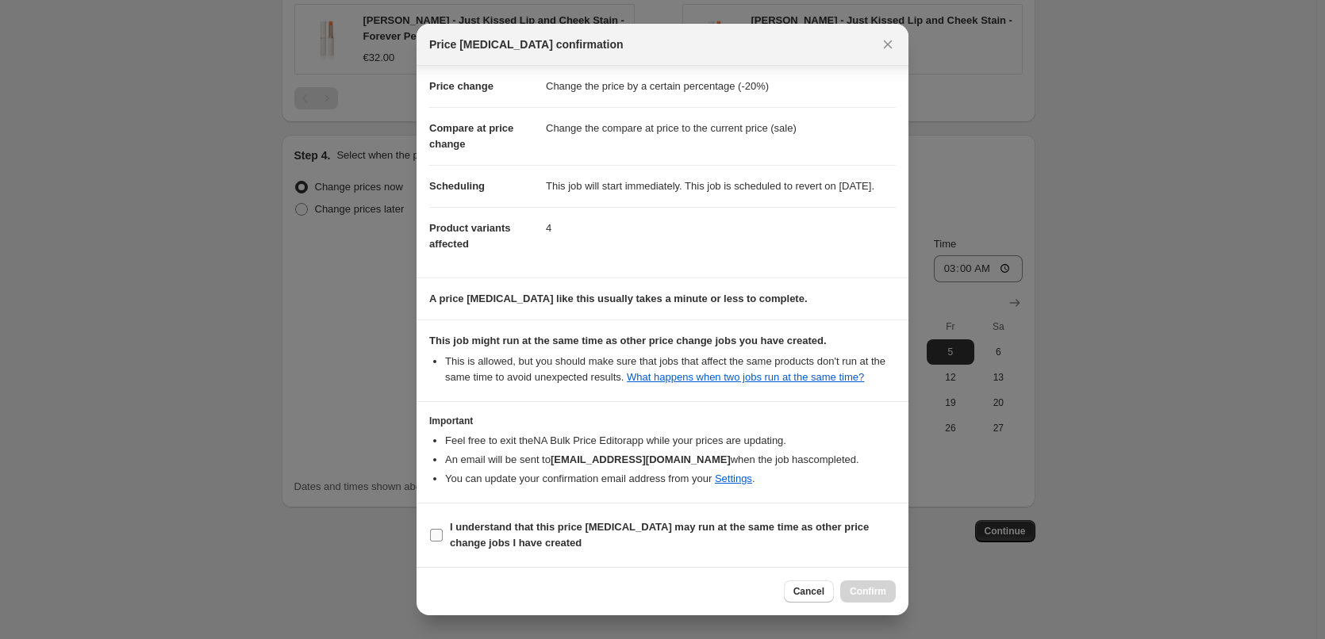
click at [474, 536] on b "I understand that this price [MEDICAL_DATA] may run at the same time as other p…" at bounding box center [659, 535] width 419 height 28
click at [443, 536] on input "I understand that this price [MEDICAL_DATA] may run at the same time as other p…" at bounding box center [436, 535] width 13 height 13
checkbox input "true"
click at [867, 593] on span "Confirm" at bounding box center [868, 591] width 36 height 13
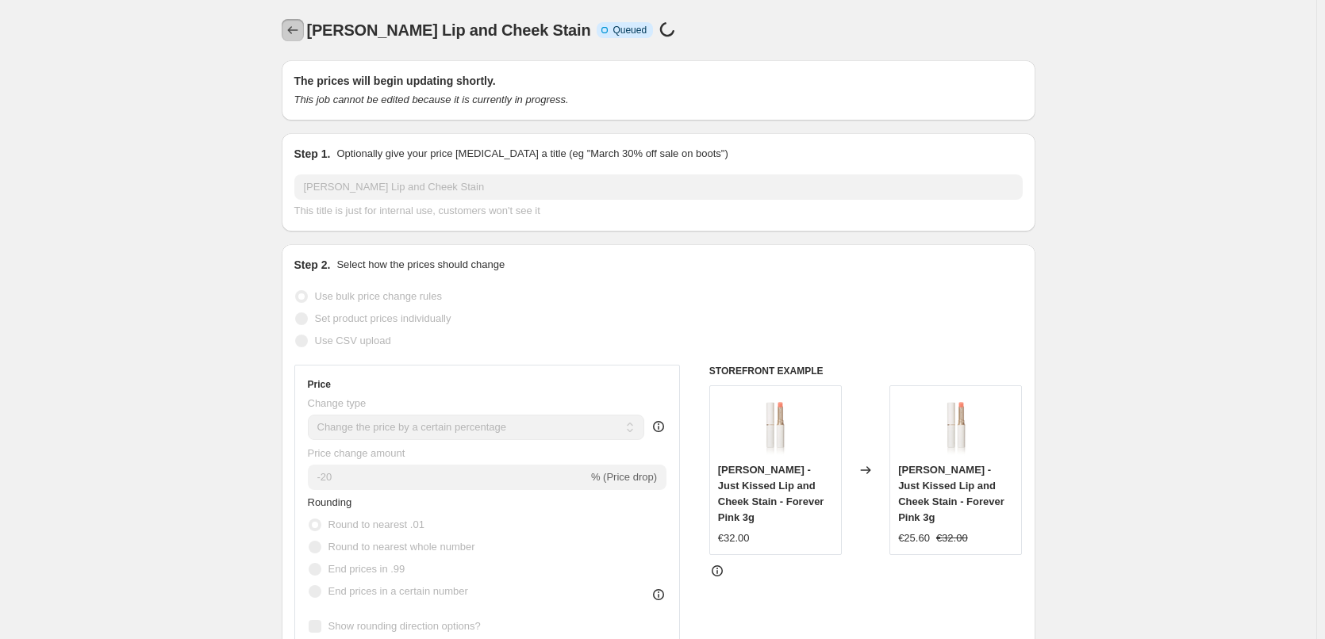
click at [299, 31] on icon "Price change jobs" at bounding box center [293, 30] width 16 height 16
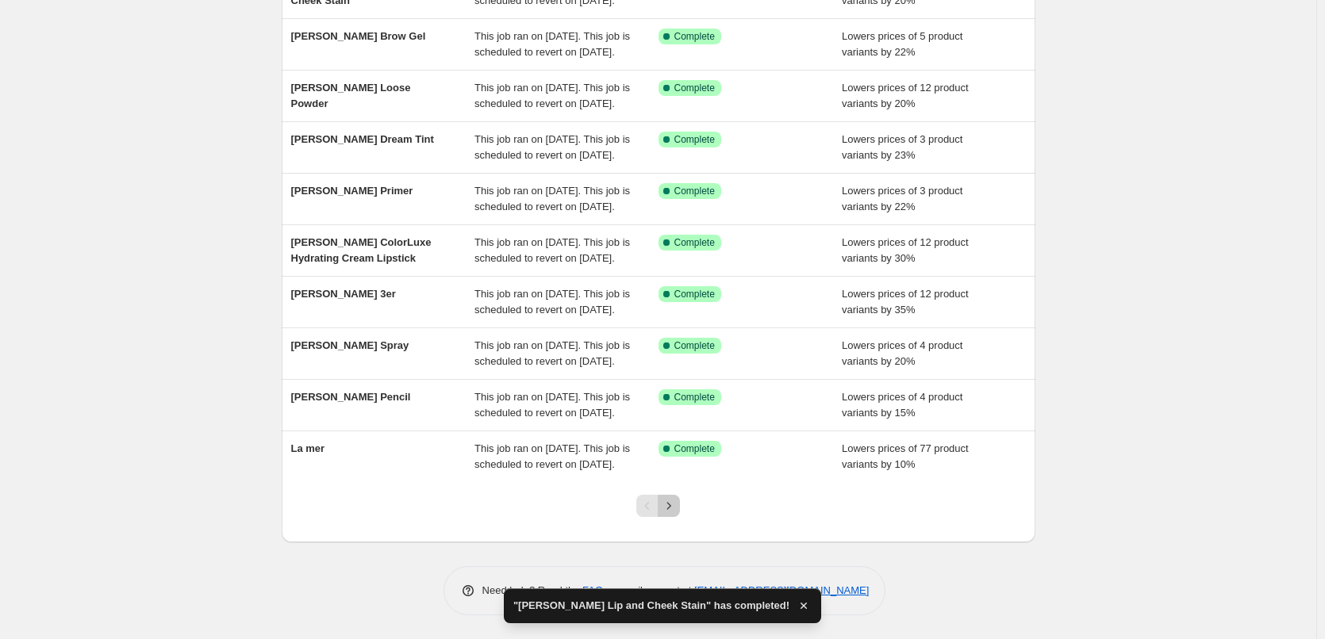
click at [673, 510] on icon "Next" at bounding box center [669, 506] width 16 height 16
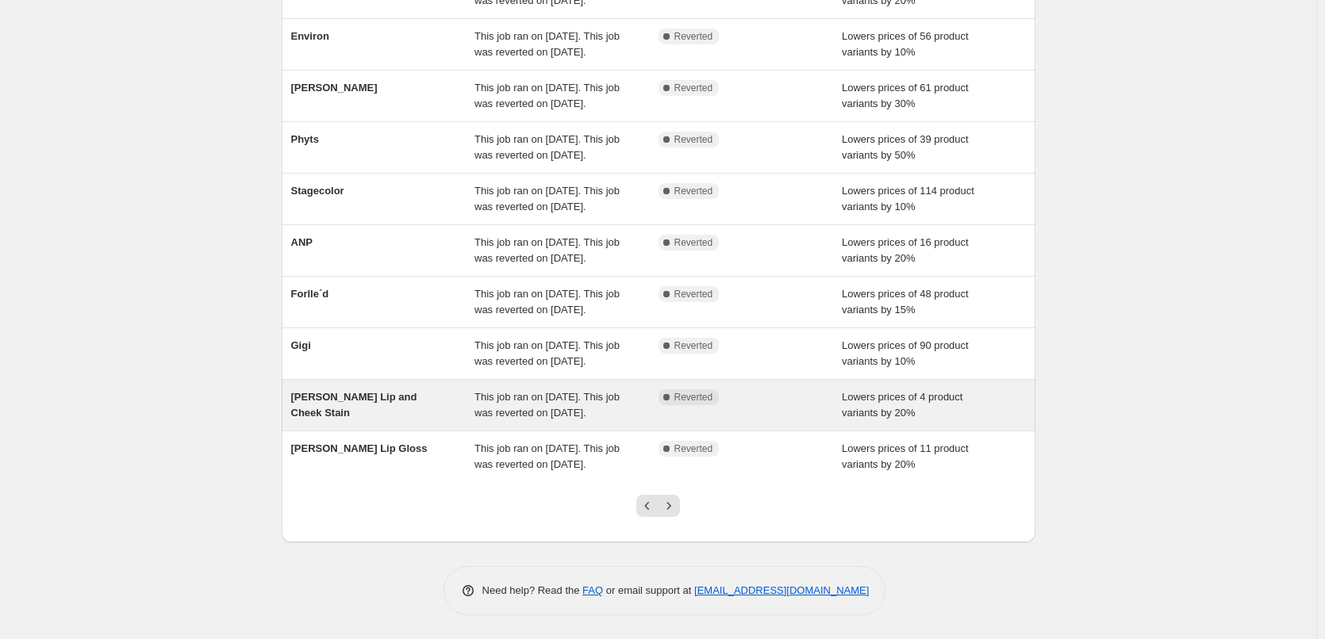
click at [479, 391] on span "This job ran on [DATE]. This job was reverted on [DATE]." at bounding box center [546, 405] width 145 height 28
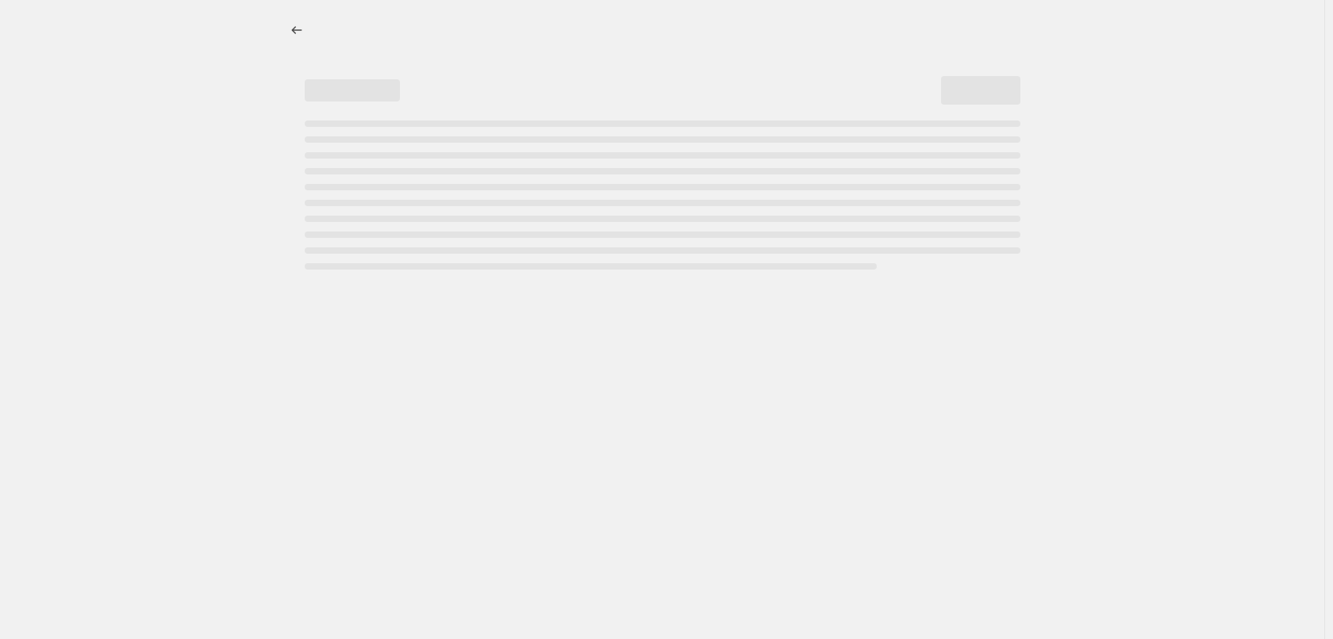
select select "percentage"
select select "tag"
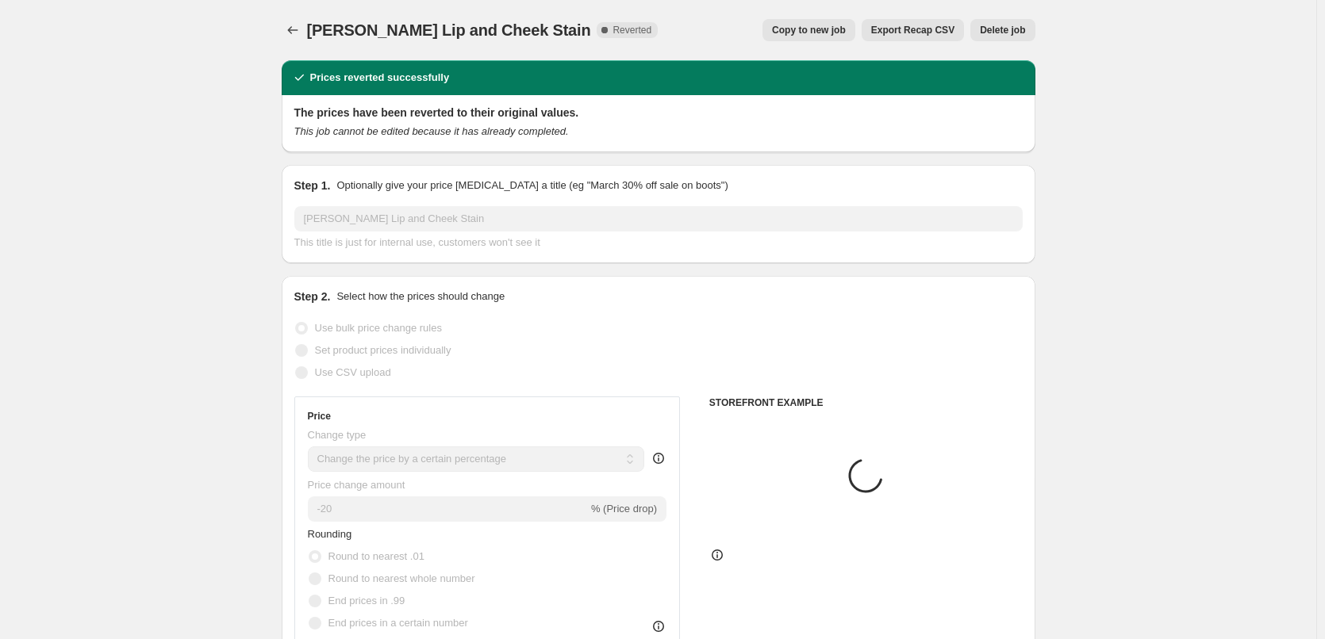
click at [1008, 30] on span "Delete job" at bounding box center [1002, 30] width 45 height 13
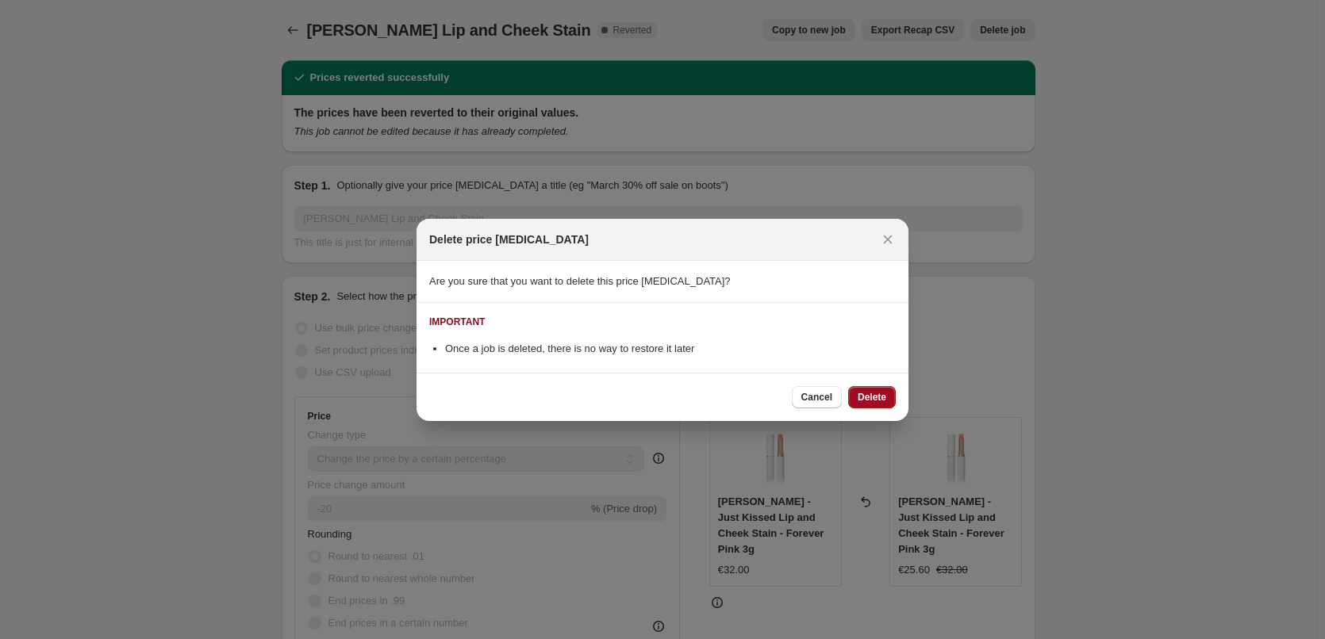
click at [878, 394] on span "Delete" at bounding box center [872, 397] width 29 height 13
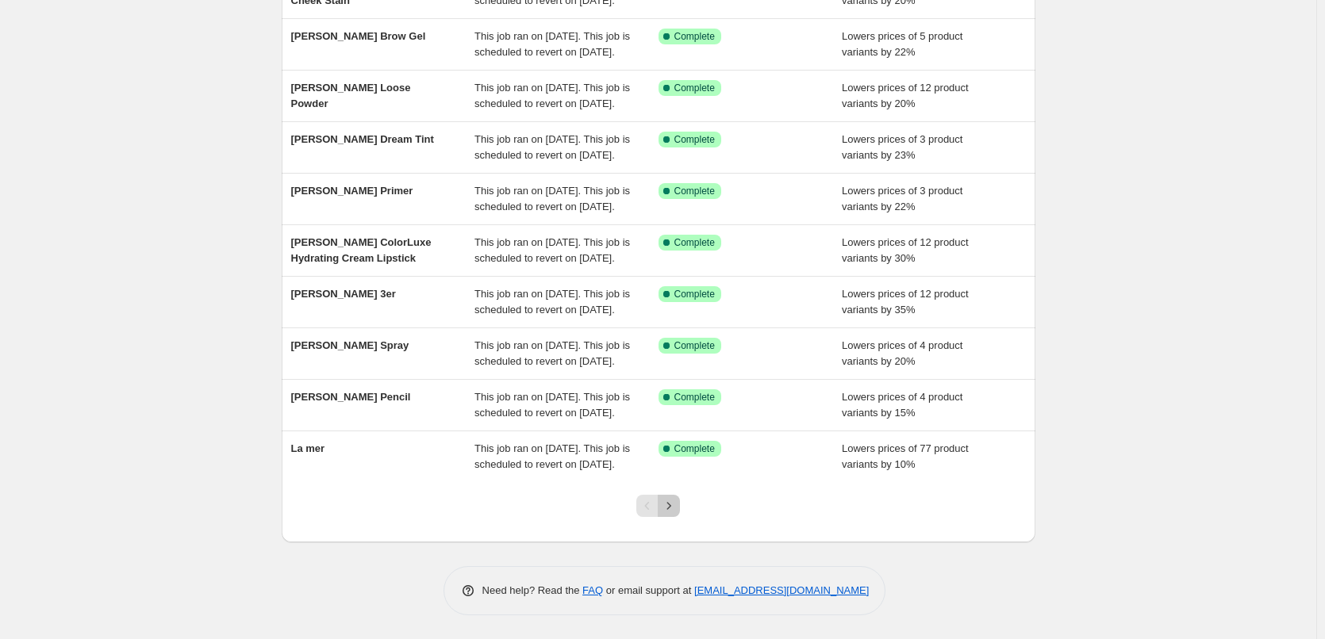
click at [670, 508] on icon "Next" at bounding box center [669, 506] width 16 height 16
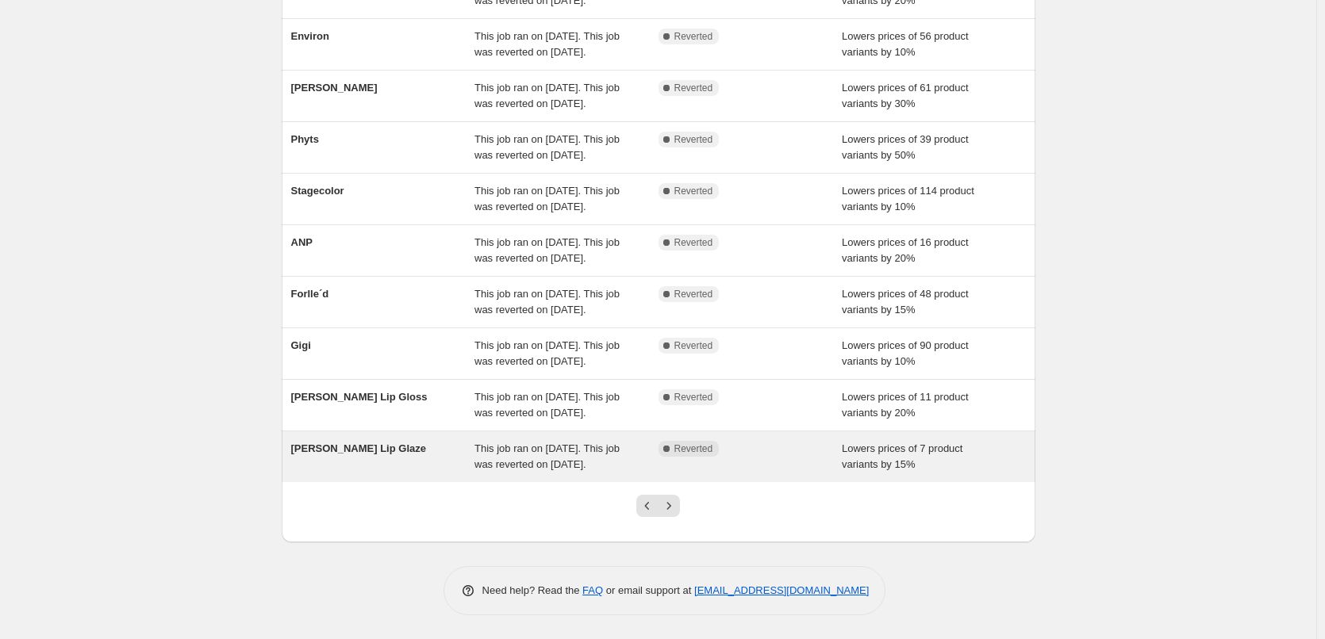
scroll to position [336, 0]
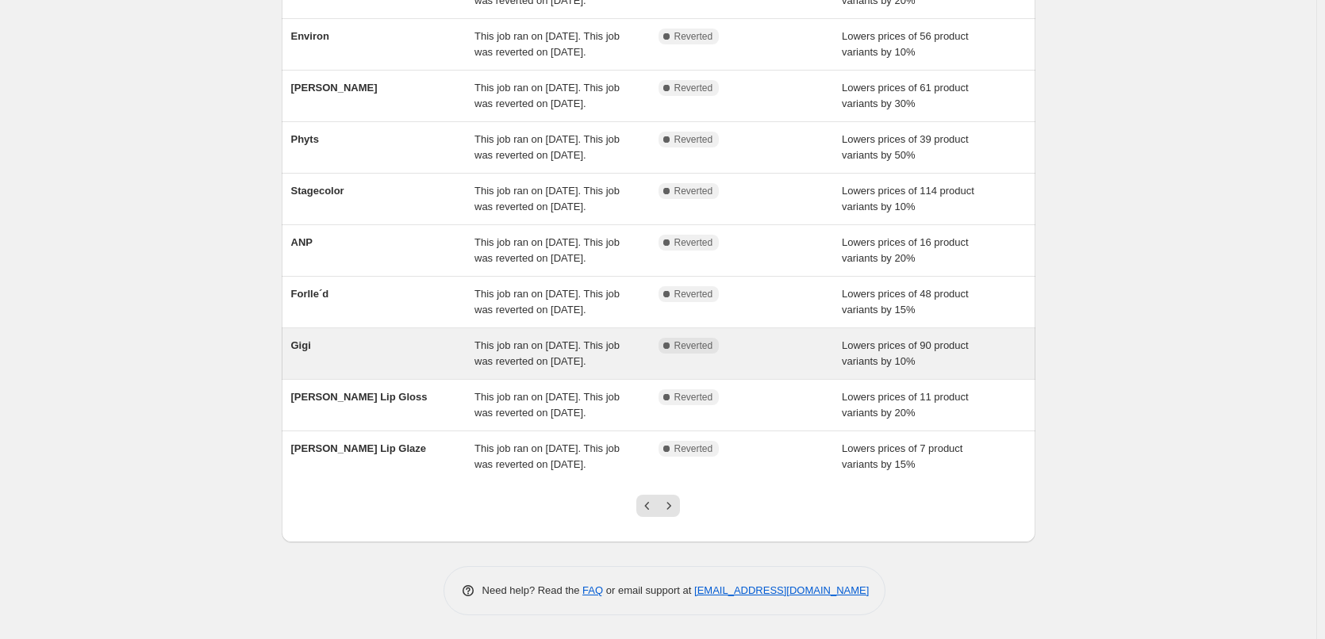
click at [483, 340] on span "This job ran on [DATE]. This job was reverted on [DATE]." at bounding box center [546, 354] width 145 height 28
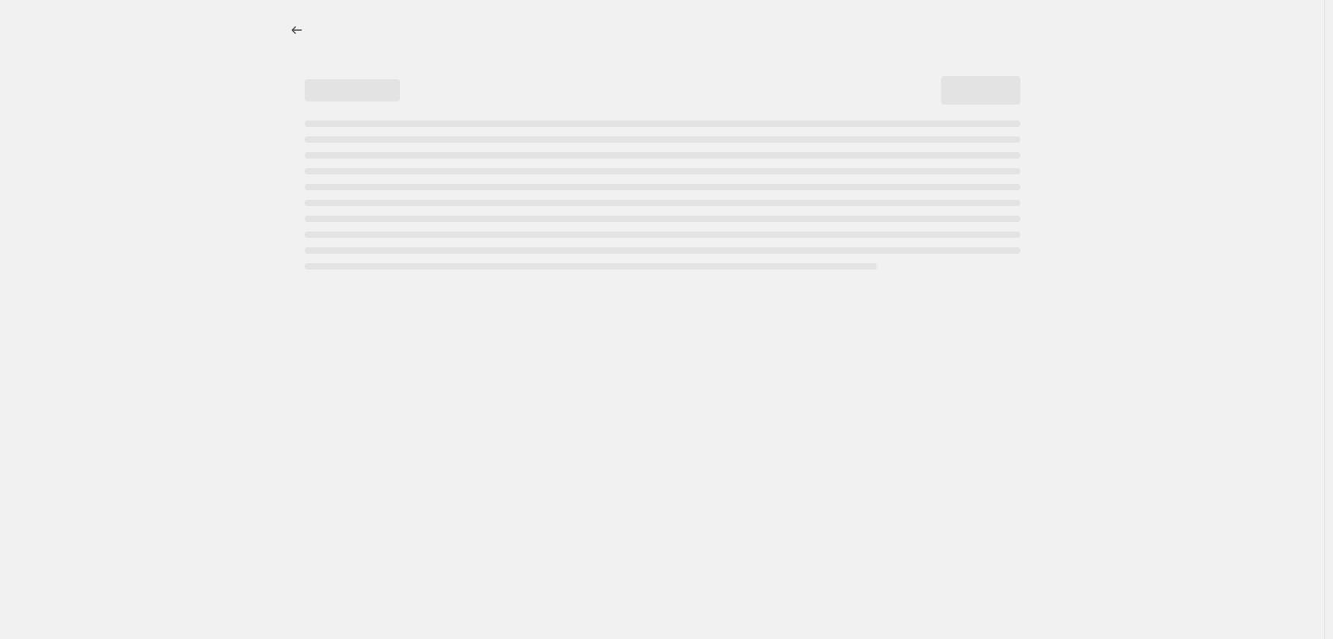
select select "percentage"
select select "vendor"
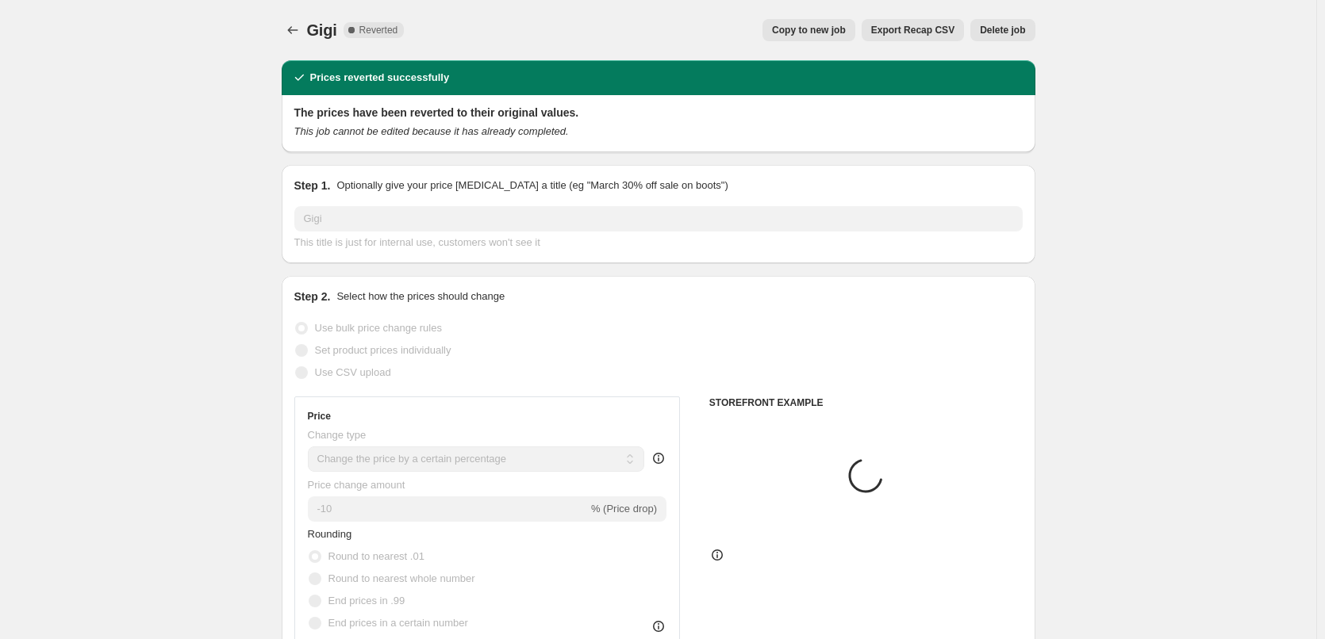
click at [804, 28] on span "Copy to new job" at bounding box center [809, 30] width 74 height 13
select select "percentage"
select select "vendor"
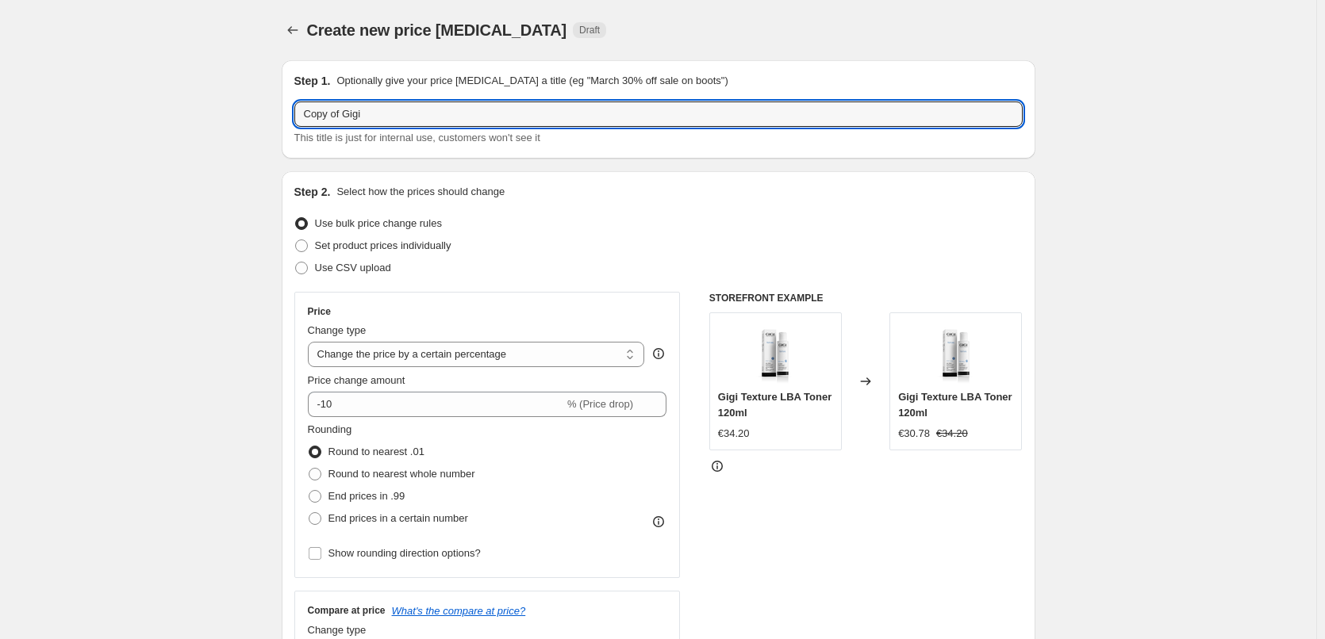
drag, startPoint x: 345, startPoint y: 115, endPoint x: 27, endPoint y: 132, distance: 318.6
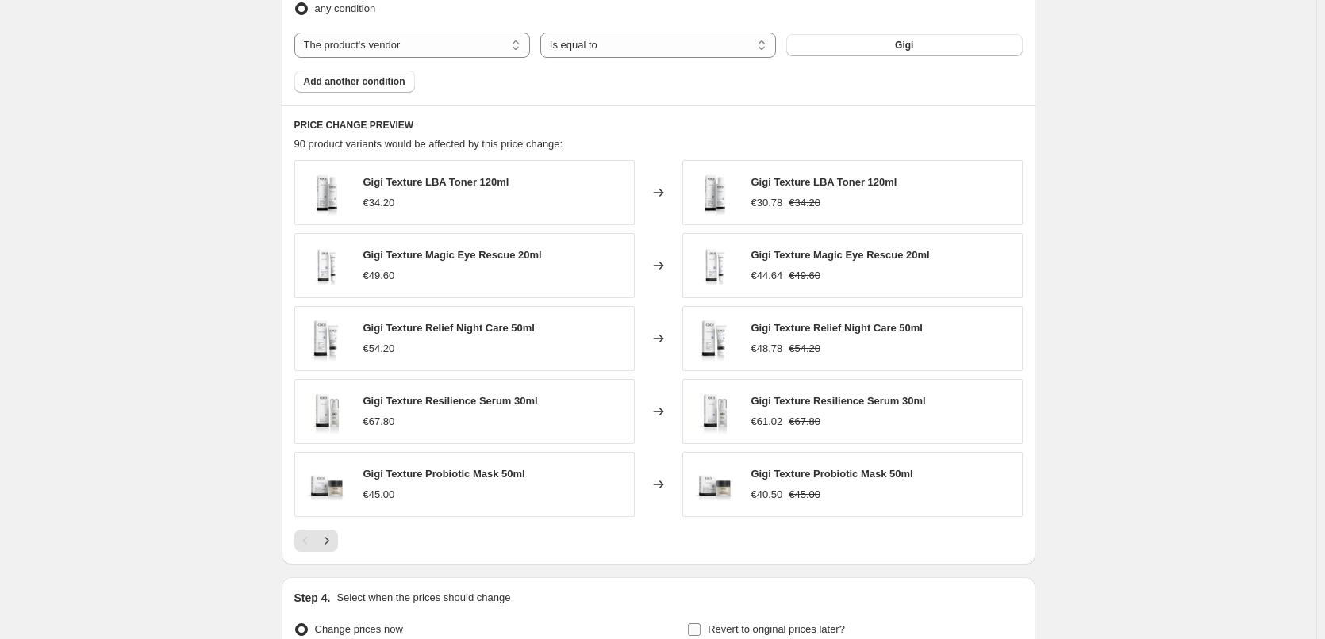
scroll to position [1126, 0]
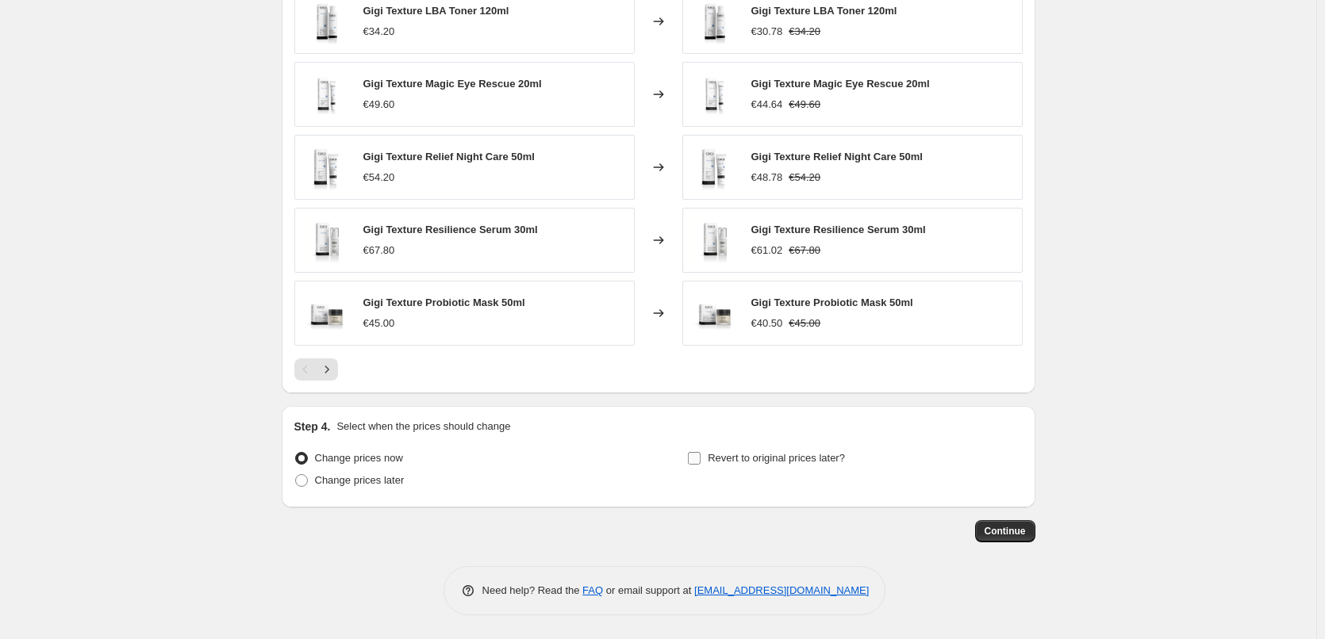
type input "Gigi"
click at [723, 464] on span "Revert to original prices later?" at bounding box center [776, 458] width 137 height 12
click at [700, 464] on input "Revert to original prices later?" at bounding box center [694, 458] width 13 height 13
checkbox input "true"
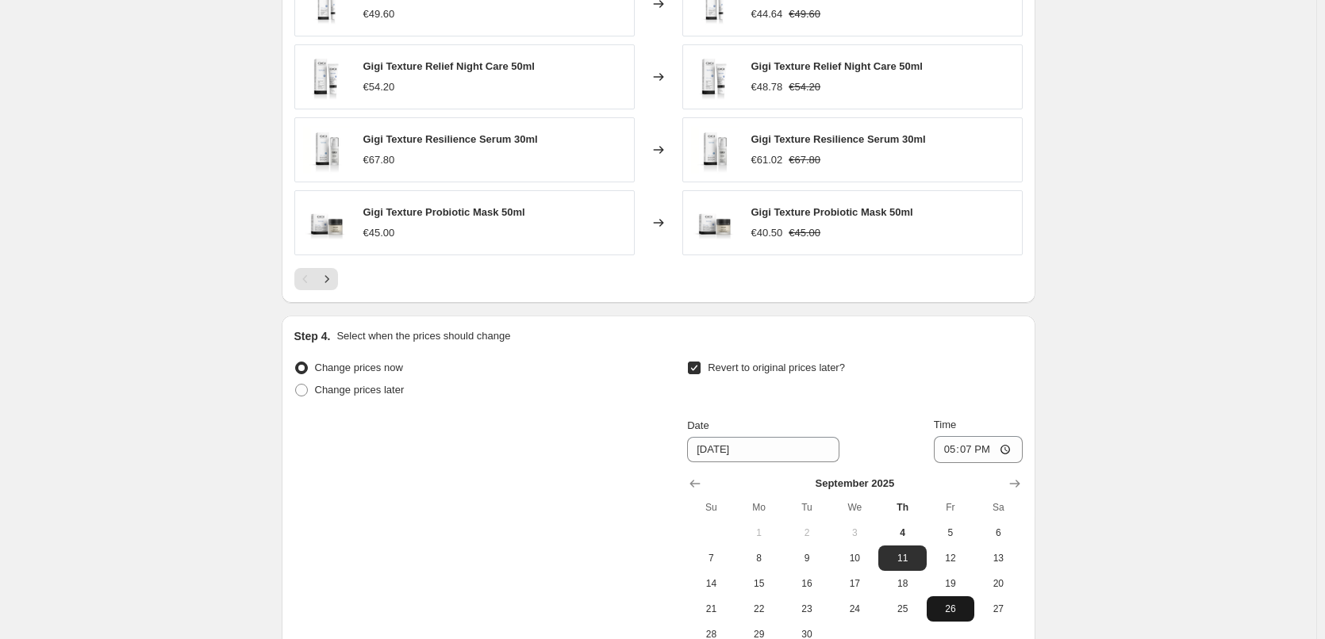
scroll to position [1397, 0]
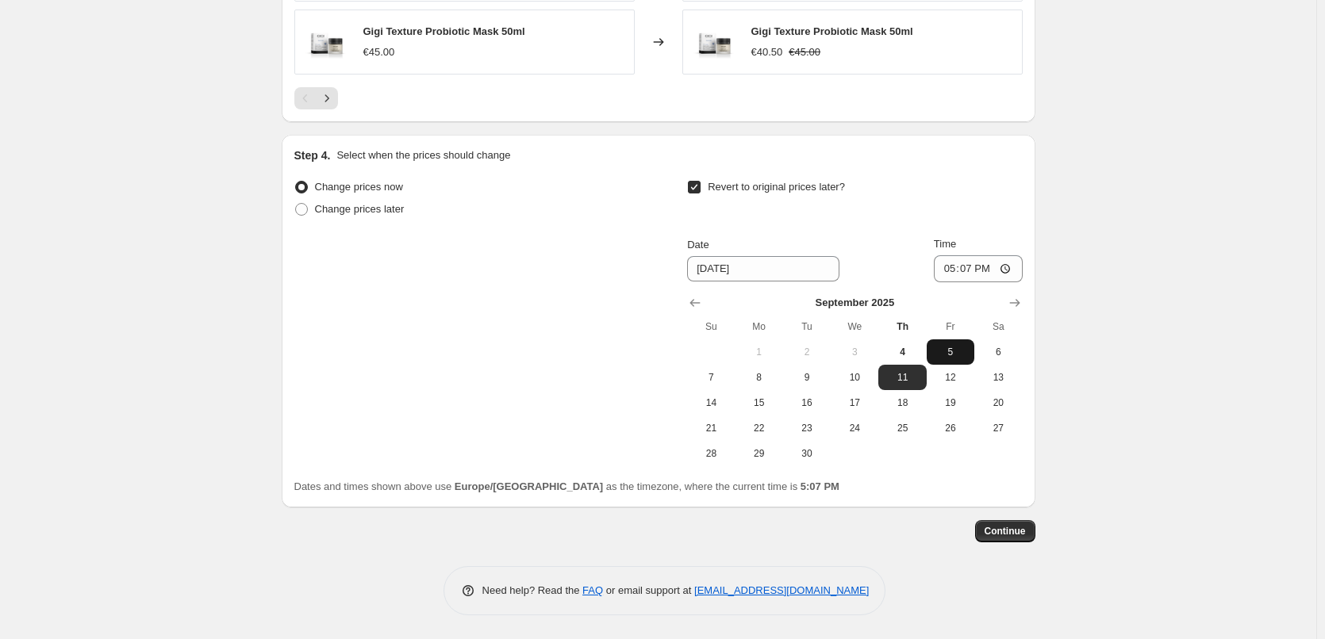
click at [947, 357] on span "5" at bounding box center [950, 352] width 35 height 13
type input "[DATE]"
click at [946, 269] on input "17:07" at bounding box center [978, 268] width 89 height 27
click at [1011, 267] on input "15:00" at bounding box center [978, 268] width 89 height 27
type input "03:00"
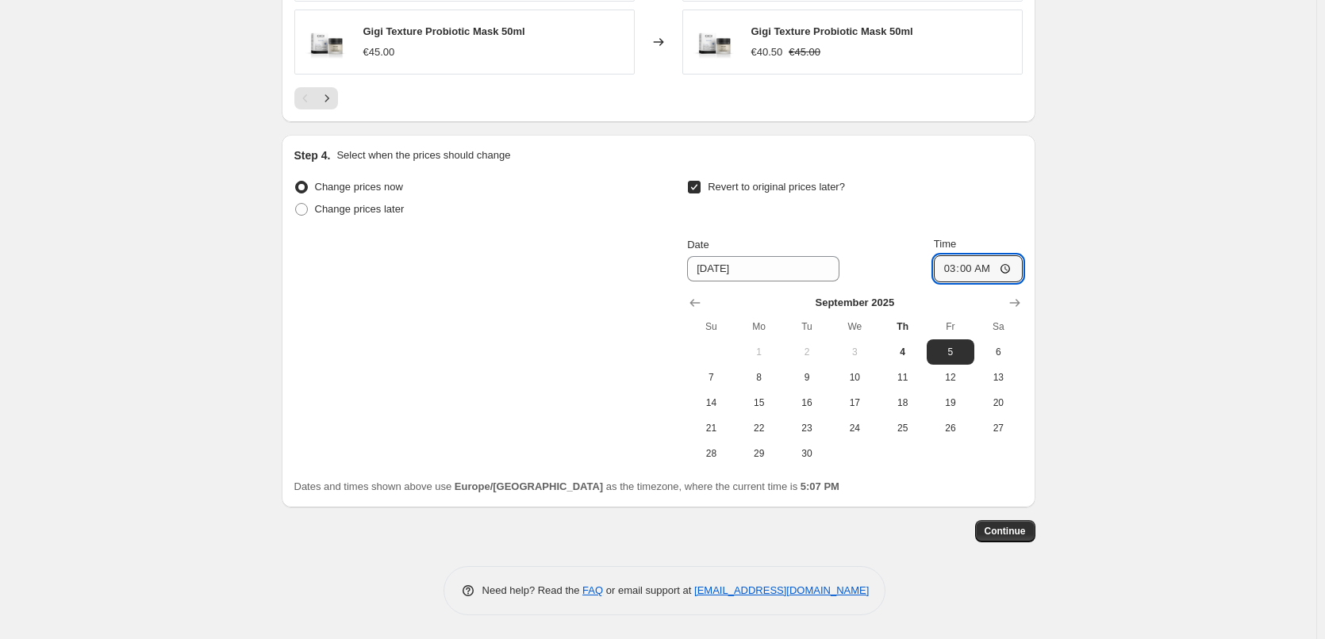
click at [1008, 535] on span "Continue" at bounding box center [1004, 531] width 41 height 13
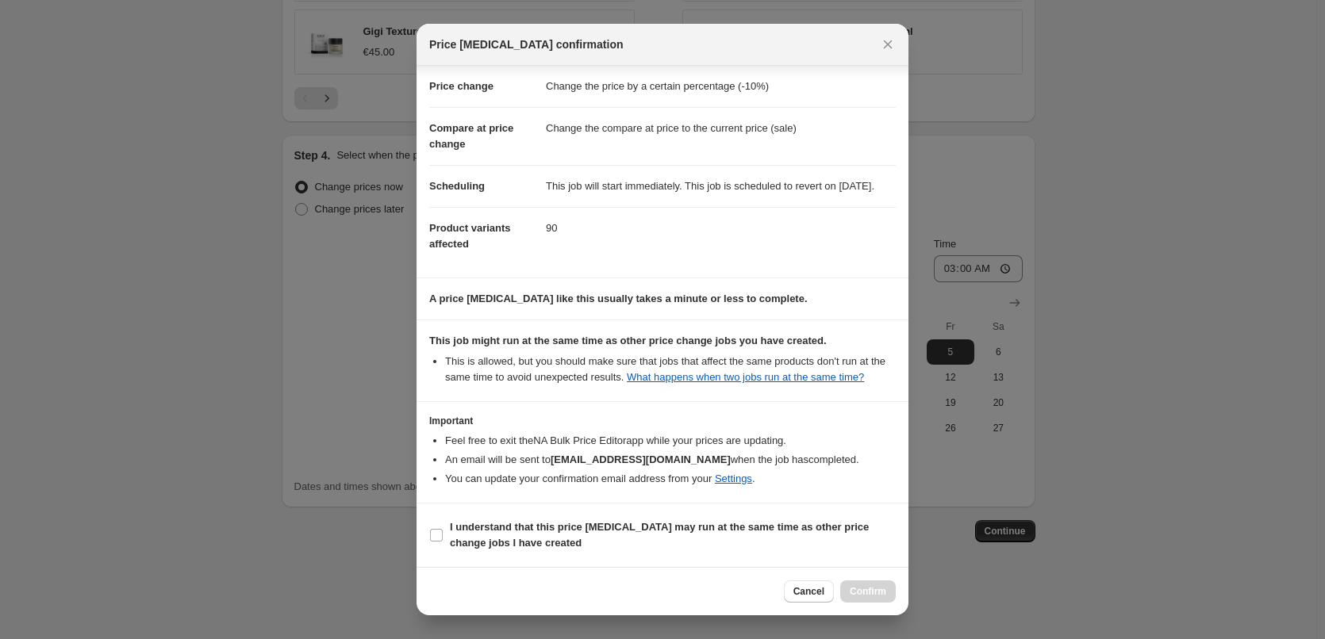
scroll to position [44, 0]
click at [478, 533] on b "I understand that this price [MEDICAL_DATA] may run at the same time as other p…" at bounding box center [659, 535] width 419 height 28
click at [443, 533] on input "I understand that this price [MEDICAL_DATA] may run at the same time as other p…" at bounding box center [436, 535] width 13 height 13
checkbox input "true"
click at [879, 596] on span "Confirm" at bounding box center [868, 591] width 36 height 13
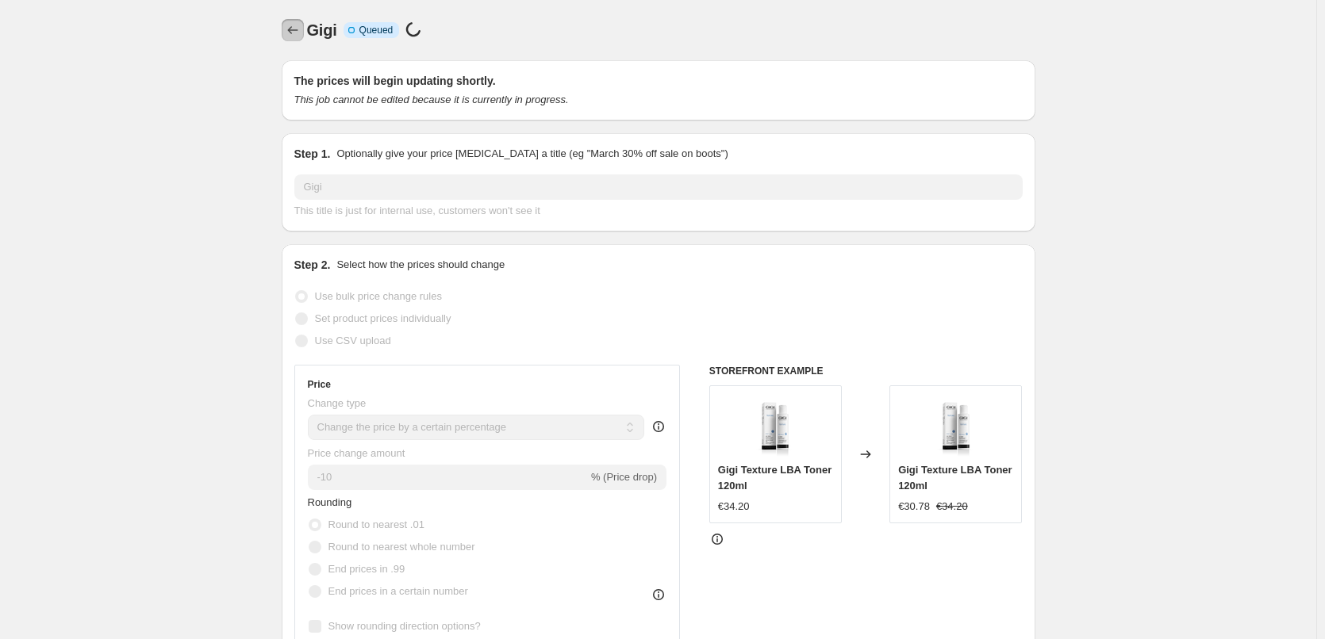
click at [297, 26] on icon "Price change jobs" at bounding box center [293, 30] width 16 height 16
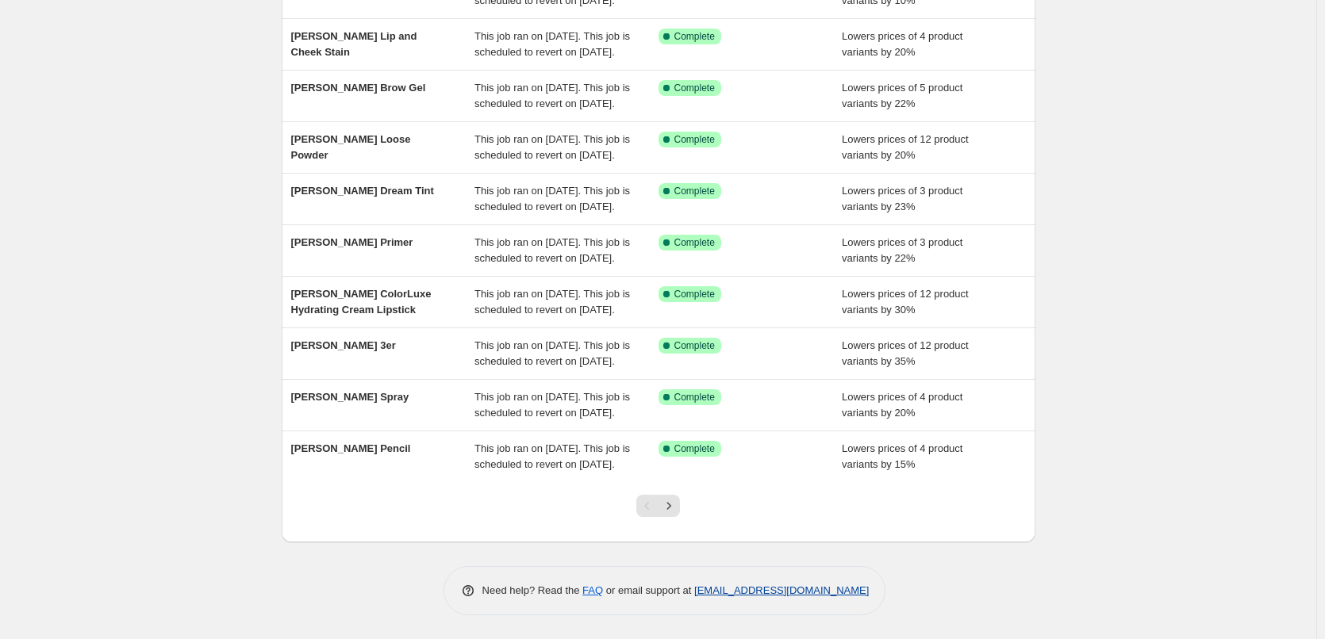
scroll to position [336, 0]
click at [680, 496] on button "Next" at bounding box center [669, 506] width 22 height 22
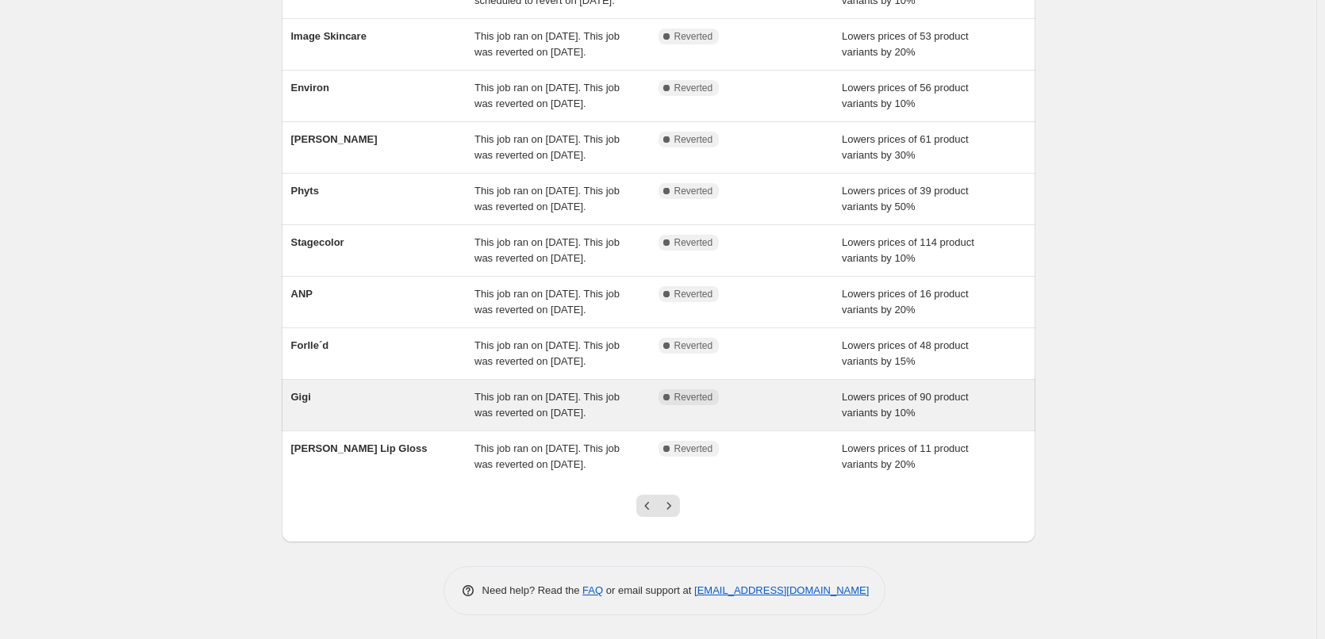
scroll to position [317, 0]
click at [459, 395] on div "Gigi" at bounding box center [383, 406] width 184 height 32
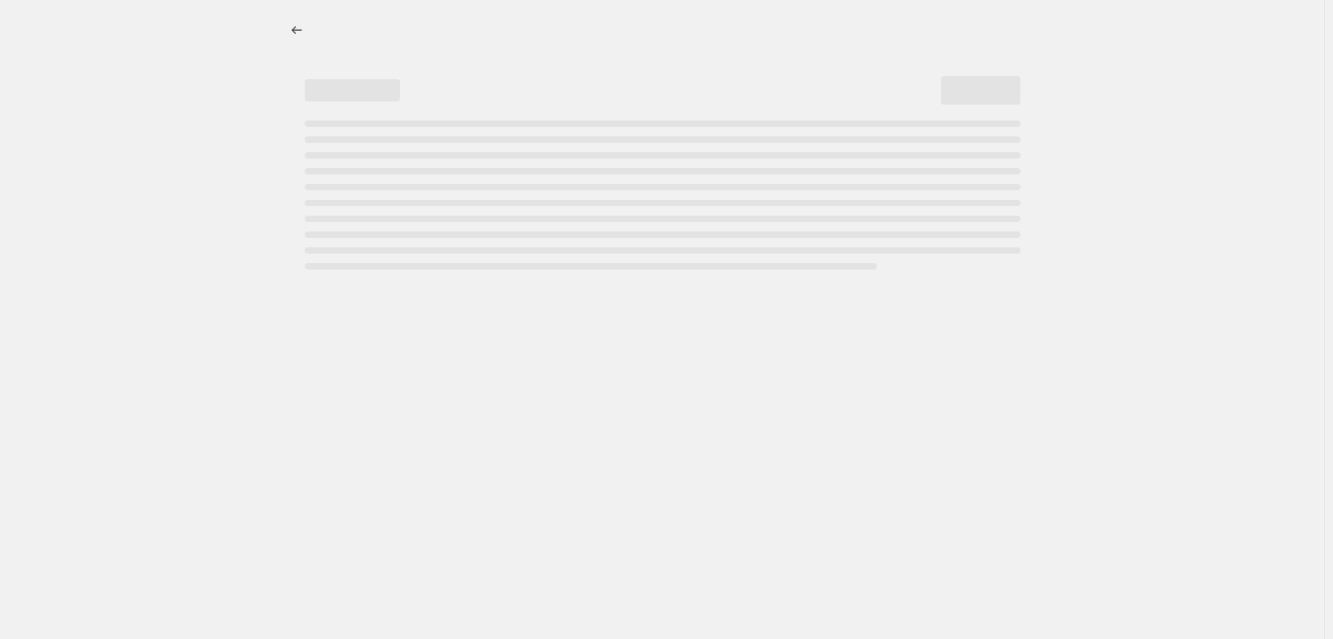
select select "percentage"
select select "vendor"
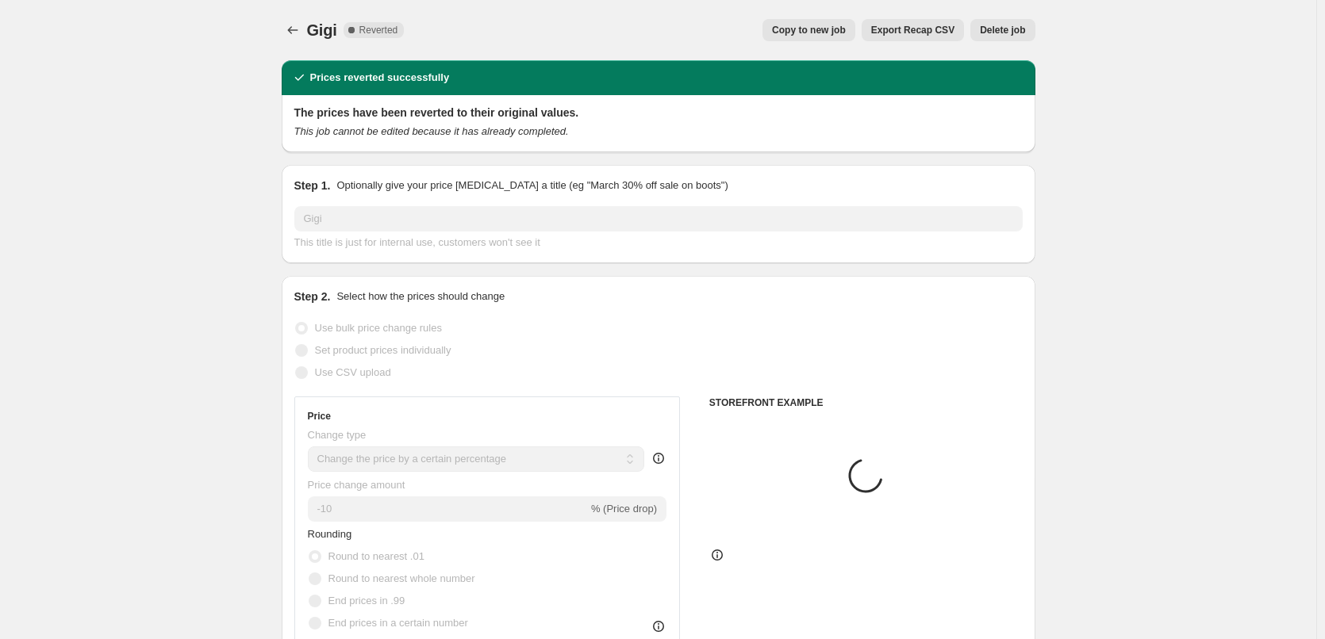
click at [1015, 21] on button "Delete job" at bounding box center [1002, 30] width 64 height 22
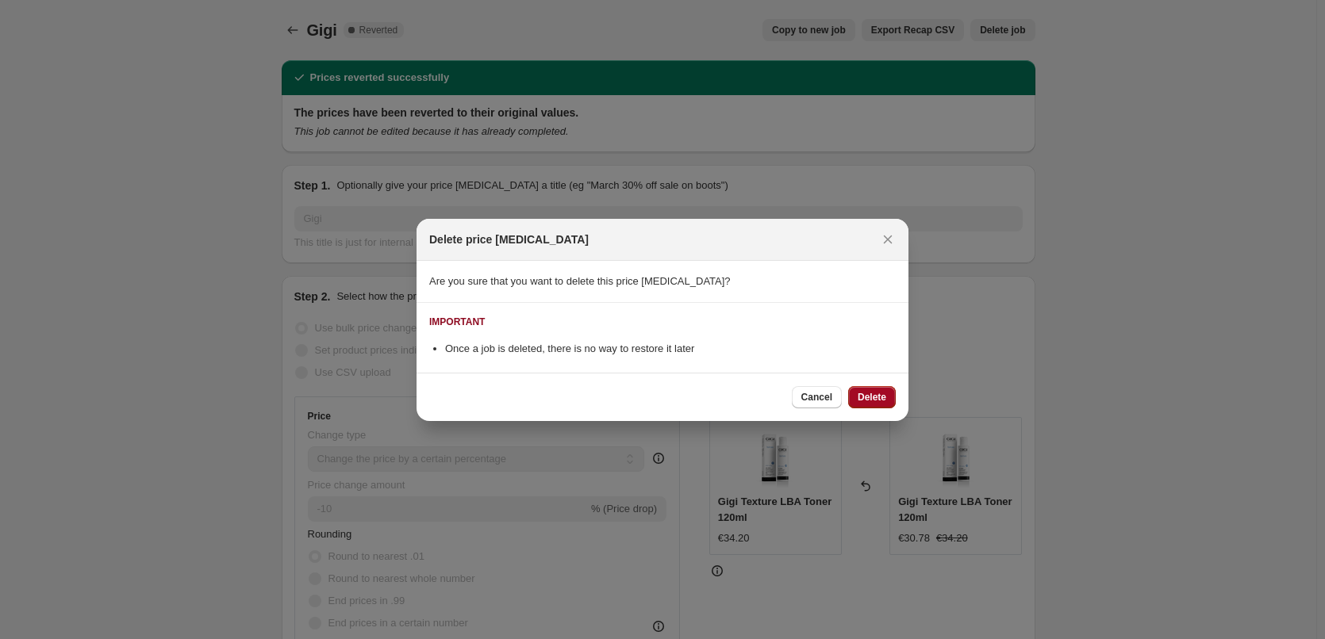
click at [870, 397] on span "Delete" at bounding box center [872, 397] width 29 height 13
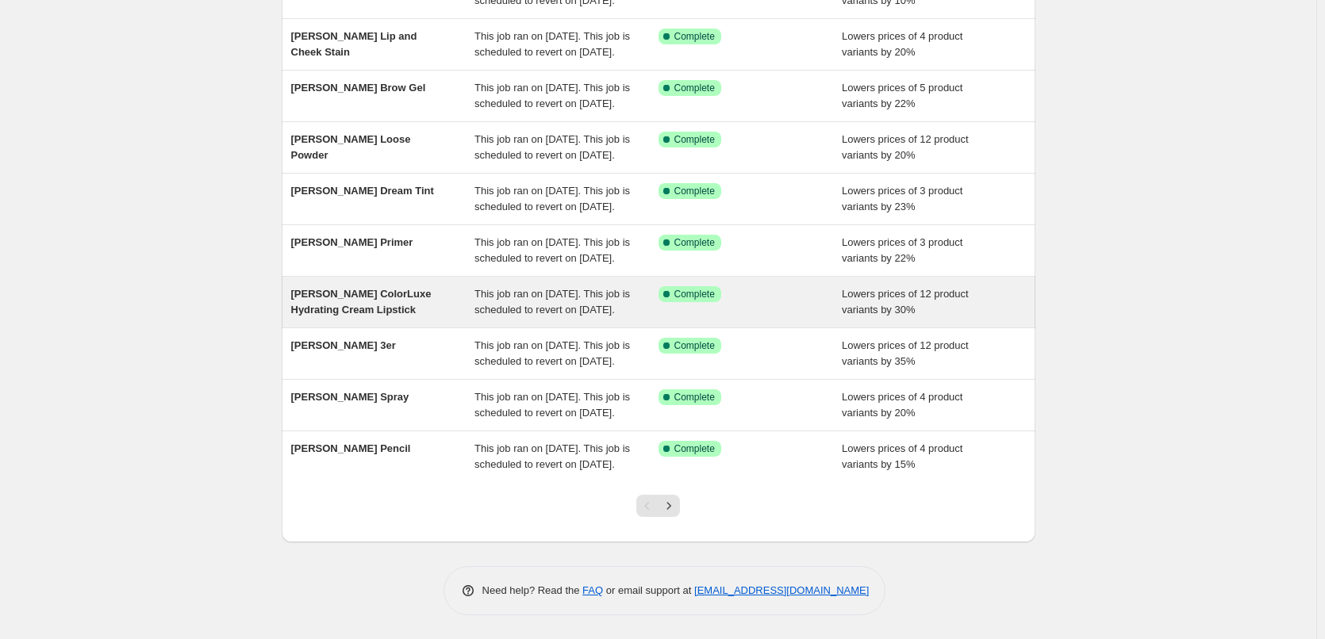
scroll to position [336, 0]
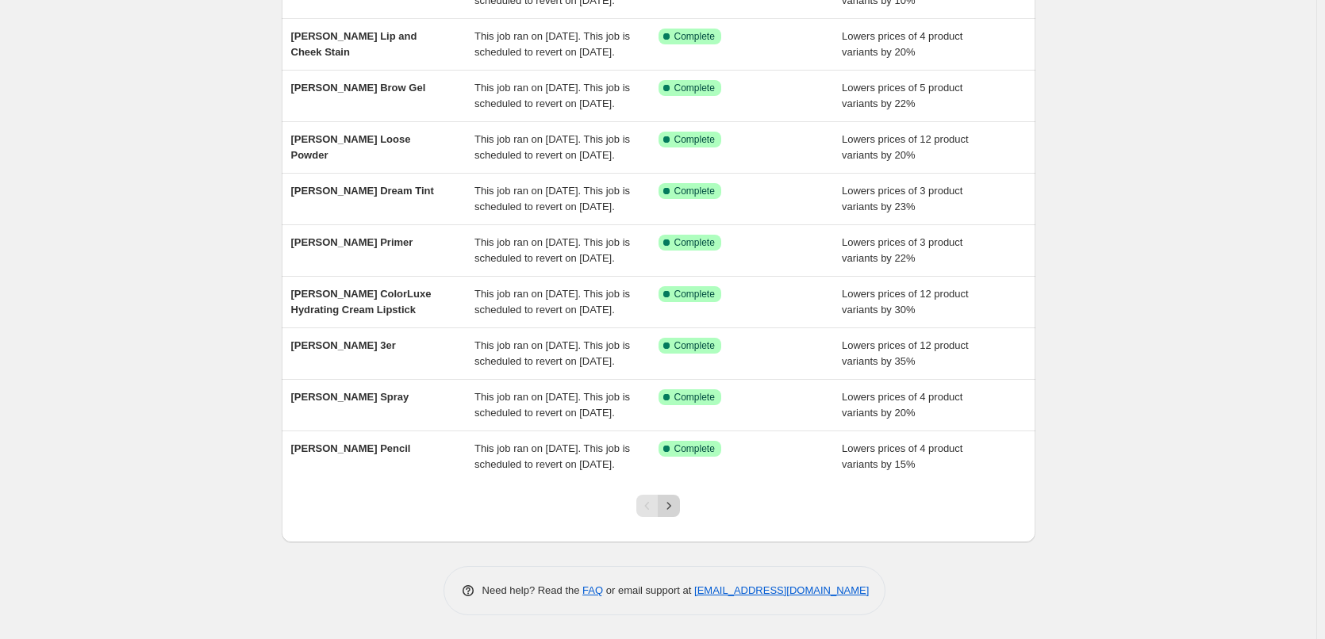
click at [677, 510] on icon "Next" at bounding box center [669, 506] width 16 height 16
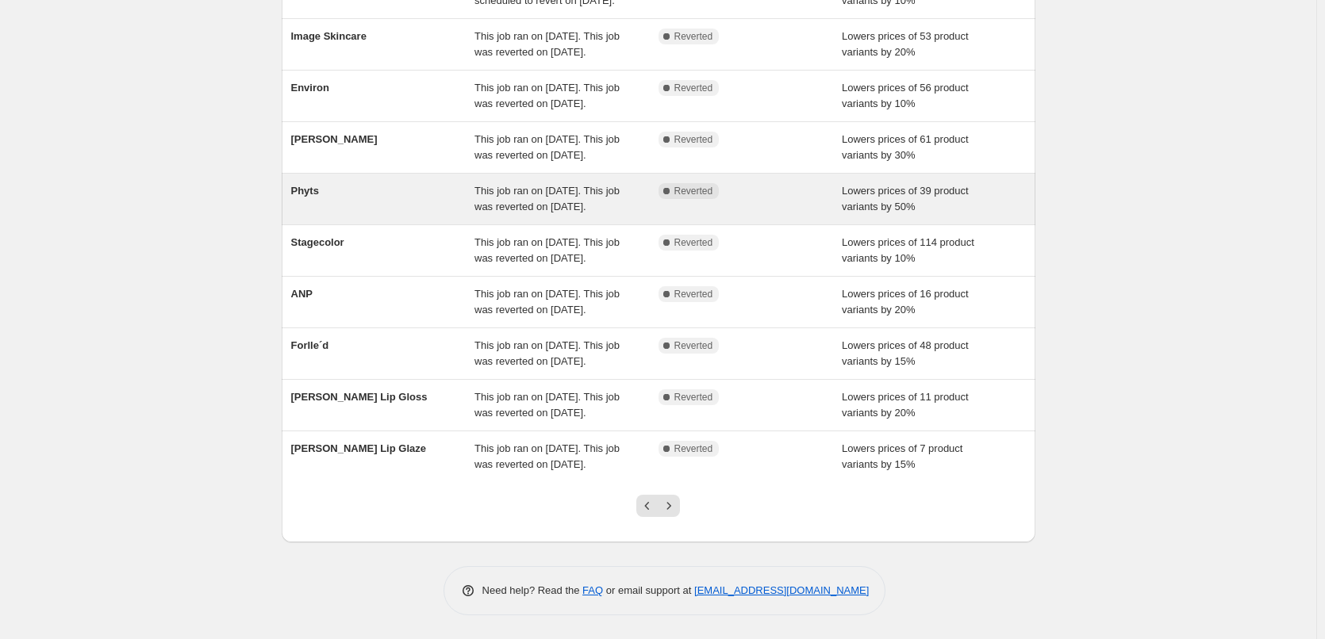
click at [460, 183] on div "Phyts" at bounding box center [383, 199] width 184 height 32
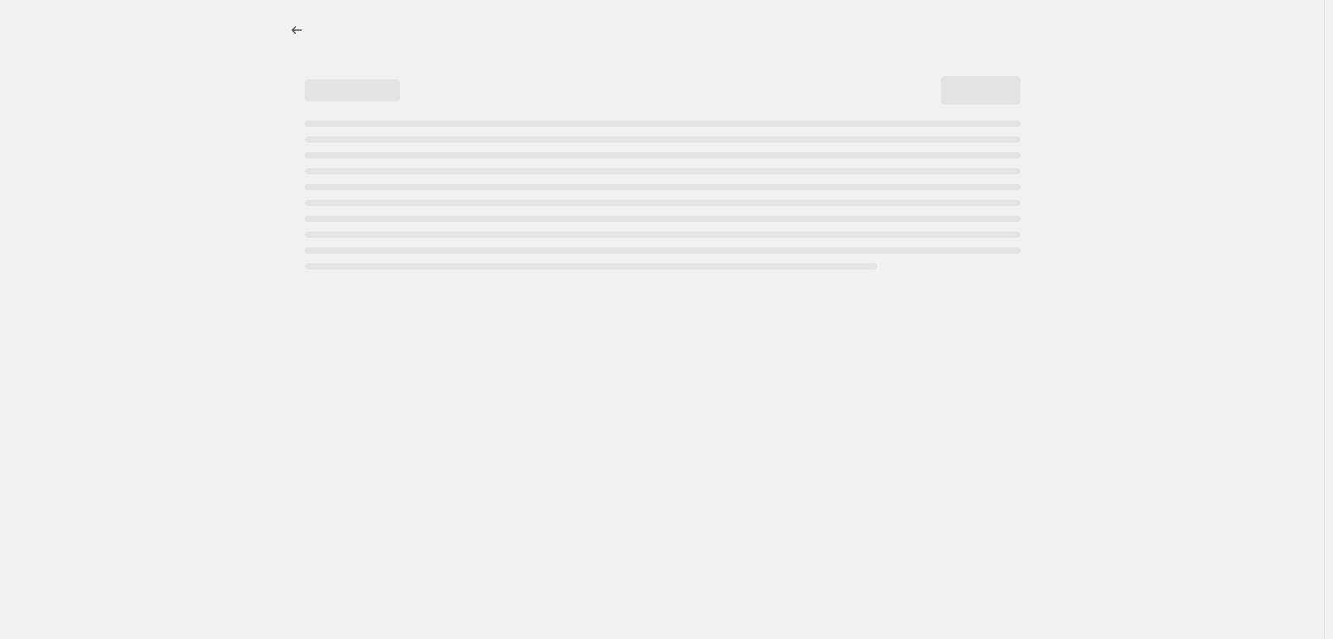
select select "percentage"
select select "vendor"
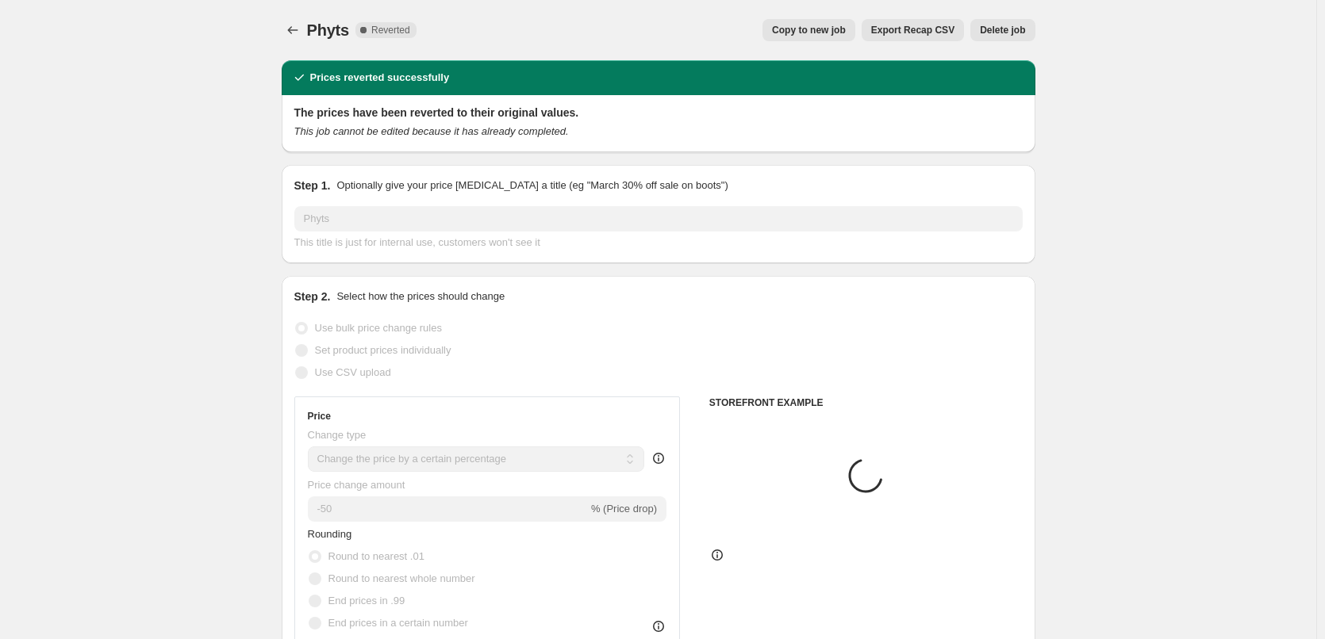
click at [827, 22] on button "Copy to new job" at bounding box center [808, 30] width 93 height 22
select select "percentage"
select select "vendor"
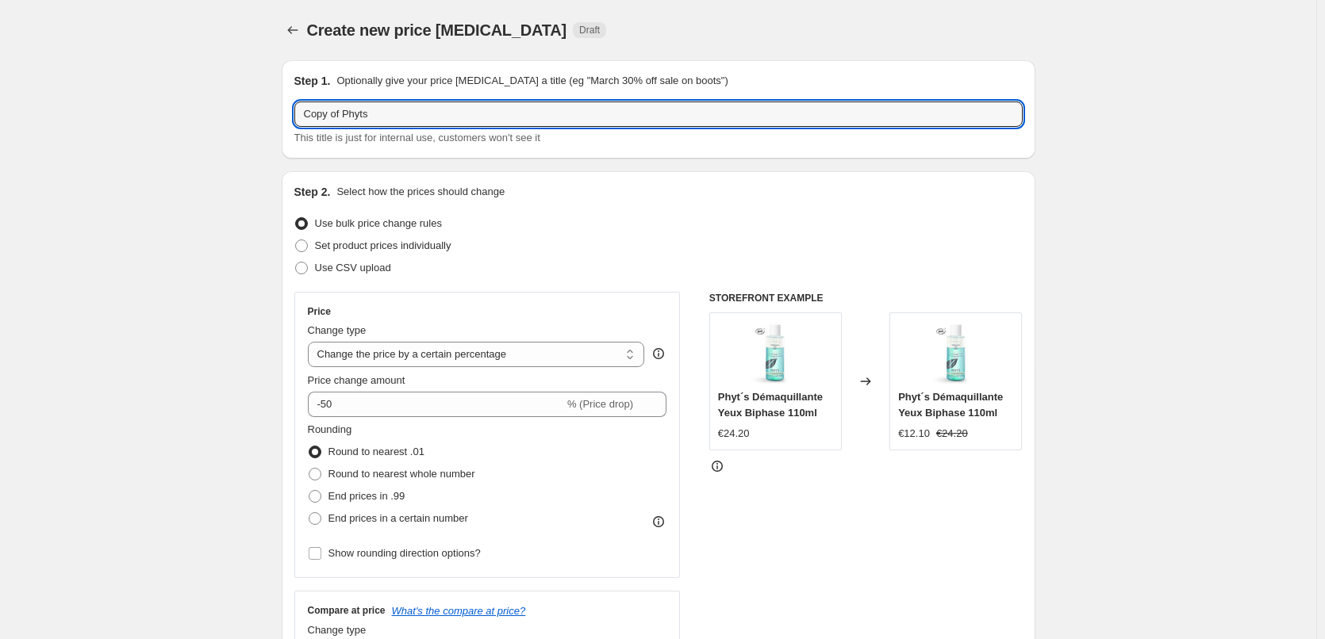
drag, startPoint x: 345, startPoint y: 115, endPoint x: 107, endPoint y: 103, distance: 238.3
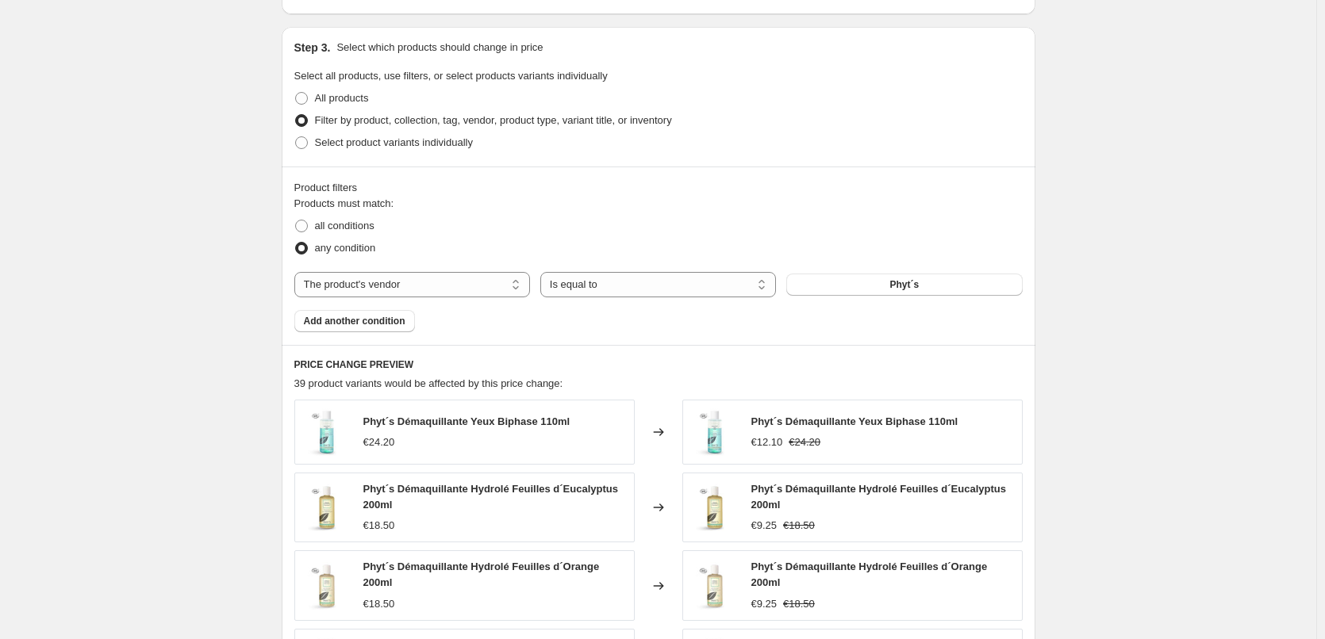
scroll to position [1136, 0]
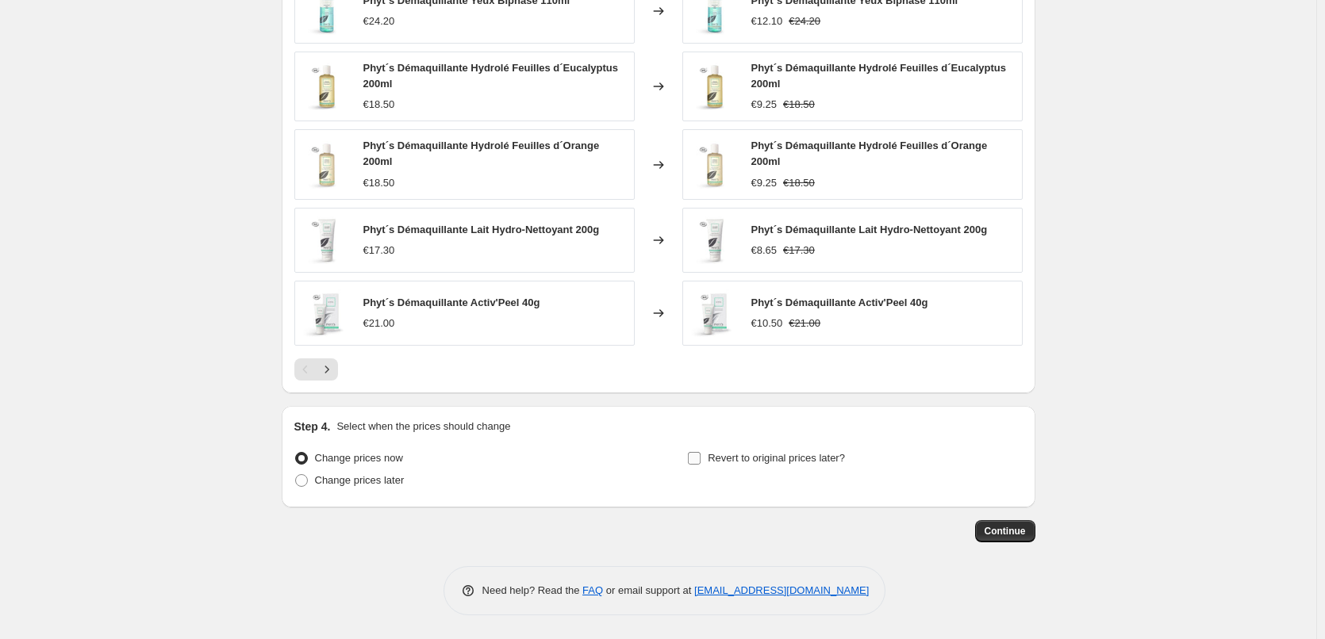
type input "Phyts"
click at [747, 464] on span "Revert to original prices later?" at bounding box center [776, 458] width 137 height 12
click at [700, 464] on input "Revert to original prices later?" at bounding box center [694, 458] width 13 height 13
checkbox input "true"
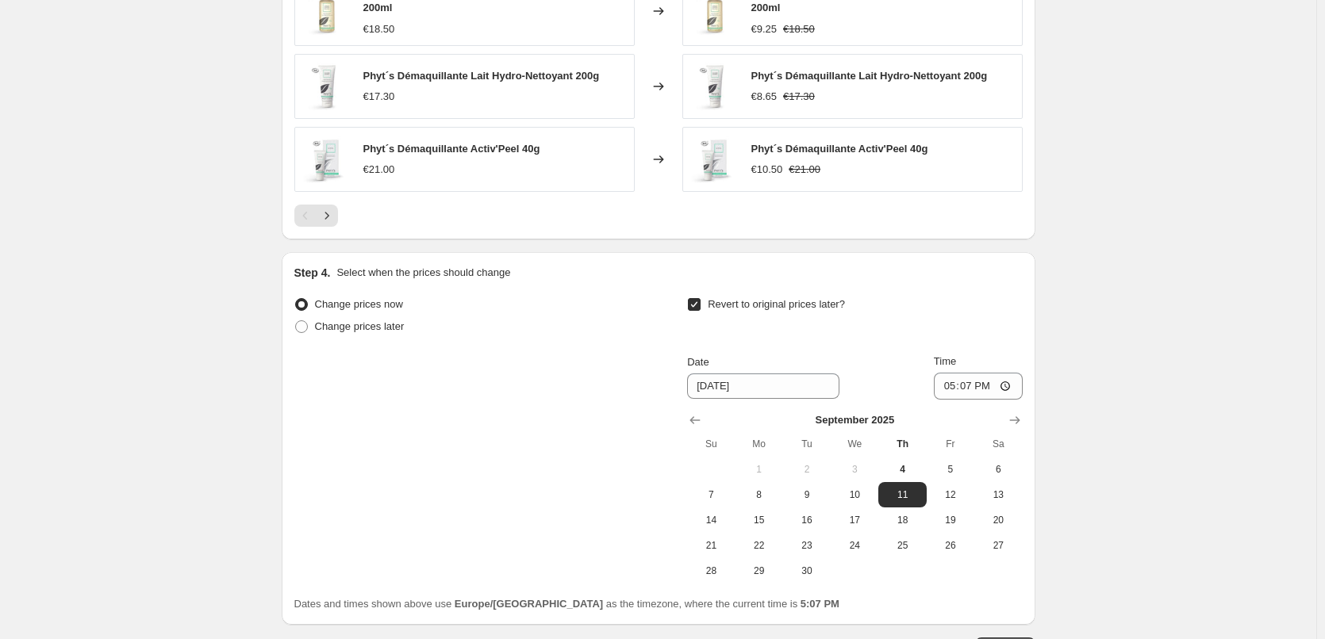
scroll to position [1407, 0]
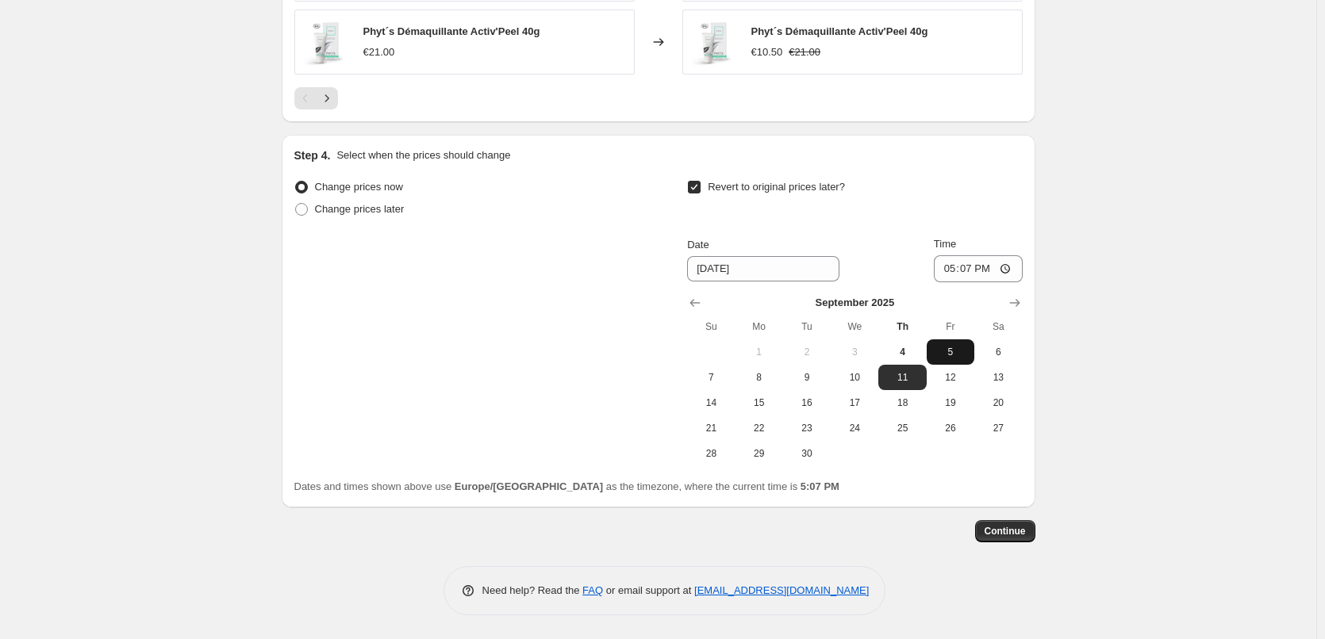
click at [950, 352] on span "5" at bounding box center [950, 352] width 35 height 13
type input "[DATE]"
click at [952, 268] on input "17:07" at bounding box center [978, 268] width 89 height 27
click at [1008, 268] on input "15:00" at bounding box center [978, 268] width 89 height 27
type input "03:00"
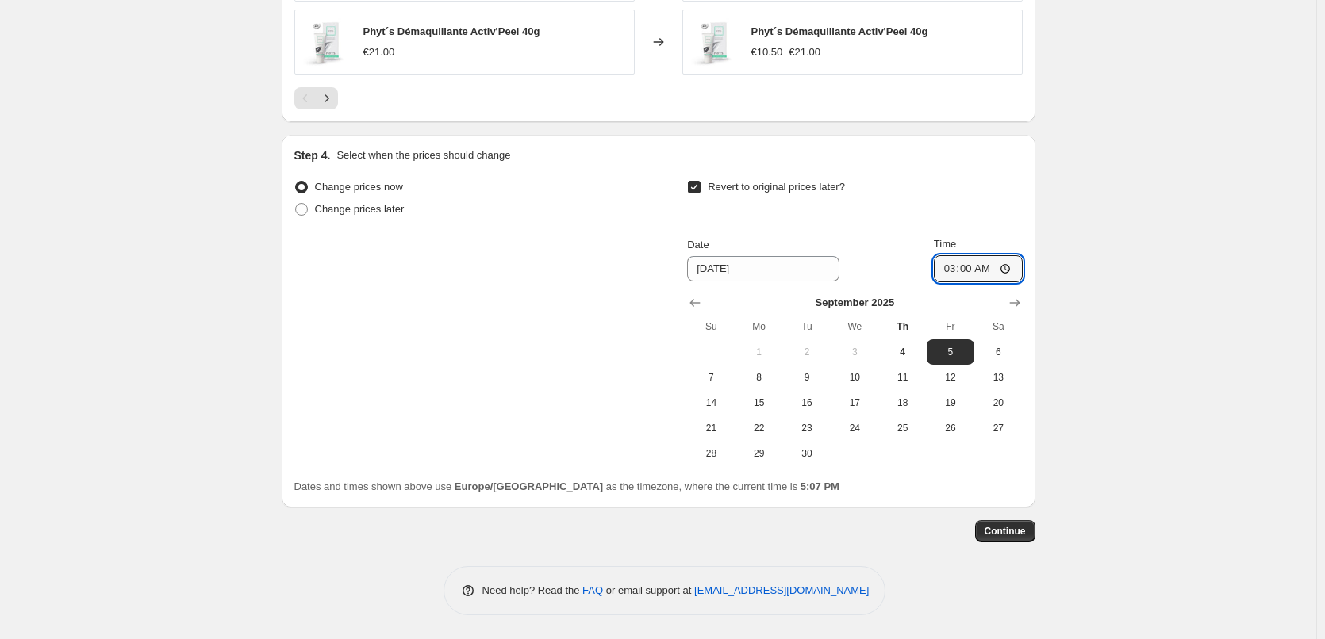
click at [990, 542] on button "Continue" at bounding box center [1005, 531] width 60 height 22
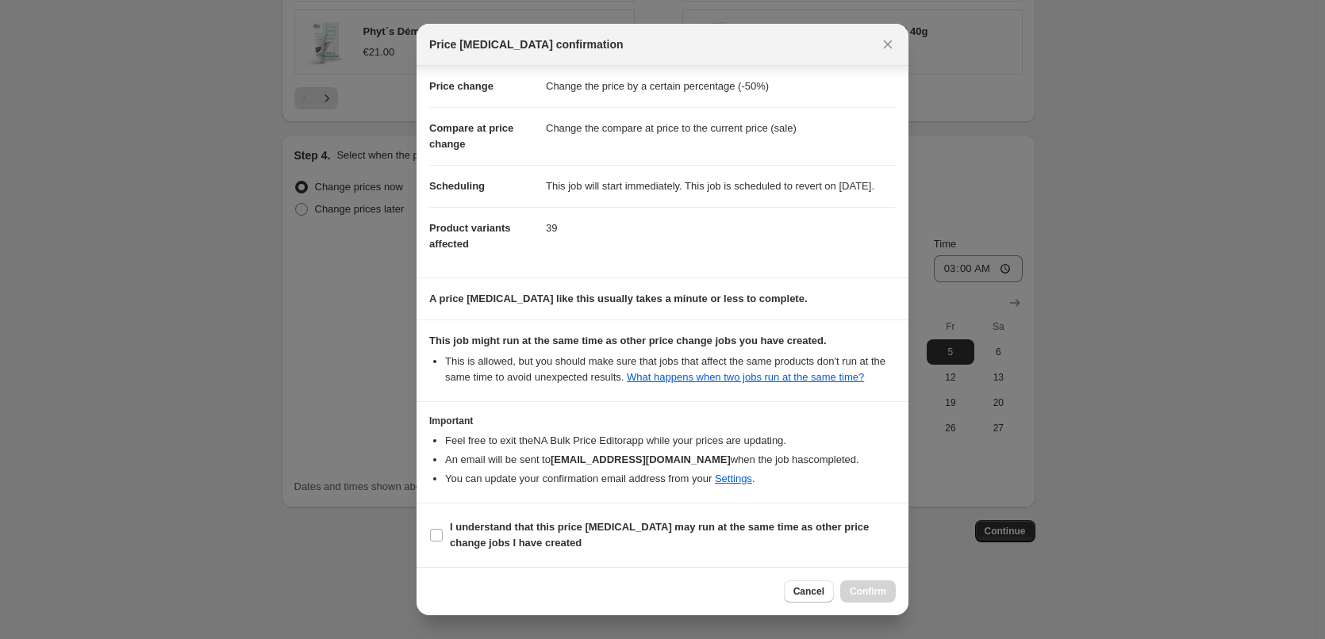
scroll to position [44, 0]
click at [520, 547] on b "I understand that this price [MEDICAL_DATA] may run at the same time as other p…" at bounding box center [659, 535] width 419 height 28
click at [443, 542] on input "I understand that this price [MEDICAL_DATA] may run at the same time as other p…" at bounding box center [436, 535] width 13 height 13
checkbox input "true"
click at [870, 593] on span "Confirm" at bounding box center [868, 591] width 36 height 13
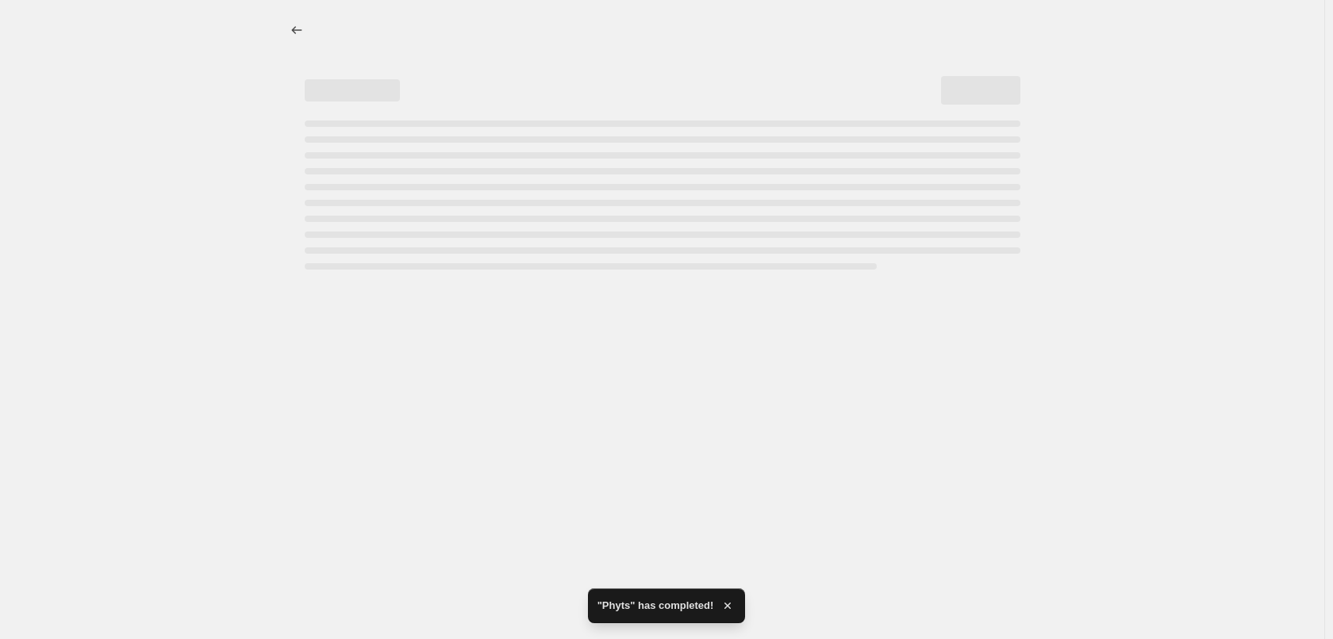
select select "percentage"
select select "vendor"
select select "percentage"
select select "vendor"
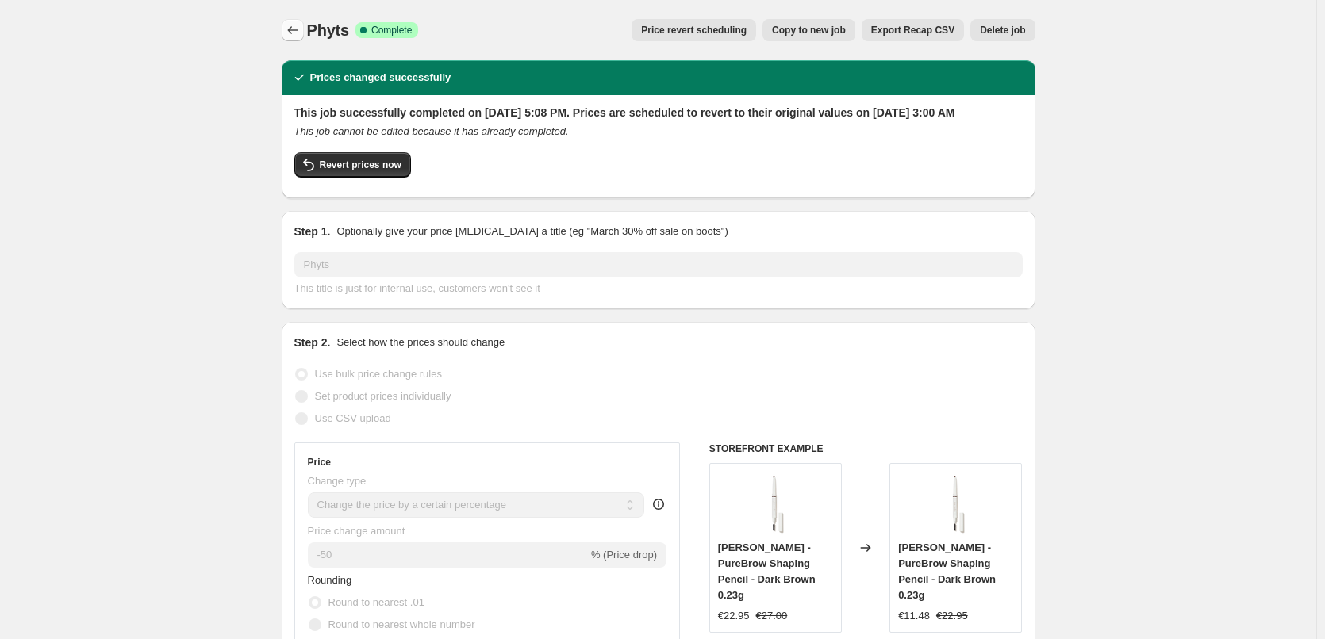
click at [291, 35] on icon "Price change jobs" at bounding box center [293, 30] width 16 height 16
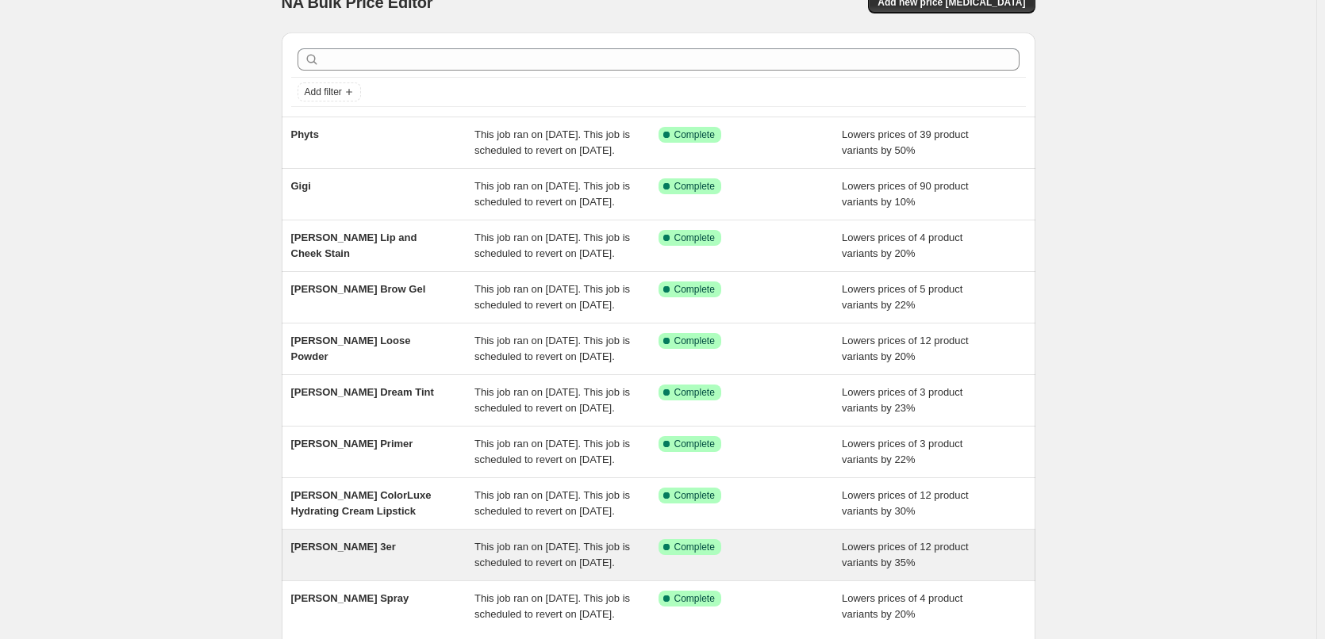
scroll to position [336, 0]
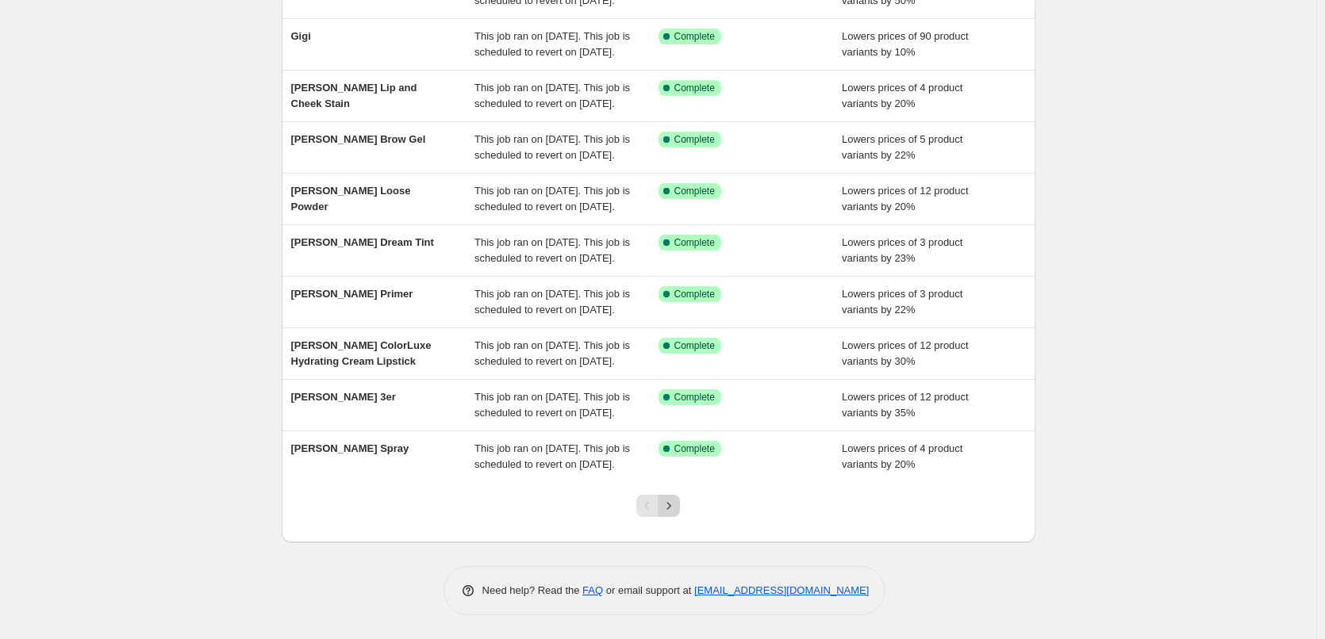
click at [668, 512] on icon "Next" at bounding box center [669, 506] width 16 height 16
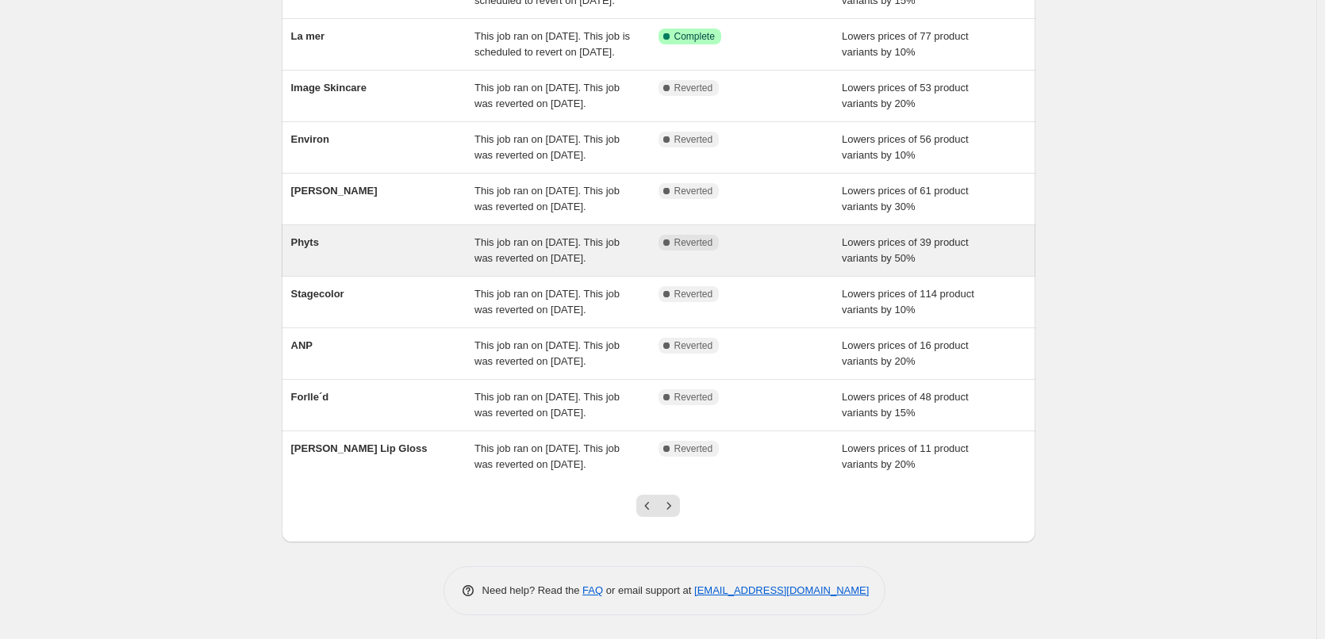
click at [599, 235] on div "This job ran on [DATE]. This job was reverted on [DATE]." at bounding box center [566, 251] width 184 height 32
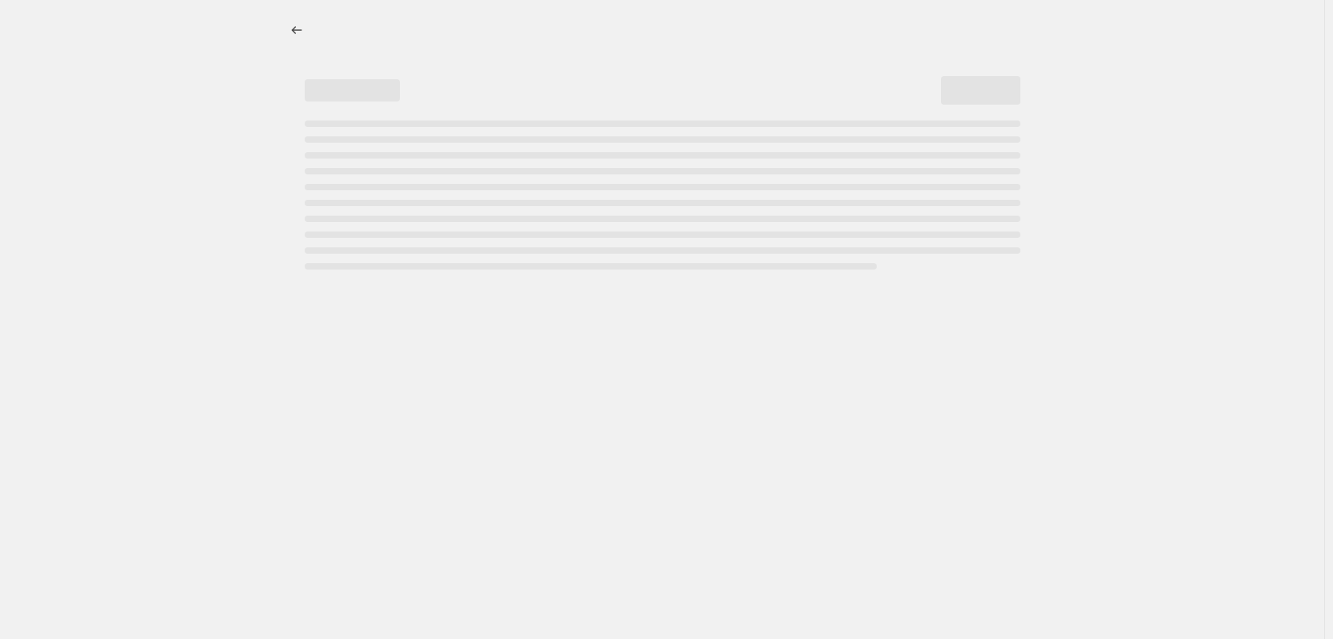
select select "percentage"
select select "vendor"
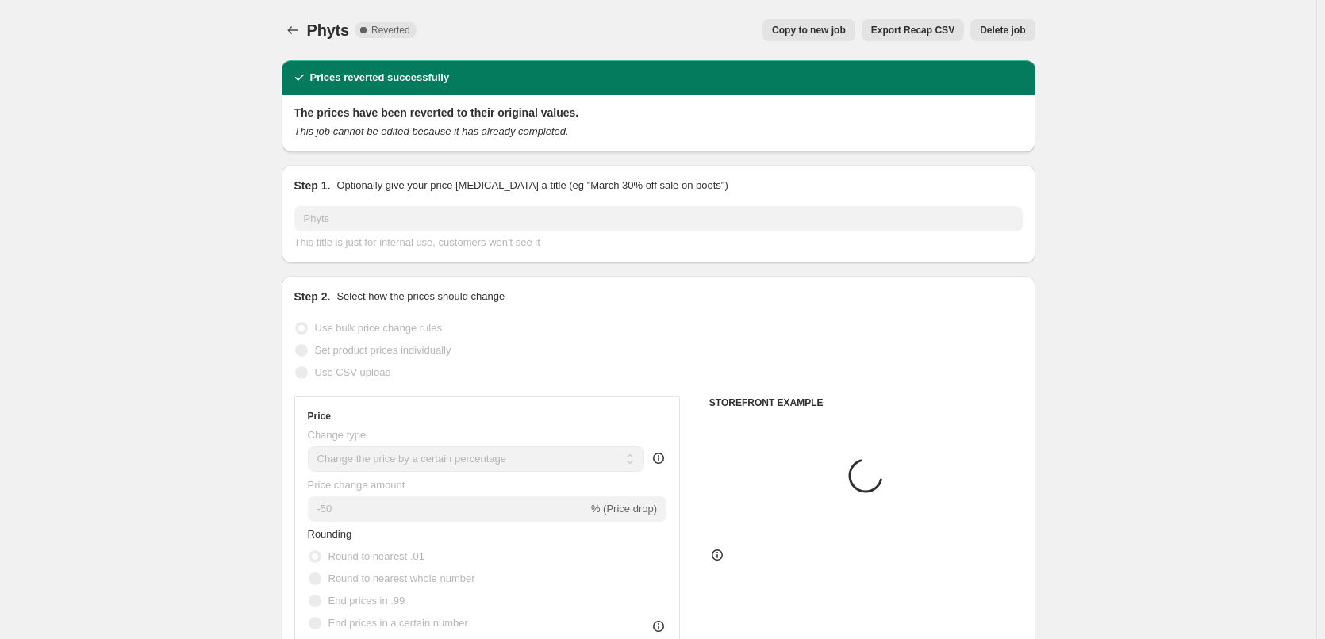
click at [1013, 20] on button "Delete job" at bounding box center [1002, 30] width 64 height 22
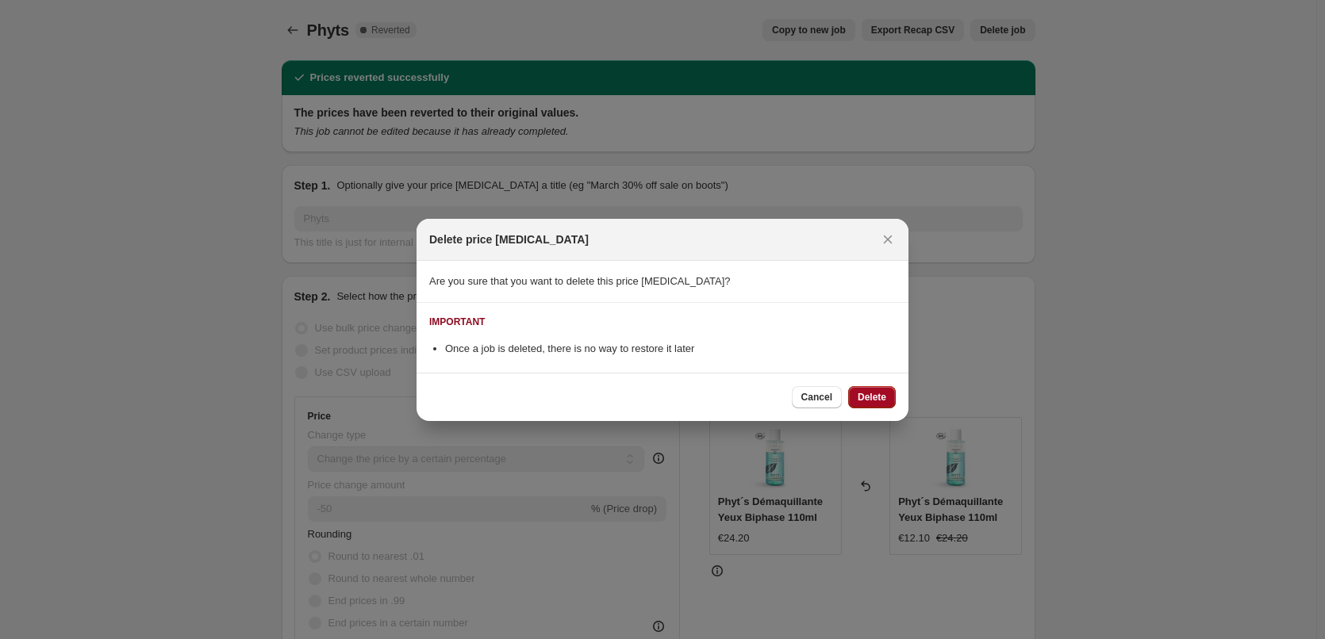
click at [875, 401] on span "Delete" at bounding box center [872, 397] width 29 height 13
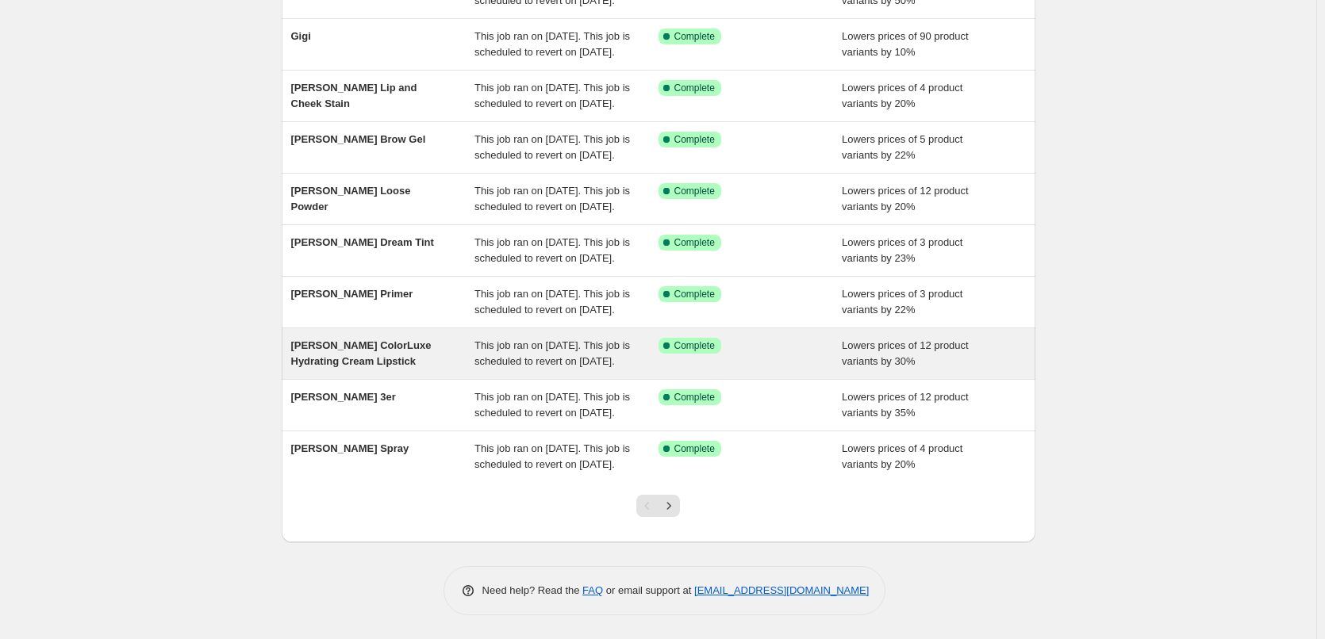
scroll to position [336, 0]
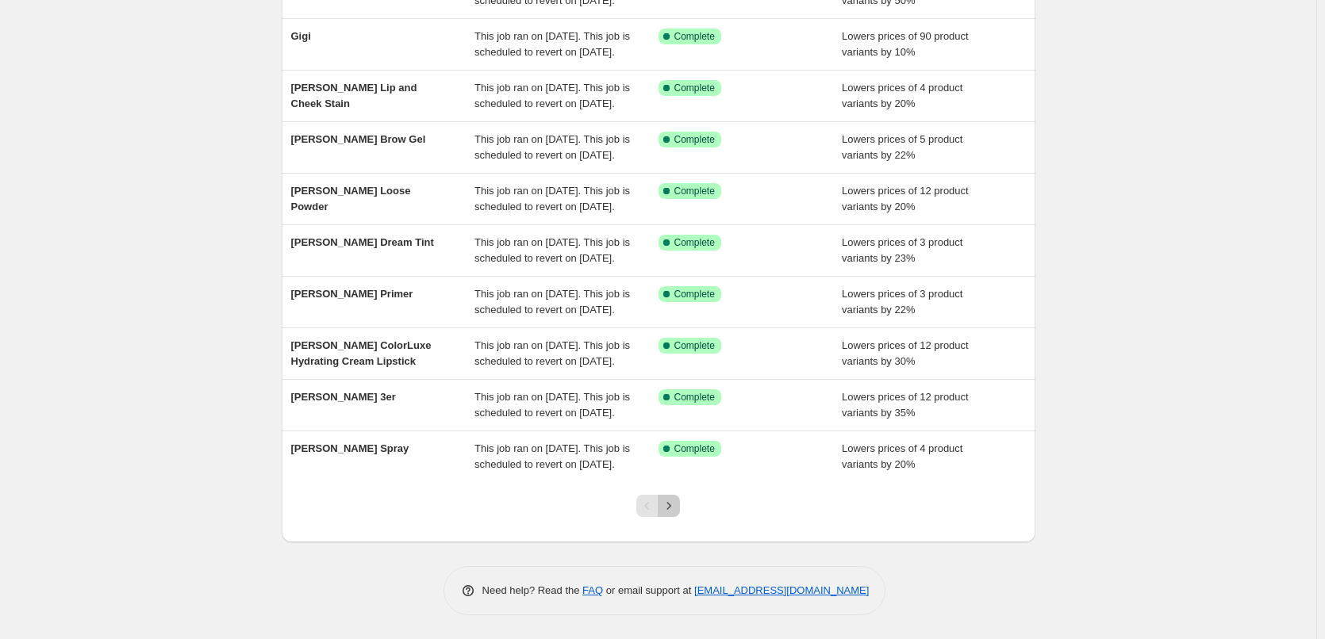
click at [670, 506] on icon "Next" at bounding box center [669, 506] width 16 height 16
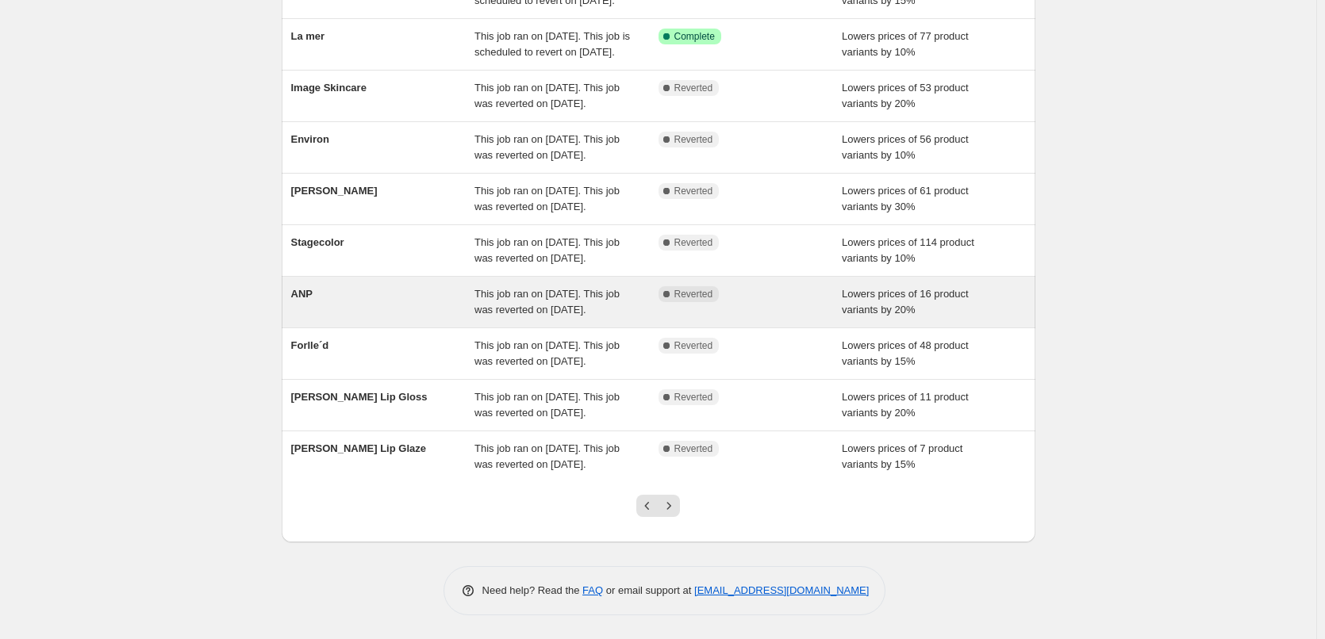
scroll to position [317, 0]
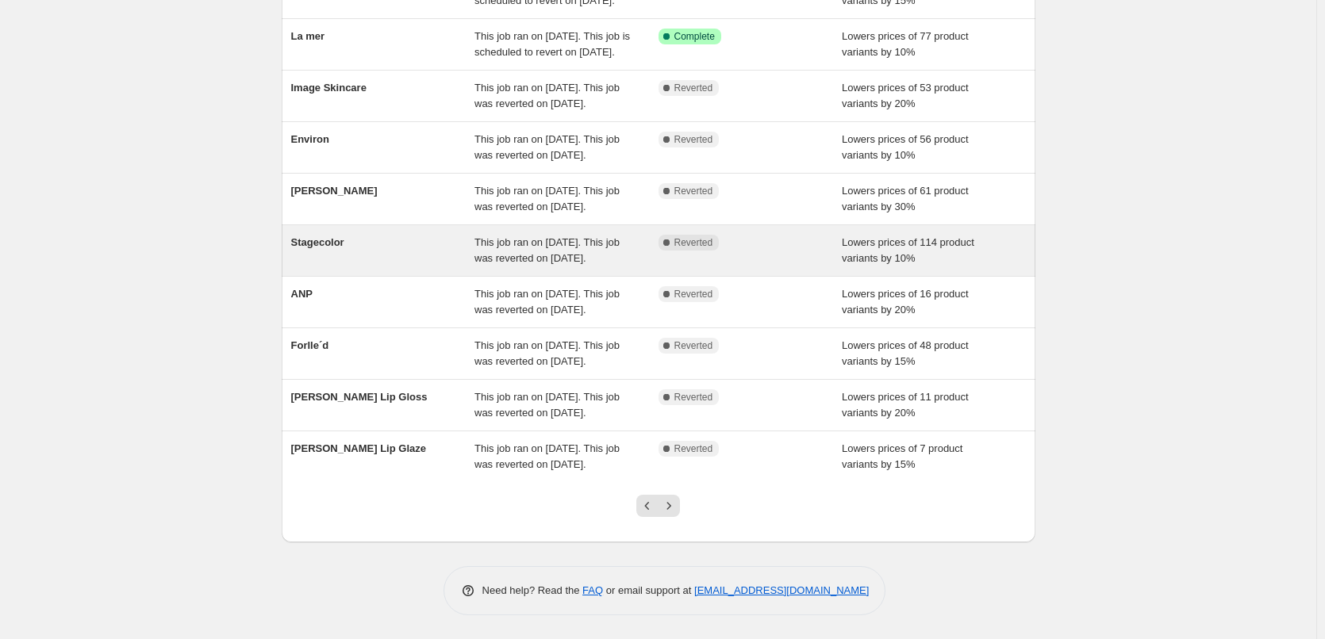
click at [543, 236] on span "This job ran on [DATE]. This job was reverted on [DATE]." at bounding box center [546, 250] width 145 height 28
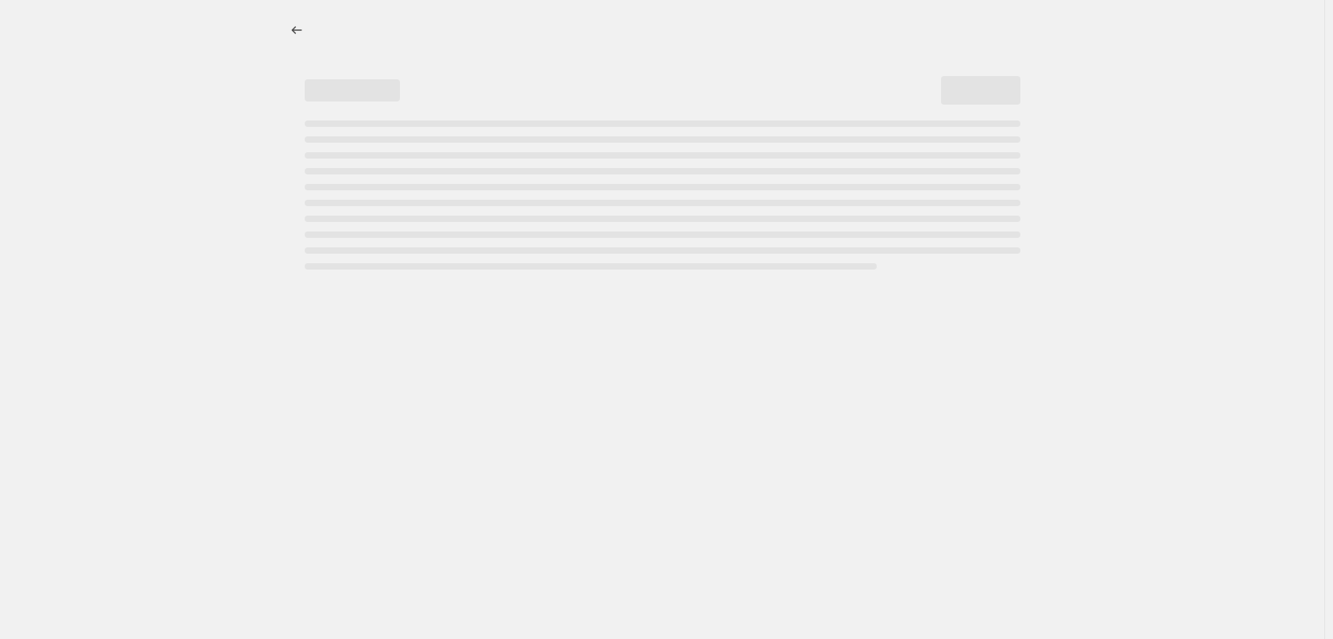
select select "percentage"
select select "vendor"
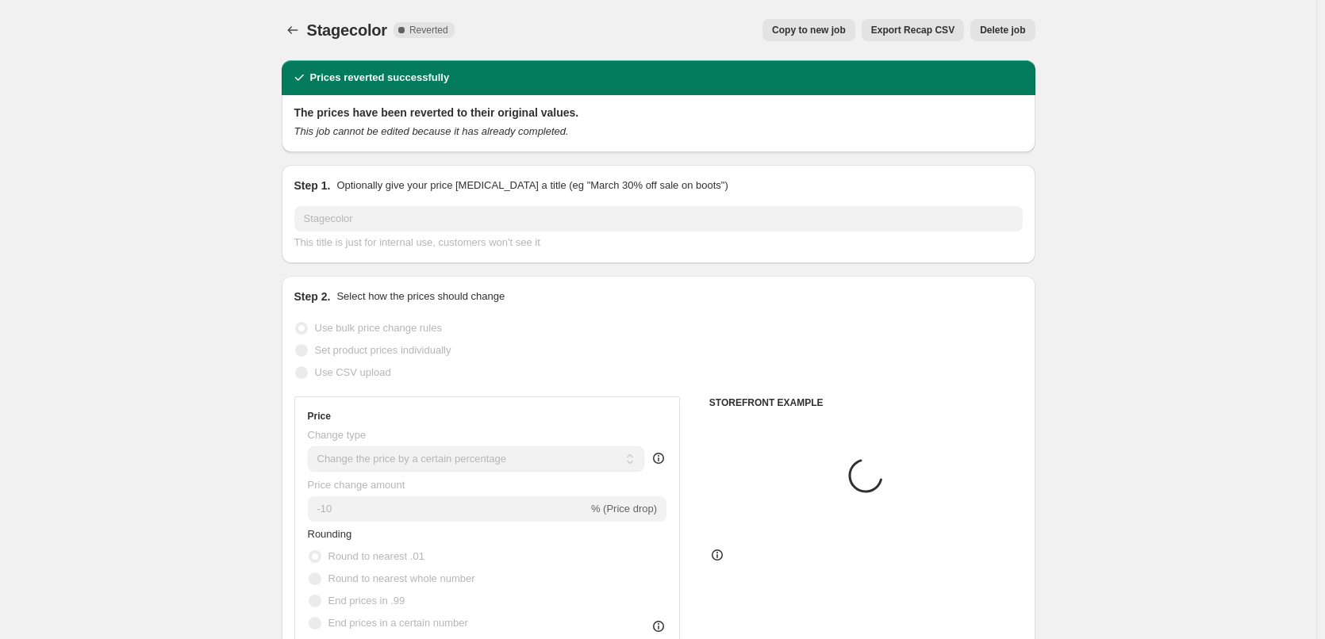
click at [821, 30] on span "Copy to new job" at bounding box center [809, 30] width 74 height 13
select select "percentage"
select select "vendor"
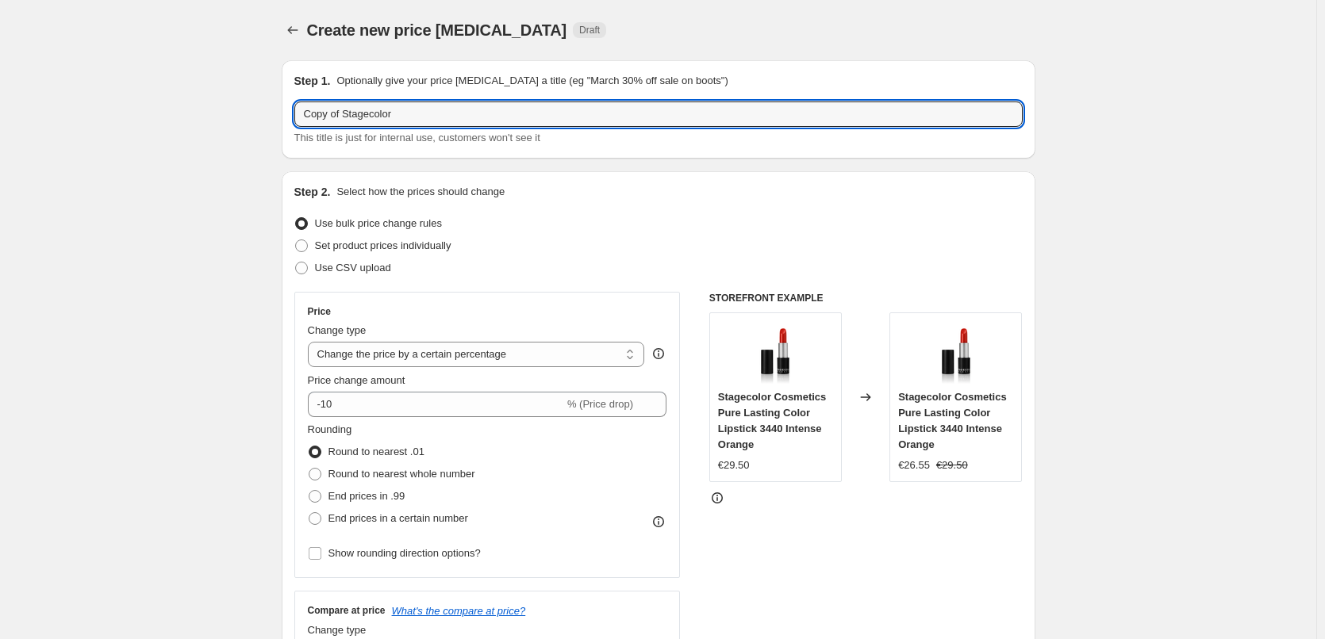
drag, startPoint x: 346, startPoint y: 117, endPoint x: 190, endPoint y: 110, distance: 156.4
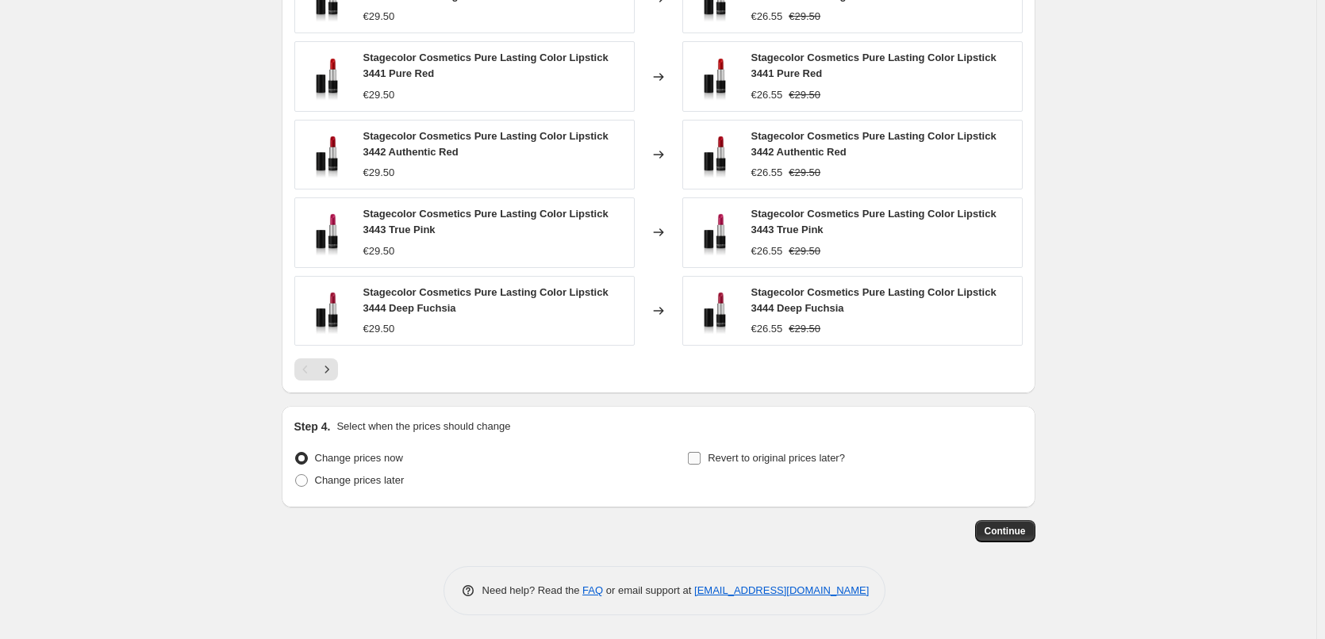
type input "Stagecolor"
click at [734, 453] on span "Revert to original prices later?" at bounding box center [776, 458] width 137 height 12
click at [700, 453] on input "Revert to original prices later?" at bounding box center [694, 458] width 13 height 13
checkbox input "true"
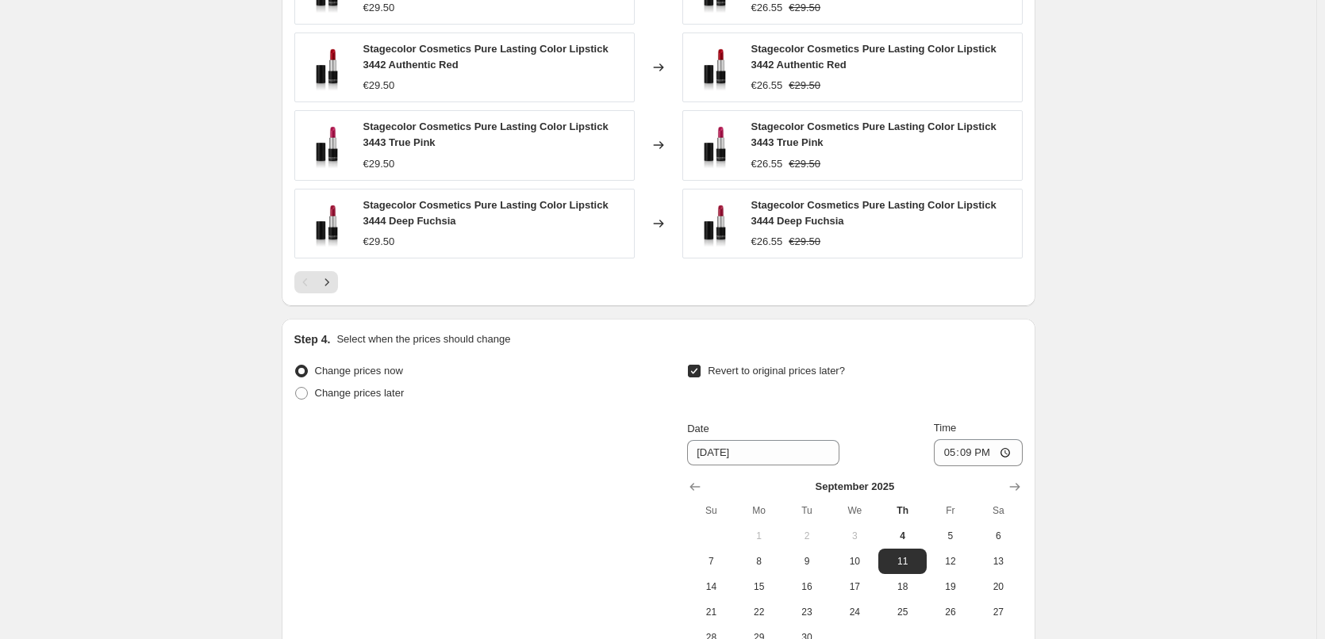
scroll to position [1422, 0]
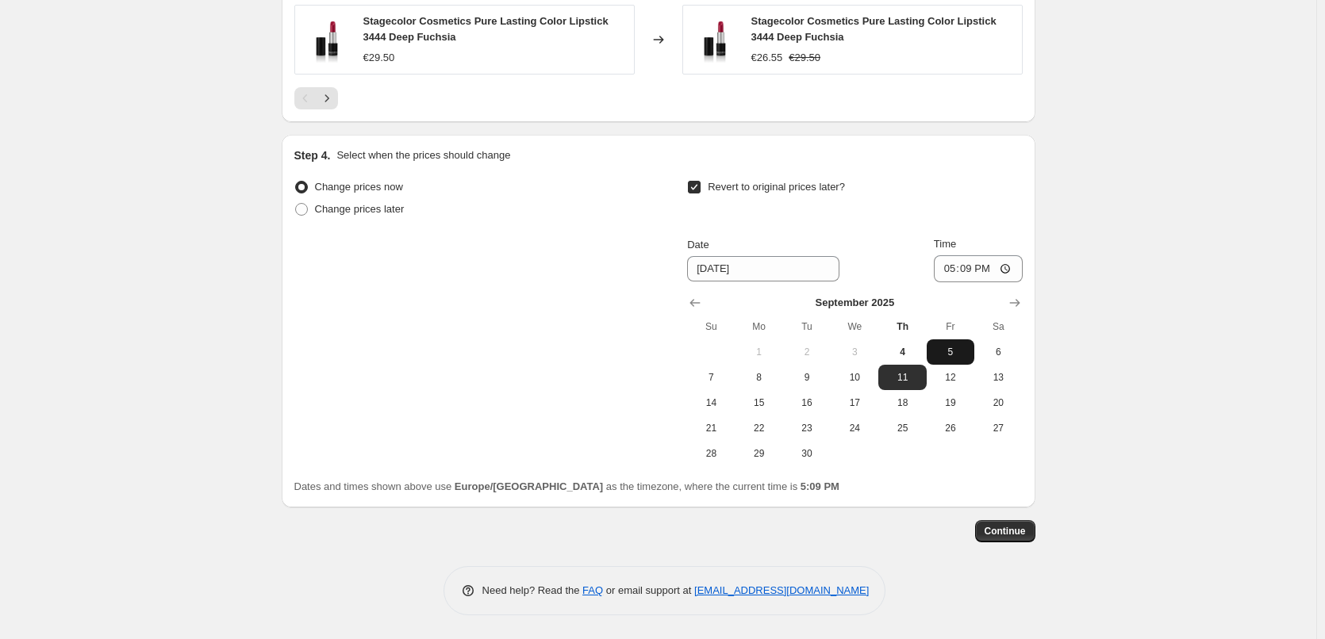
click at [947, 351] on span "5" at bounding box center [950, 352] width 35 height 13
type input "[DATE]"
click at [952, 274] on input "17:09" at bounding box center [978, 268] width 89 height 27
click at [1011, 268] on input "15:00" at bounding box center [978, 268] width 89 height 27
type input "03:00"
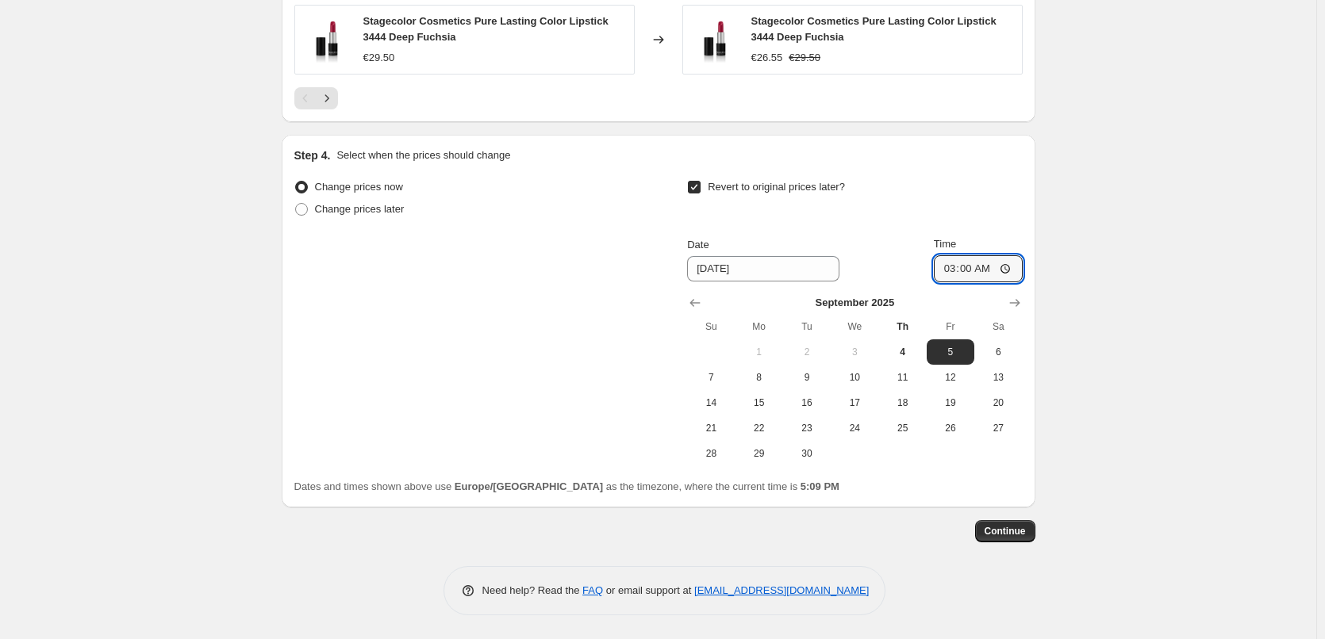
click at [1000, 536] on span "Continue" at bounding box center [1004, 531] width 41 height 13
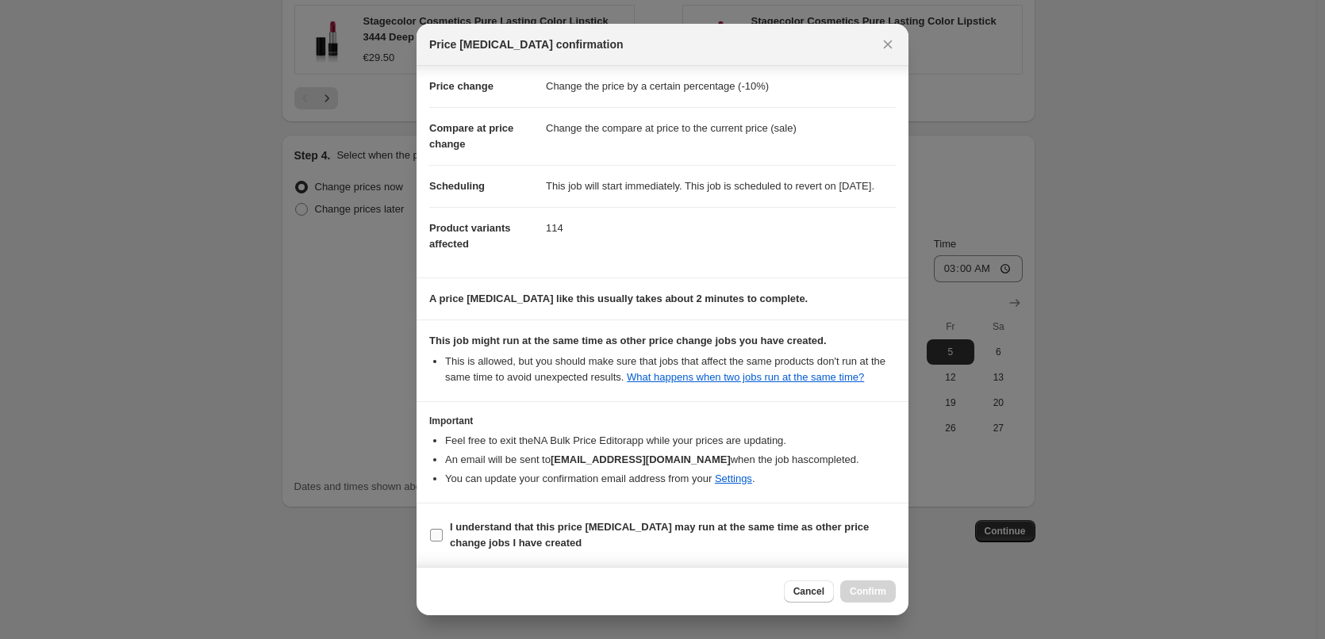
scroll to position [44, 0]
click at [548, 518] on label "I understand that this price [MEDICAL_DATA] may run at the same time as other p…" at bounding box center [662, 535] width 466 height 38
click at [443, 529] on input "I understand that this price [MEDICAL_DATA] may run at the same time as other p…" at bounding box center [436, 535] width 13 height 13
checkbox input "true"
click at [854, 594] on span "Confirm" at bounding box center [868, 591] width 36 height 13
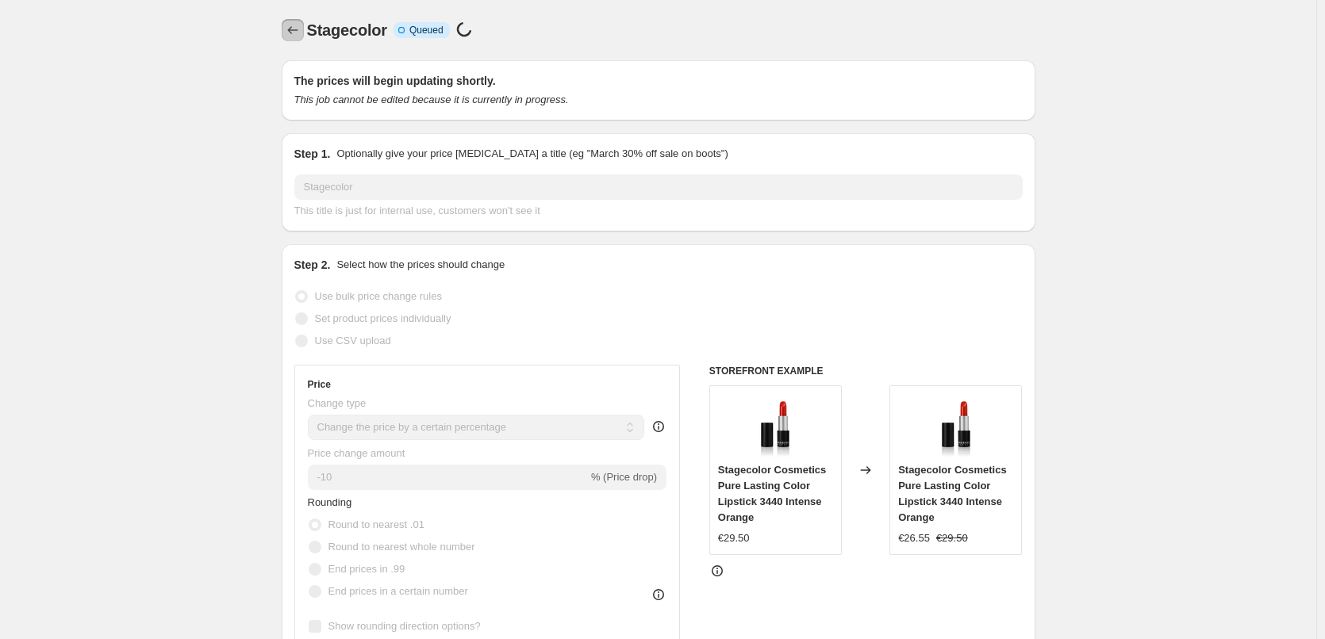
click at [297, 36] on icon "Price change jobs" at bounding box center [293, 30] width 16 height 16
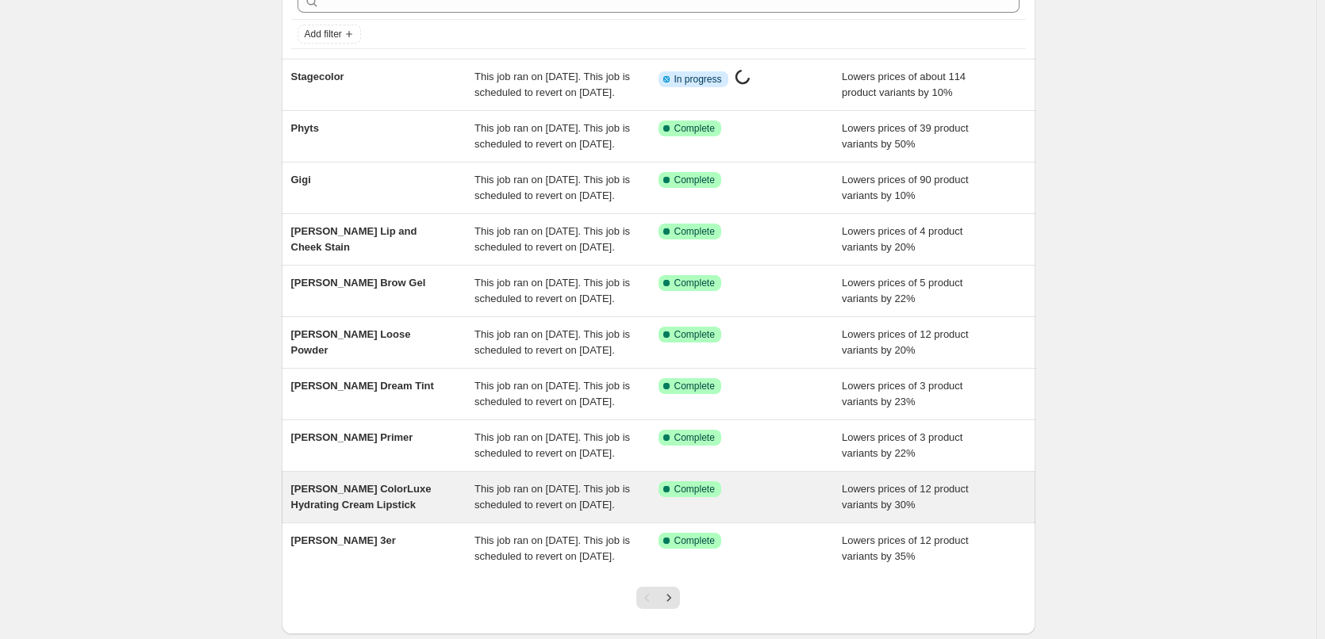
scroll to position [336, 0]
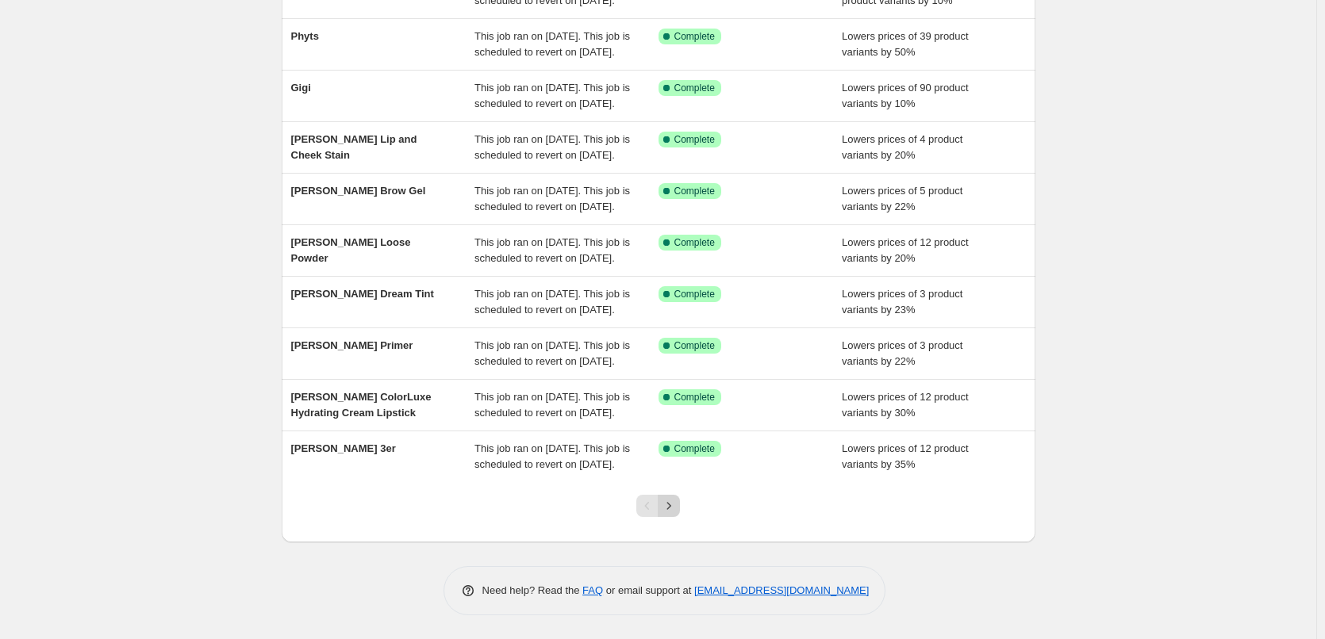
click at [666, 505] on icon "Next" at bounding box center [669, 506] width 16 height 16
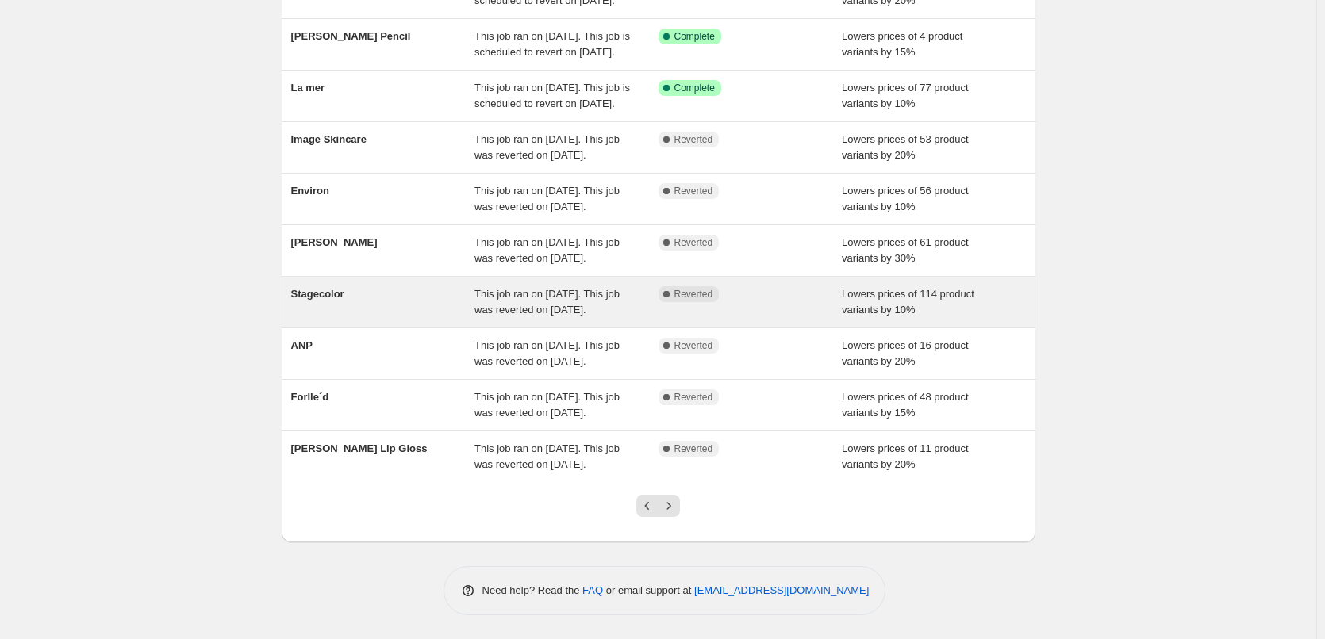
click at [521, 277] on div "Stagecolor This job ran on [DATE]. This job was reverted on [DATE]. Complete Re…" at bounding box center [659, 302] width 754 height 51
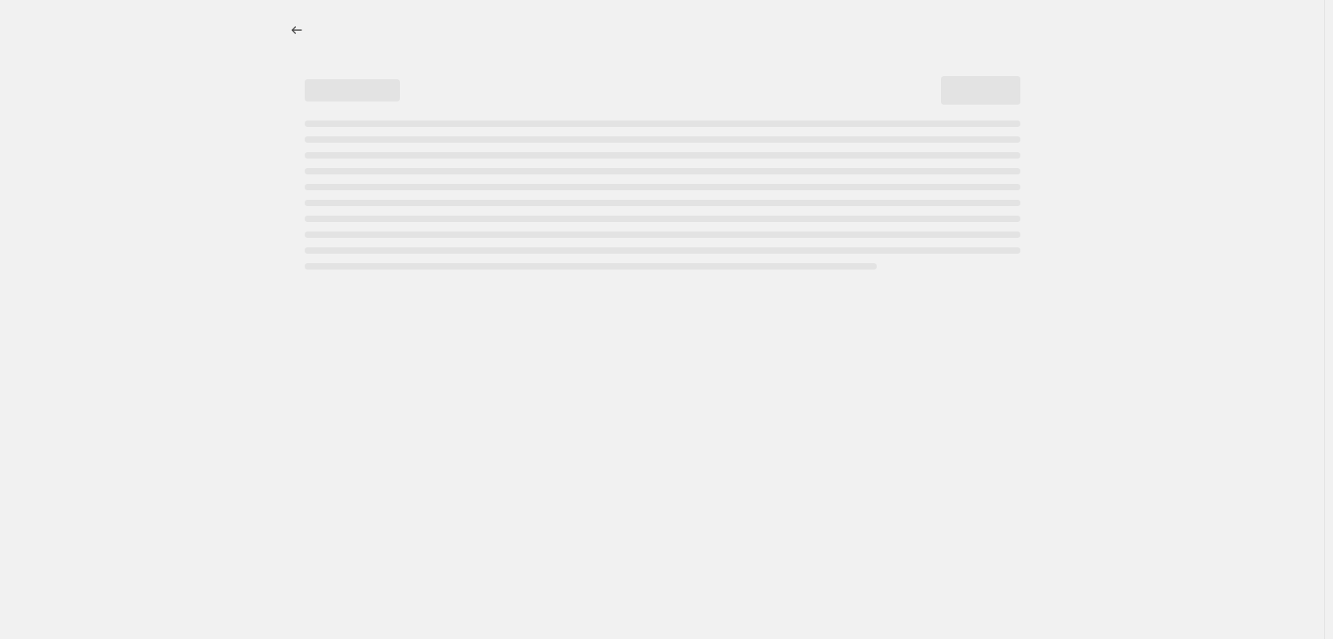
select select "percentage"
select select "vendor"
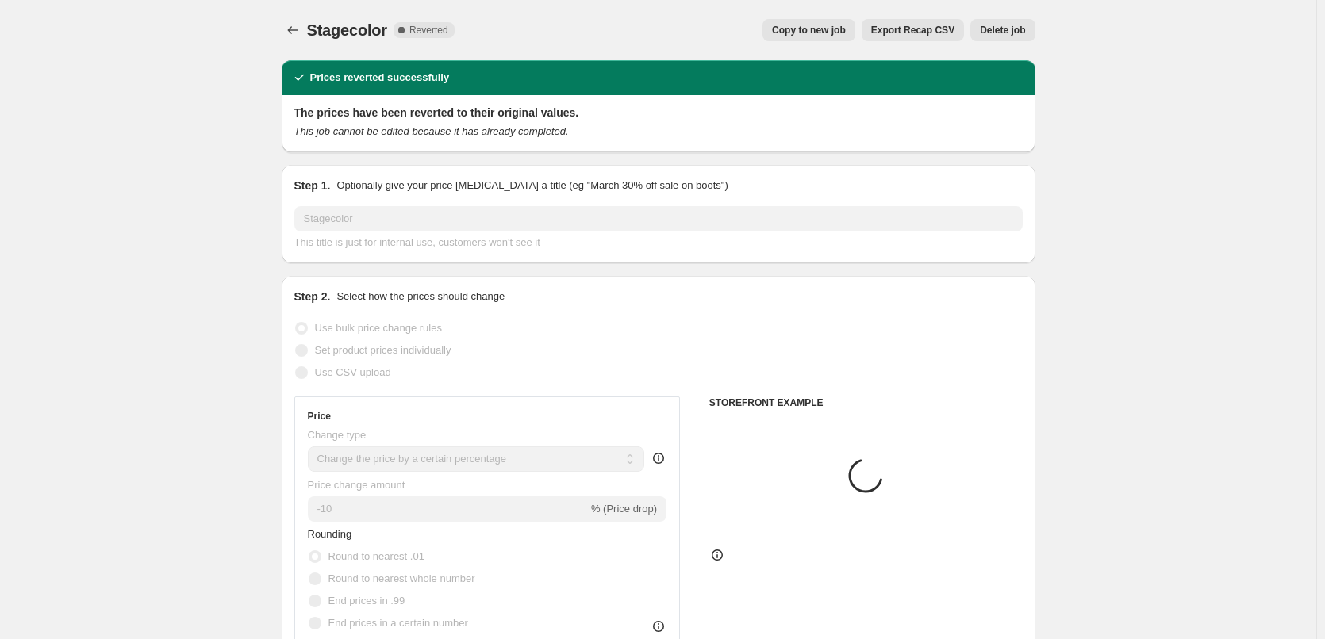
click at [991, 33] on span "Delete job" at bounding box center [1002, 30] width 45 height 13
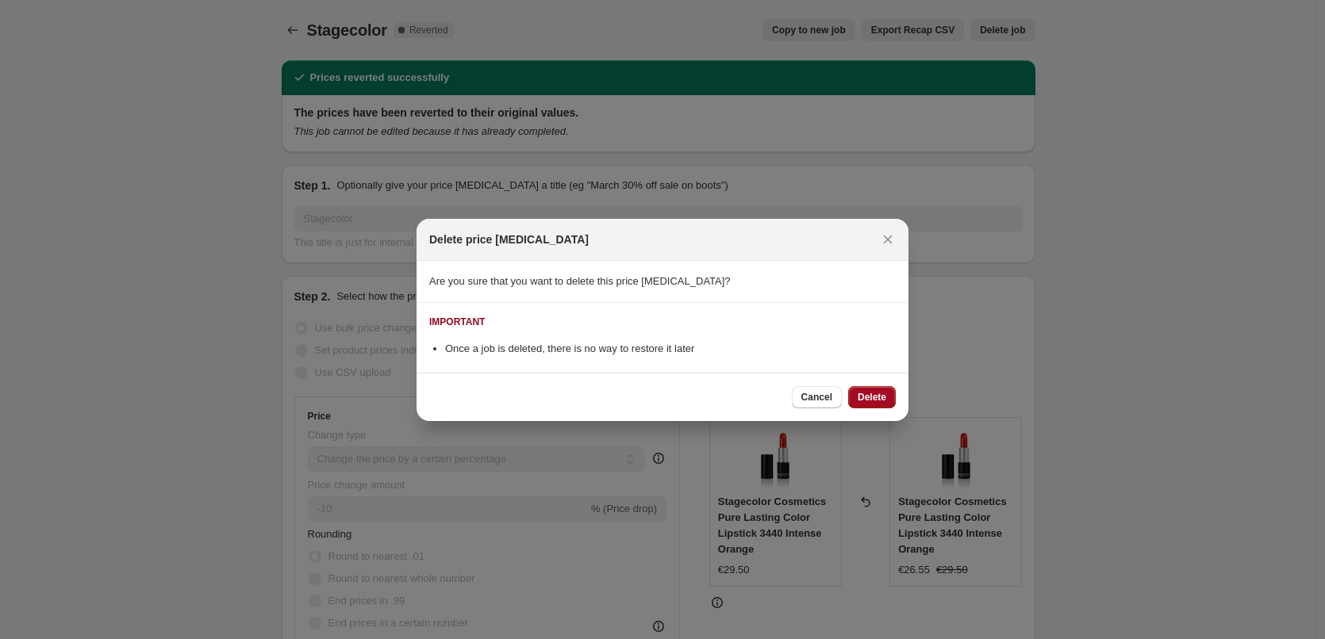
click at [877, 407] on button "Delete" at bounding box center [872, 397] width 48 height 22
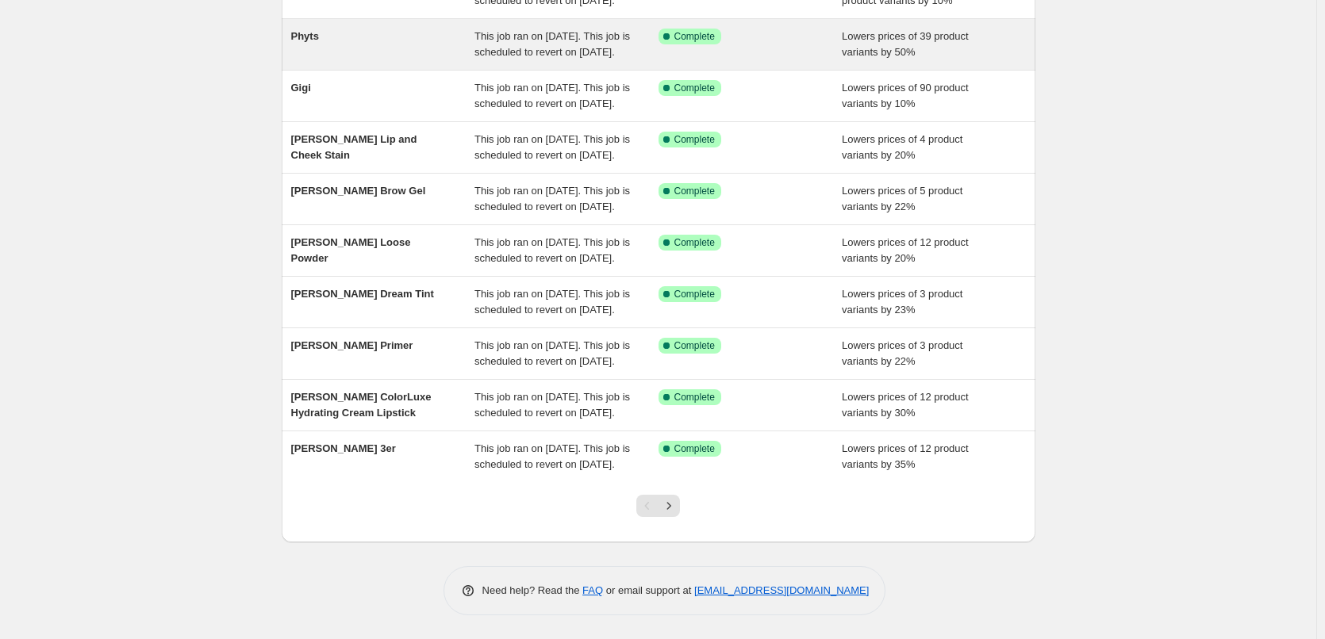
scroll to position [336, 0]
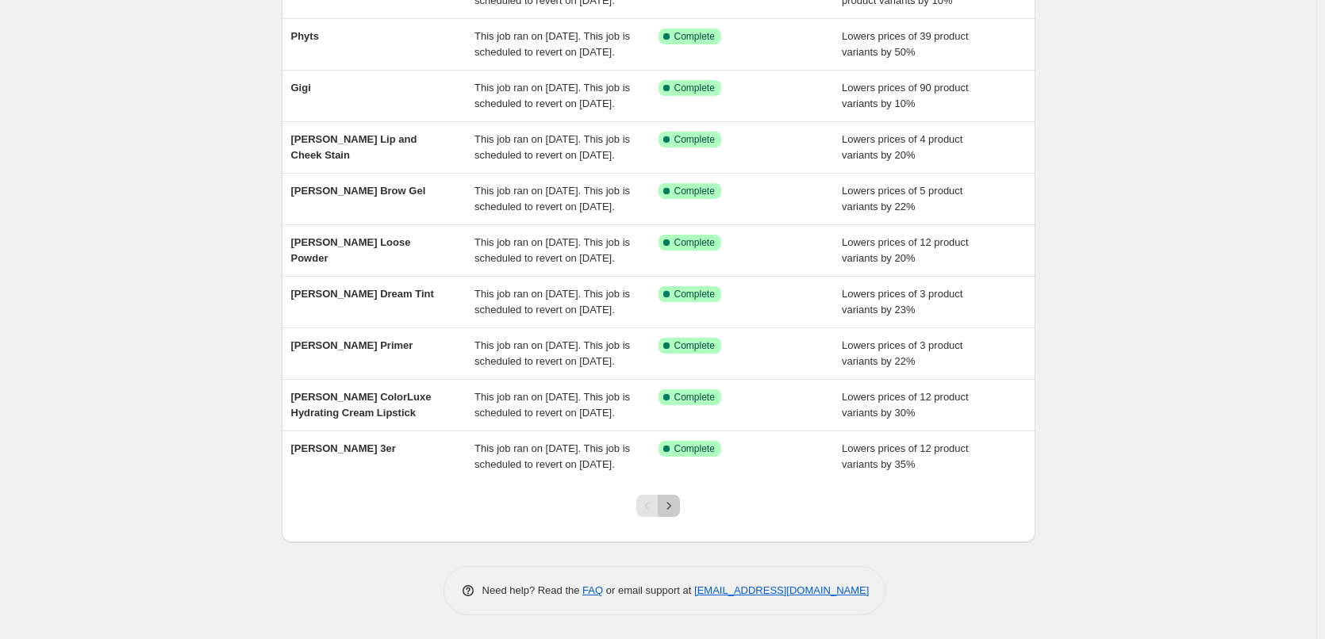
click at [673, 502] on icon "Next" at bounding box center [669, 506] width 16 height 16
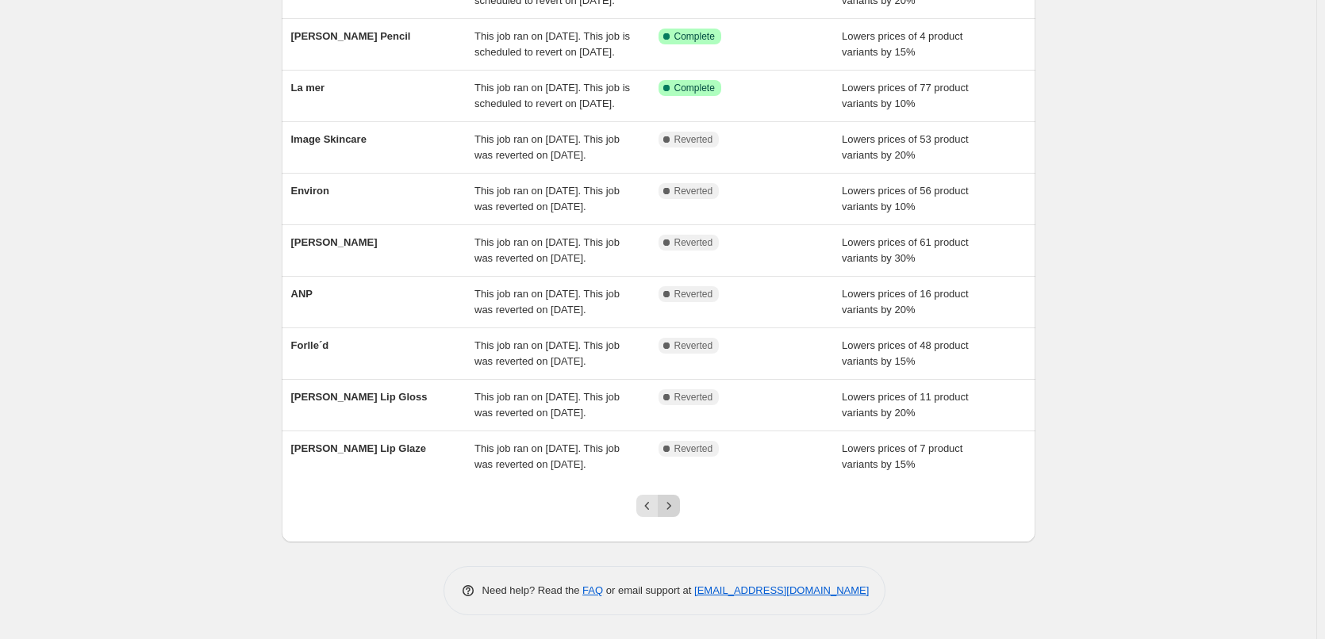
click at [675, 506] on icon "Next" at bounding box center [669, 506] width 16 height 16
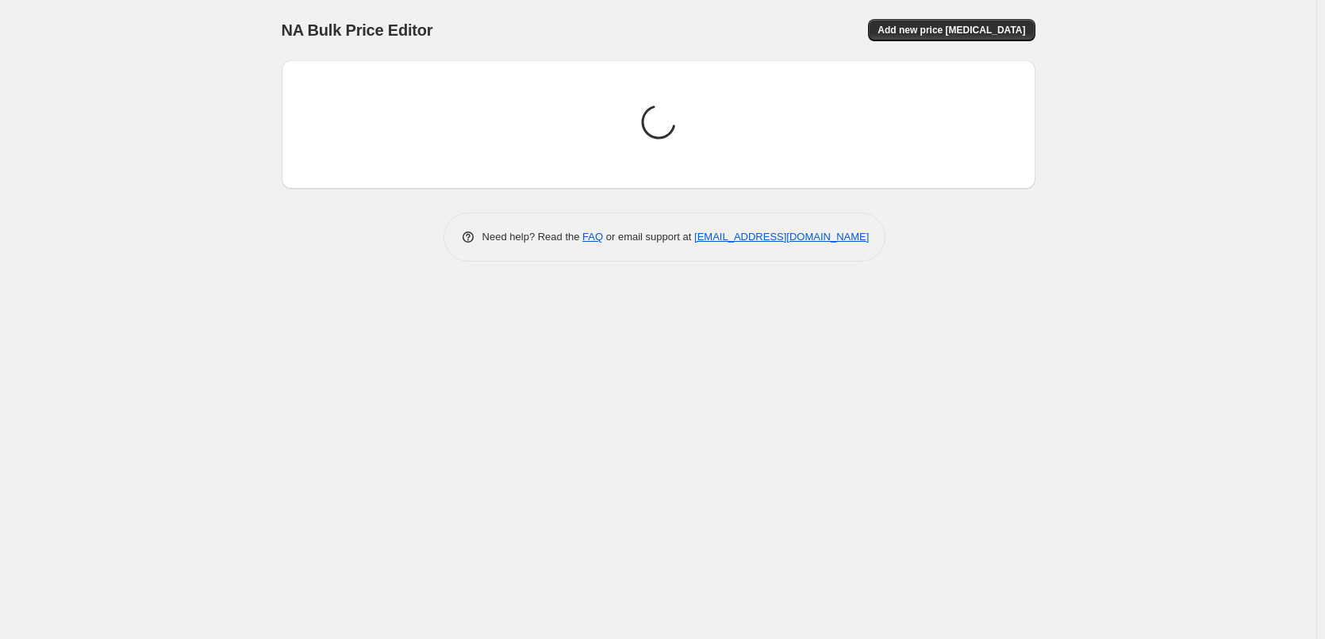
scroll to position [0, 0]
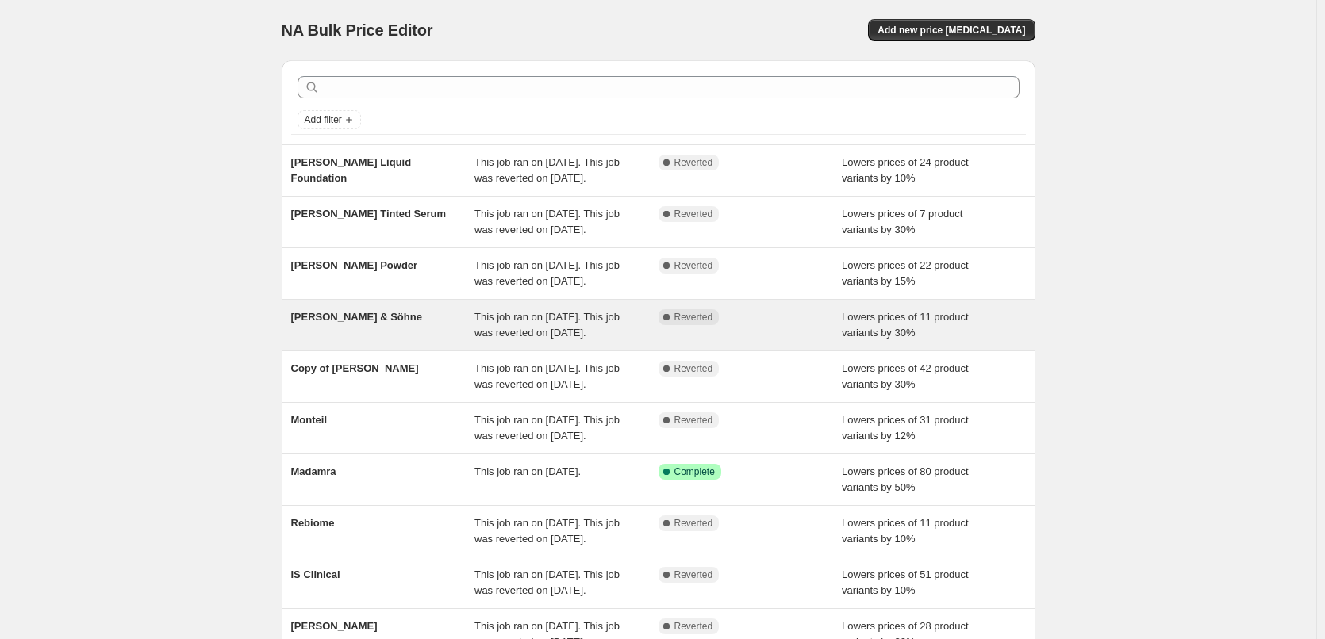
click at [589, 341] on div "This job ran on [DATE]. This job was reverted on [DATE]." at bounding box center [566, 325] width 184 height 32
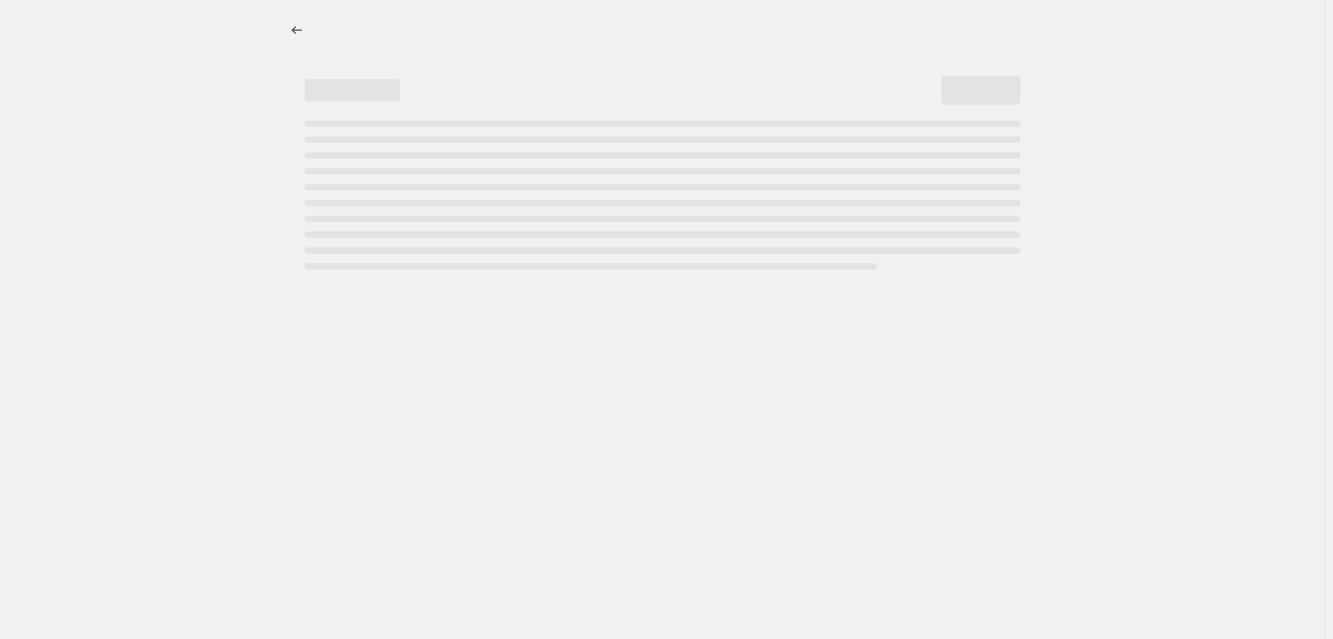
select select "percentage"
select select "vendor"
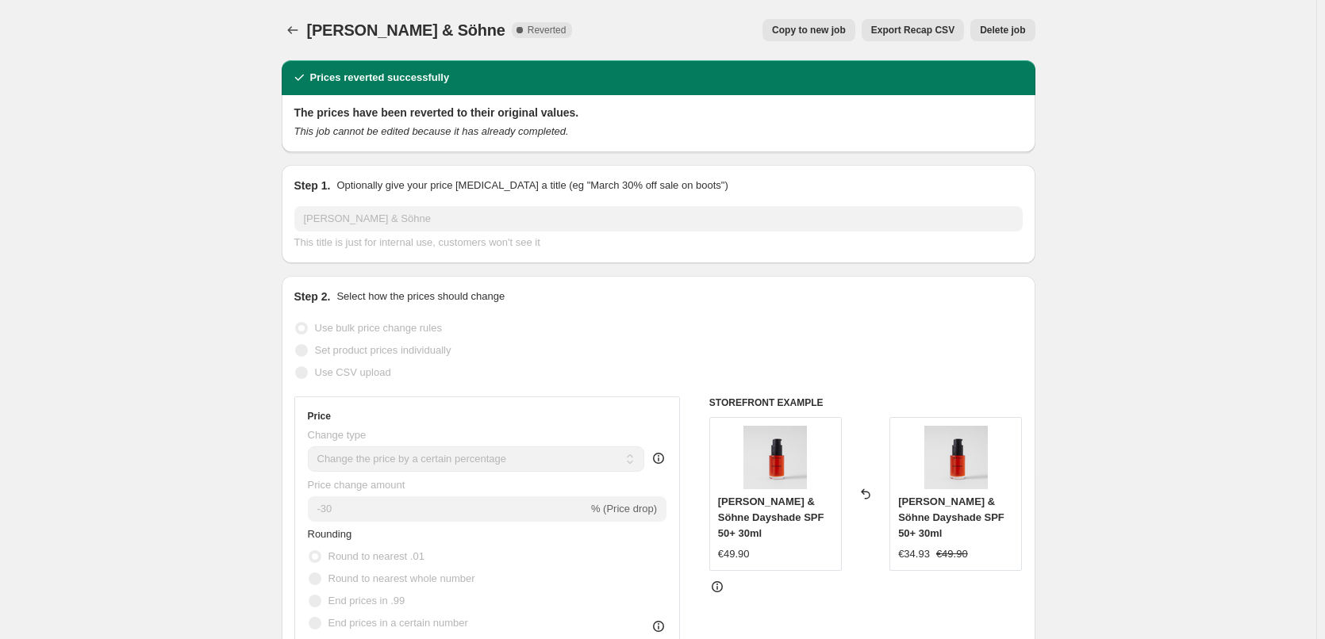
click at [843, 34] on span "Copy to new job" at bounding box center [809, 30] width 74 height 13
select select "percentage"
select select "vendor"
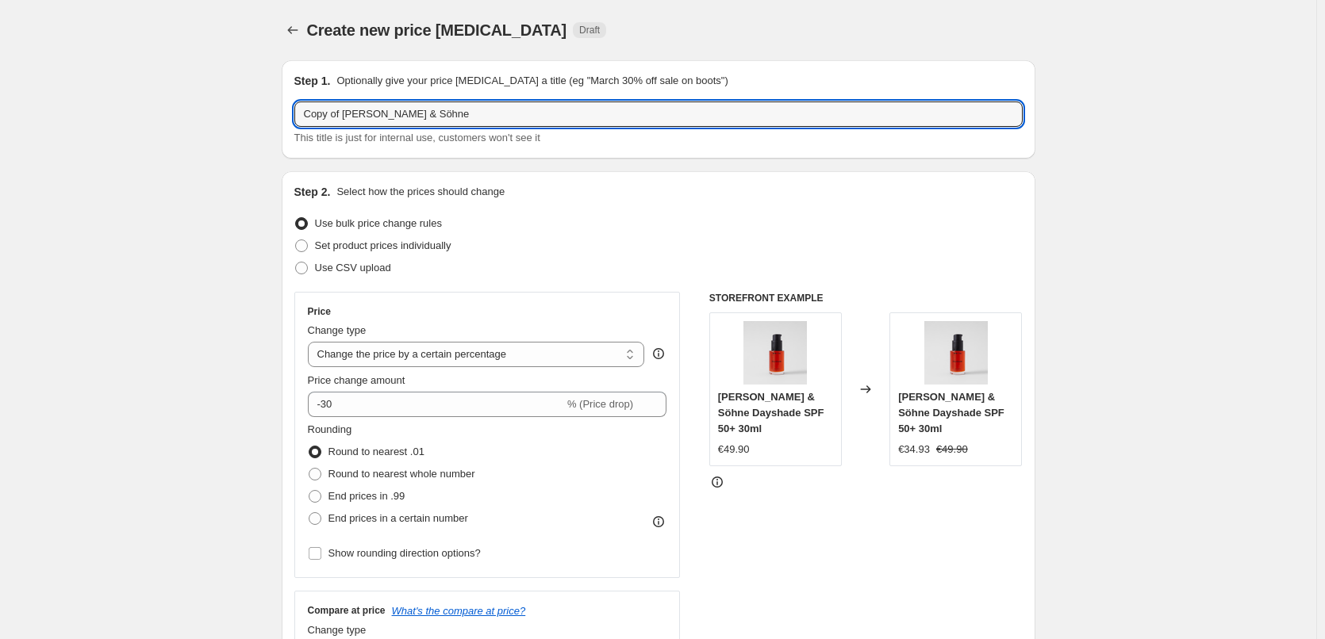
drag, startPoint x: 344, startPoint y: 112, endPoint x: 193, endPoint y: 117, distance: 151.6
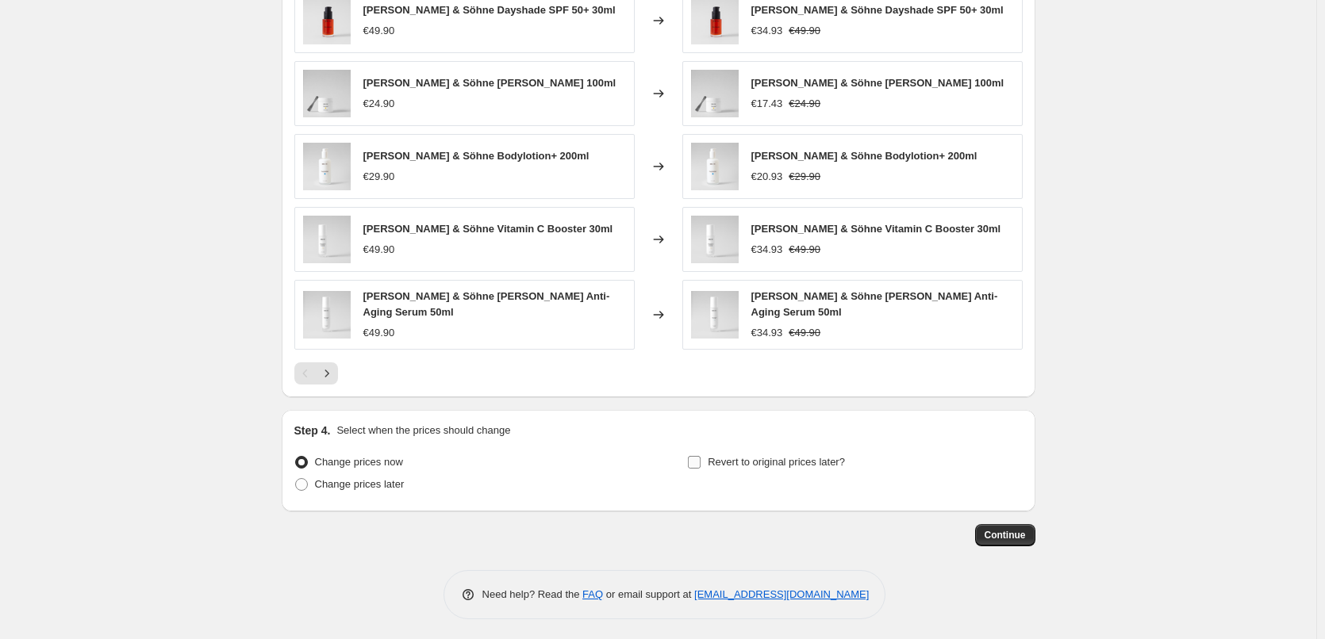
type input "[PERSON_NAME] & Söhne"
click at [753, 463] on span "Revert to original prices later?" at bounding box center [776, 462] width 137 height 12
click at [700, 463] on input "Revert to original prices later?" at bounding box center [694, 462] width 13 height 13
checkbox input "true"
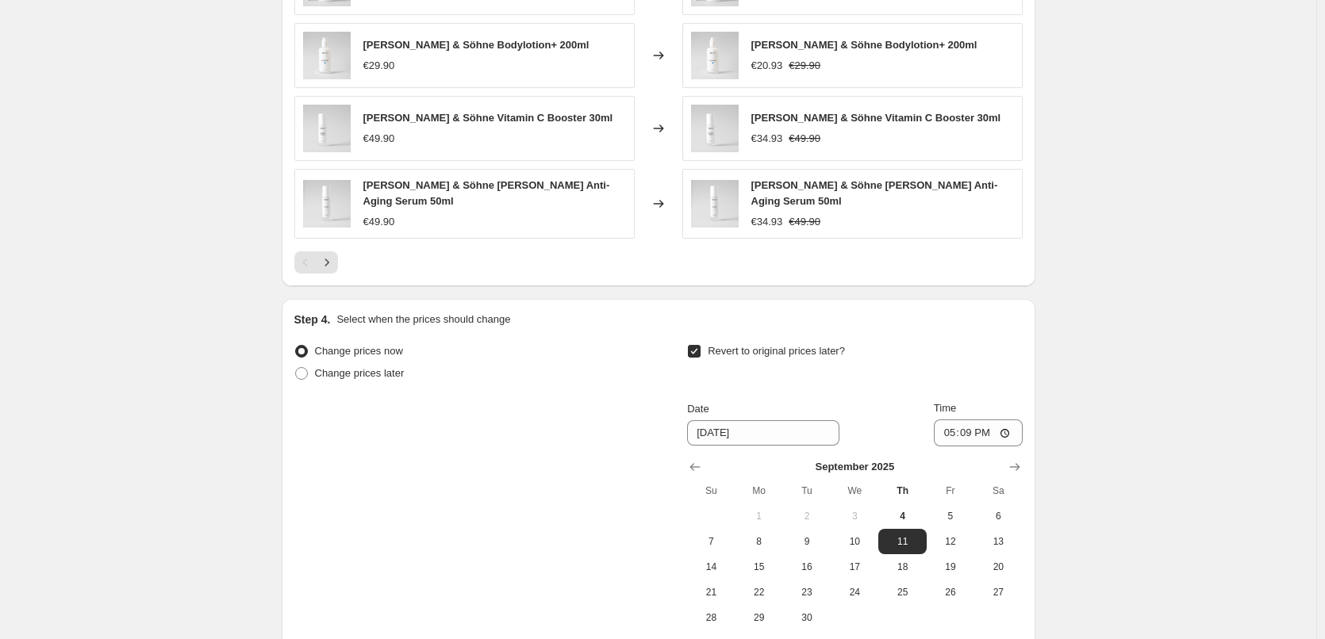
scroll to position [1397, 0]
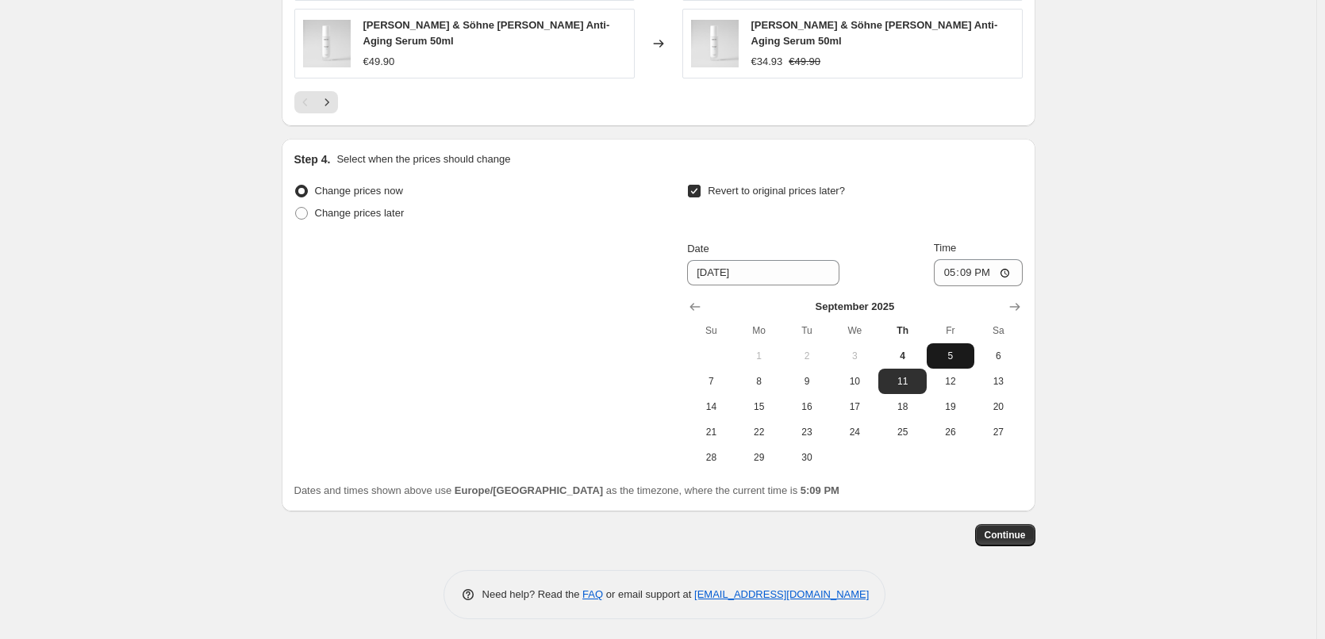
click at [950, 351] on span "5" at bounding box center [950, 356] width 35 height 13
type input "[DATE]"
click at [949, 269] on input "17:09" at bounding box center [978, 272] width 89 height 27
click at [1011, 261] on input "15:00" at bounding box center [978, 272] width 89 height 27
type input "03:00"
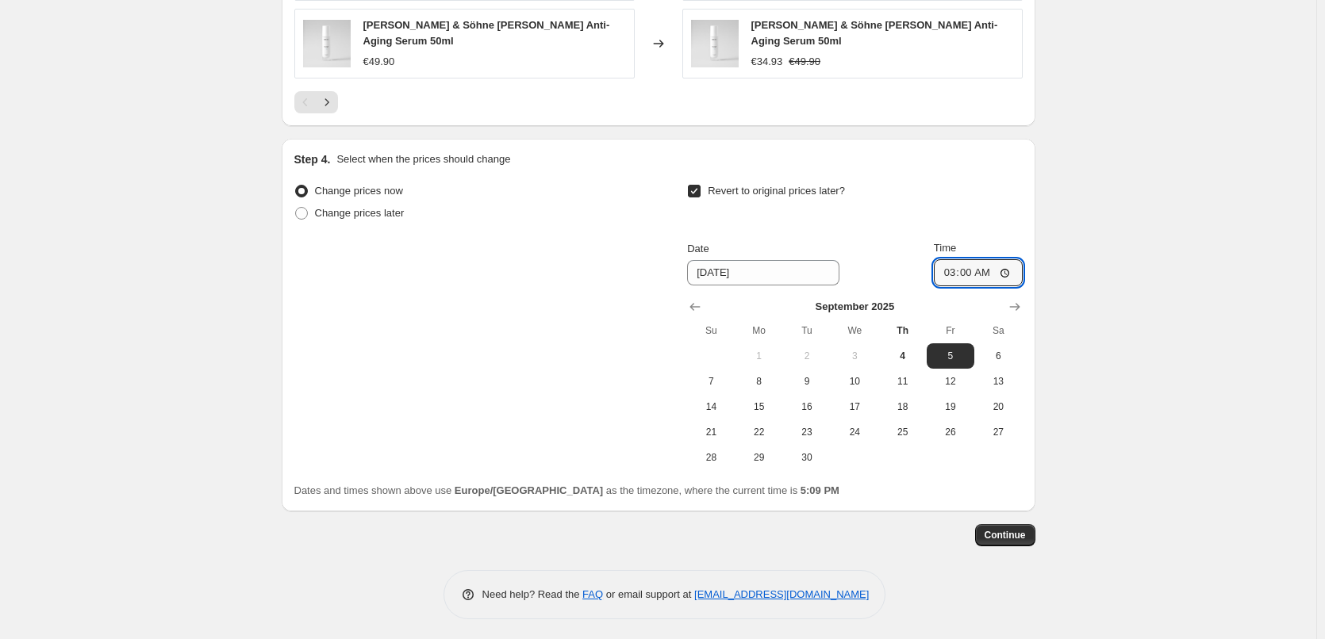
click at [1005, 525] on button "Continue" at bounding box center [1005, 535] width 60 height 22
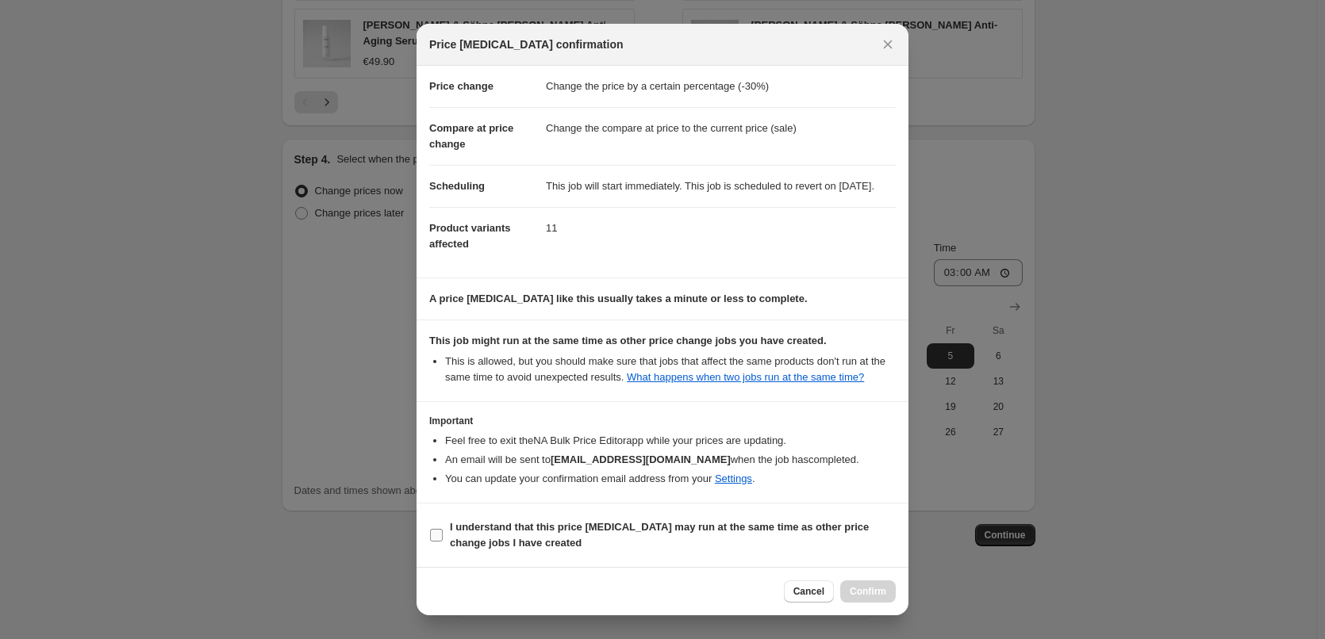
scroll to position [44, 0]
click at [475, 533] on b "I understand that this price [MEDICAL_DATA] may run at the same time as other p…" at bounding box center [659, 535] width 419 height 28
click at [443, 533] on input "I understand that this price [MEDICAL_DATA] may run at the same time as other p…" at bounding box center [436, 535] width 13 height 13
checkbox input "true"
click at [866, 590] on span "Confirm" at bounding box center [868, 591] width 36 height 13
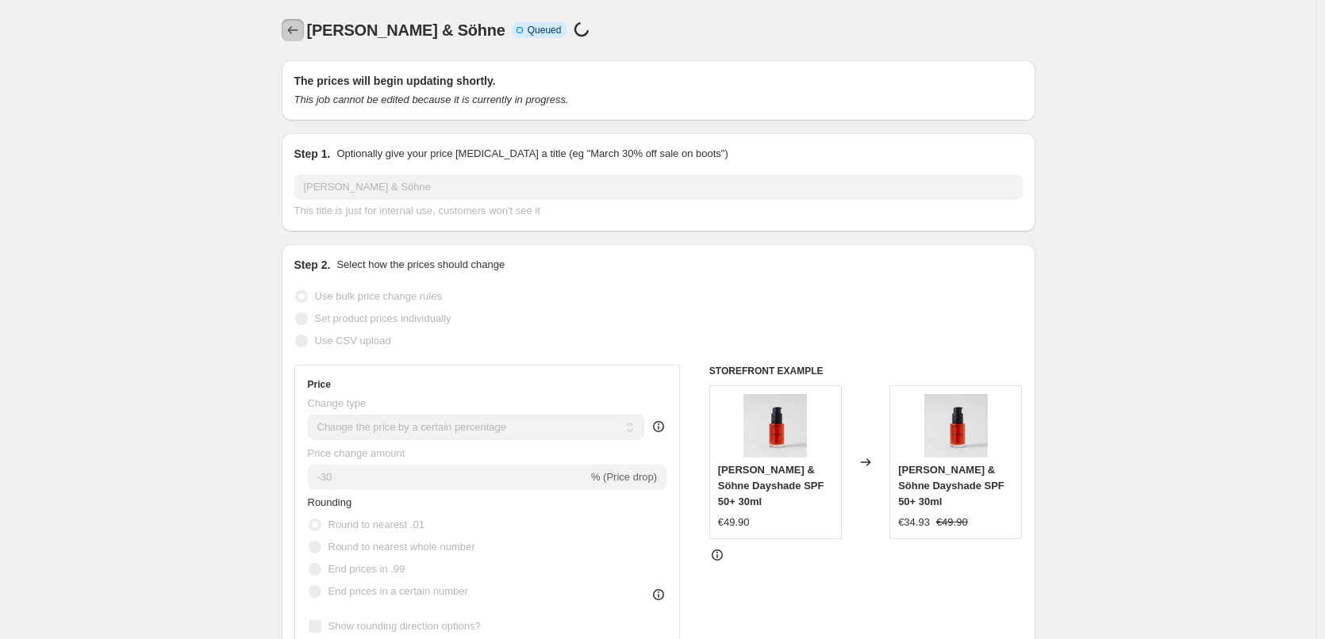
click at [301, 33] on icon "Price change jobs" at bounding box center [293, 30] width 16 height 16
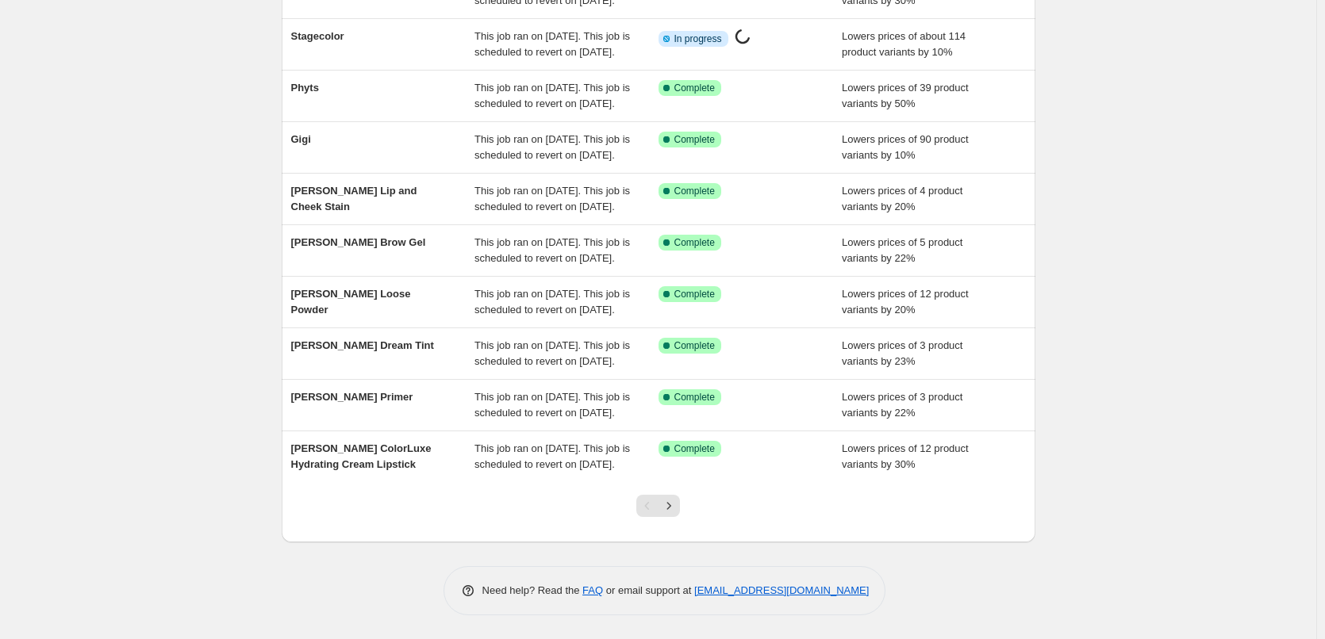
scroll to position [336, 0]
click at [680, 510] on button "Next" at bounding box center [669, 506] width 22 height 22
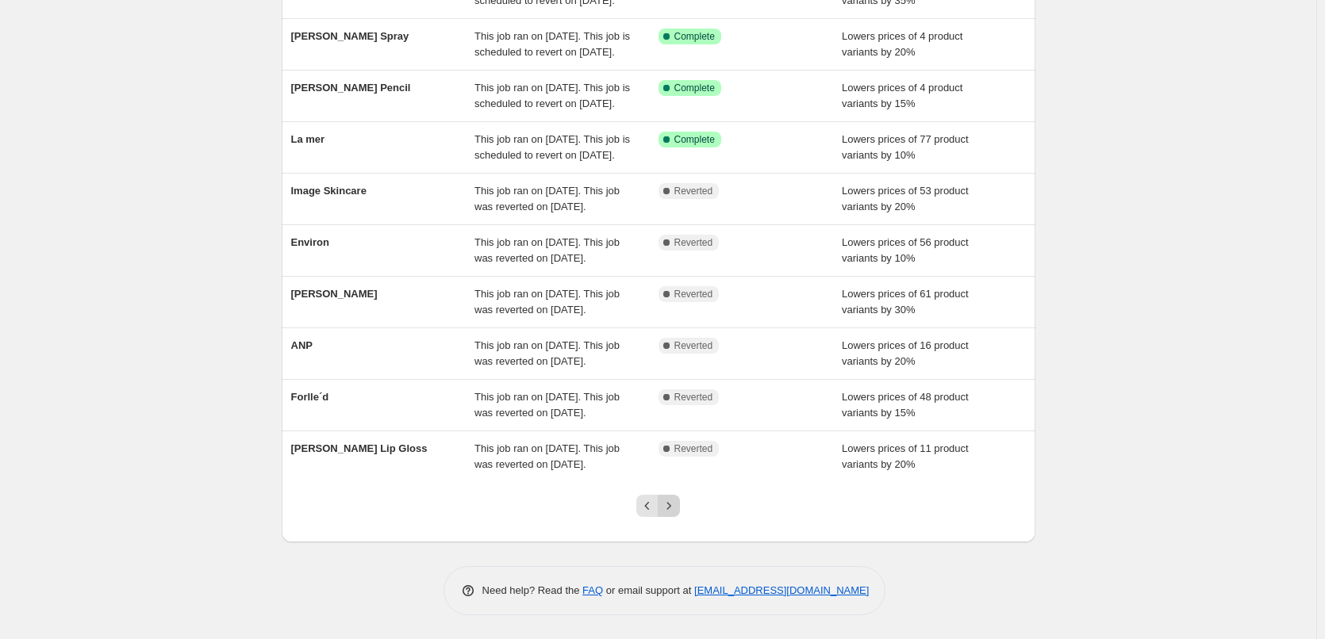
click at [677, 507] on icon "Next" at bounding box center [669, 506] width 16 height 16
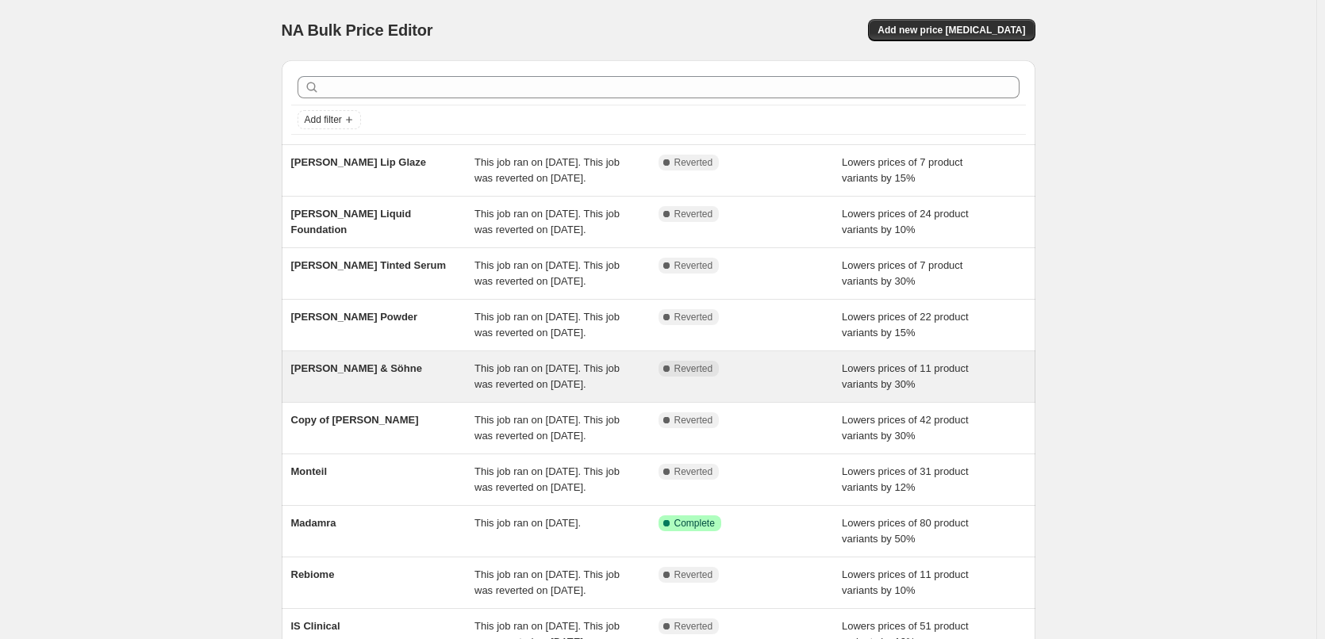
click at [575, 393] on div "This job ran on [DATE]. This job was reverted on [DATE]." at bounding box center [566, 377] width 184 height 32
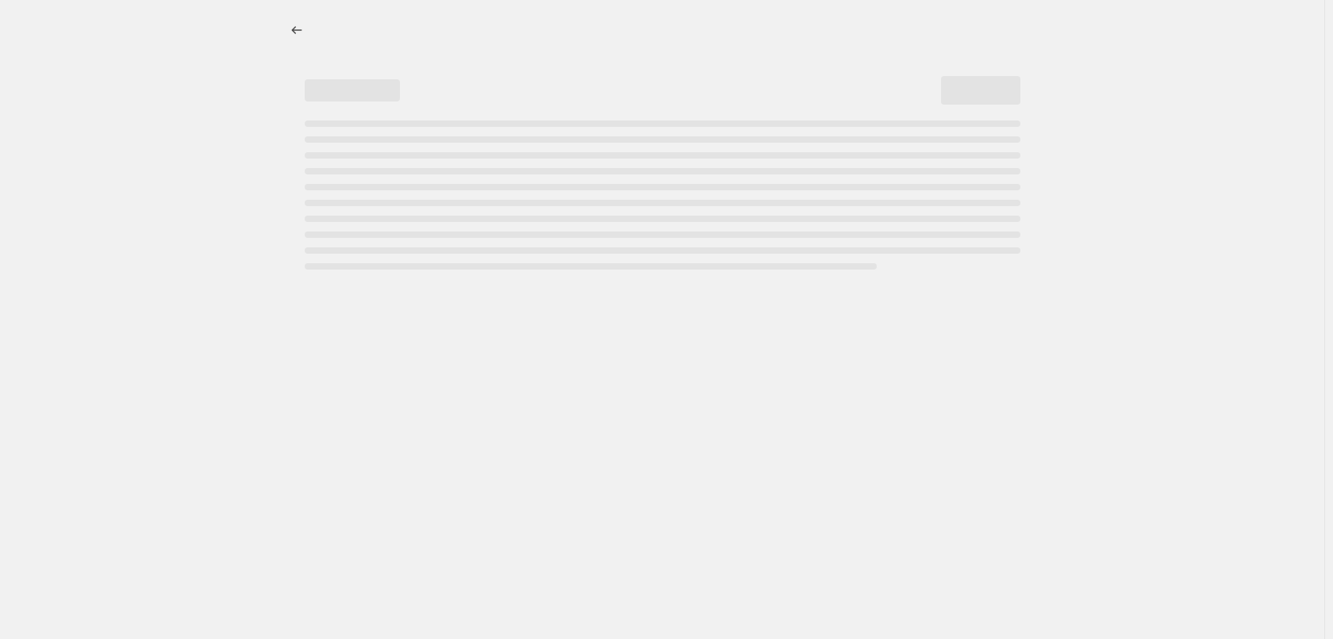
select select "percentage"
select select "vendor"
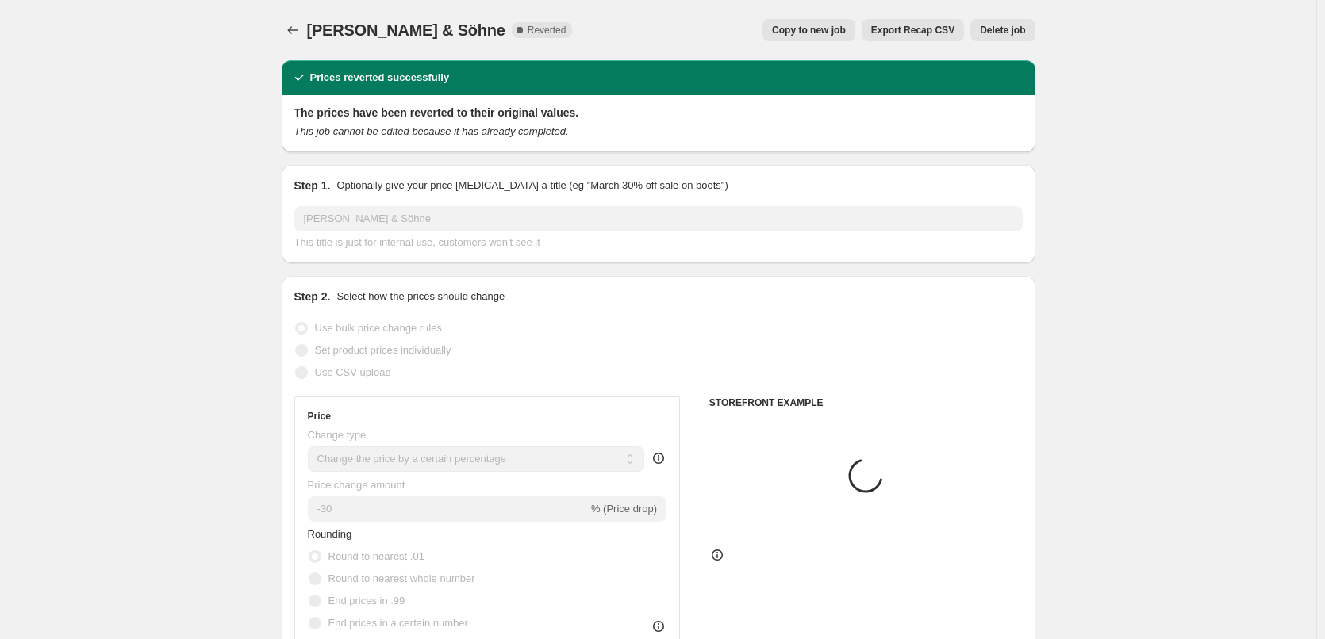
click at [991, 34] on span "Delete job" at bounding box center [1002, 30] width 45 height 13
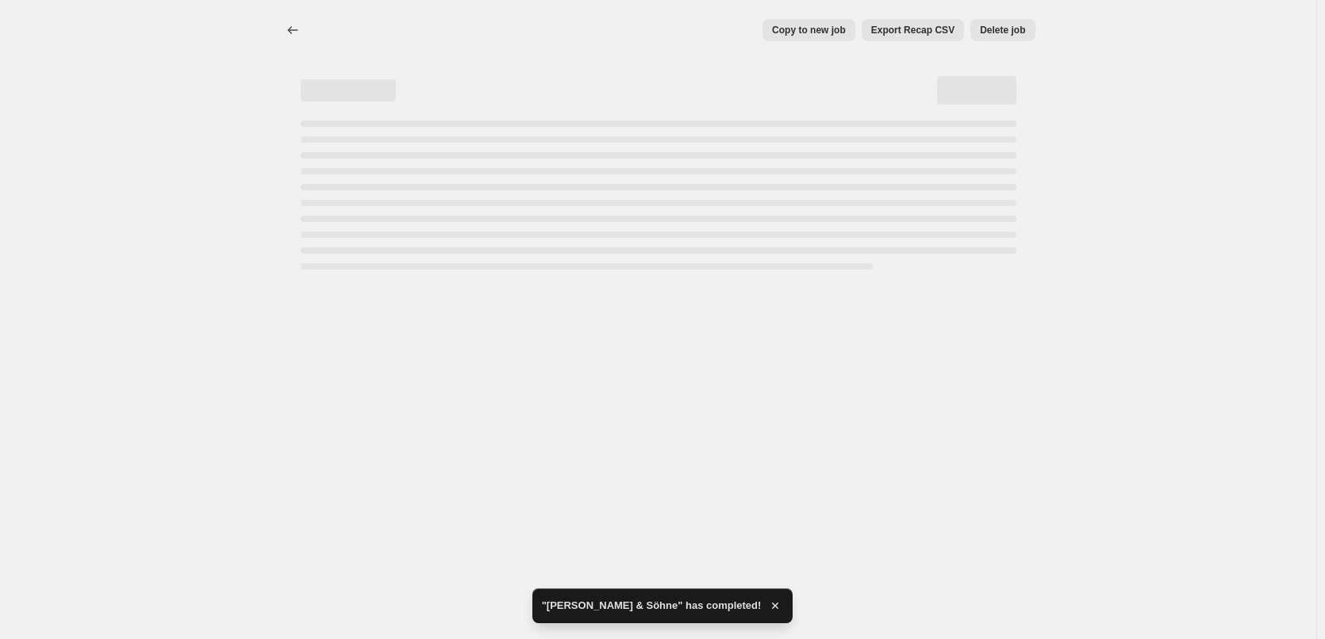
select select "percentage"
select select "vendor"
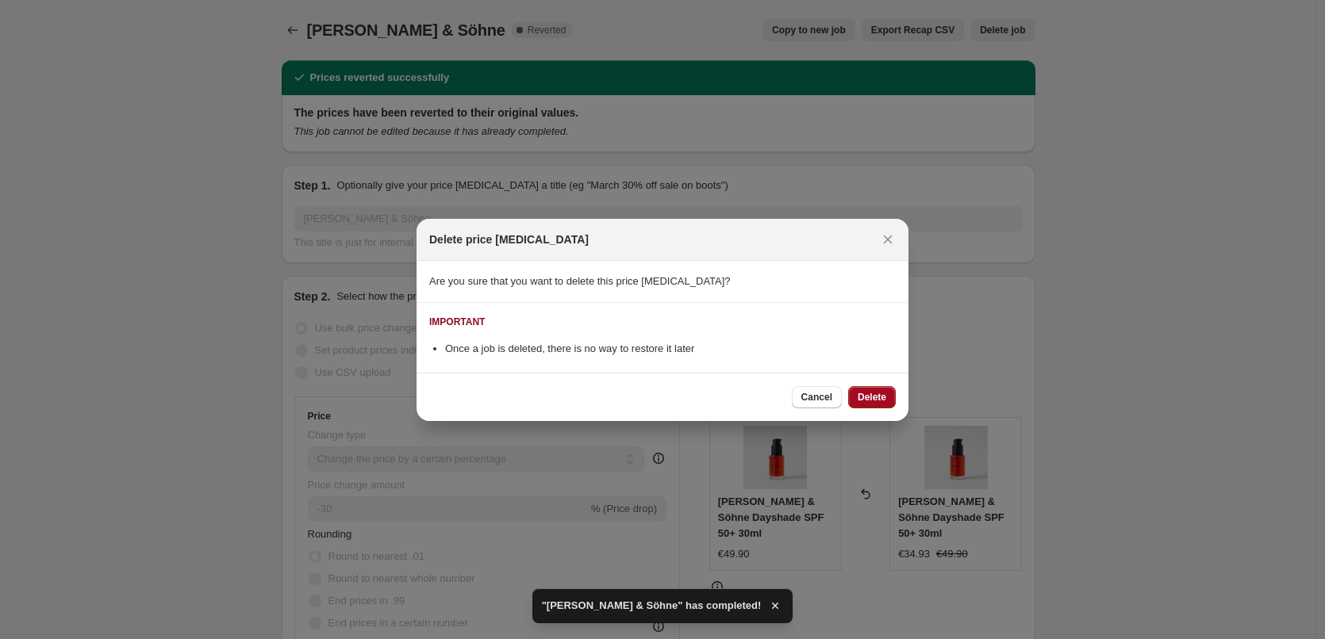
click at [872, 396] on span "Delete" at bounding box center [872, 397] width 29 height 13
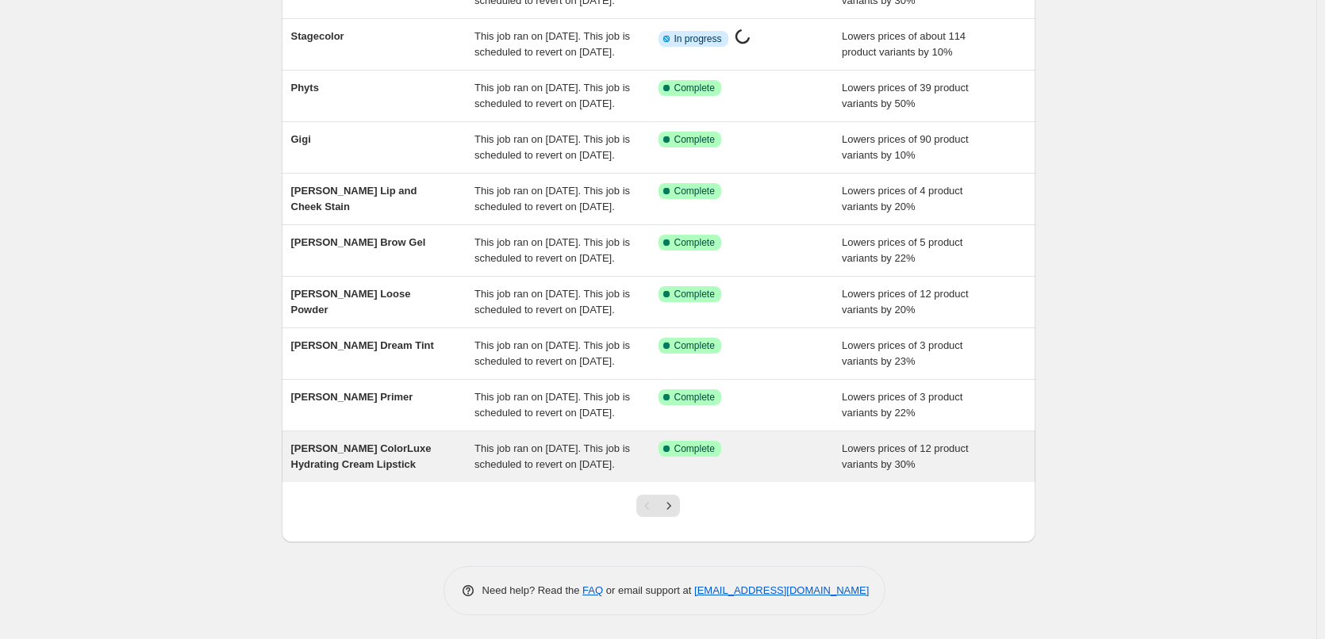
scroll to position [257, 0]
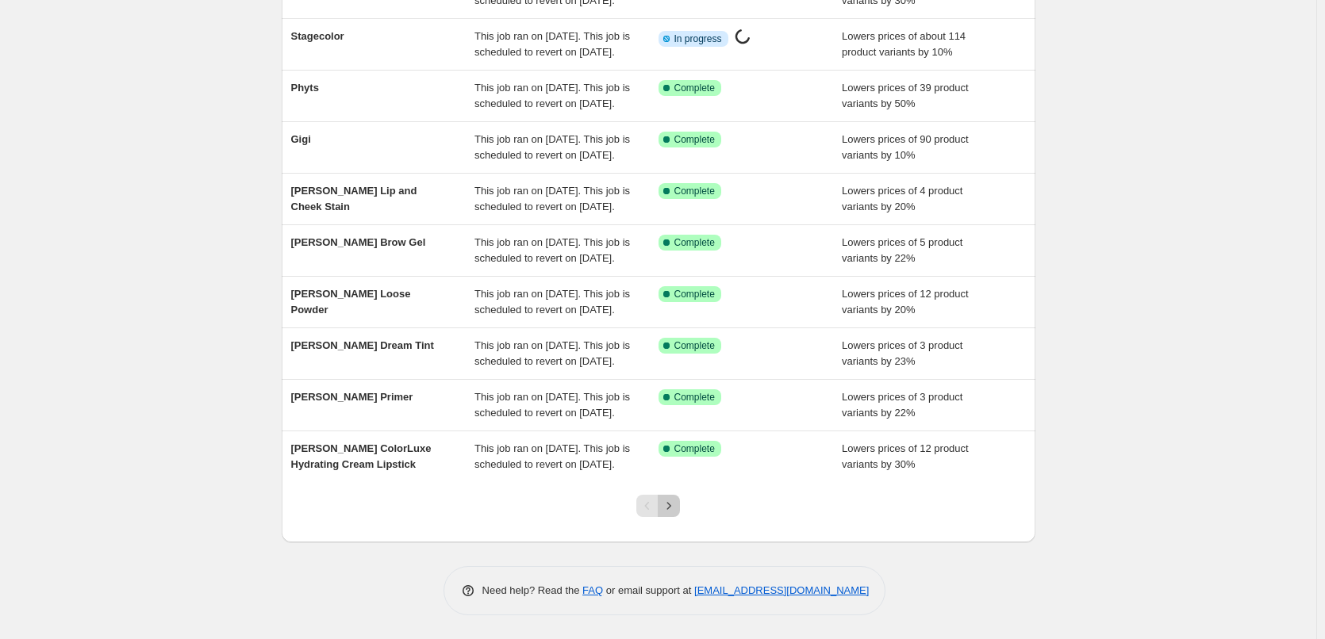
click at [669, 514] on icon "Next" at bounding box center [669, 506] width 16 height 16
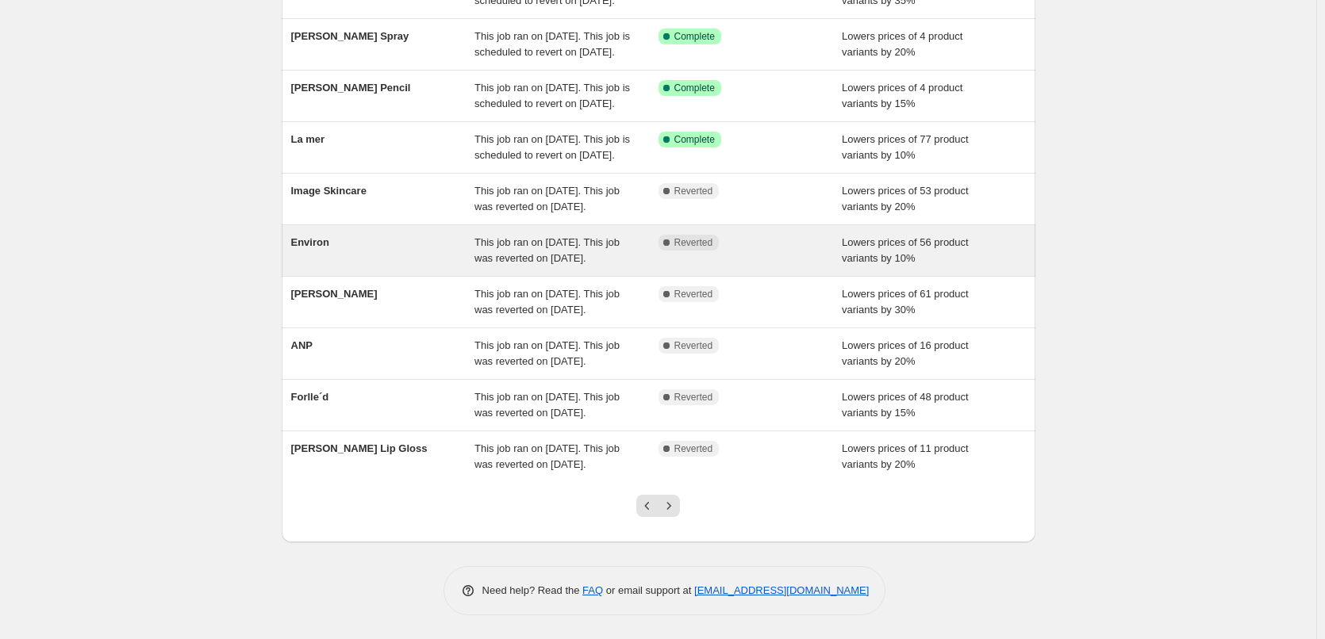
scroll to position [238, 0]
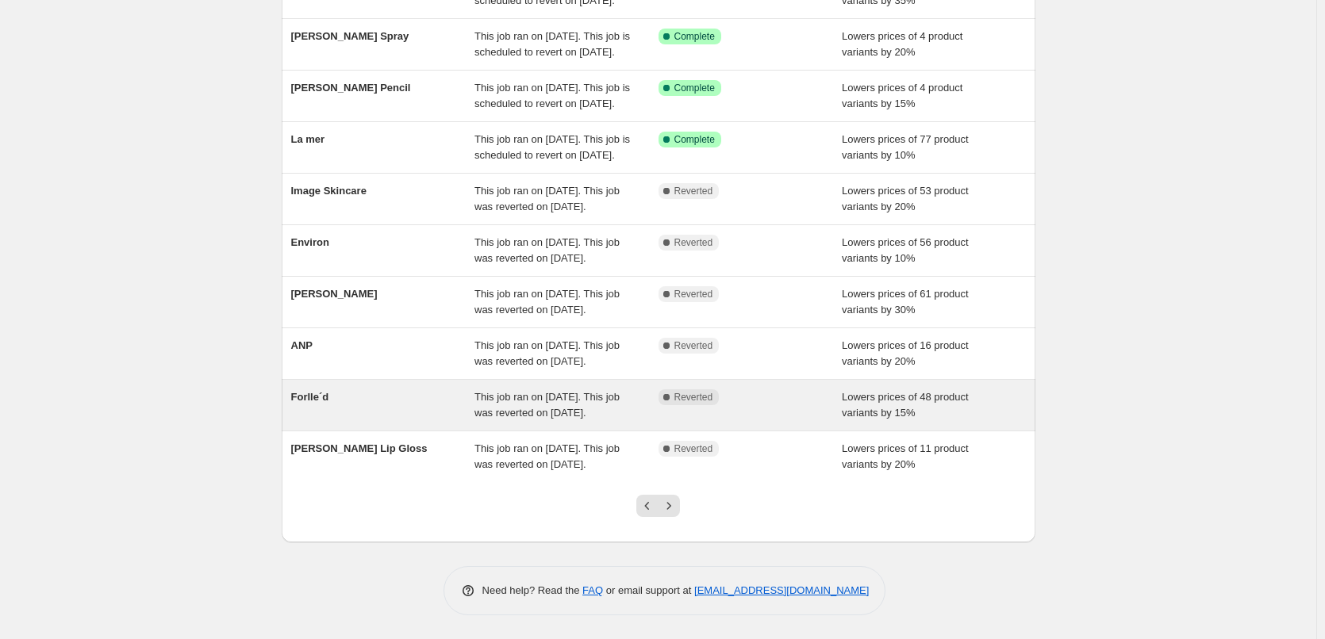
click at [615, 421] on div "This job ran on [DATE]. This job was reverted on [DATE]." at bounding box center [566, 406] width 184 height 32
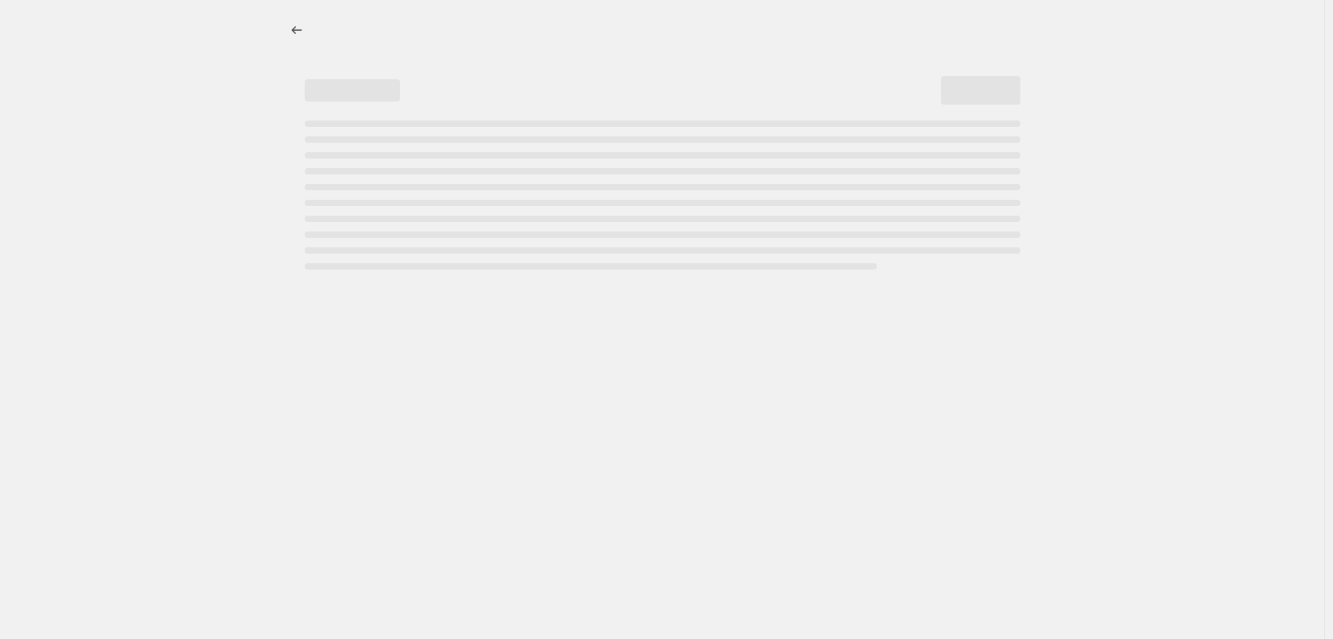
select select "percentage"
select select "remove"
select select "vendor"
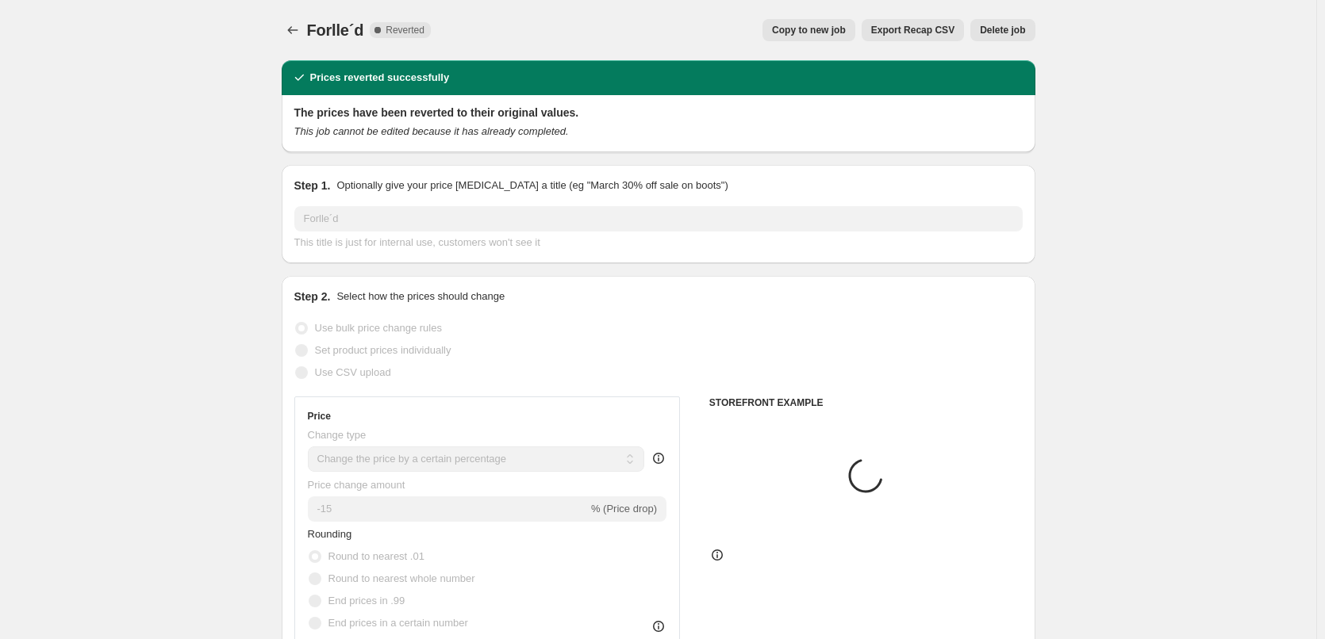
click at [797, 29] on span "Copy to new job" at bounding box center [809, 30] width 74 height 13
select select "percentage"
select select "remove"
select select "vendor"
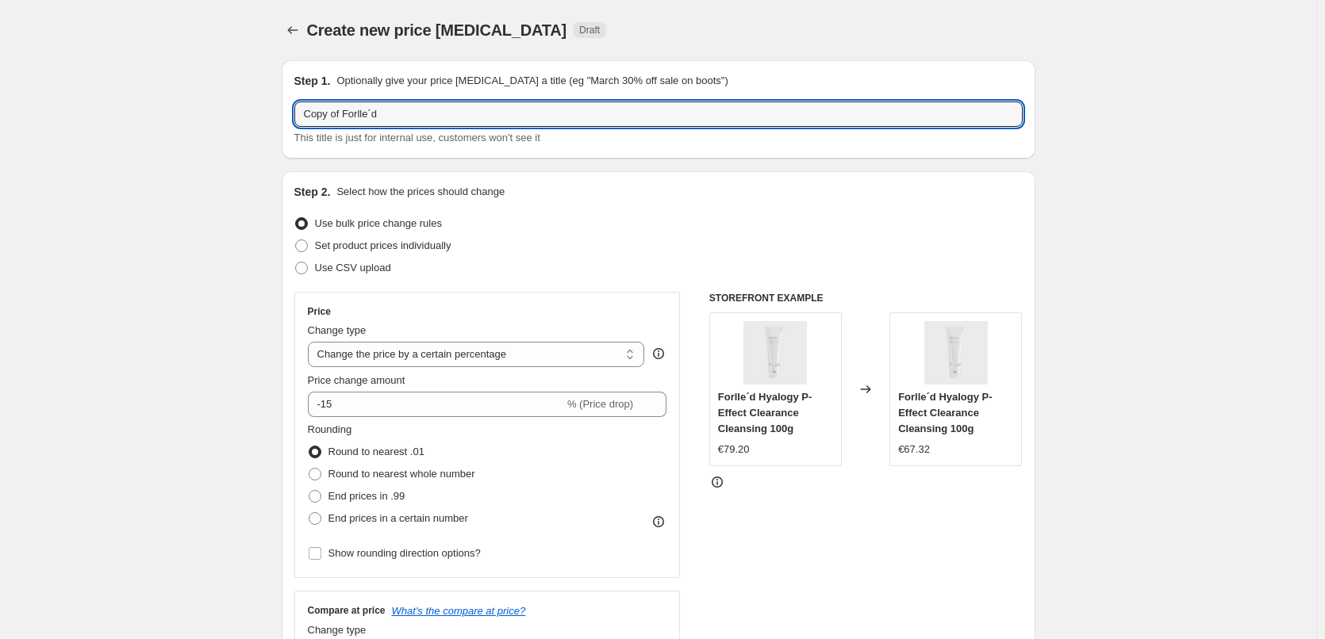
drag, startPoint x: 345, startPoint y: 117, endPoint x: 222, endPoint y: 99, distance: 124.2
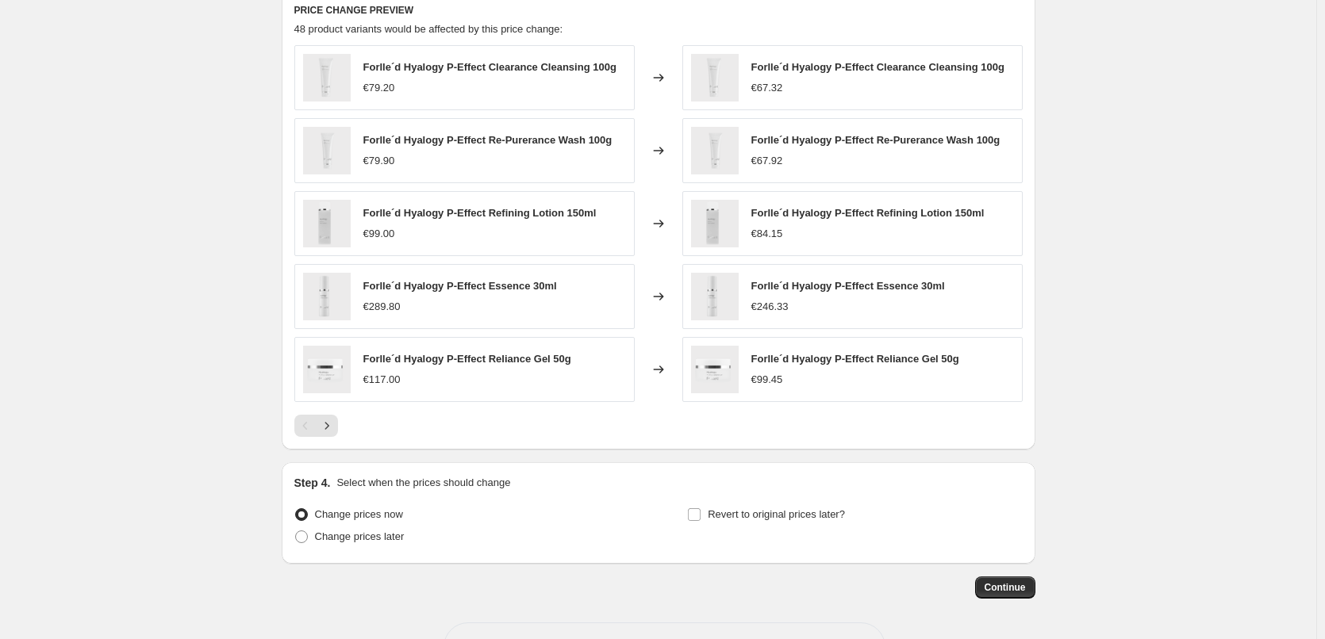
scroll to position [1126, 0]
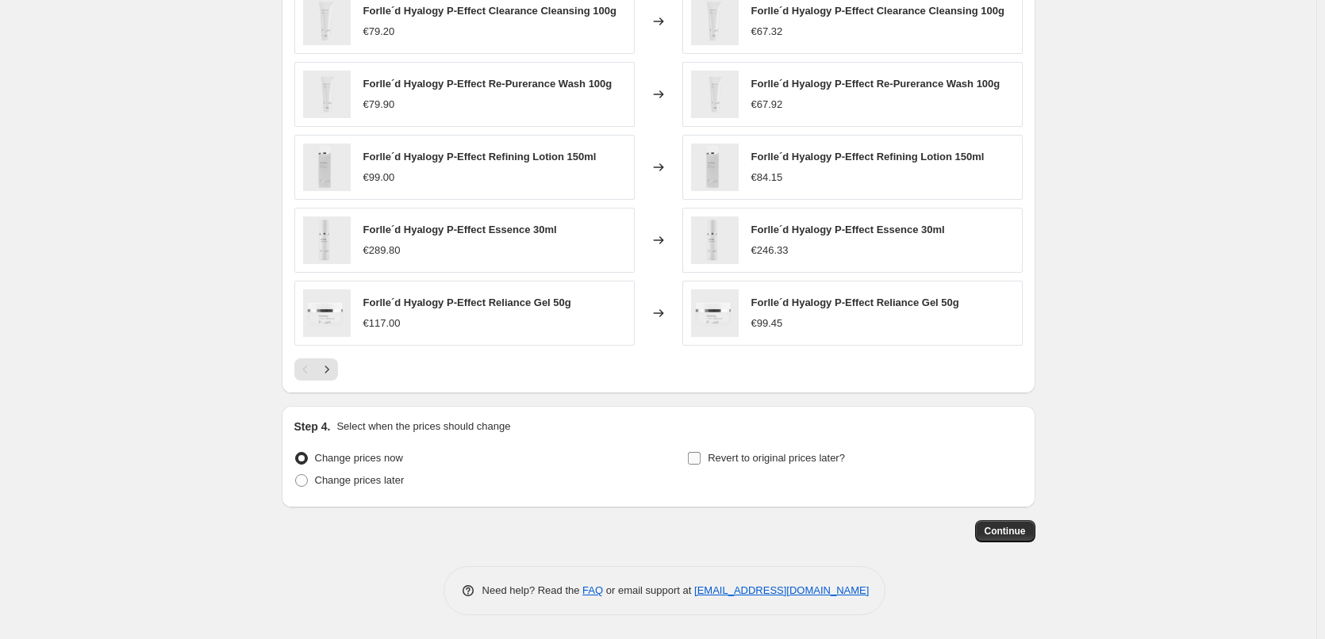
type input "Forlle´d"
click at [727, 462] on span "Revert to original prices later?" at bounding box center [776, 458] width 137 height 12
click at [700, 462] on input "Revert to original prices later?" at bounding box center [694, 458] width 13 height 13
checkbox input "true"
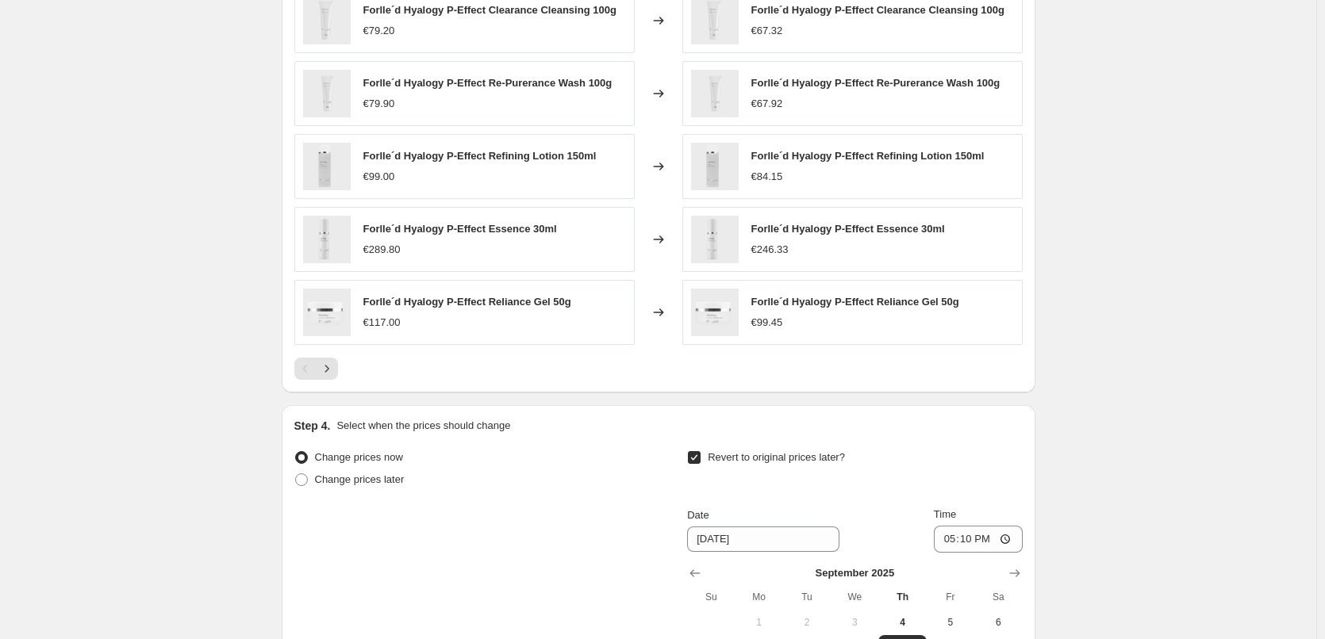
scroll to position [1397, 0]
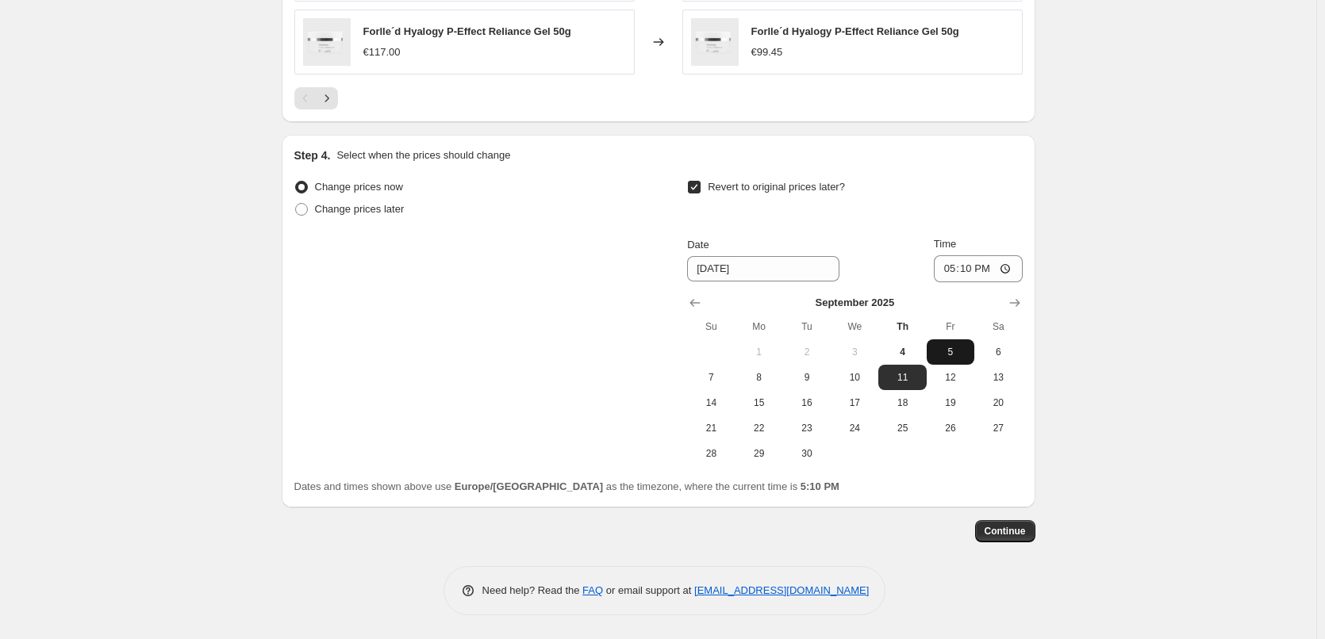
drag, startPoint x: 969, startPoint y: 349, endPoint x: 961, endPoint y: 317, distance: 32.5
click at [968, 349] on span "5" at bounding box center [950, 352] width 35 height 13
type input "[DATE]"
click at [949, 268] on input "17:10" at bounding box center [978, 268] width 89 height 27
click at [1007, 269] on input "15:00" at bounding box center [978, 268] width 89 height 27
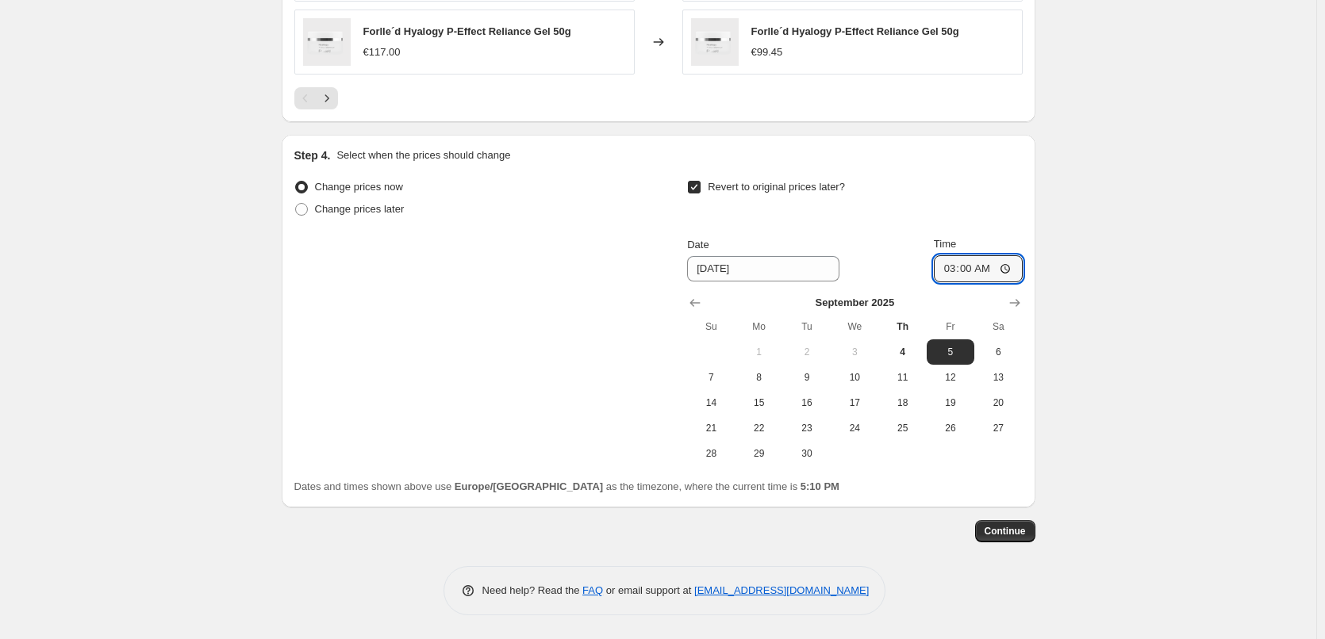
type input "03:00"
click at [1011, 527] on button "Continue" at bounding box center [1005, 531] width 60 height 22
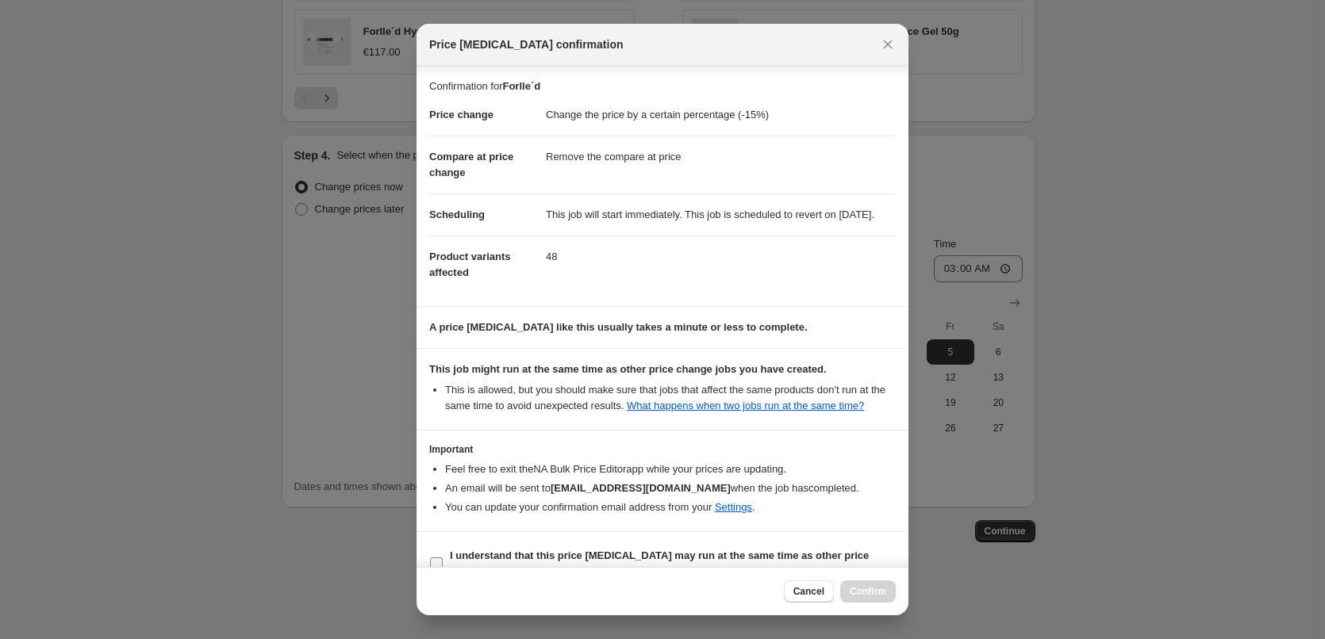
scroll to position [44, 0]
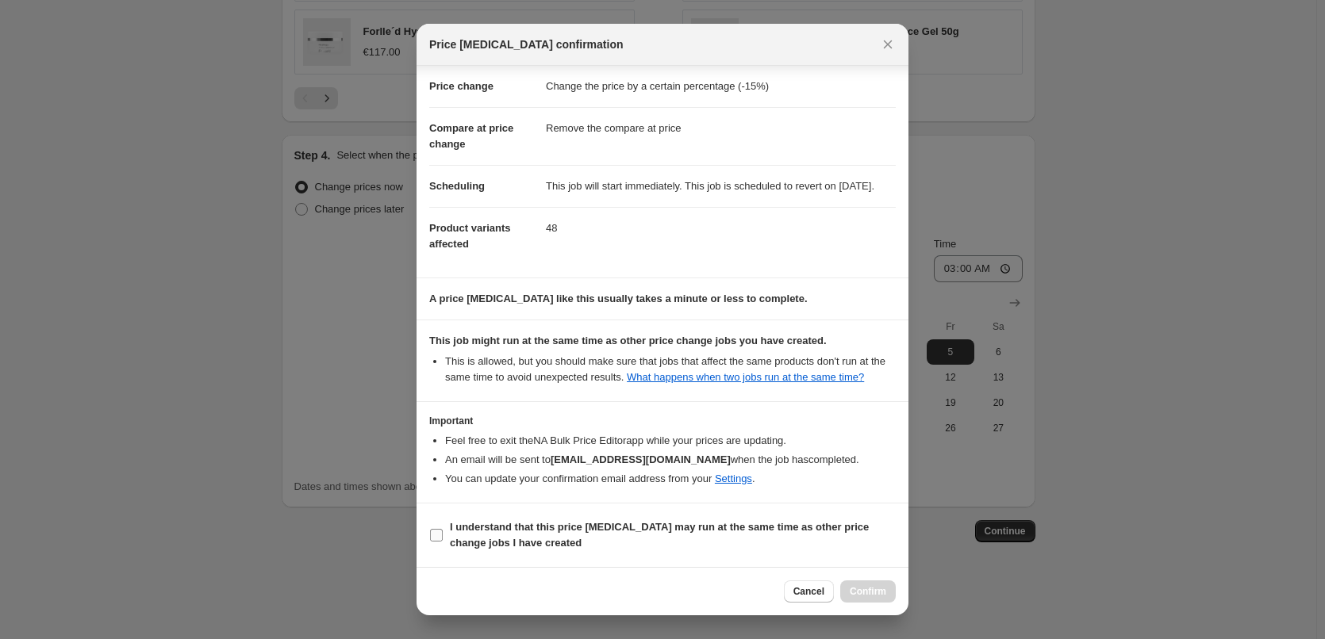
click at [546, 542] on span "I understand that this price [MEDICAL_DATA] may run at the same time as other p…" at bounding box center [673, 536] width 446 height 32
click at [443, 542] on input "I understand that this price [MEDICAL_DATA] may run at the same time as other p…" at bounding box center [436, 535] width 13 height 13
checkbox input "true"
click at [870, 591] on span "Confirm" at bounding box center [868, 591] width 36 height 13
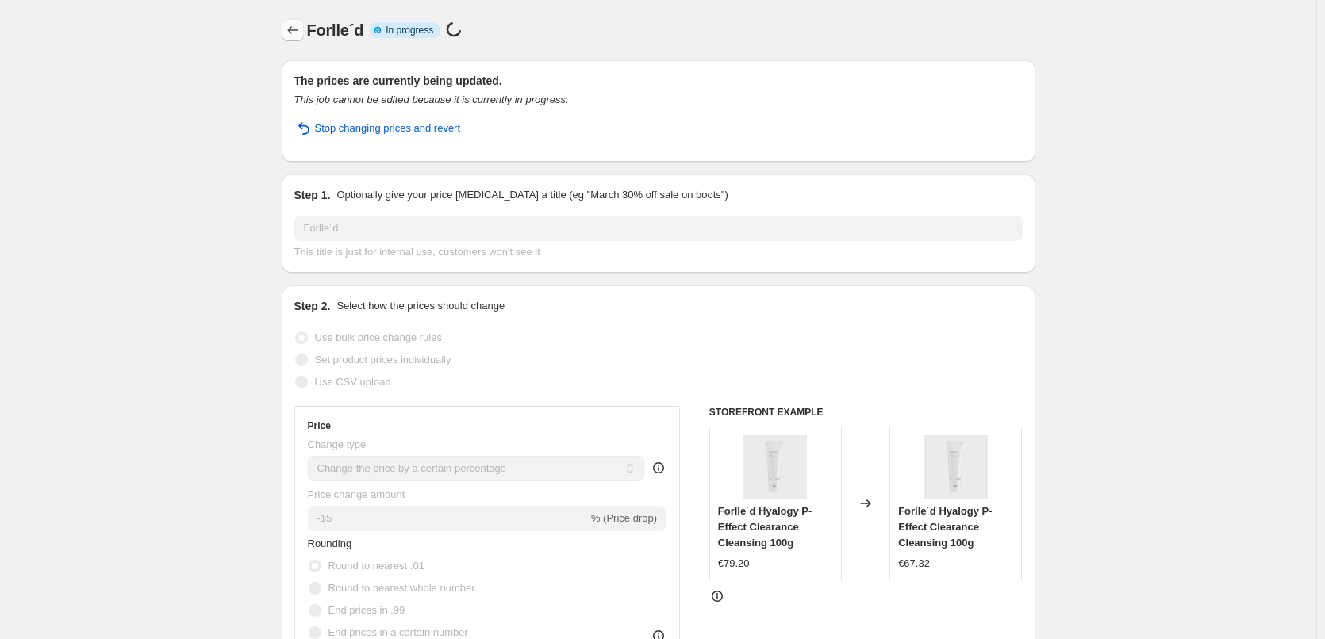
click at [296, 40] on button "Price change jobs" at bounding box center [293, 30] width 22 height 22
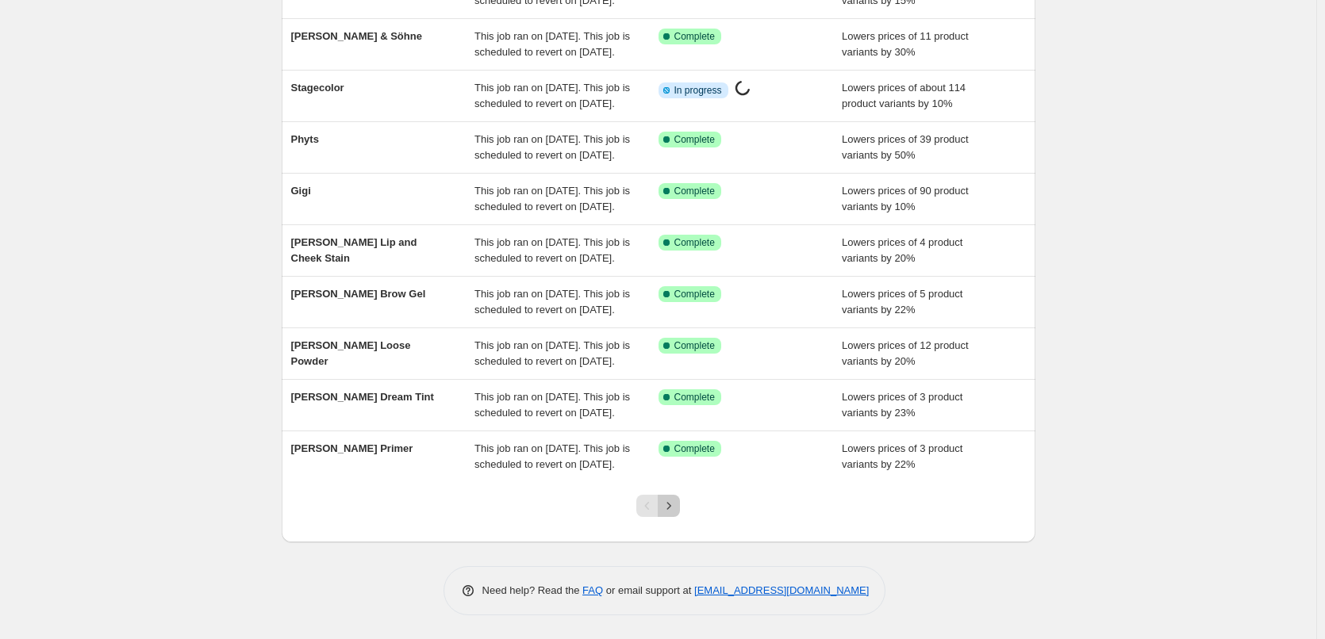
click at [677, 509] on icon "Next" at bounding box center [669, 506] width 16 height 16
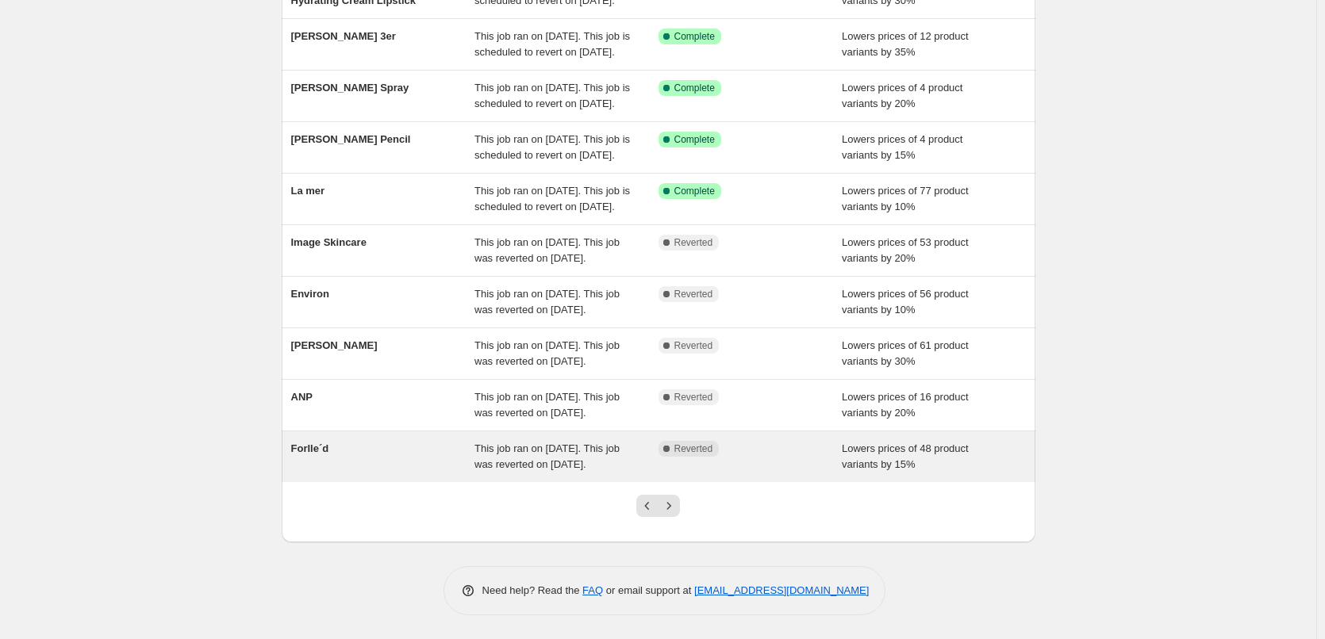
click at [533, 445] on span "This job ran on [DATE]. This job was reverted on [DATE]." at bounding box center [546, 457] width 145 height 28
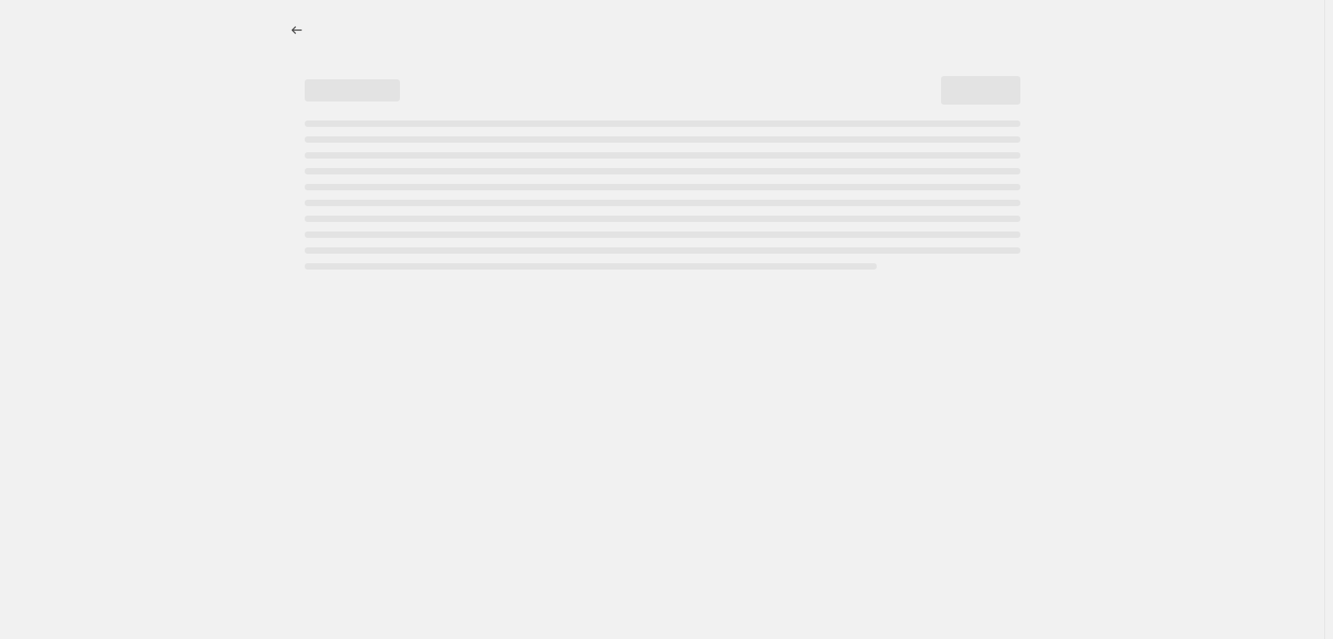
select select "percentage"
select select "remove"
select select "vendor"
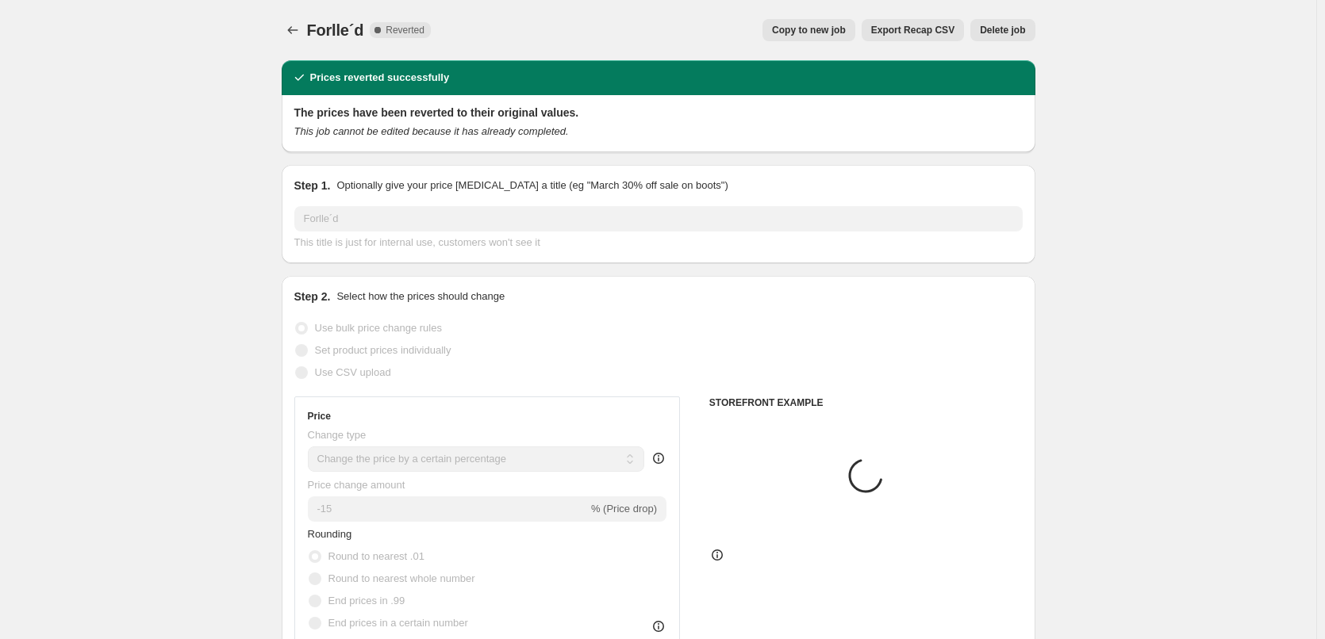
click at [979, 29] on button "Delete job" at bounding box center [1002, 30] width 64 height 22
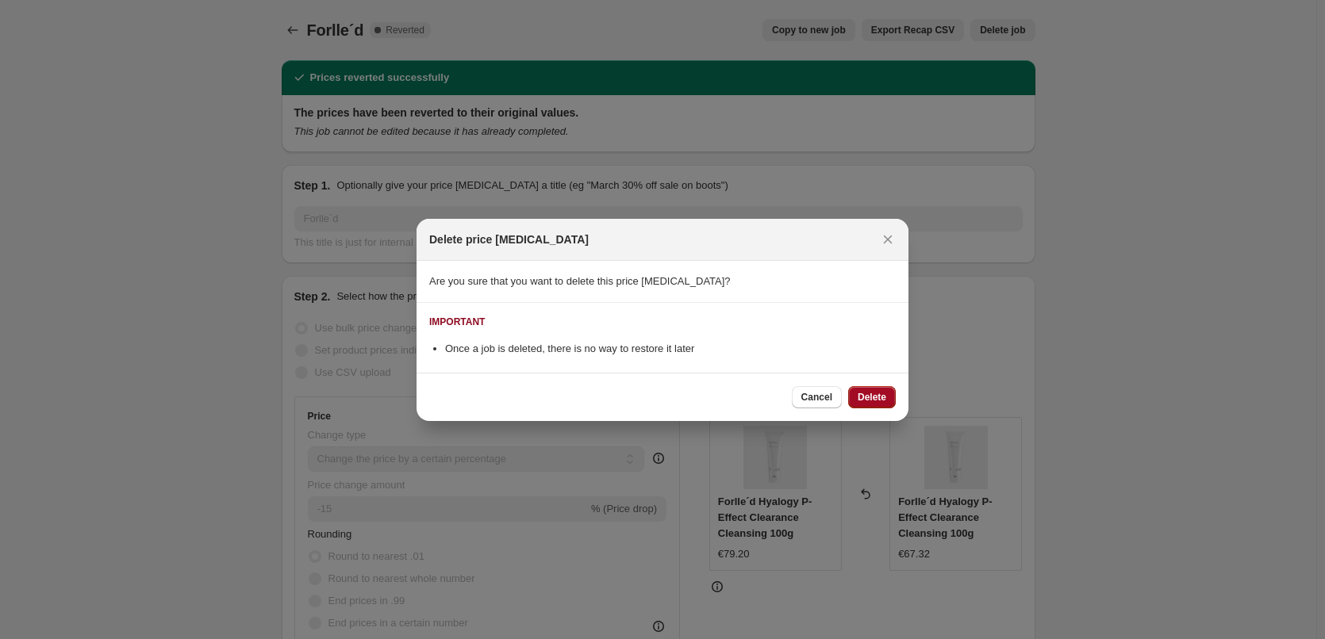
click at [881, 397] on span "Delete" at bounding box center [872, 397] width 29 height 13
